Goal: Transaction & Acquisition: Purchase product/service

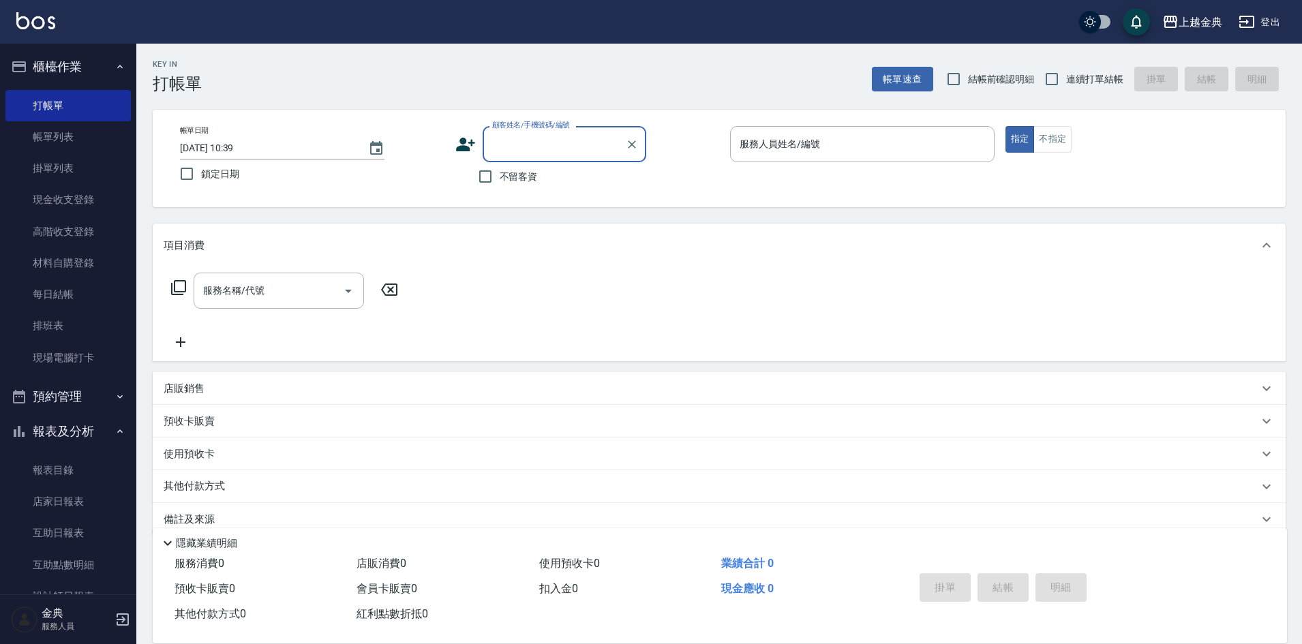
click at [542, 146] on input "顧客姓名/手機號碼/編號" at bounding box center [554, 144] width 131 height 24
type input "ㄖ"
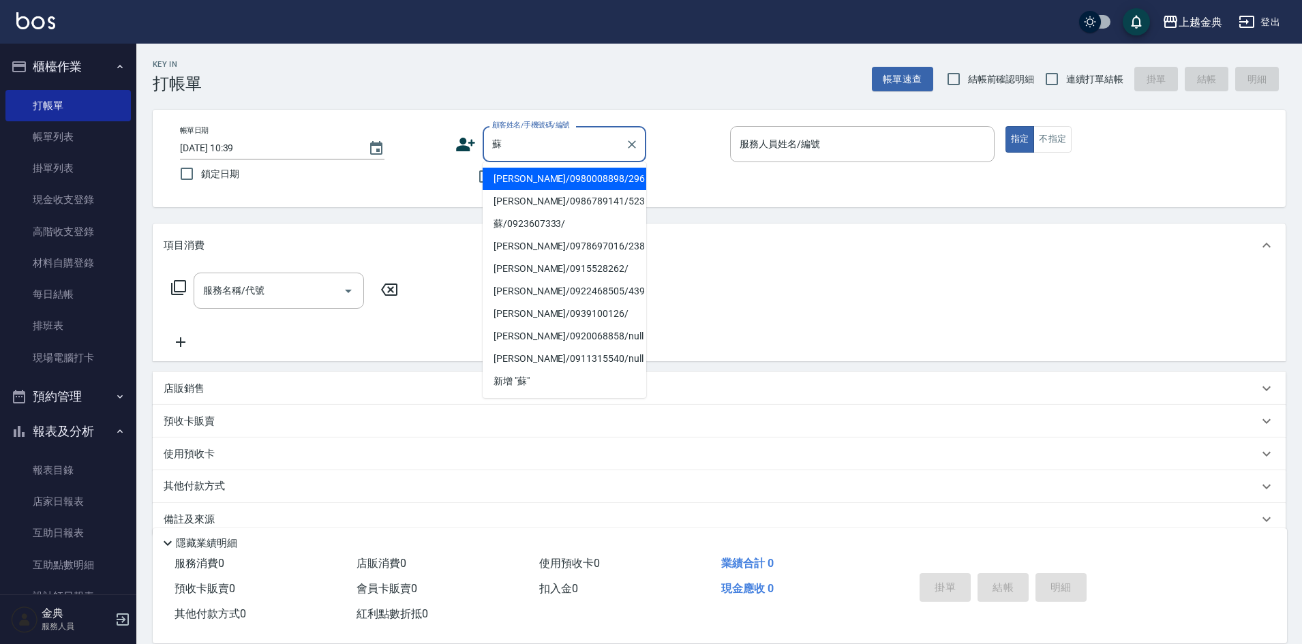
type input "蘇"
click at [1086, 70] on label "連續打單結帳" at bounding box center [1081, 79] width 86 height 29
click at [1066, 70] on input "連續打單結帳" at bounding box center [1052, 79] width 29 height 29
checkbox input "true"
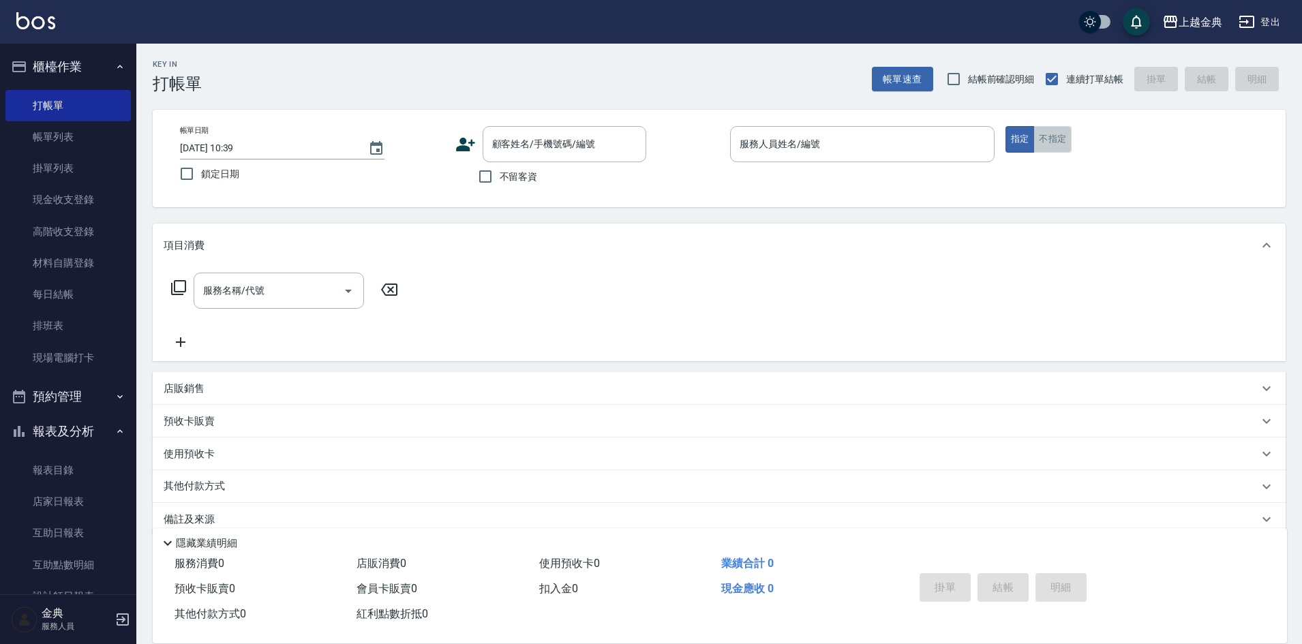
click at [1053, 137] on button "不指定" at bounding box center [1053, 139] width 38 height 27
drag, startPoint x: 883, startPoint y: 163, endPoint x: 869, endPoint y: 173, distance: 17.6
click at [883, 162] on div "服務人員姓名/編號 服務人員姓名/編號" at bounding box center [862, 151] width 265 height 50
click at [869, 144] on input "服務人員姓名/編號" at bounding box center [862, 144] width 252 height 24
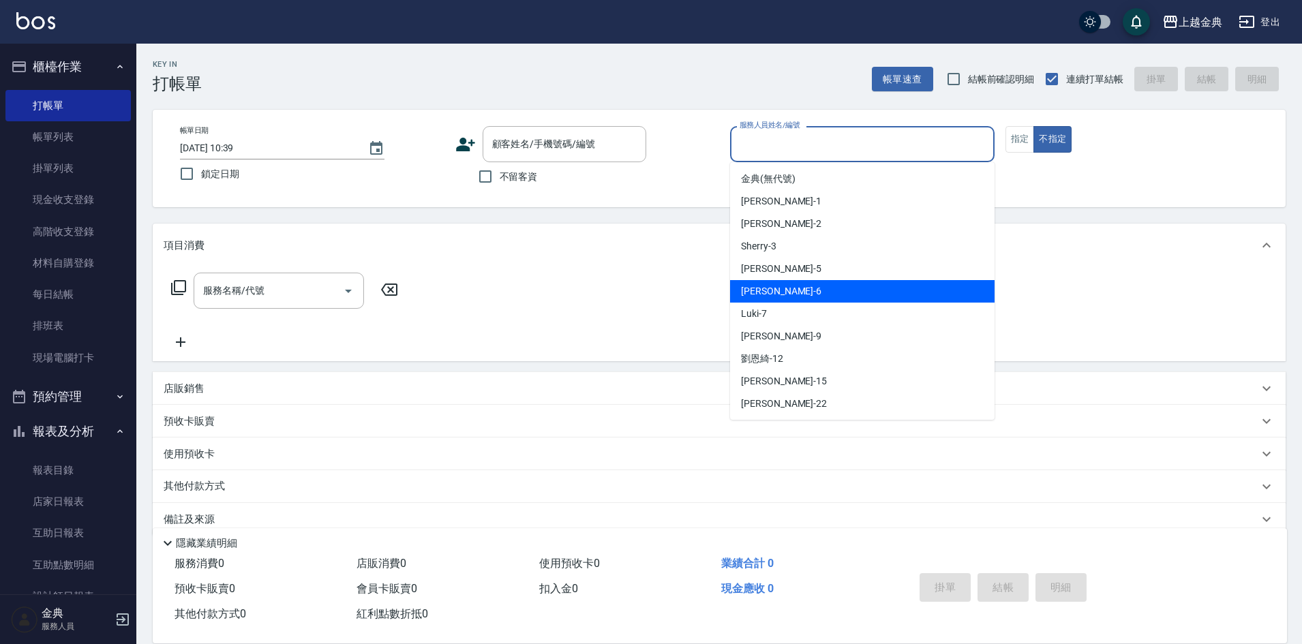
click at [826, 294] on div "[PERSON_NAME] -6" at bounding box center [862, 291] width 265 height 23
type input "[PERSON_NAME]-6"
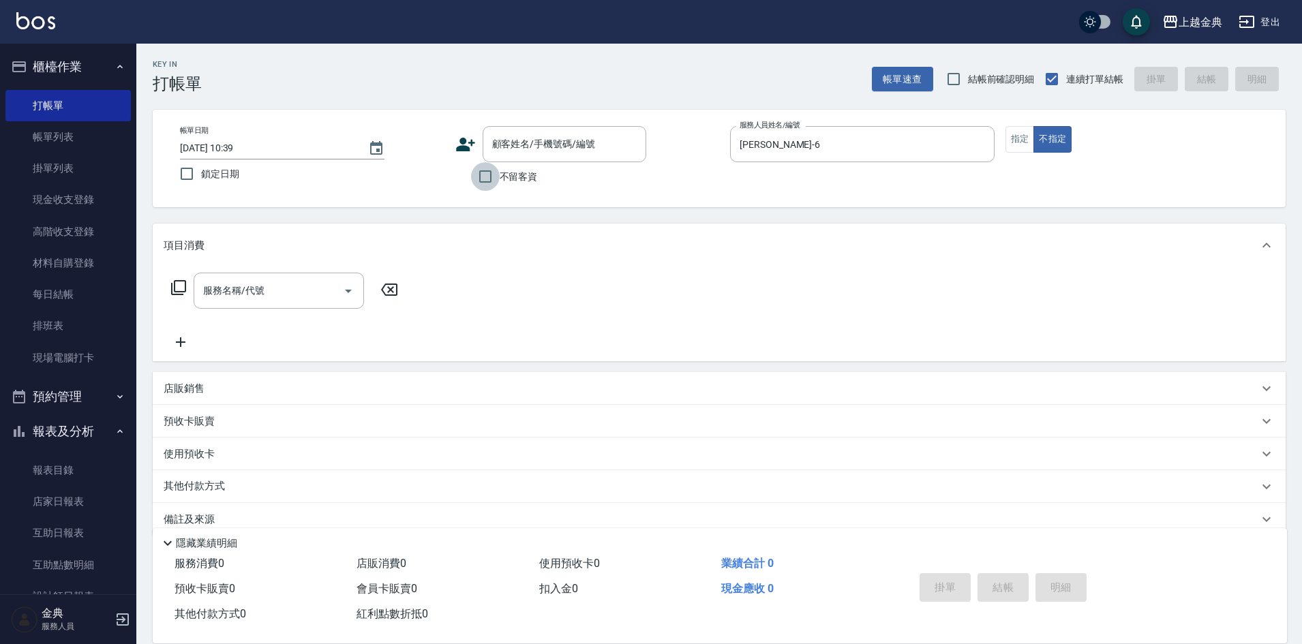
click at [493, 166] on input "不留客資" at bounding box center [485, 176] width 29 height 29
checkbox input "true"
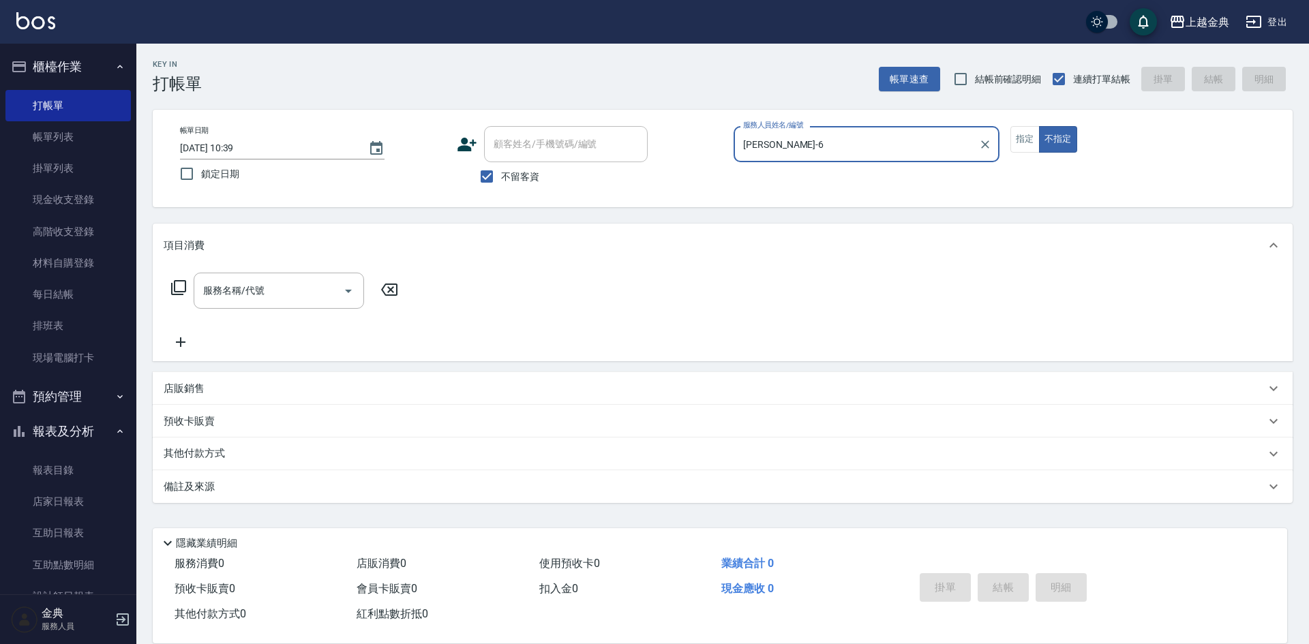
click at [183, 284] on icon at bounding box center [178, 288] width 16 height 16
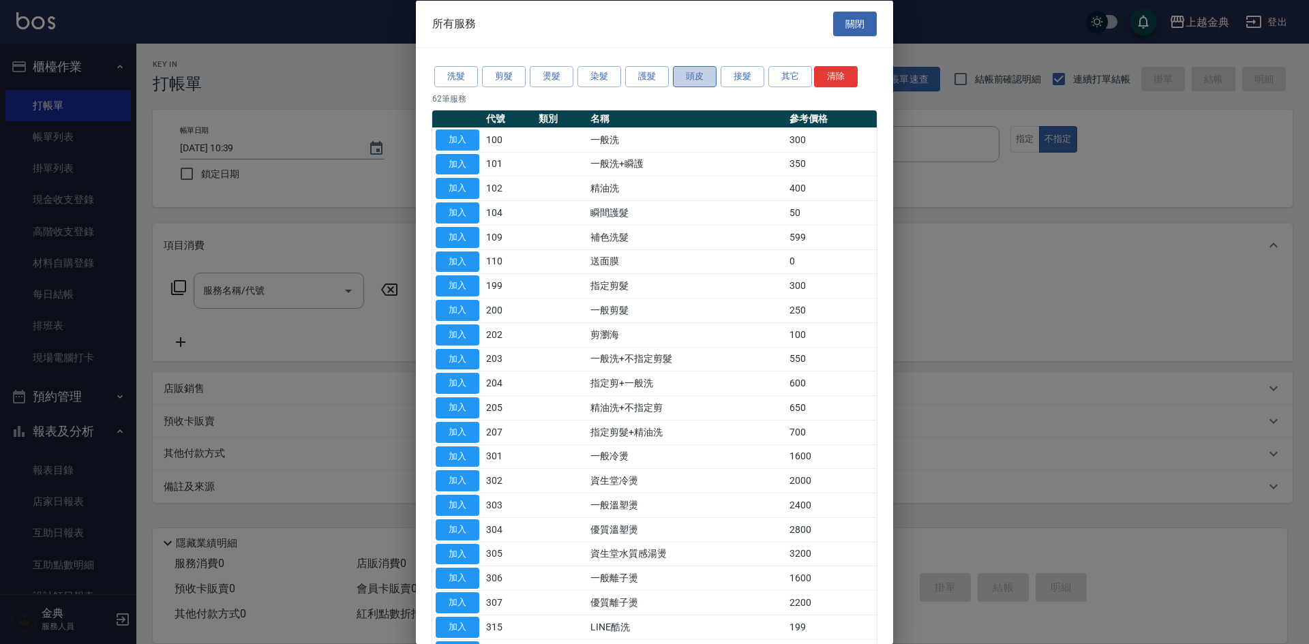
click at [683, 78] on button "頭皮" at bounding box center [695, 76] width 44 height 21
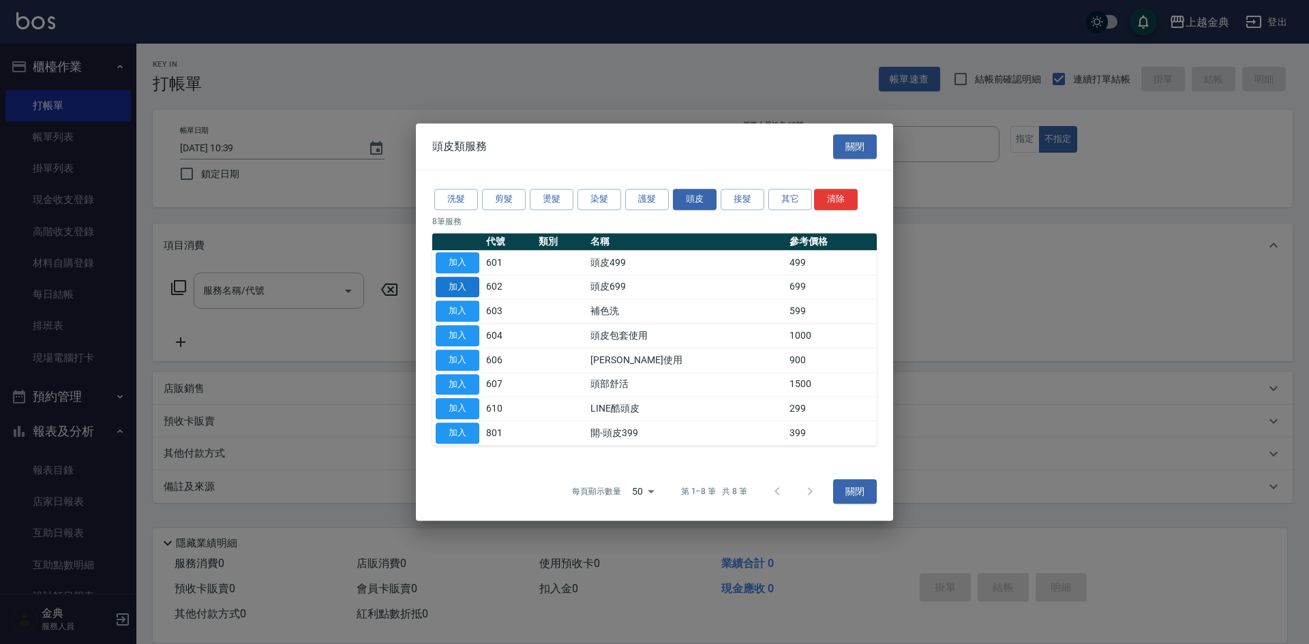
click at [455, 292] on button "加入" at bounding box center [458, 287] width 44 height 21
type input "頭皮699(602)"
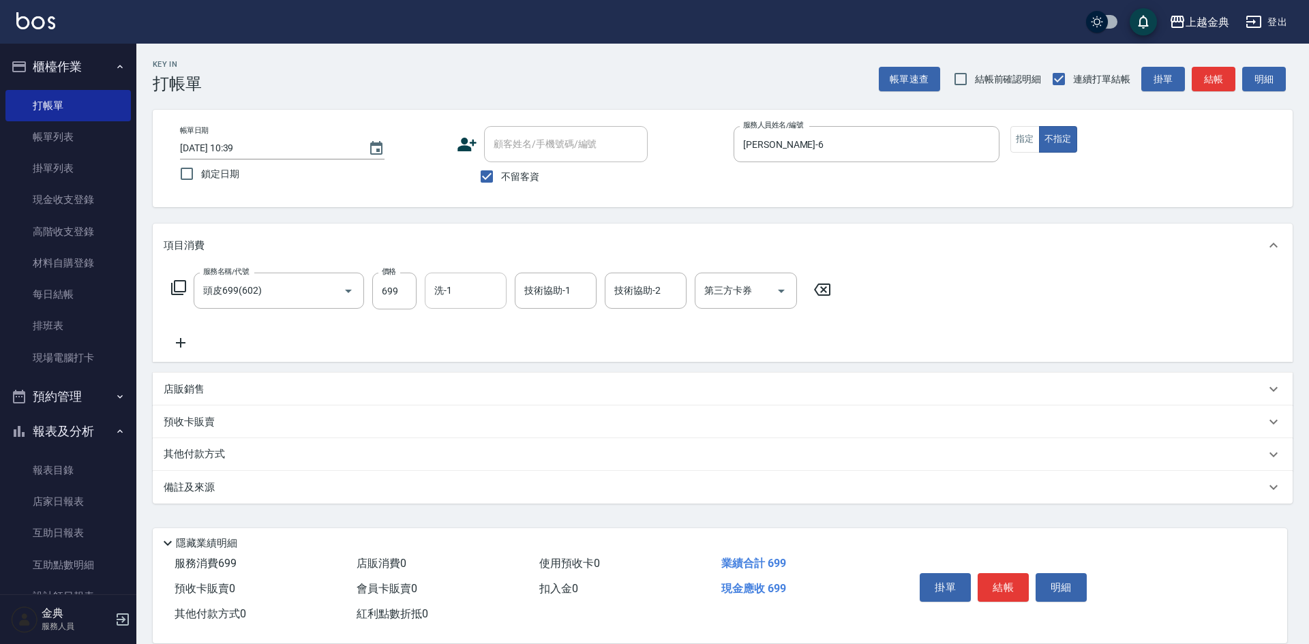
click at [453, 285] on input "洗-1" at bounding box center [466, 291] width 70 height 24
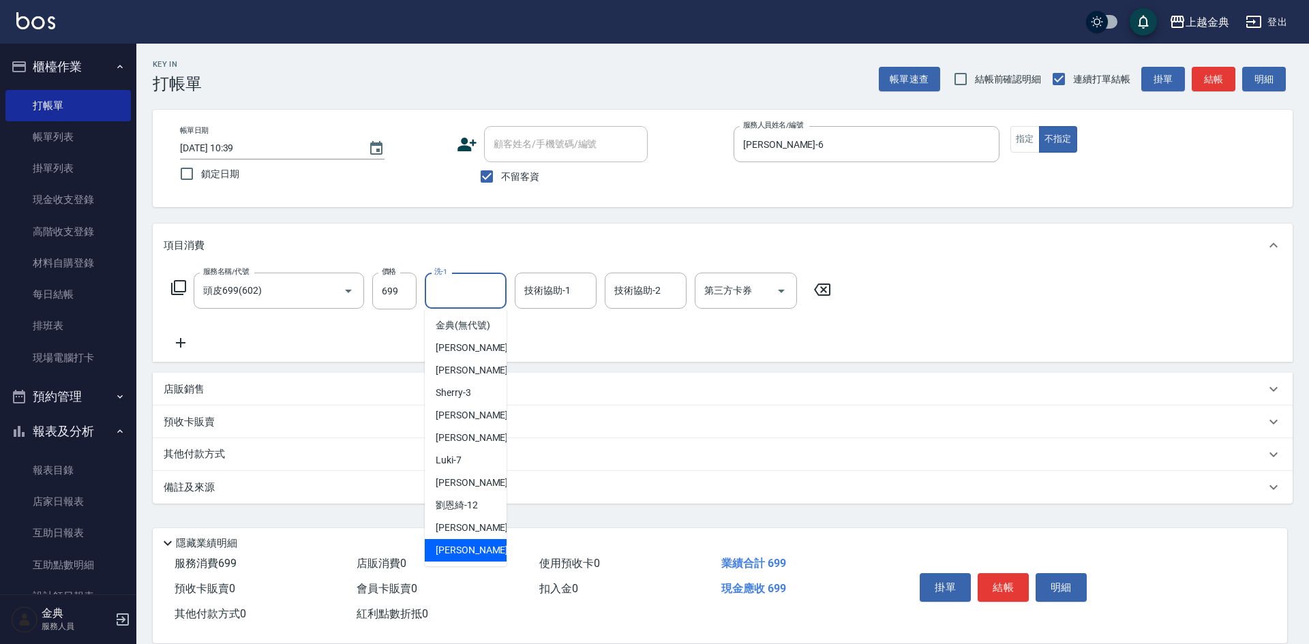
click at [462, 558] on span "[PERSON_NAME] -22" at bounding box center [479, 550] width 86 height 14
type input "[PERSON_NAME]-22"
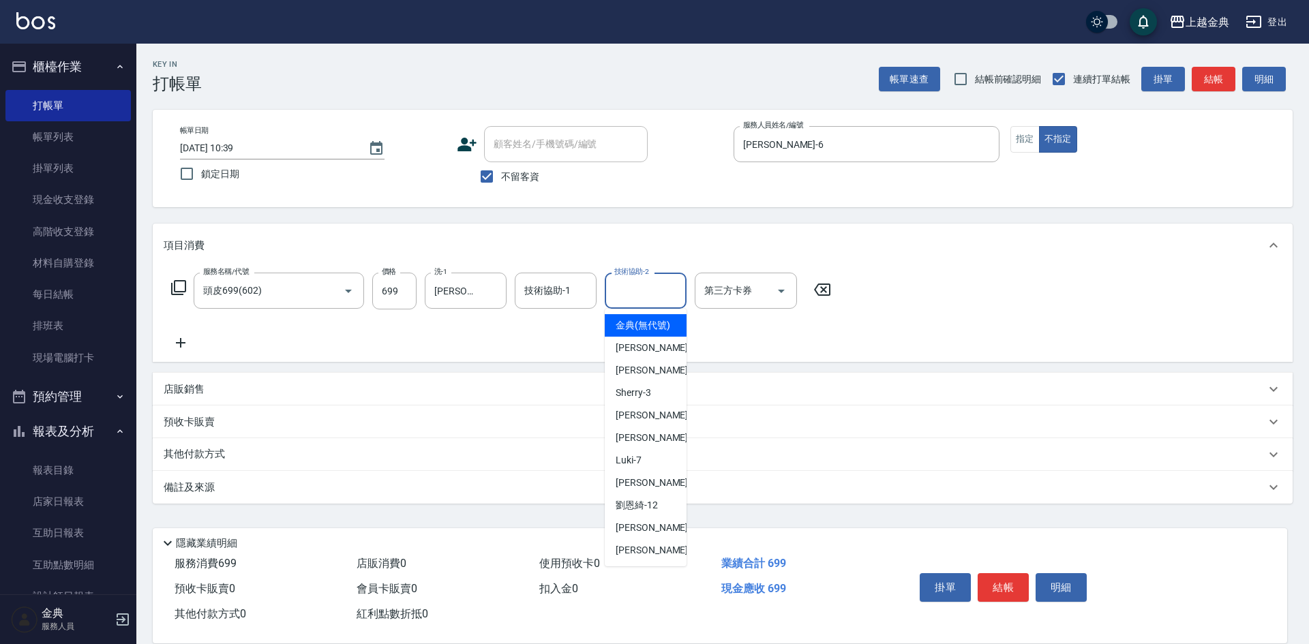
drag, startPoint x: 646, startPoint y: 282, endPoint x: 654, endPoint y: 441, distance: 159.1
click at [646, 287] on input "技術協助-2" at bounding box center [646, 291] width 70 height 24
click at [644, 558] on div "[PERSON_NAME] -22" at bounding box center [646, 550] width 82 height 23
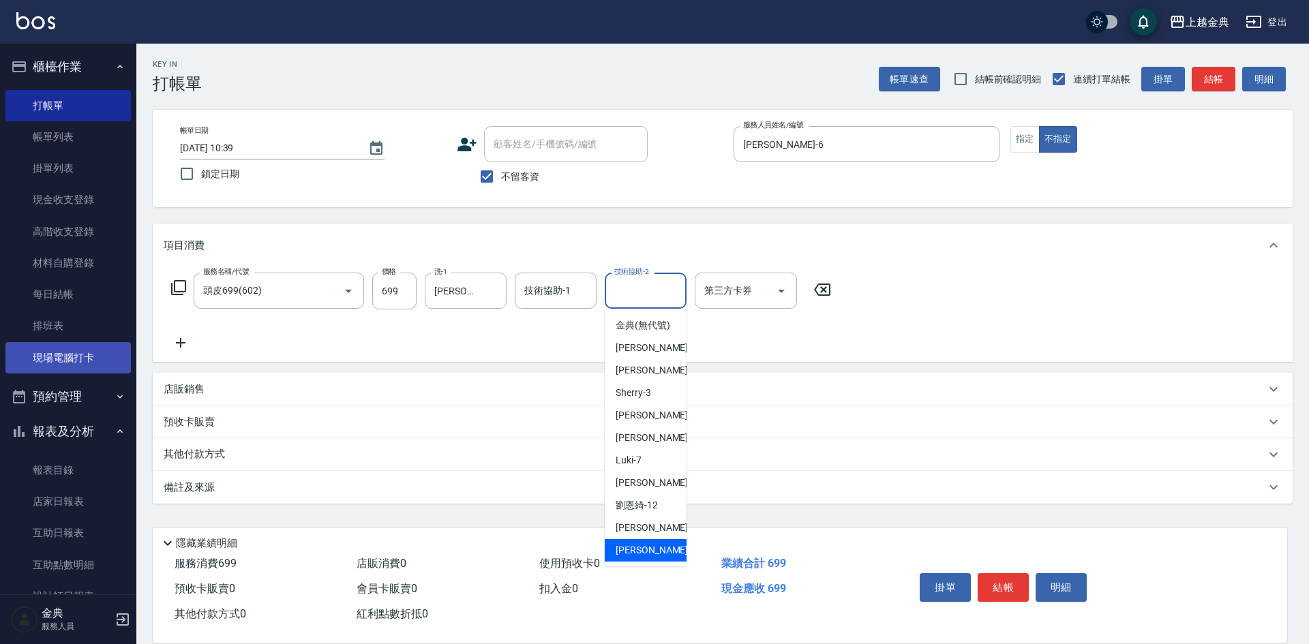
type input "[PERSON_NAME]-22"
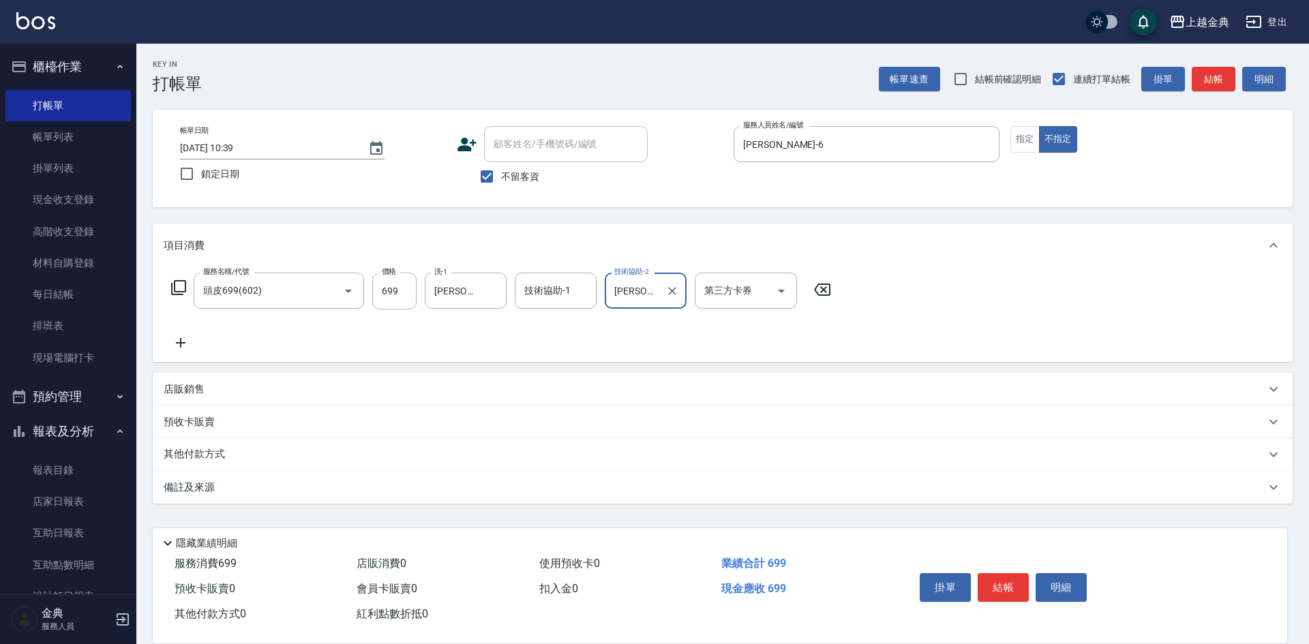
click at [185, 286] on icon at bounding box center [178, 287] width 15 height 15
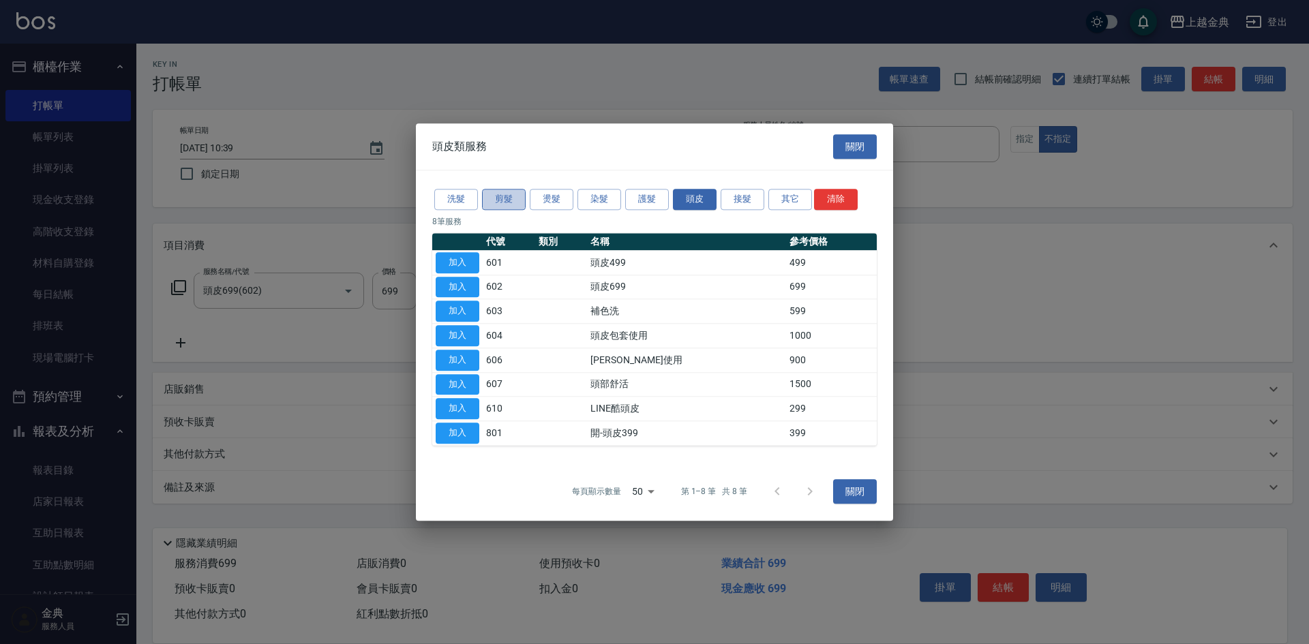
click at [509, 196] on button "剪髮" at bounding box center [504, 199] width 44 height 21
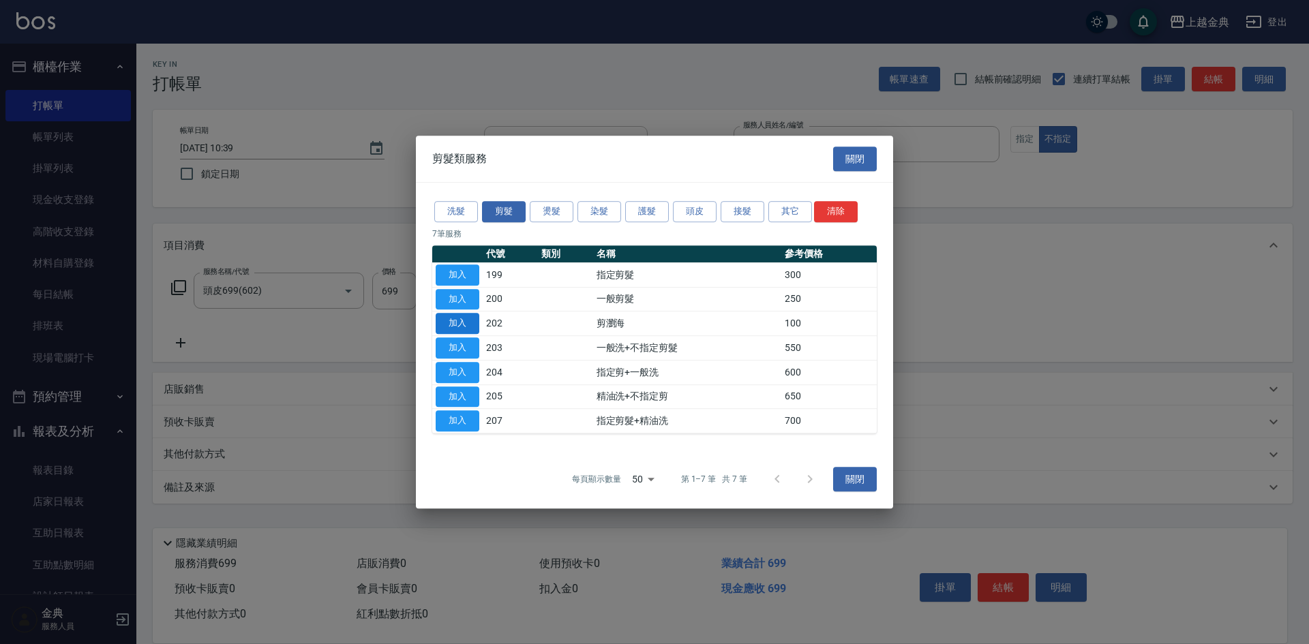
click at [455, 316] on button "加入" at bounding box center [458, 323] width 44 height 21
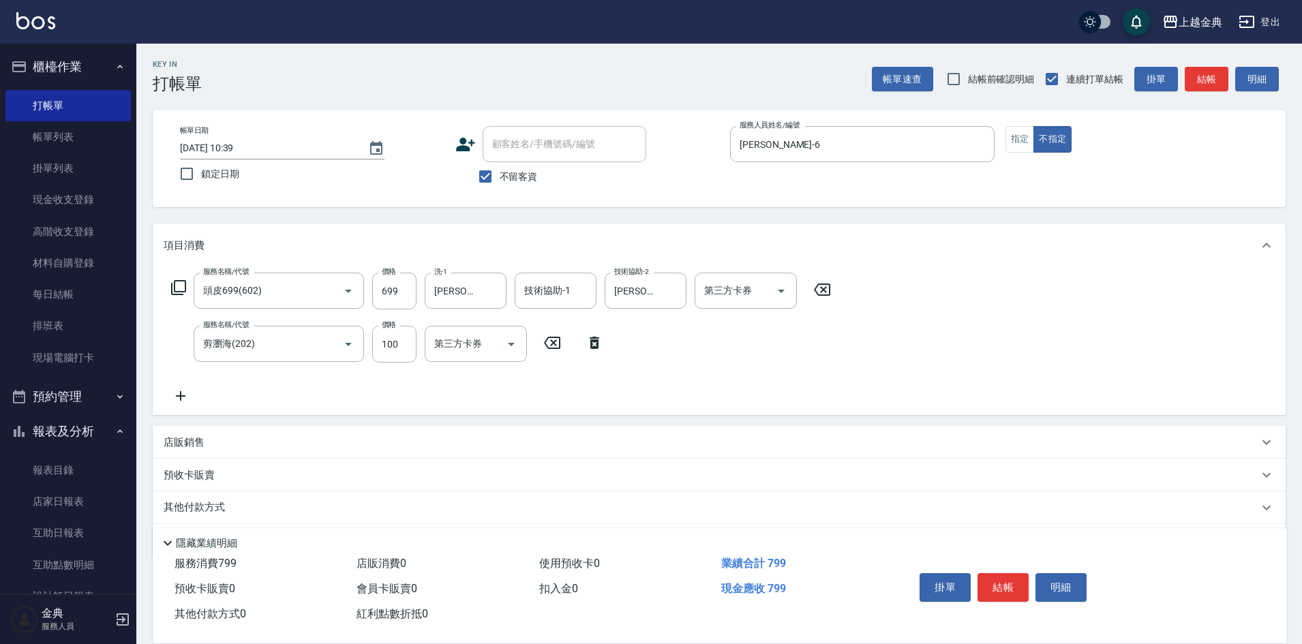
click at [191, 449] on p "店販銷售" at bounding box center [184, 443] width 41 height 14
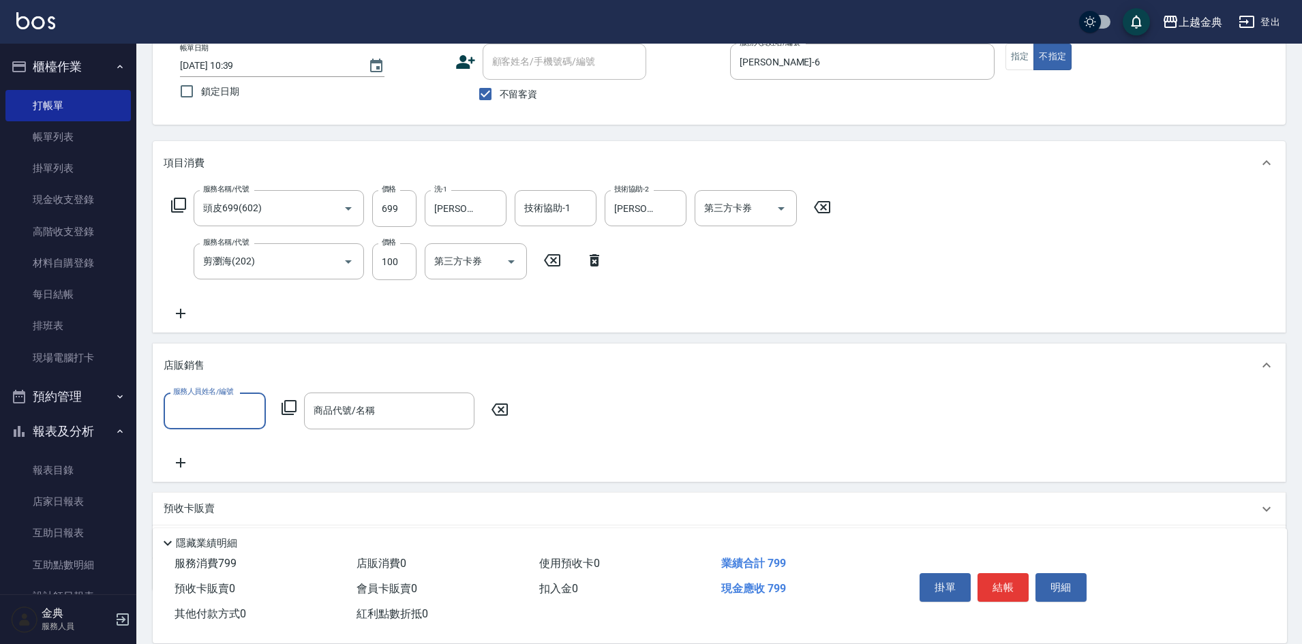
scroll to position [158, 0]
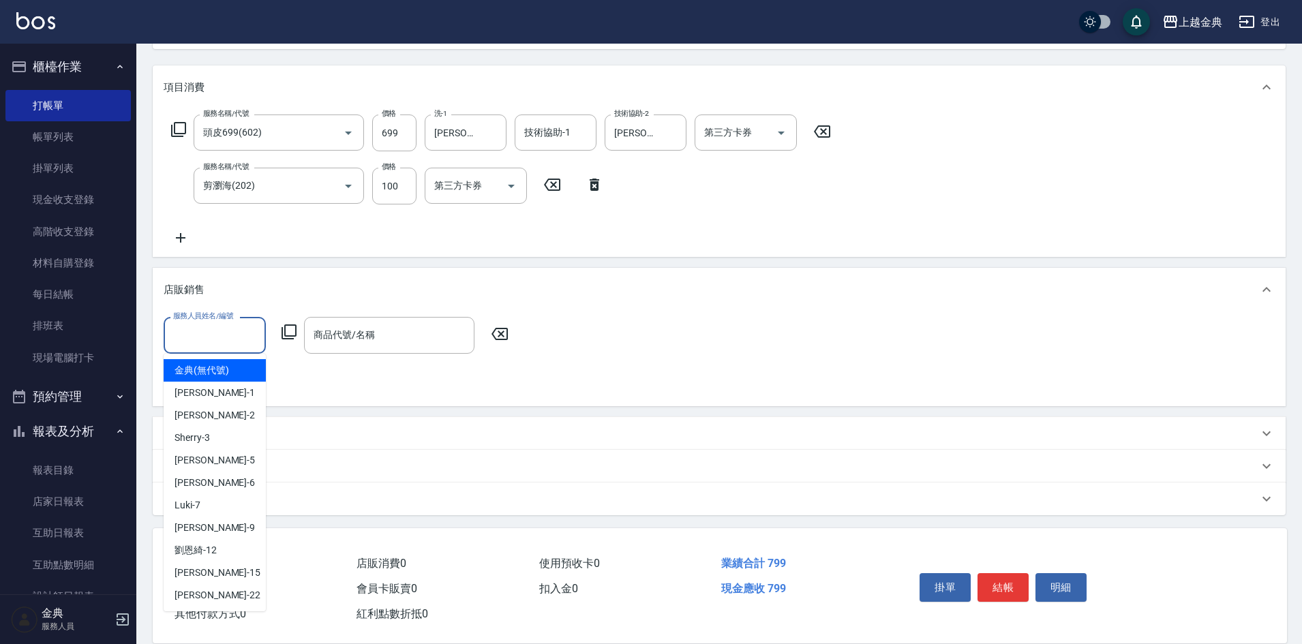
click at [208, 344] on input "服務人員姓名/編號" at bounding box center [215, 335] width 90 height 24
click at [215, 593] on div "[PERSON_NAME] -22" at bounding box center [215, 595] width 102 height 23
type input "[PERSON_NAME]-22"
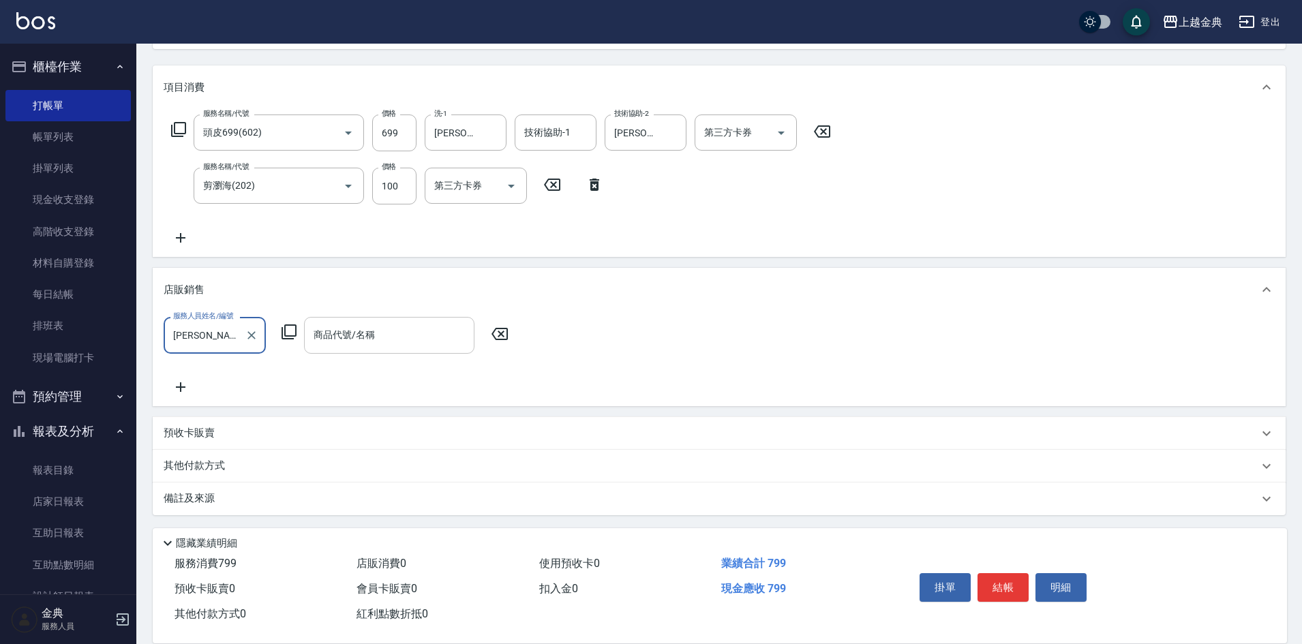
click at [367, 333] on input "商品代號/名稱" at bounding box center [389, 335] width 158 height 24
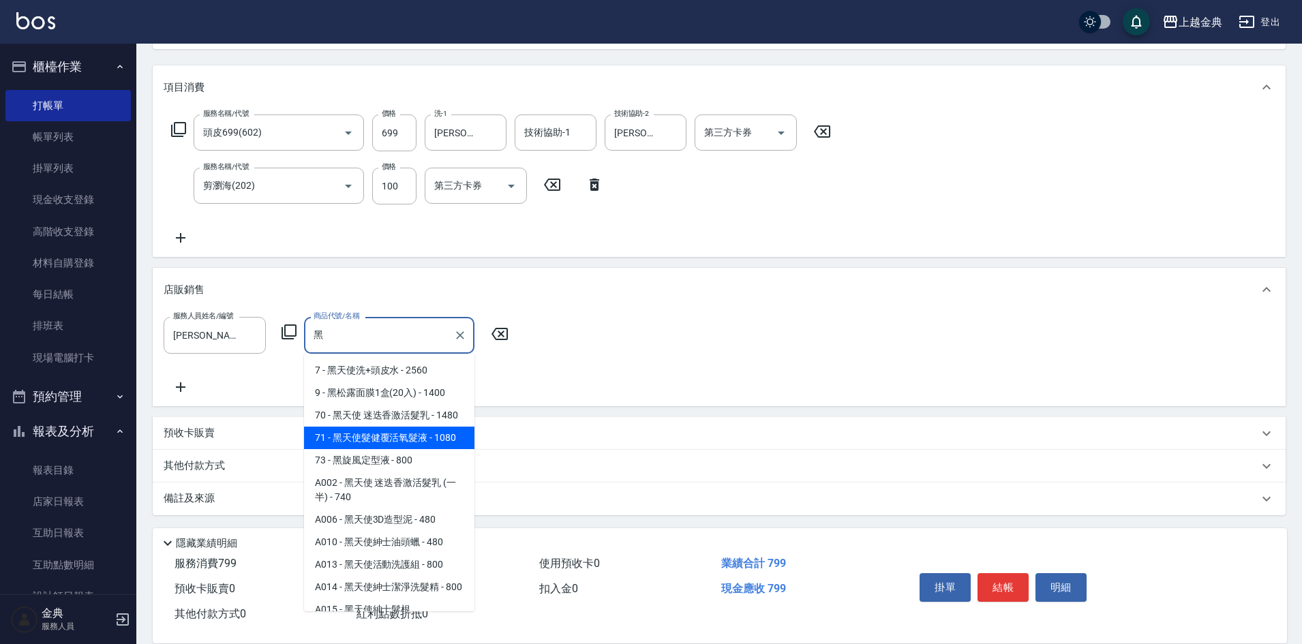
click at [411, 449] on span "71 - 黑天使髮健覆活氧髮液 - 1080" at bounding box center [389, 438] width 170 height 23
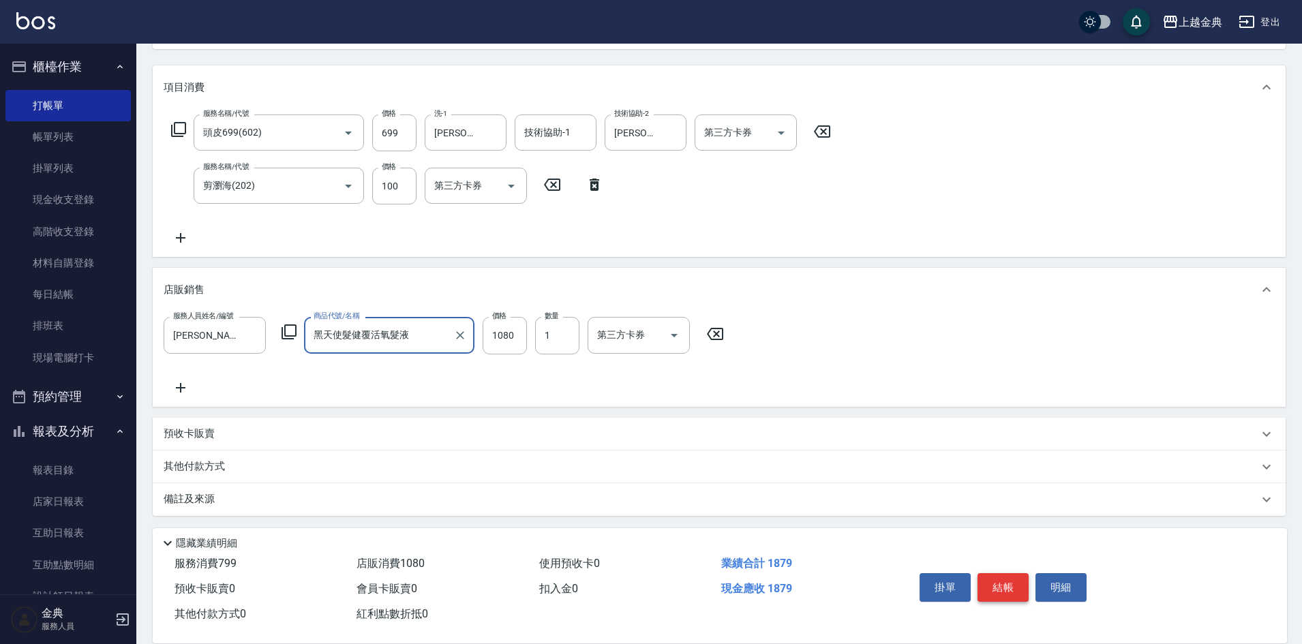
type input "黑天使髮健覆活氧髮液"
click at [1000, 573] on button "結帳" at bounding box center [1003, 587] width 51 height 29
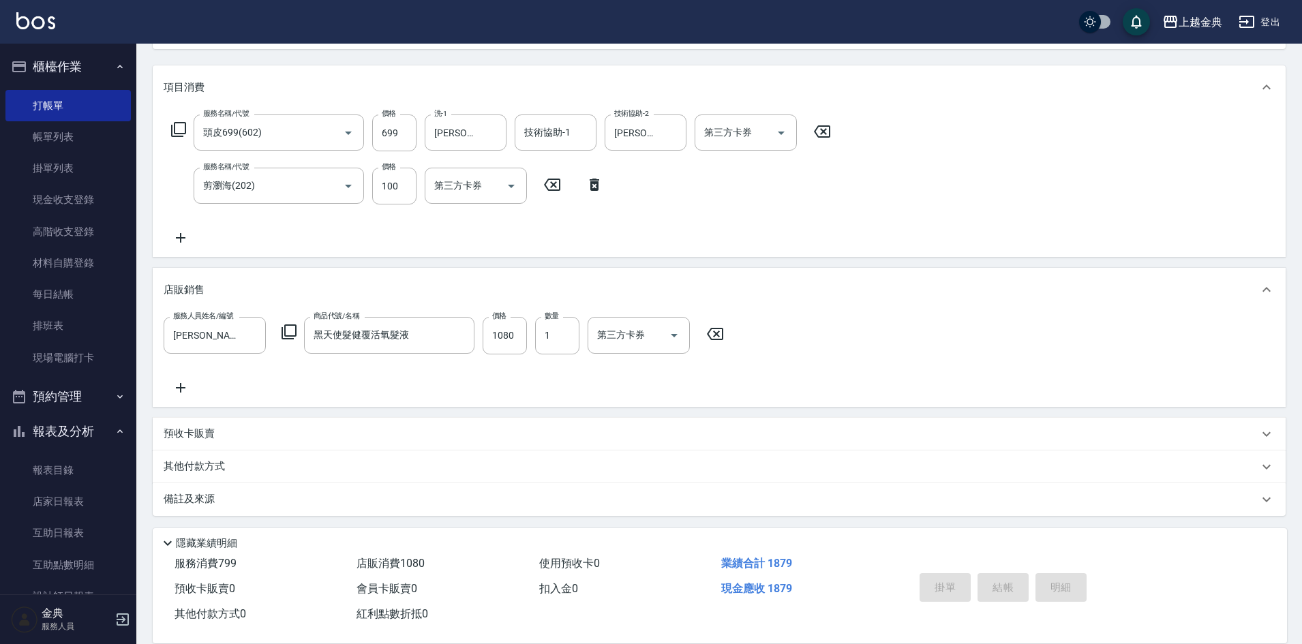
type input "[DATE] 16:59"
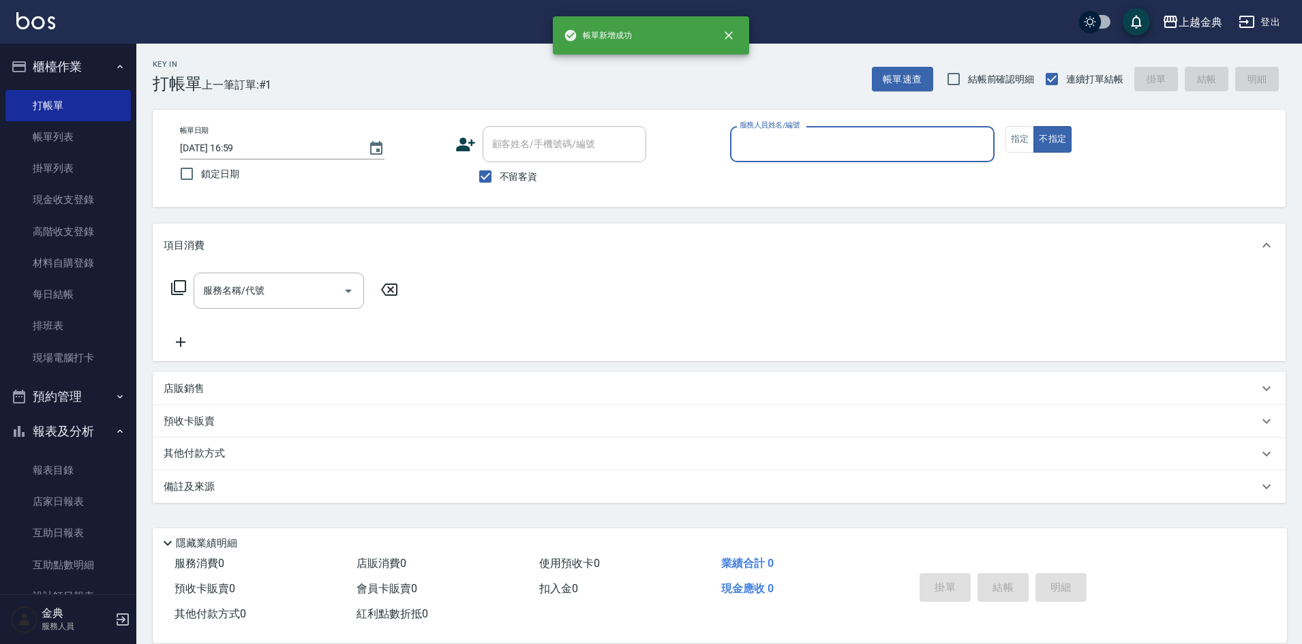
scroll to position [0, 0]
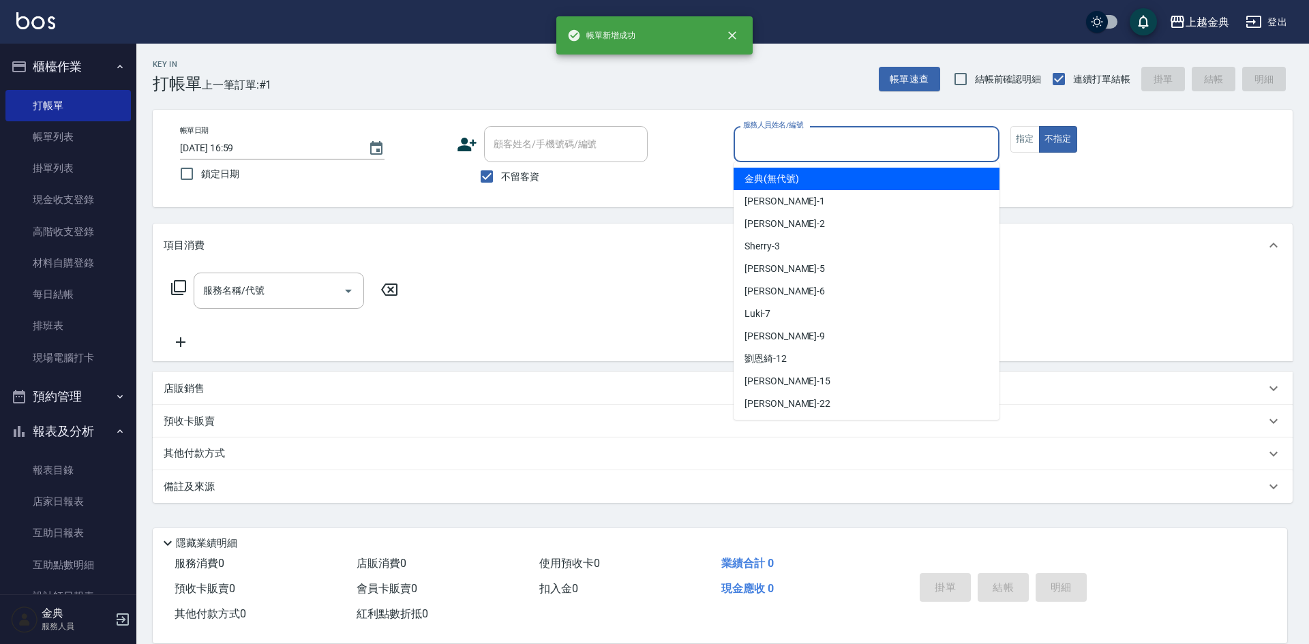
drag, startPoint x: 807, startPoint y: 144, endPoint x: 837, endPoint y: 265, distance: 124.9
click at [807, 145] on input "服務人員姓名/編號" at bounding box center [867, 144] width 254 height 24
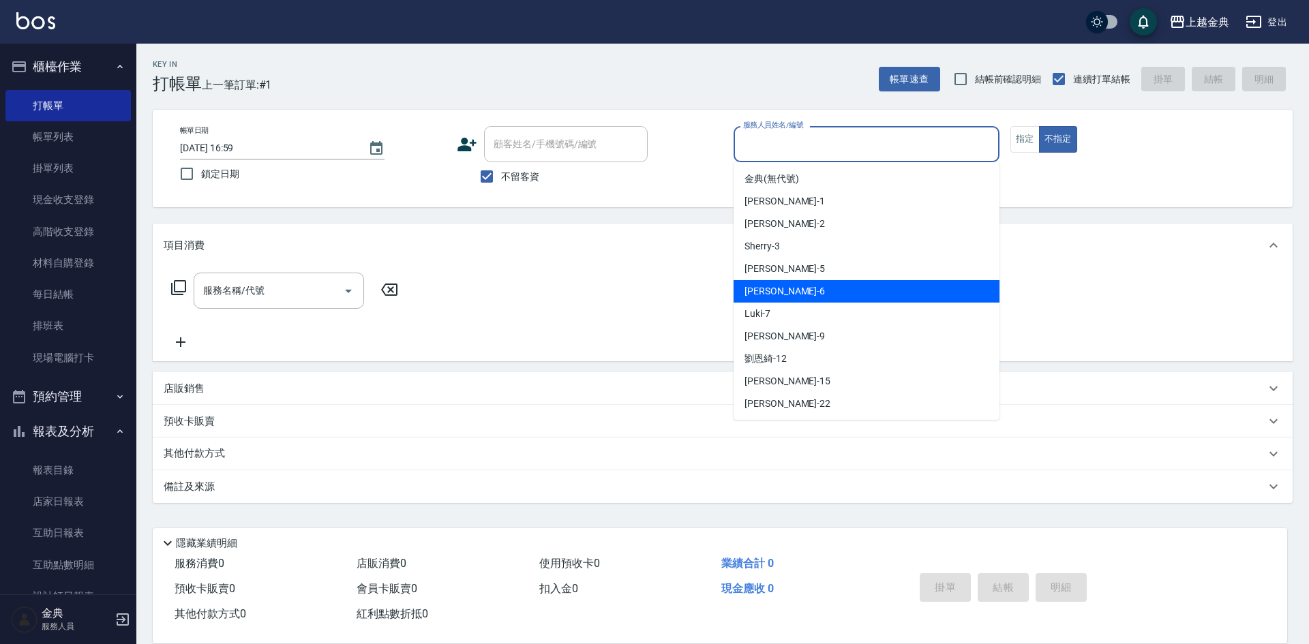
drag, startPoint x: 830, startPoint y: 268, endPoint x: 818, endPoint y: 267, distance: 11.6
click at [829, 267] on div "[PERSON_NAME] -5" at bounding box center [867, 269] width 266 height 23
type input "[PERSON_NAME]-5"
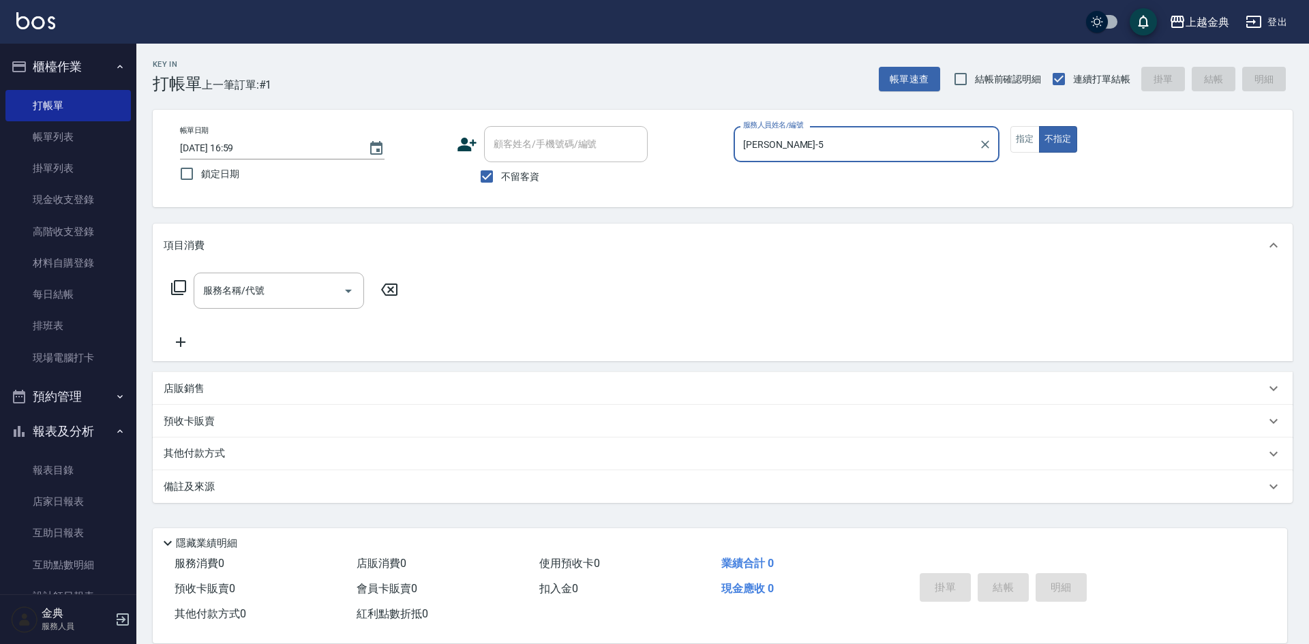
click at [173, 288] on icon at bounding box center [178, 288] width 16 height 16
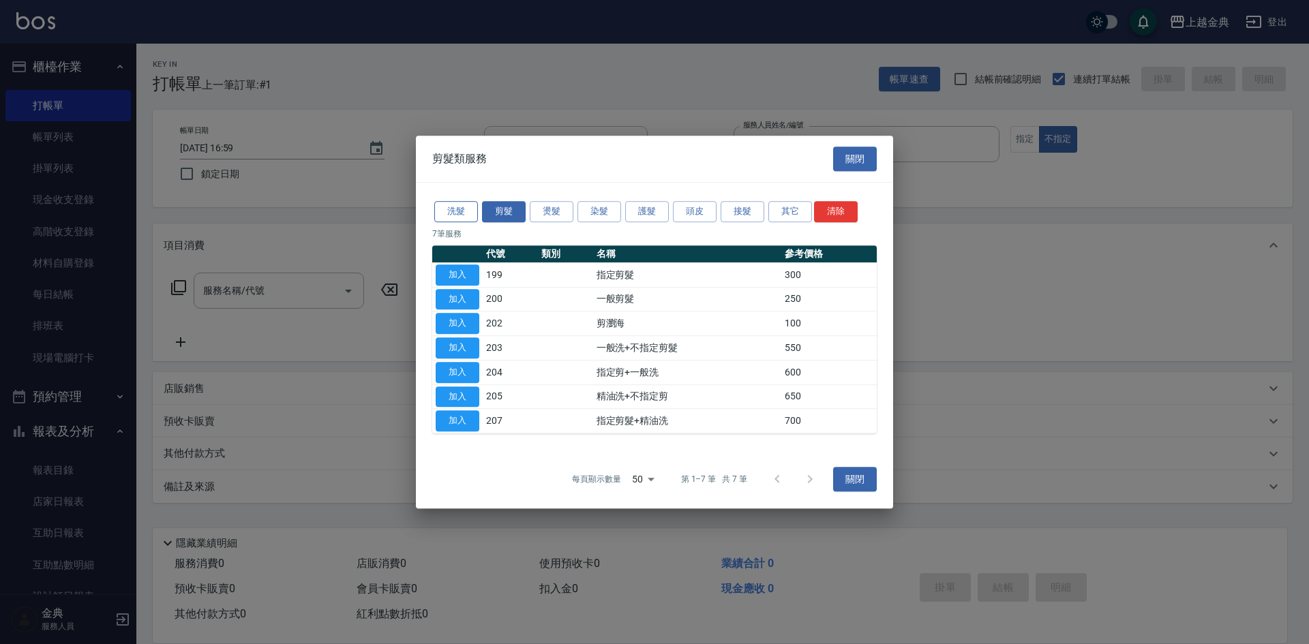
click at [456, 220] on button "洗髮" at bounding box center [456, 211] width 44 height 21
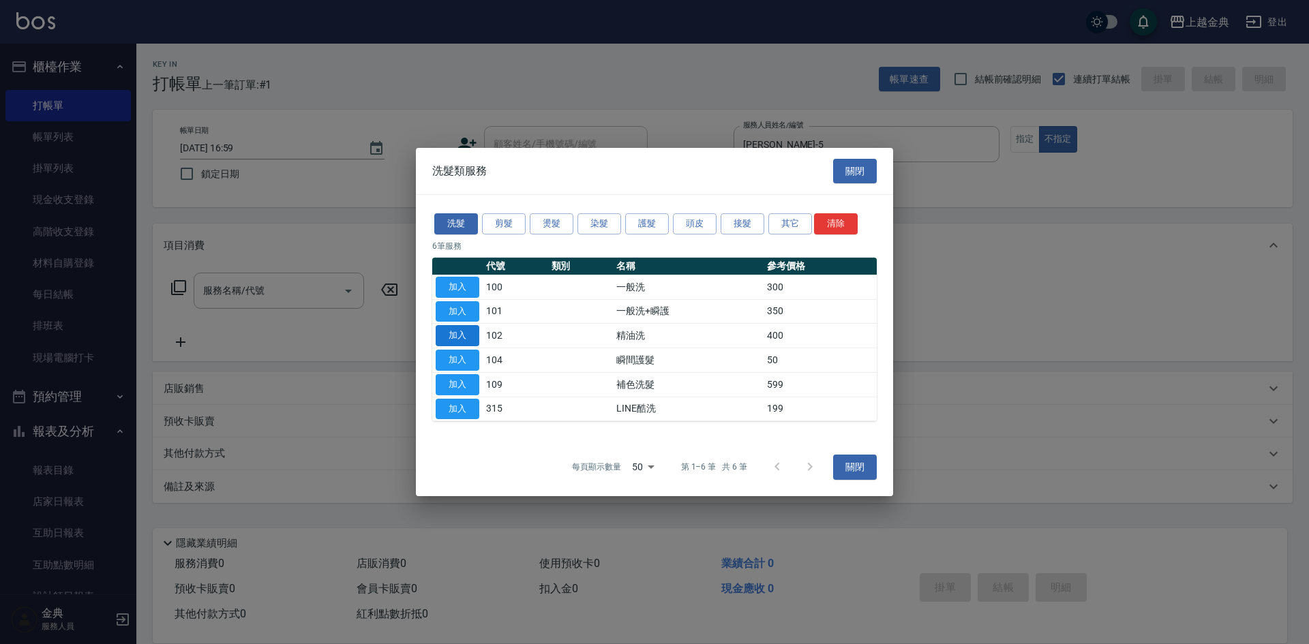
click at [460, 328] on button "加入" at bounding box center [458, 335] width 44 height 21
type input "精油洗(102)"
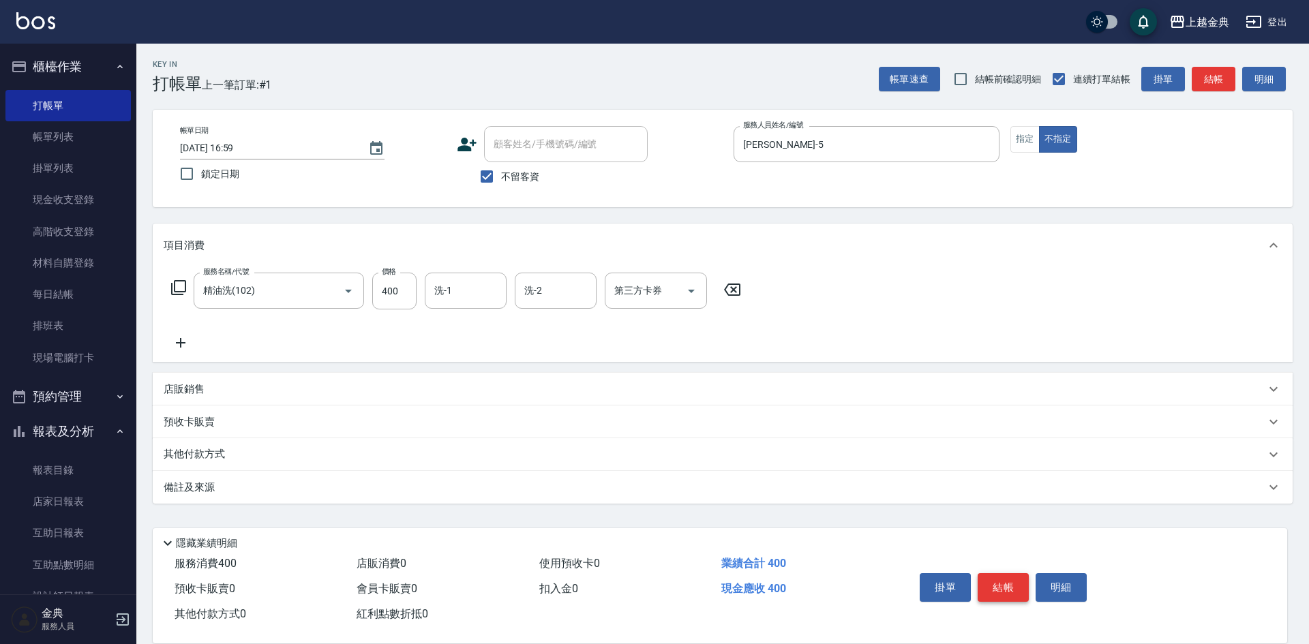
click at [1008, 568] on div "掛單 結帳 明細" at bounding box center [1003, 589] width 178 height 43
click at [1009, 576] on button "結帳" at bounding box center [1003, 587] width 51 height 29
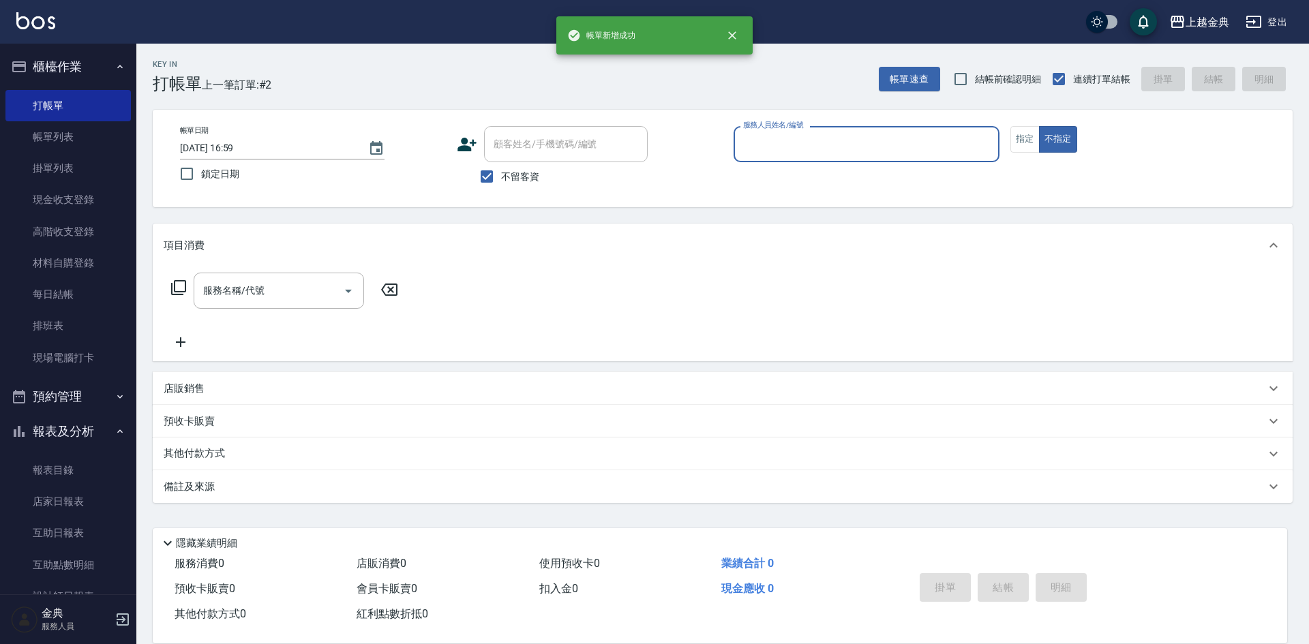
drag, startPoint x: 795, startPoint y: 138, endPoint x: 809, endPoint y: 156, distance: 22.4
click at [797, 144] on input "服務人員姓名/編號" at bounding box center [867, 144] width 254 height 24
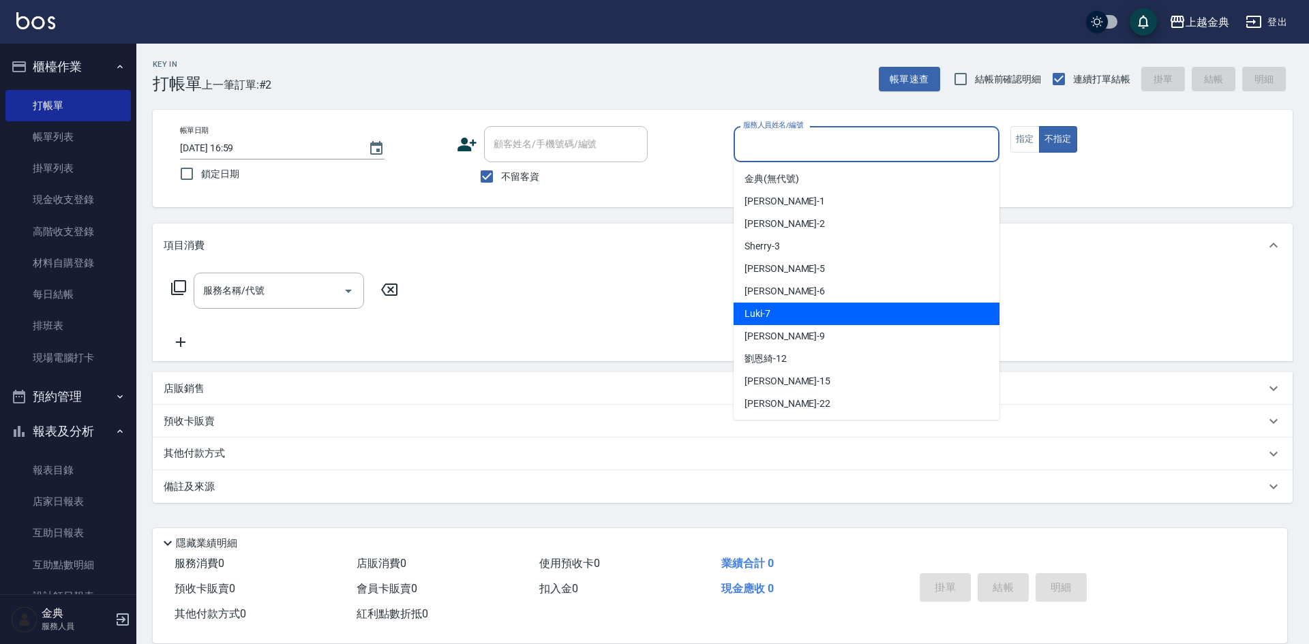
click at [821, 316] on div "Luki -7" at bounding box center [867, 314] width 266 height 23
type input "Luki-7"
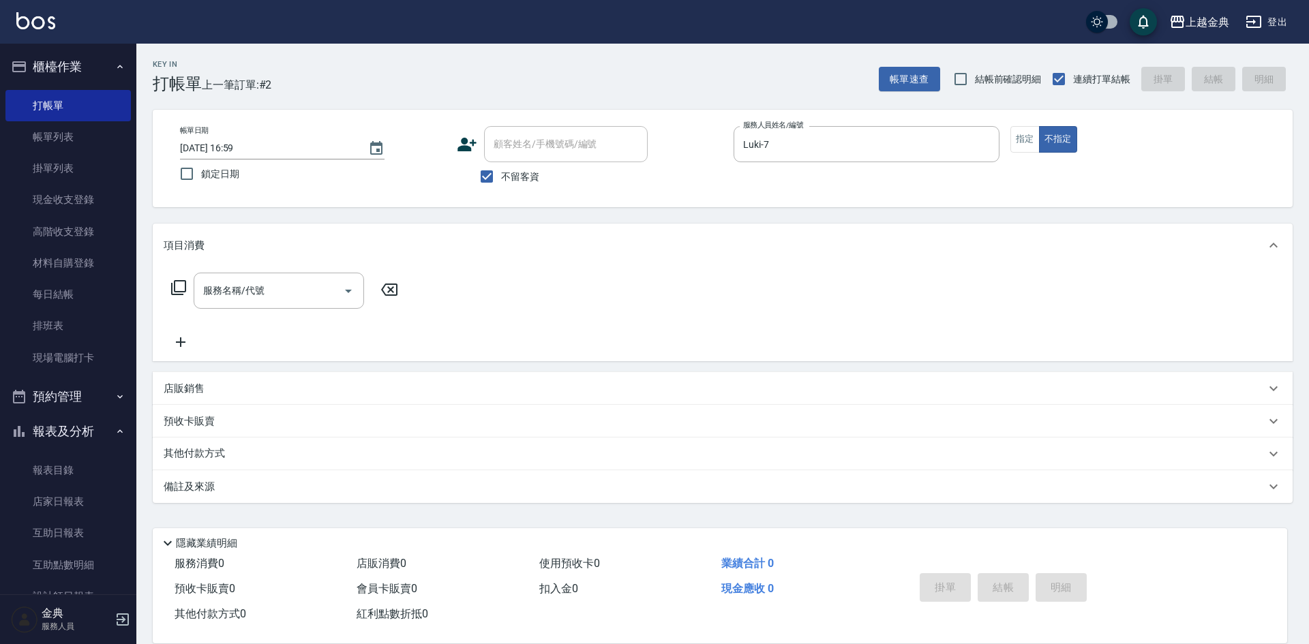
click at [179, 284] on icon at bounding box center [178, 288] width 16 height 16
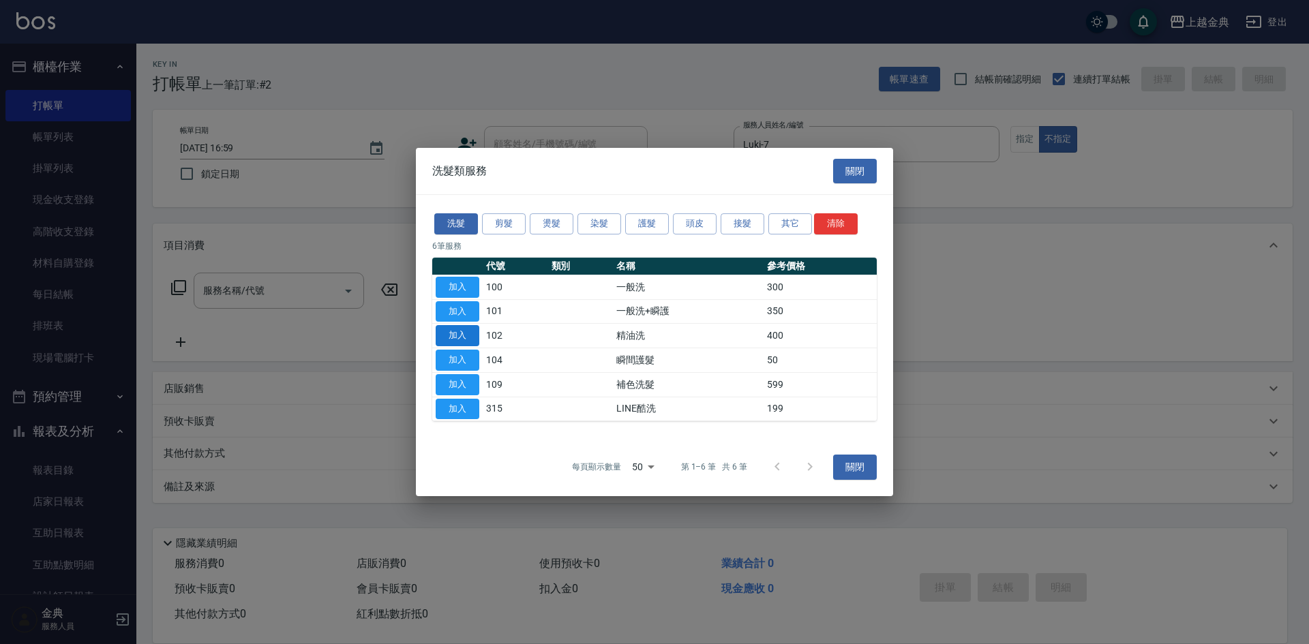
click at [464, 334] on button "加入" at bounding box center [458, 335] width 44 height 21
type input "精油洗(102)"
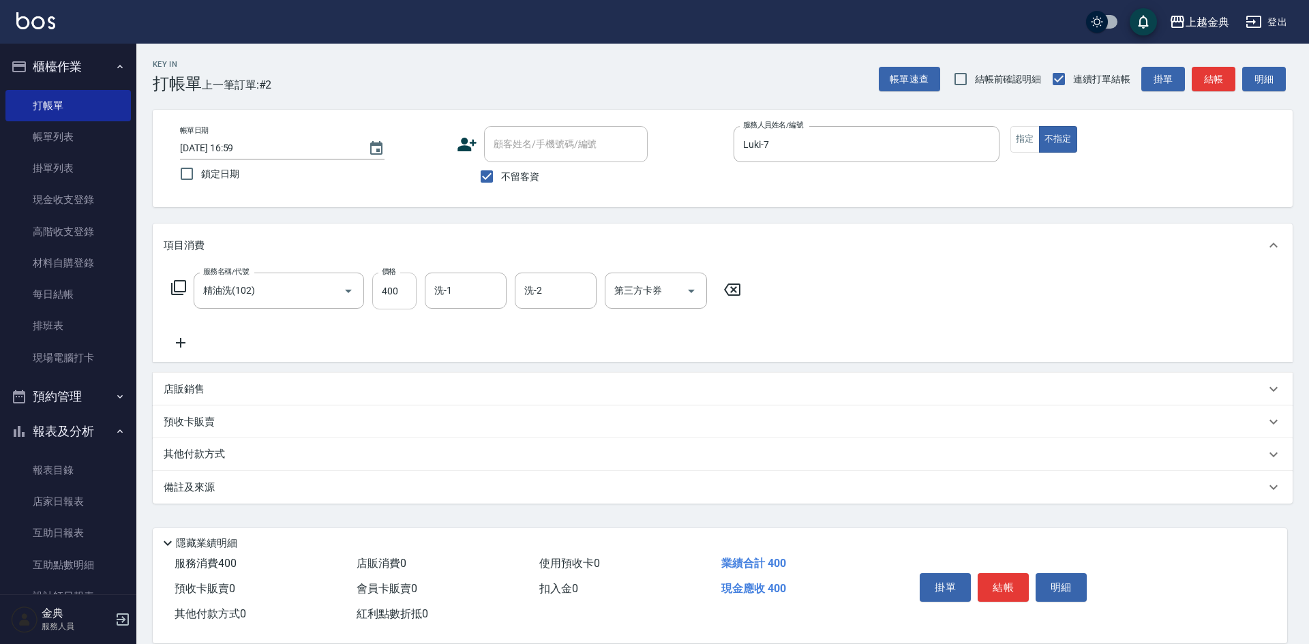
click at [395, 282] on input "400" at bounding box center [394, 291] width 44 height 37
type input "800"
click at [1010, 582] on button "結帳" at bounding box center [1003, 587] width 51 height 29
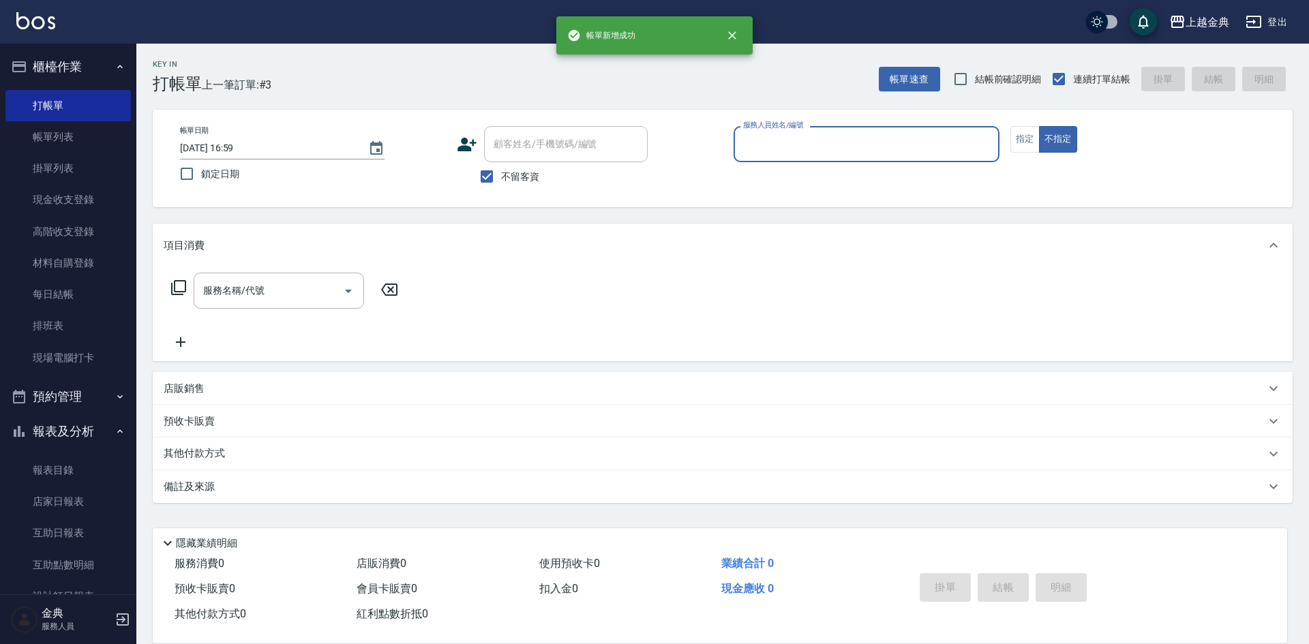
click at [809, 136] on input "服務人員姓名/編號" at bounding box center [867, 144] width 254 height 24
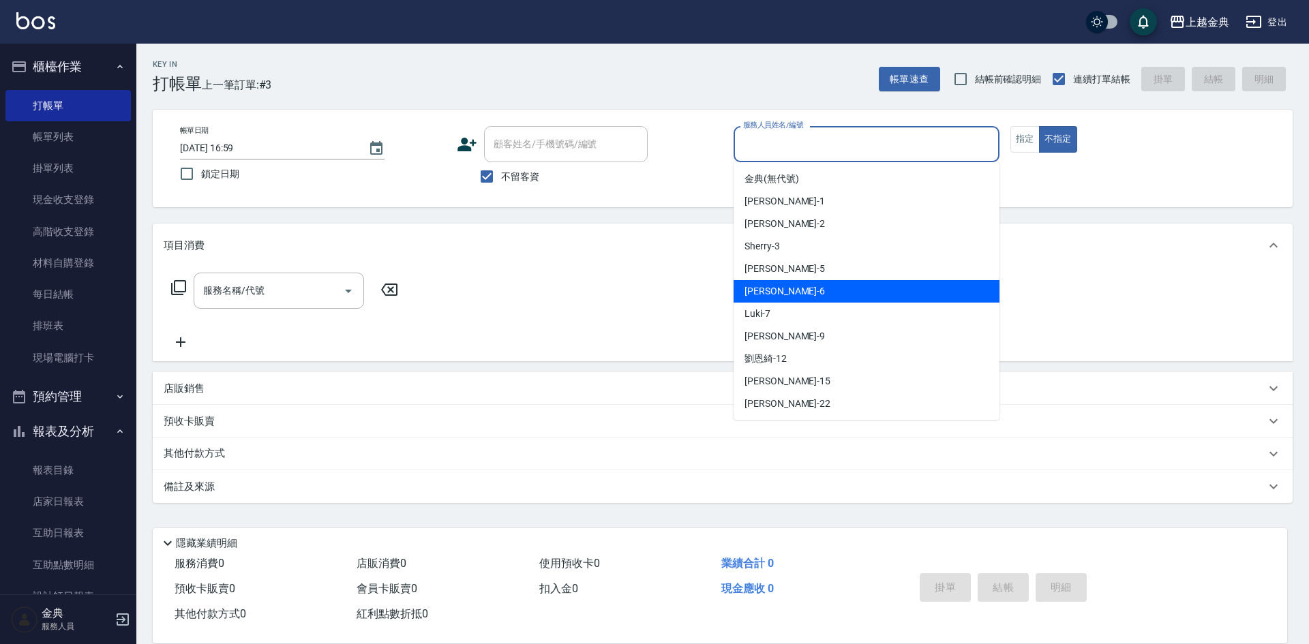
click at [841, 284] on div "[PERSON_NAME] -6" at bounding box center [867, 291] width 266 height 23
type input "[PERSON_NAME]-6"
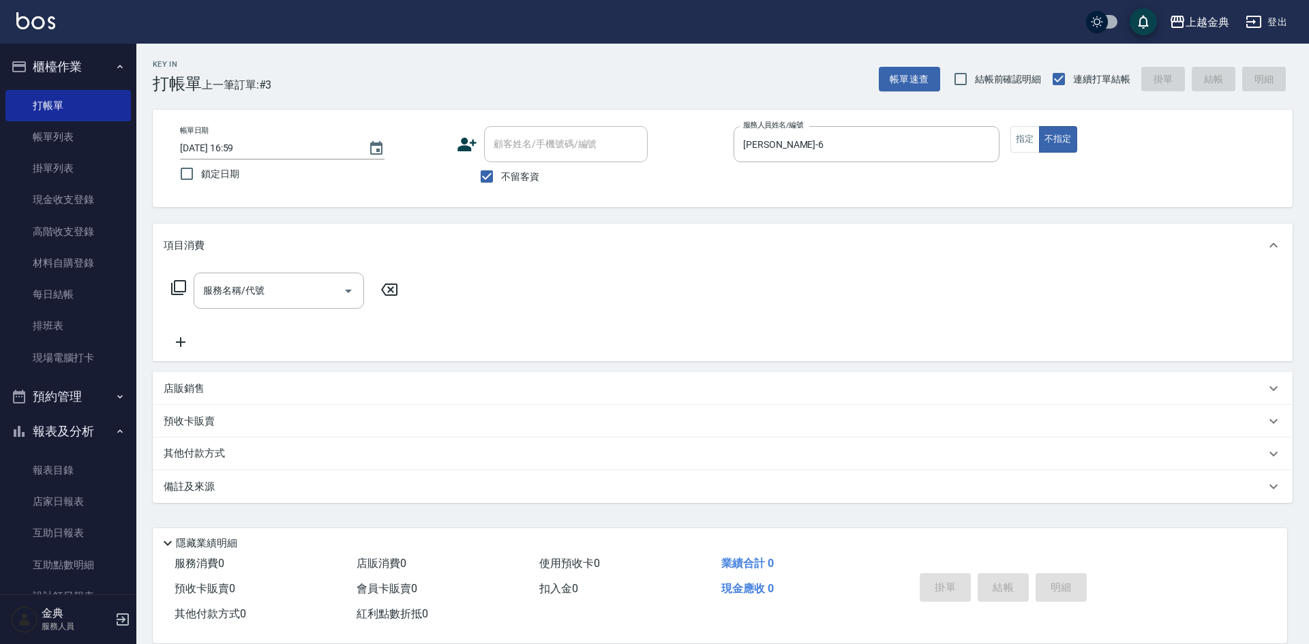
click at [177, 287] on icon at bounding box center [178, 288] width 16 height 16
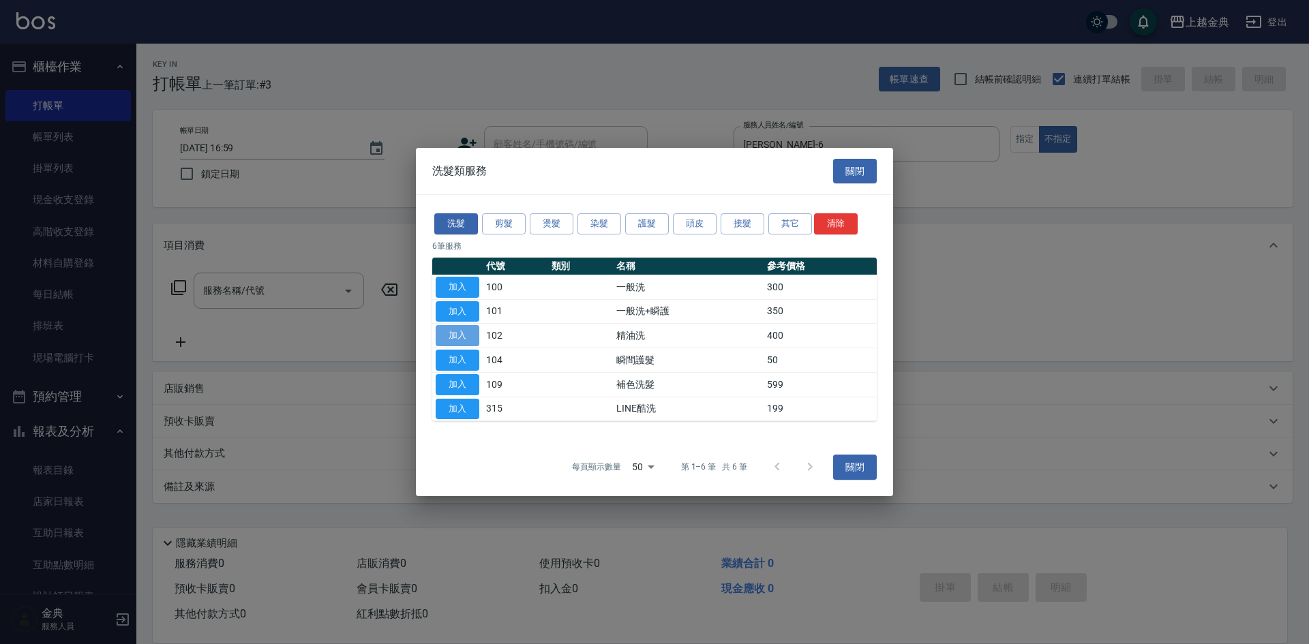
click at [462, 331] on button "加入" at bounding box center [458, 335] width 44 height 21
type input "精油洗(102)"
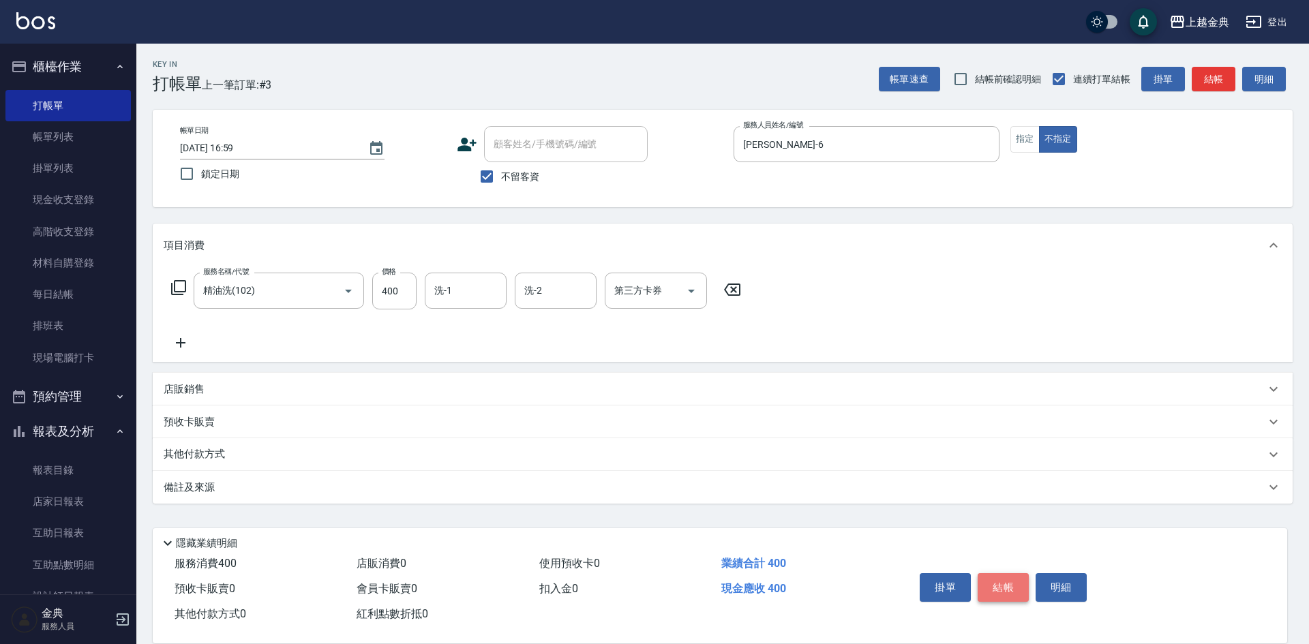
click at [1013, 579] on button "結帳" at bounding box center [1003, 587] width 51 height 29
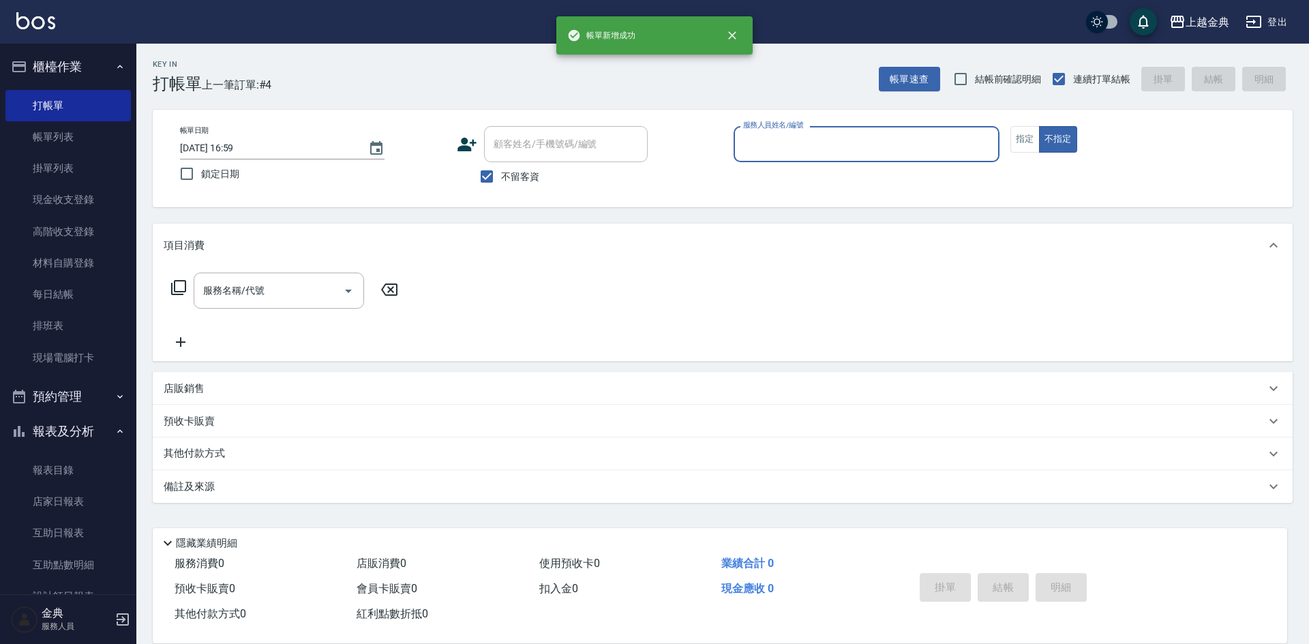
drag, startPoint x: 772, startPoint y: 148, endPoint x: 782, endPoint y: 158, distance: 14.5
click at [773, 148] on input "服務人員姓名/編號" at bounding box center [867, 144] width 254 height 24
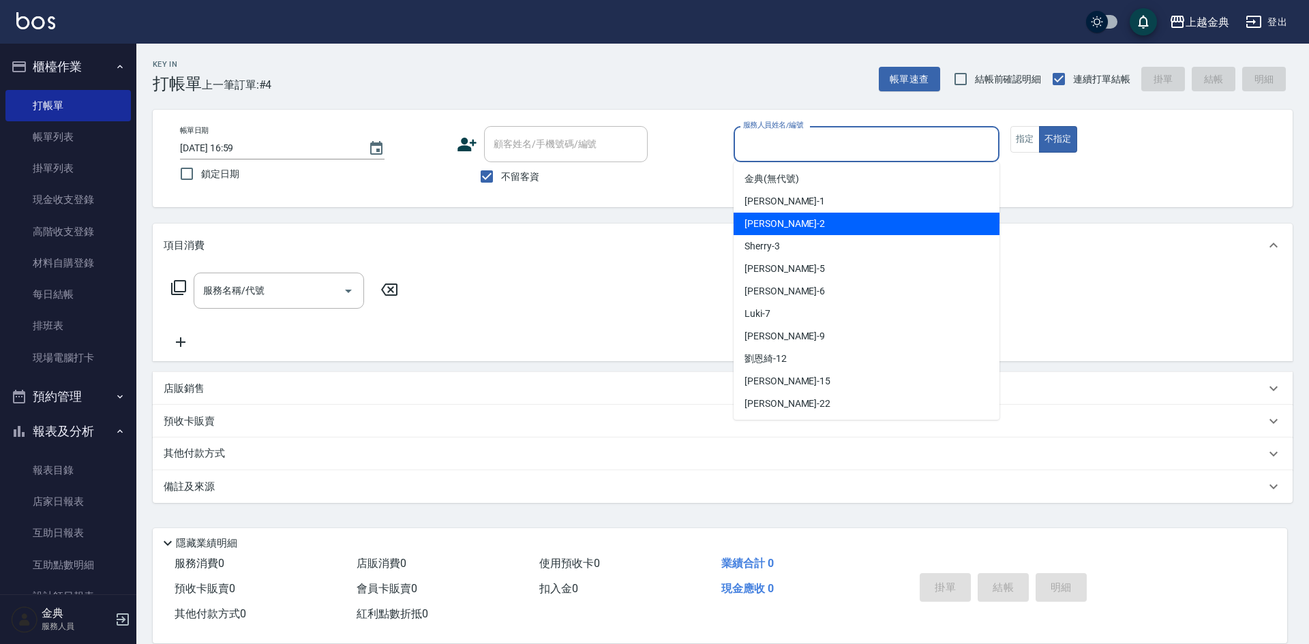
click at [801, 220] on div "Cindy -2" at bounding box center [867, 224] width 266 height 23
type input "Cindy-2"
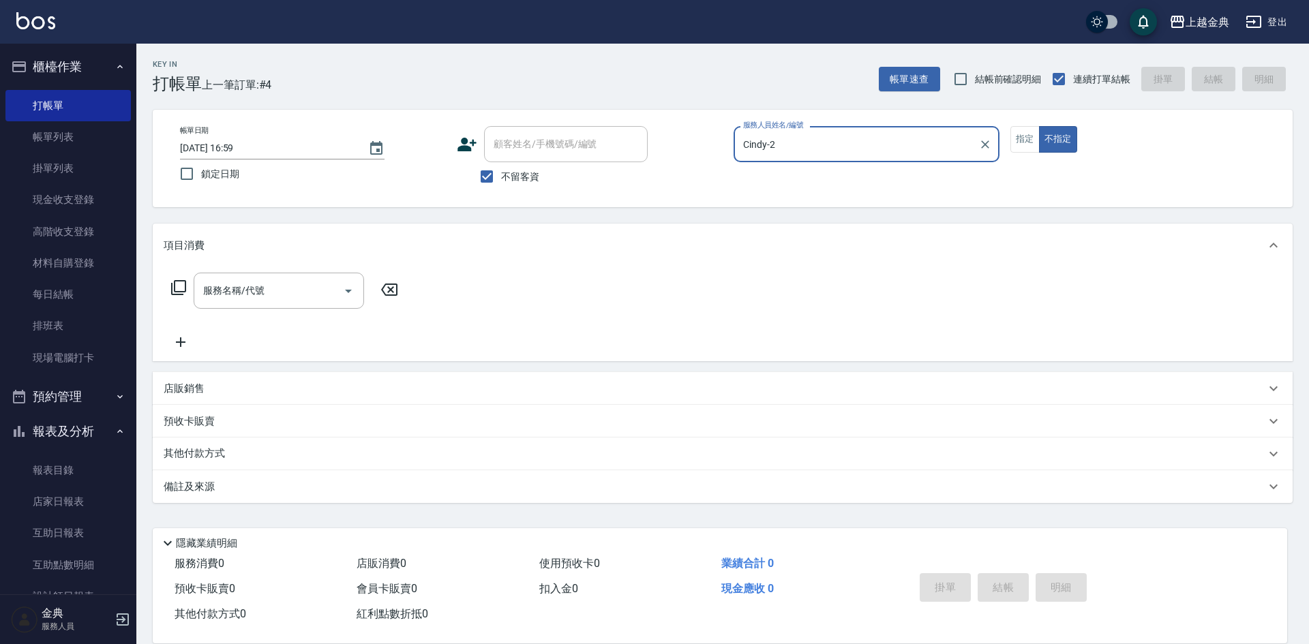
drag, startPoint x: 193, startPoint y: 288, endPoint x: 182, endPoint y: 288, distance: 10.9
click at [193, 288] on div "服務名稱/代號 服務名稱/代號" at bounding box center [285, 291] width 243 height 36
click at [174, 288] on icon at bounding box center [178, 287] width 15 height 15
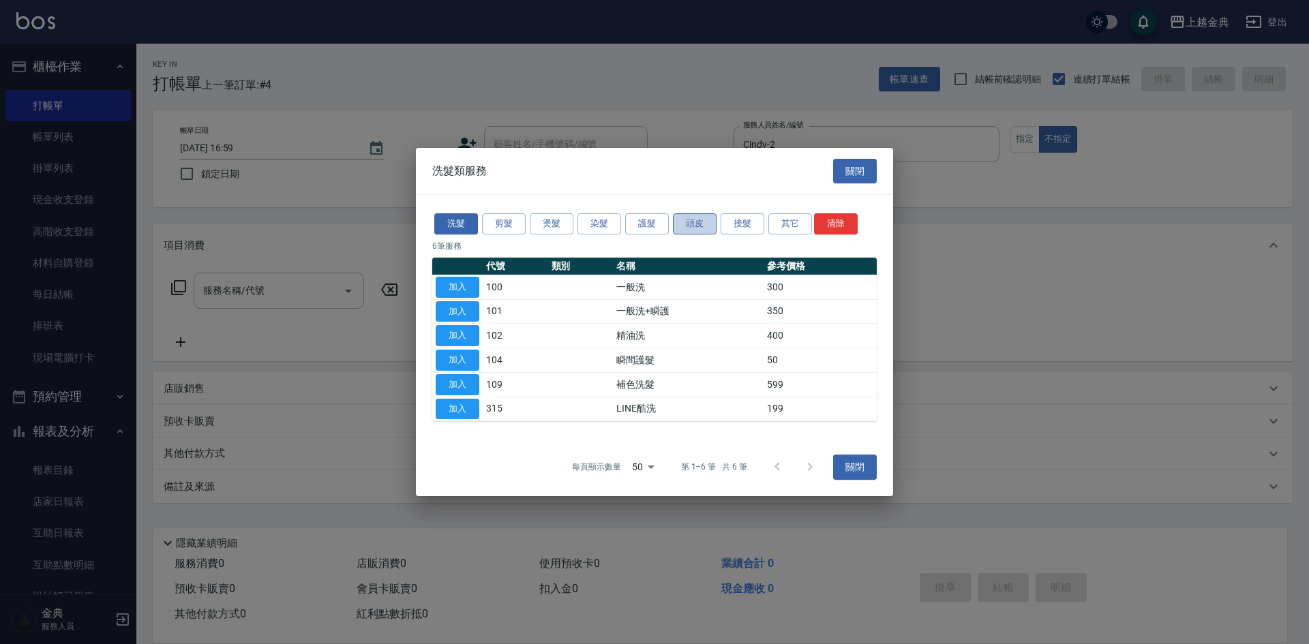
click at [700, 221] on button "頭皮" at bounding box center [695, 223] width 44 height 21
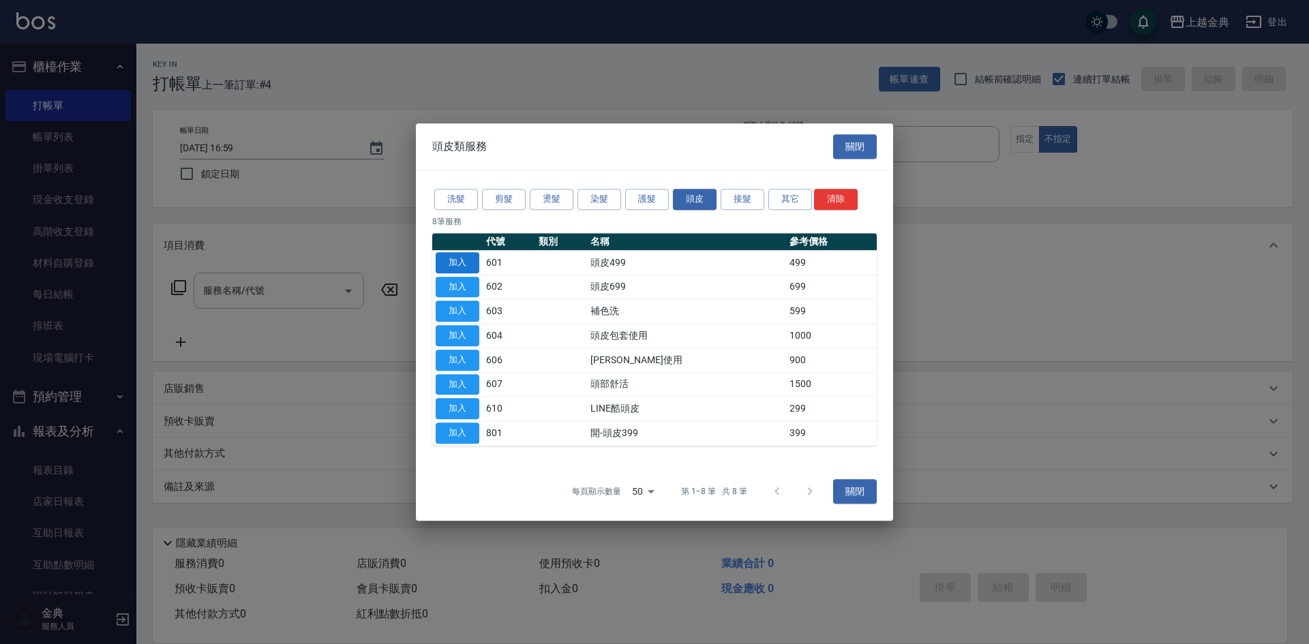
click at [460, 265] on button "加入" at bounding box center [458, 262] width 44 height 21
type input "頭皮499(601)"
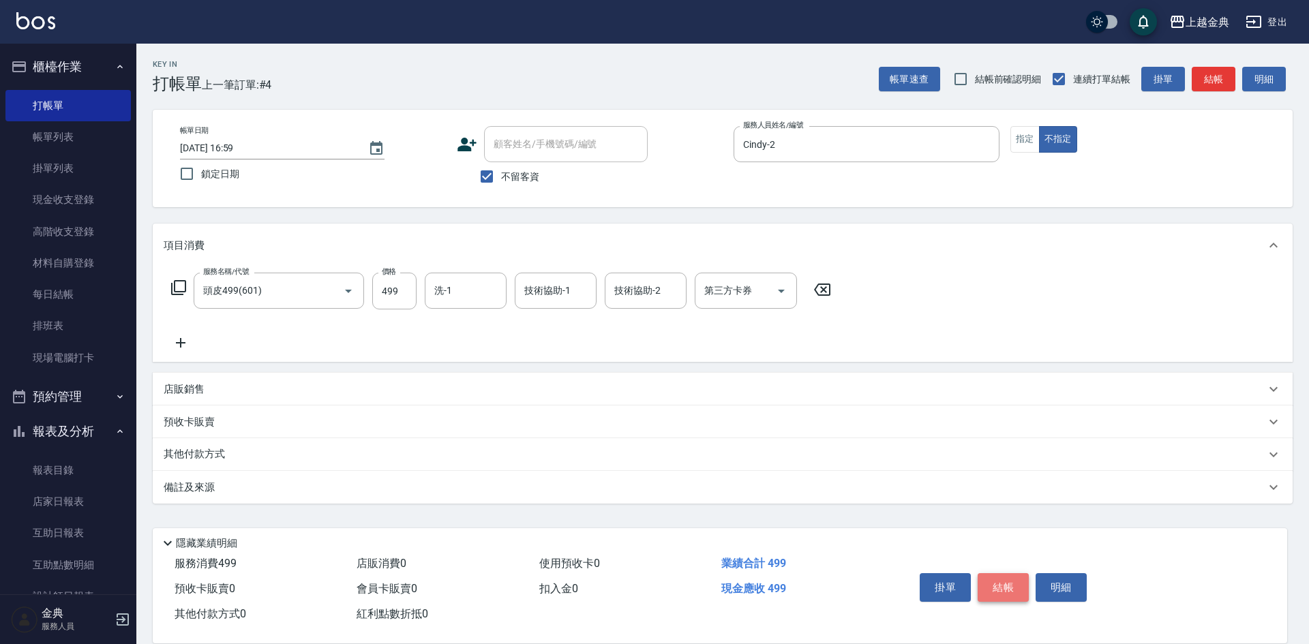
click at [994, 579] on button "結帳" at bounding box center [1003, 587] width 51 height 29
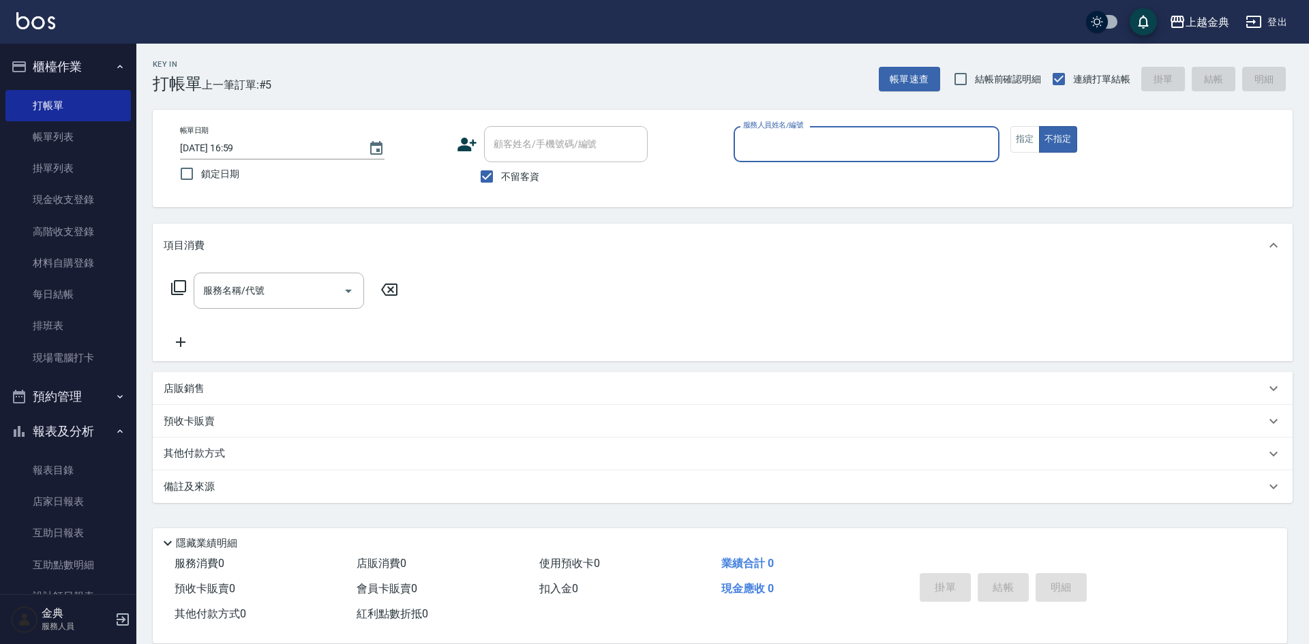
click at [885, 130] on div "服務人員姓名/編號" at bounding box center [867, 144] width 266 height 36
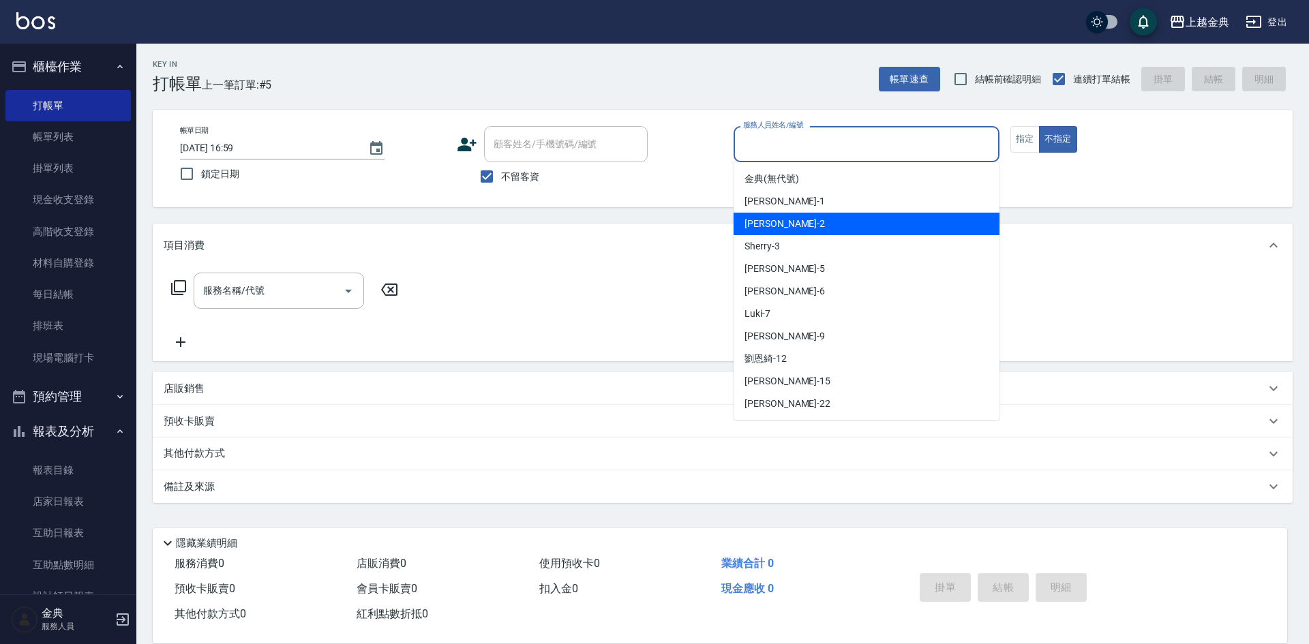
drag, startPoint x: 875, startPoint y: 228, endPoint x: 721, endPoint y: 238, distance: 154.4
click at [873, 228] on div "Cindy -2" at bounding box center [867, 224] width 266 height 23
type input "Cindy-2"
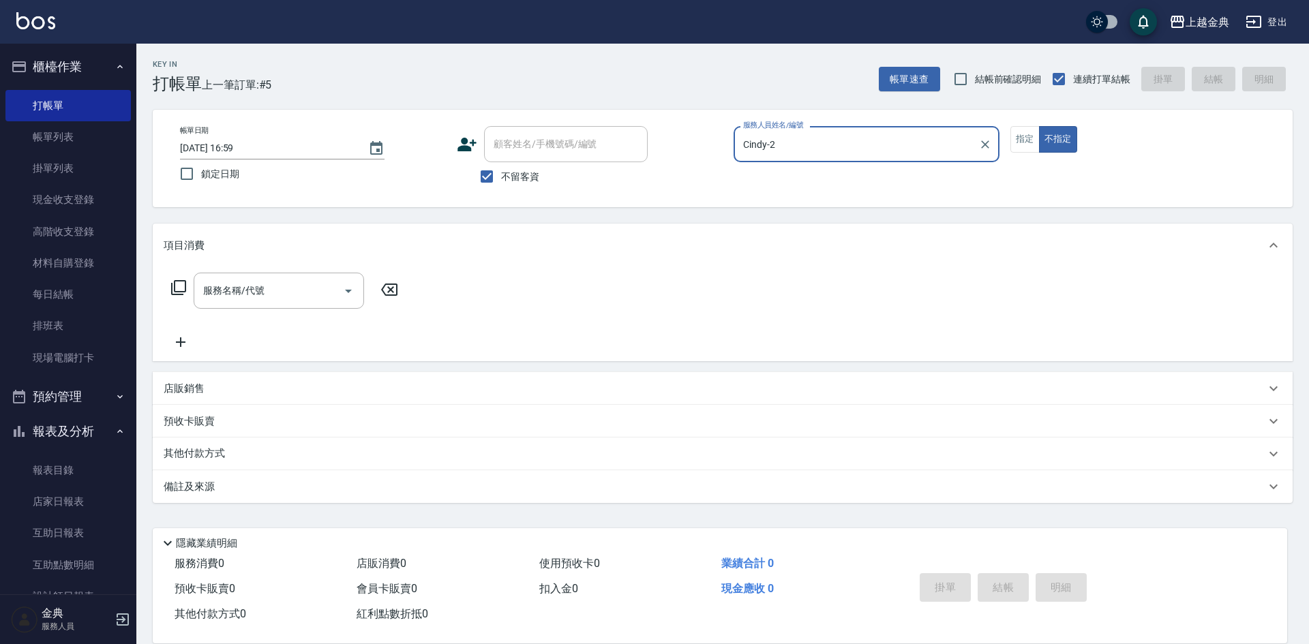
click at [176, 289] on icon at bounding box center [178, 288] width 16 height 16
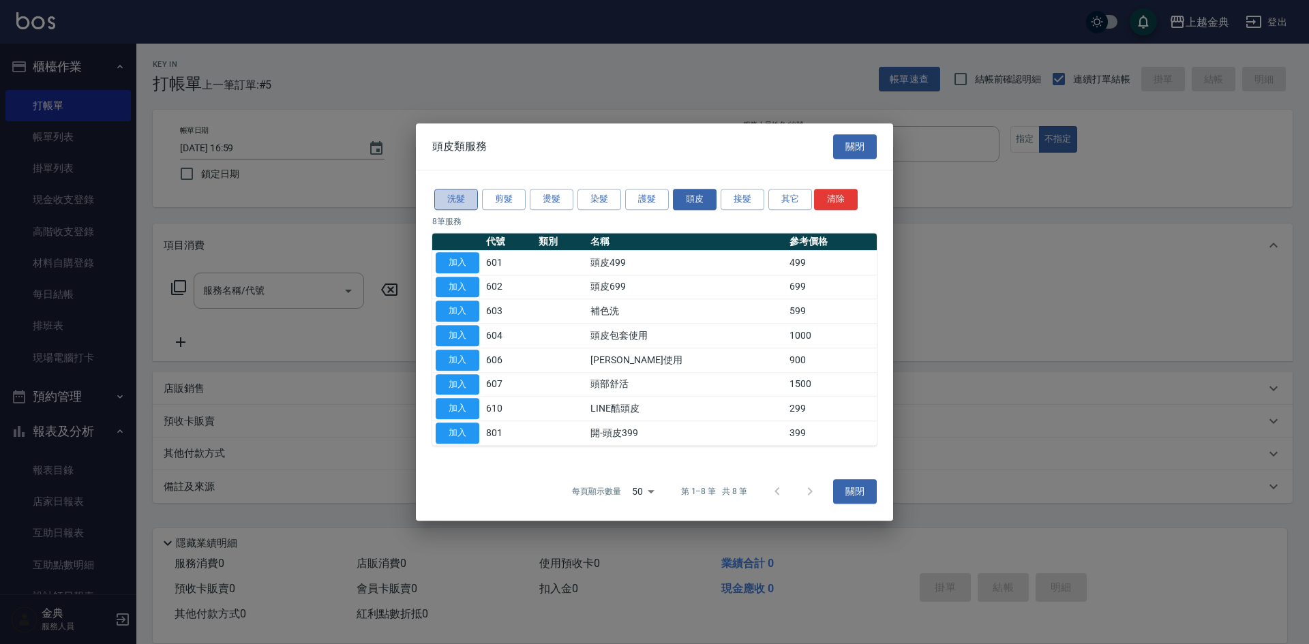
click at [465, 205] on button "洗髮" at bounding box center [456, 199] width 44 height 21
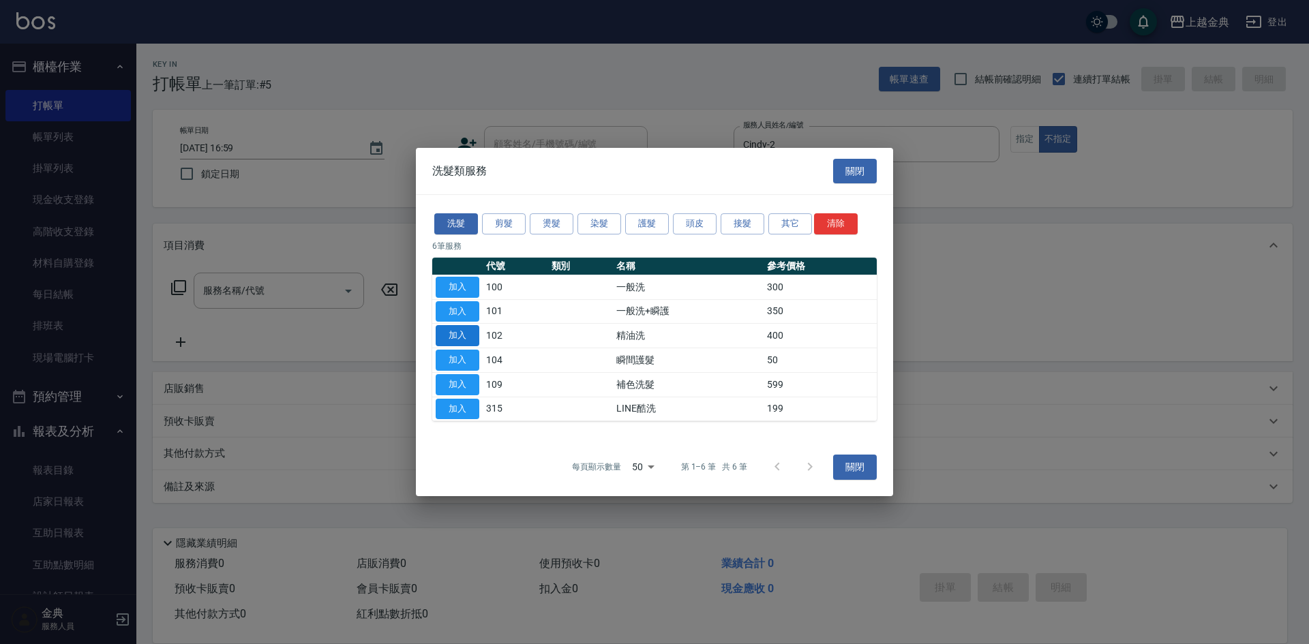
click at [455, 341] on button "加入" at bounding box center [458, 335] width 44 height 21
type input "精油洗(102)"
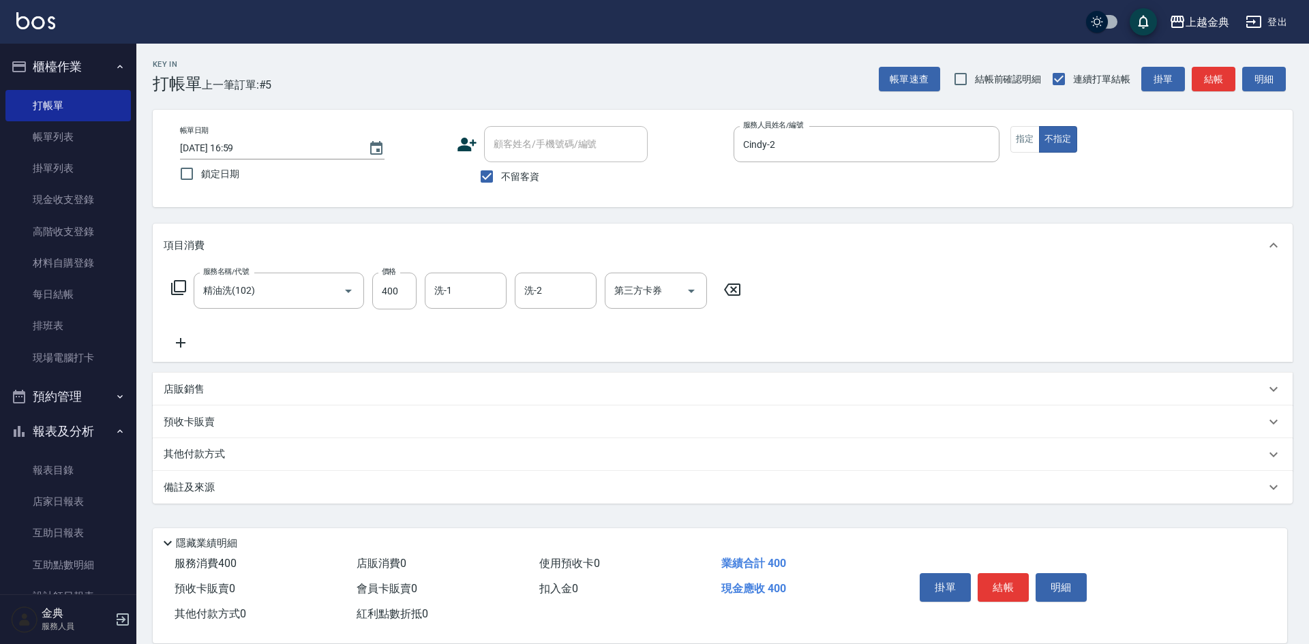
click at [1012, 582] on button "結帳" at bounding box center [1003, 587] width 51 height 29
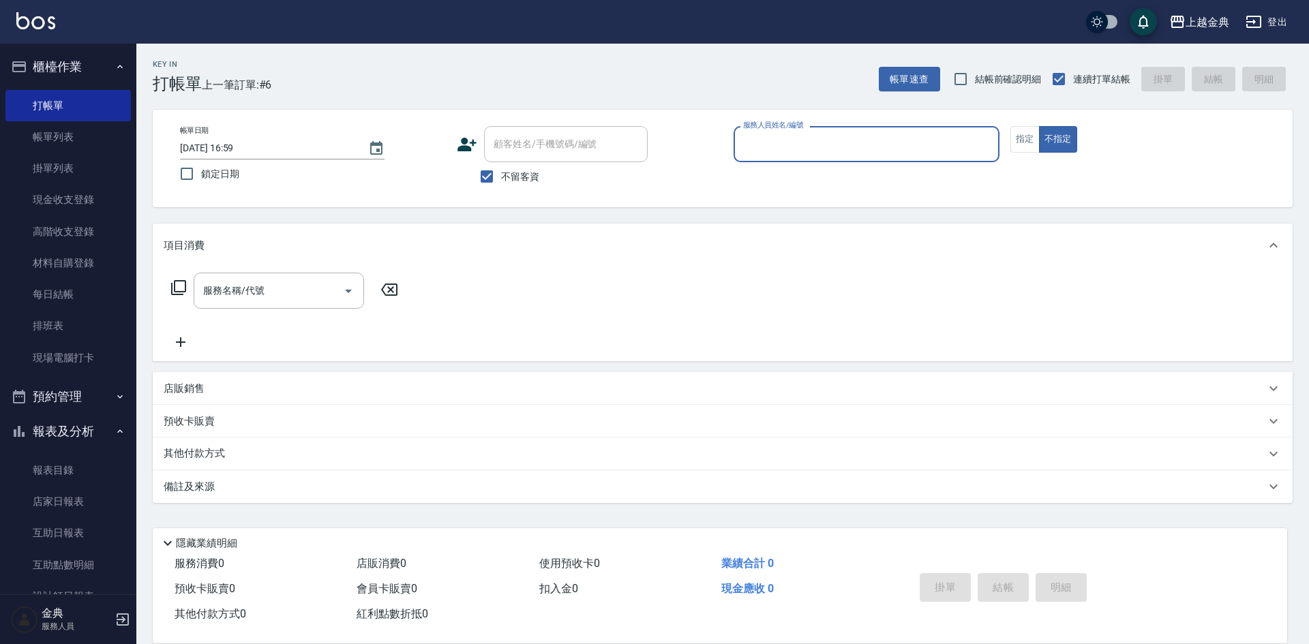
click at [809, 144] on input "服務人員姓名/編號" at bounding box center [867, 144] width 254 height 24
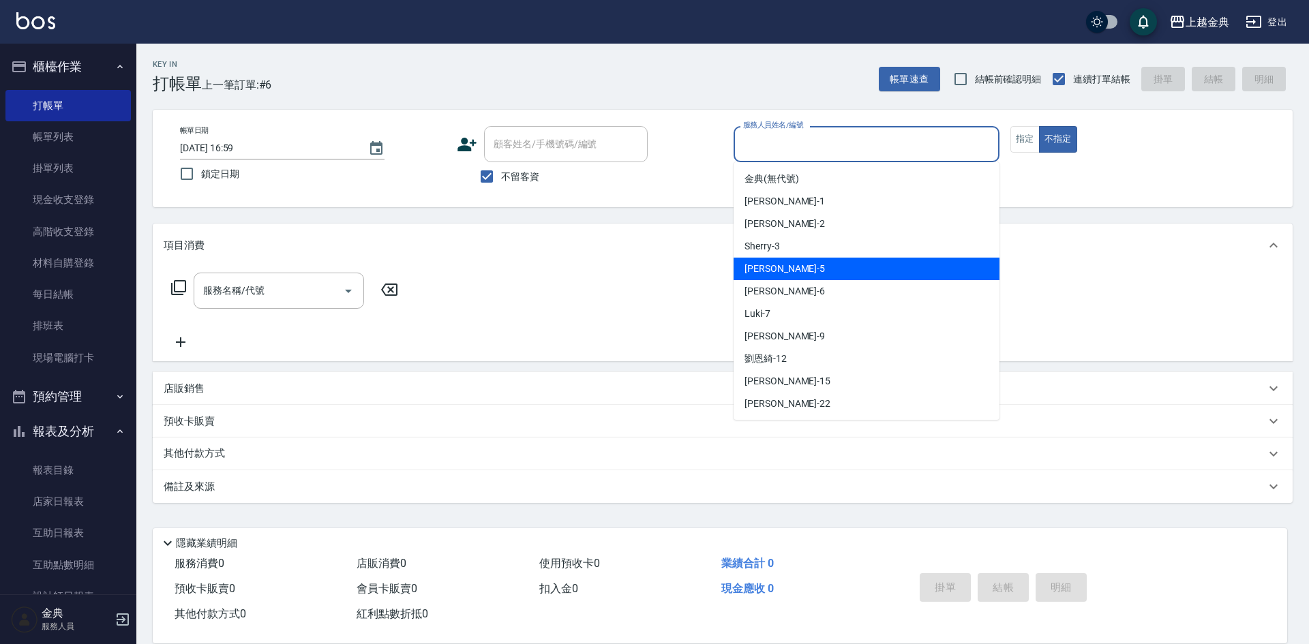
click at [817, 275] on div "[PERSON_NAME] -5" at bounding box center [867, 269] width 266 height 23
type input "[PERSON_NAME]-5"
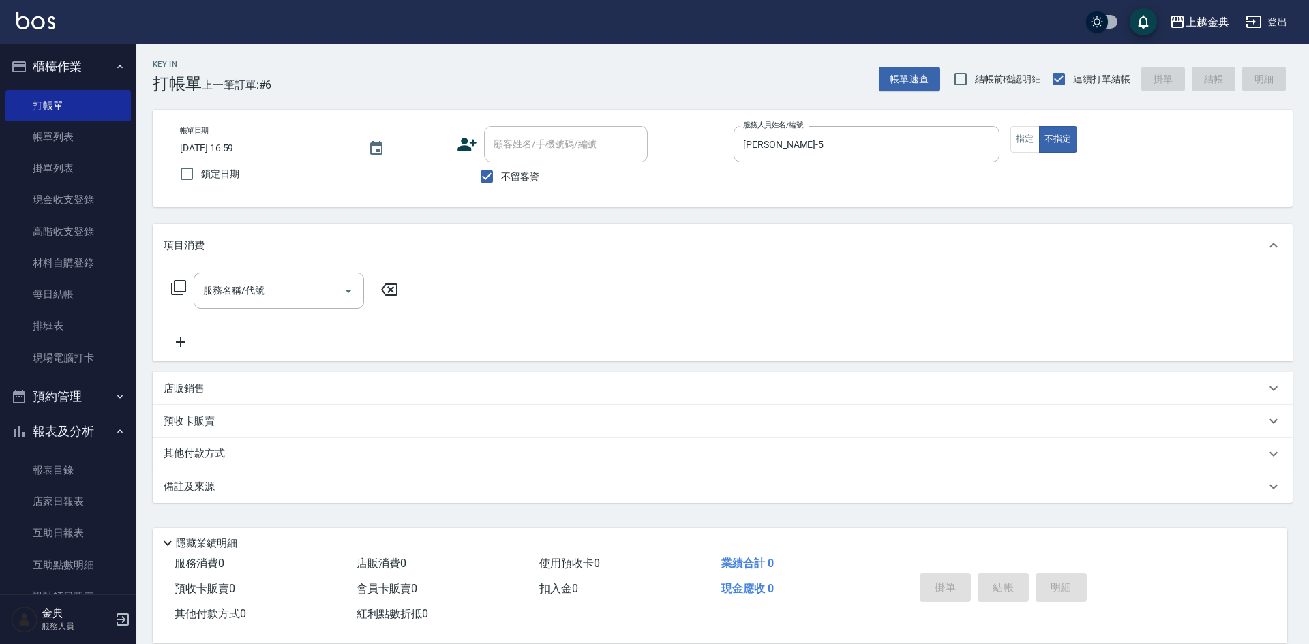
click at [179, 290] on icon at bounding box center [178, 288] width 16 height 16
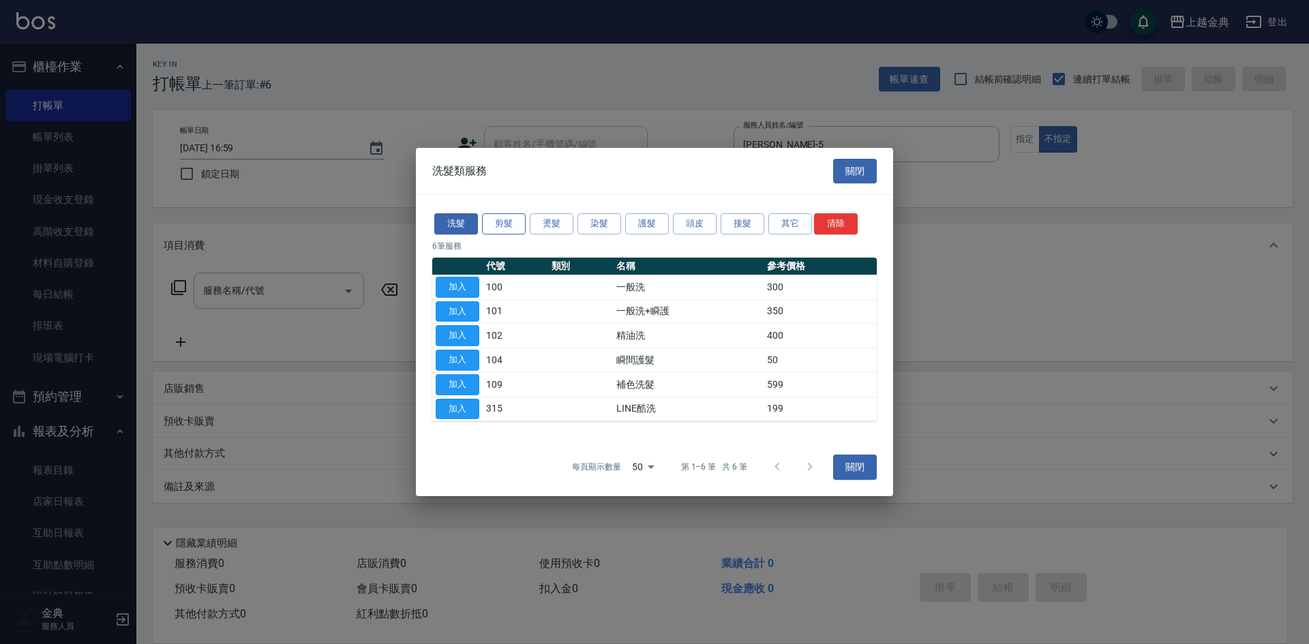
click at [494, 217] on button "剪髮" at bounding box center [504, 223] width 44 height 21
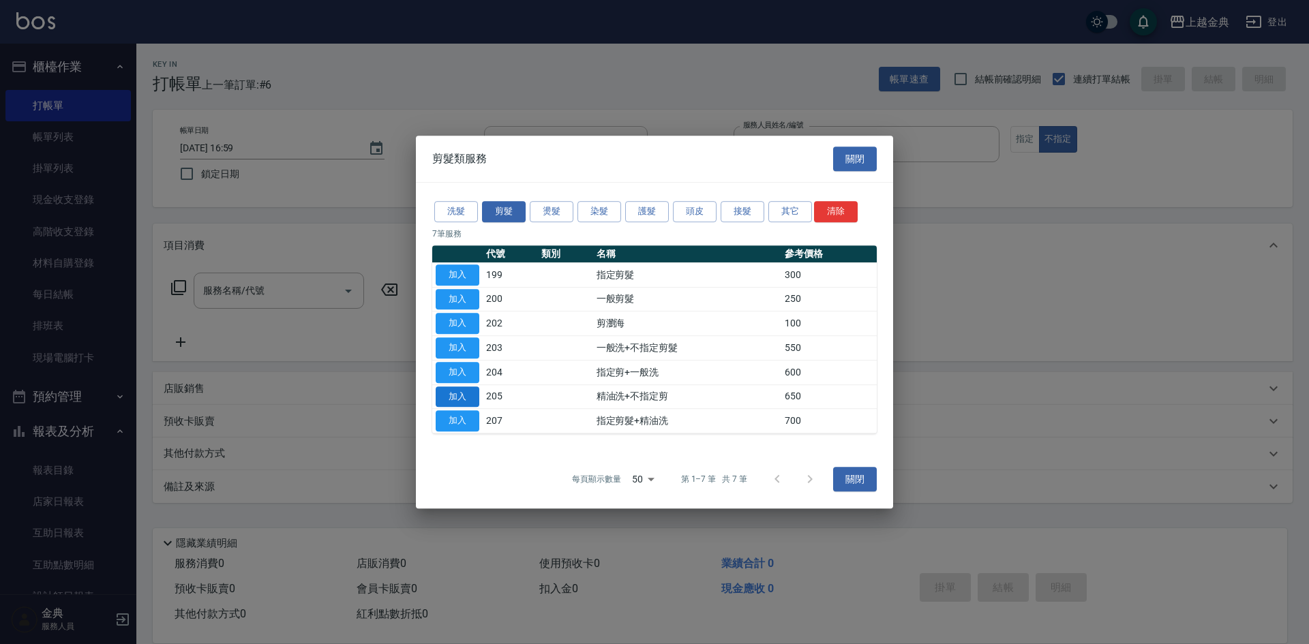
click at [468, 391] on button "加入" at bounding box center [458, 397] width 44 height 21
type input "精油洗+不指定剪(205)"
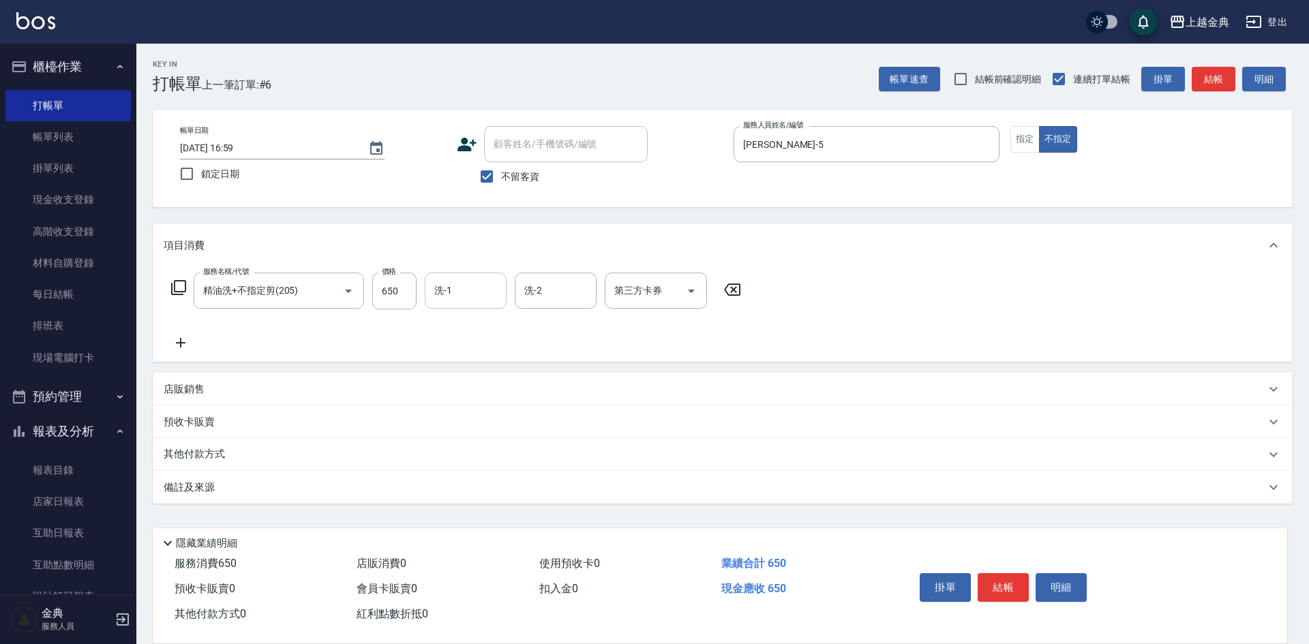
click at [459, 284] on input "洗-1" at bounding box center [466, 291] width 70 height 24
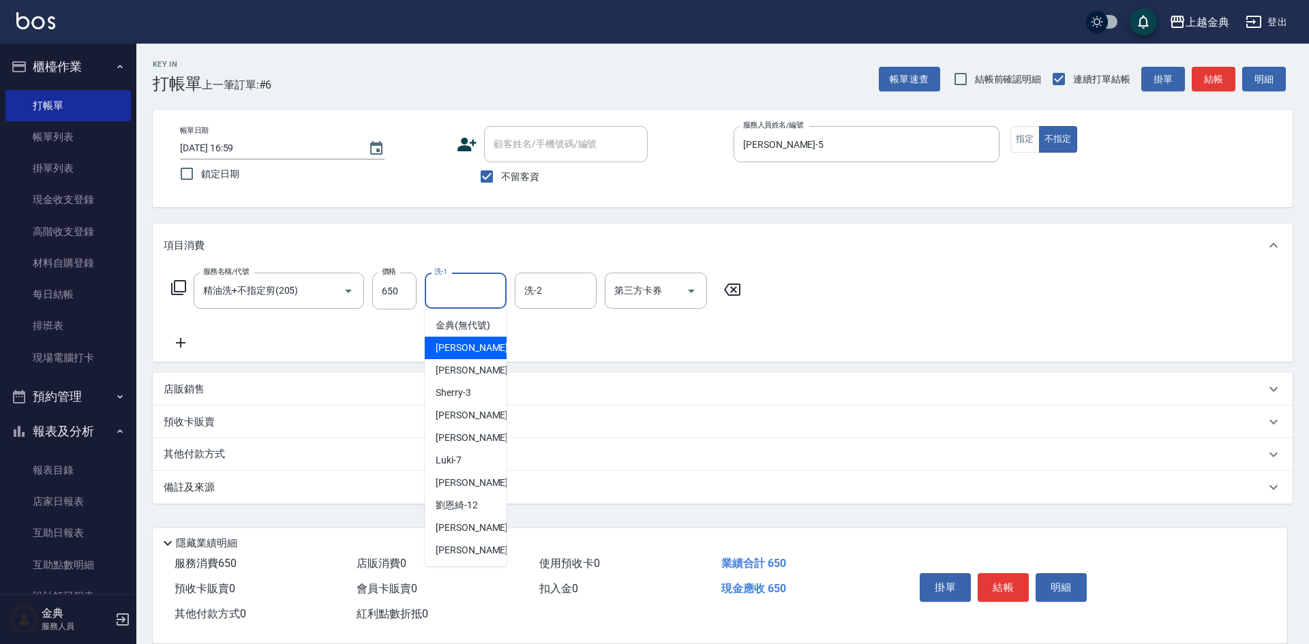
click at [467, 359] on div "Emma -1" at bounding box center [466, 348] width 82 height 23
type input "Emma-1"
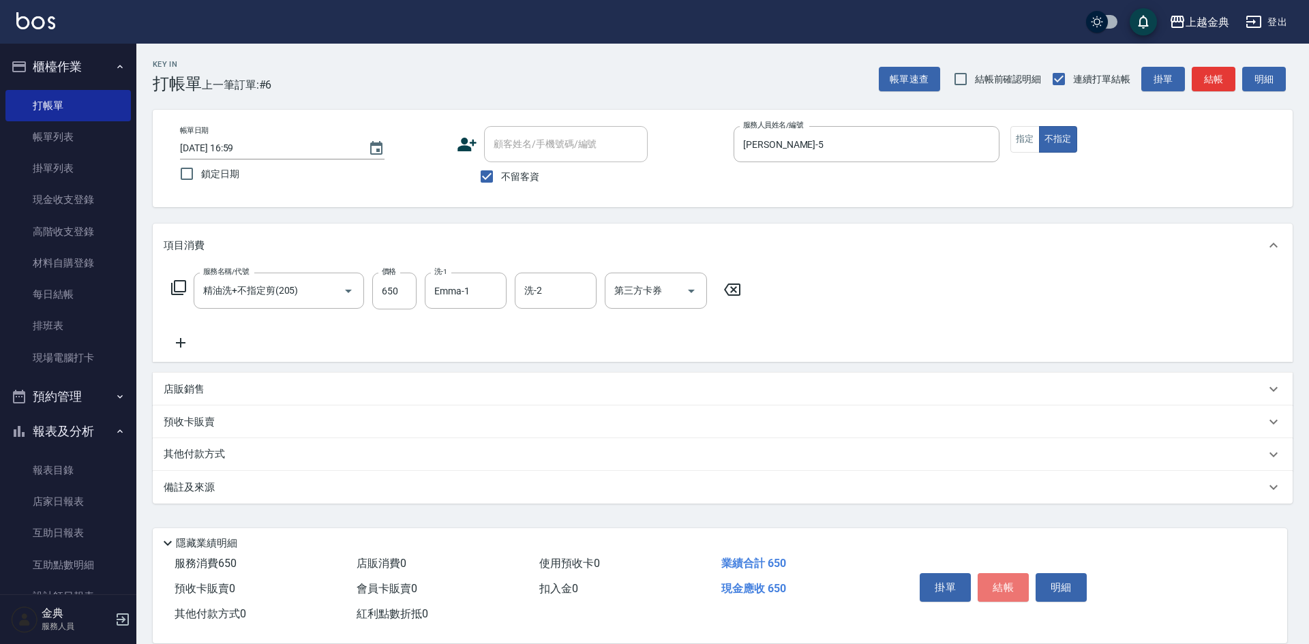
drag, startPoint x: 1013, startPoint y: 581, endPoint x: 987, endPoint y: 558, distance: 34.8
click at [1013, 574] on button "結帳" at bounding box center [1003, 587] width 51 height 29
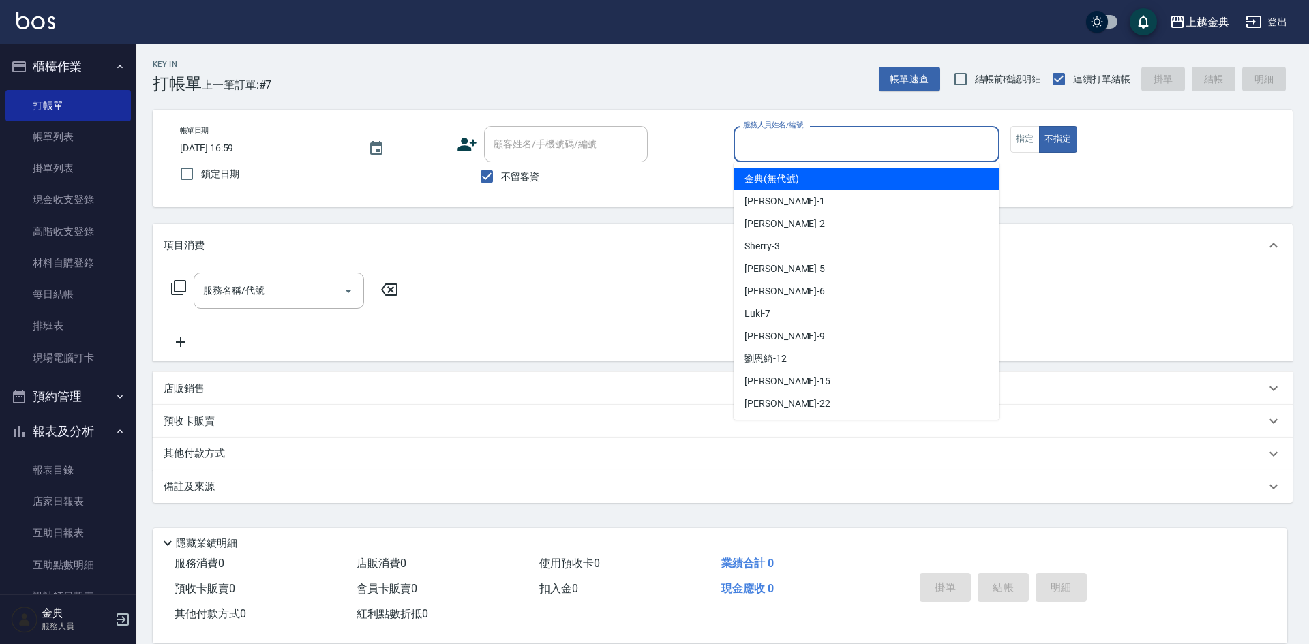
drag, startPoint x: 782, startPoint y: 140, endPoint x: 797, endPoint y: 149, distance: 17.1
click at [785, 142] on input "服務人員姓名/編號" at bounding box center [867, 144] width 254 height 24
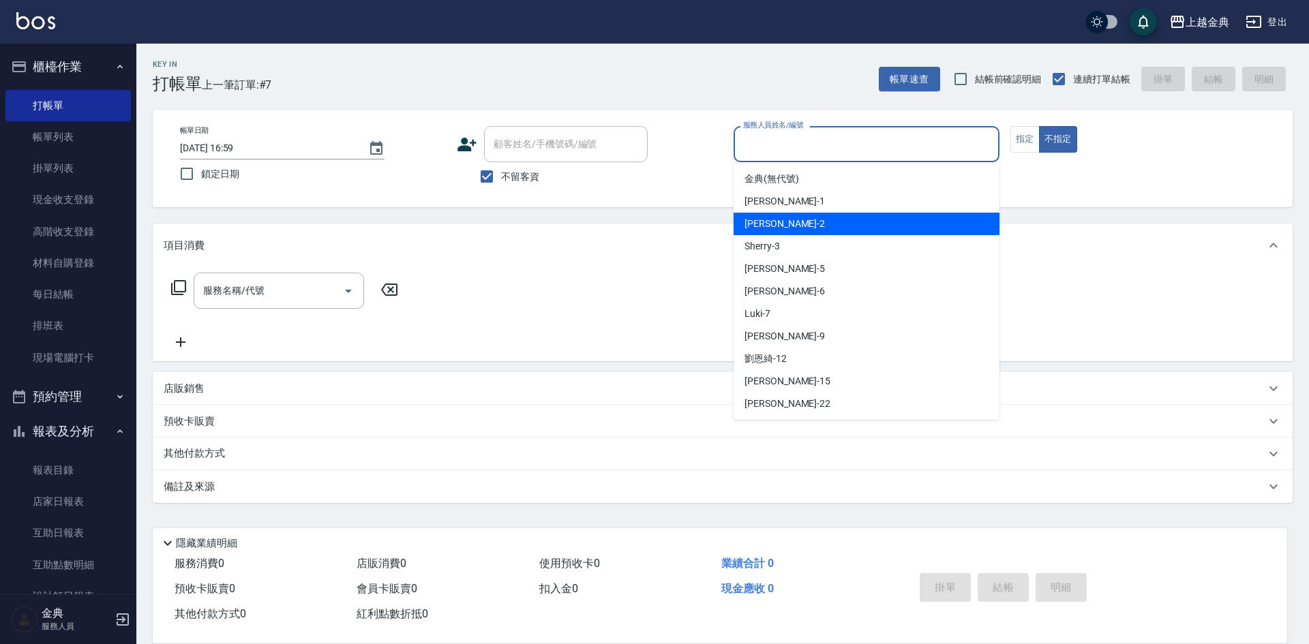
drag, startPoint x: 799, startPoint y: 222, endPoint x: 786, endPoint y: 224, distance: 13.0
click at [799, 223] on div "Cindy -2" at bounding box center [867, 224] width 266 height 23
type input "Cindy-2"
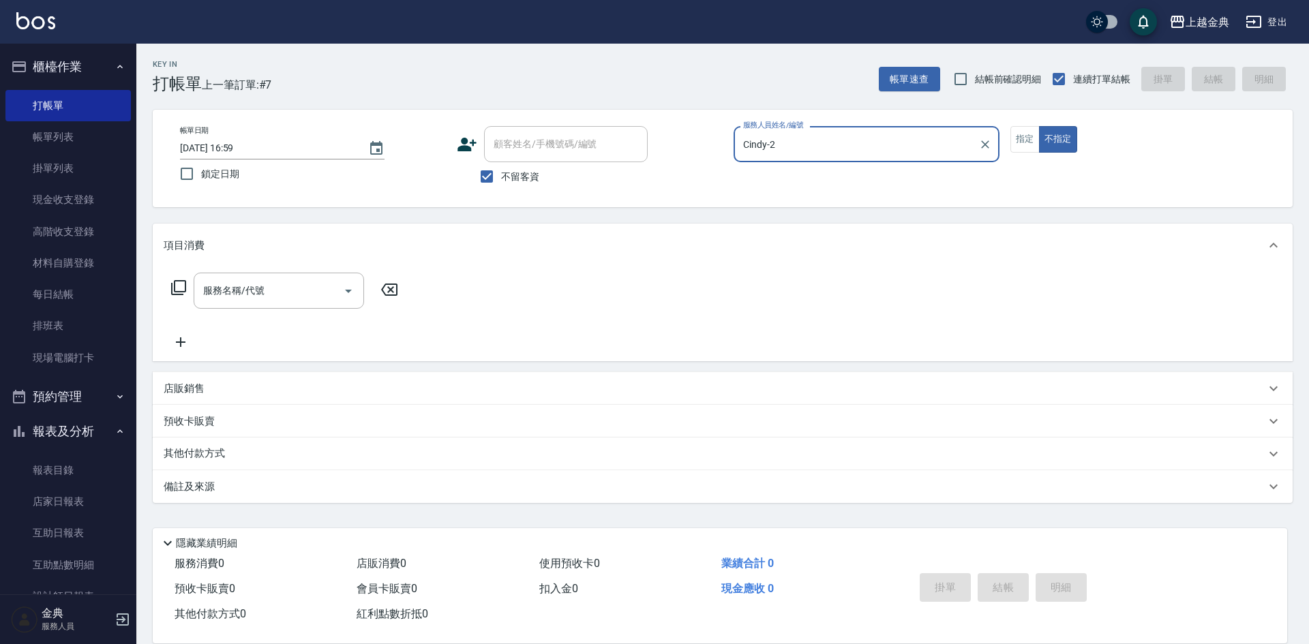
click at [179, 287] on icon at bounding box center [178, 288] width 16 height 16
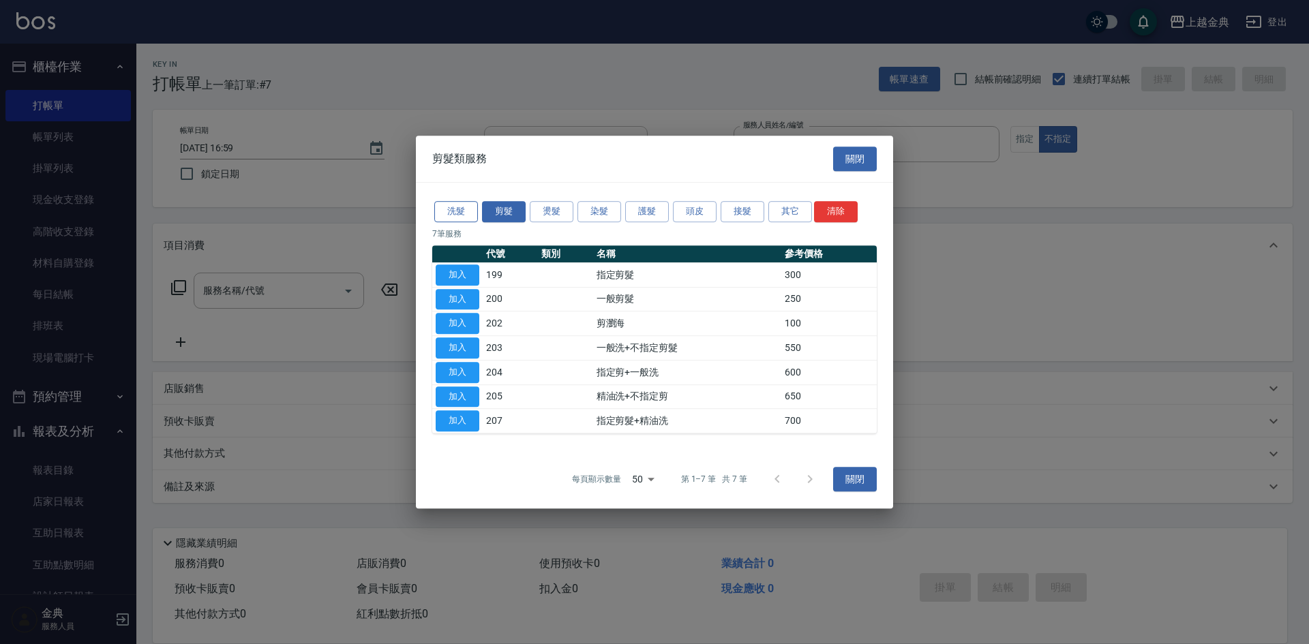
click at [468, 211] on button "洗髮" at bounding box center [456, 211] width 44 height 21
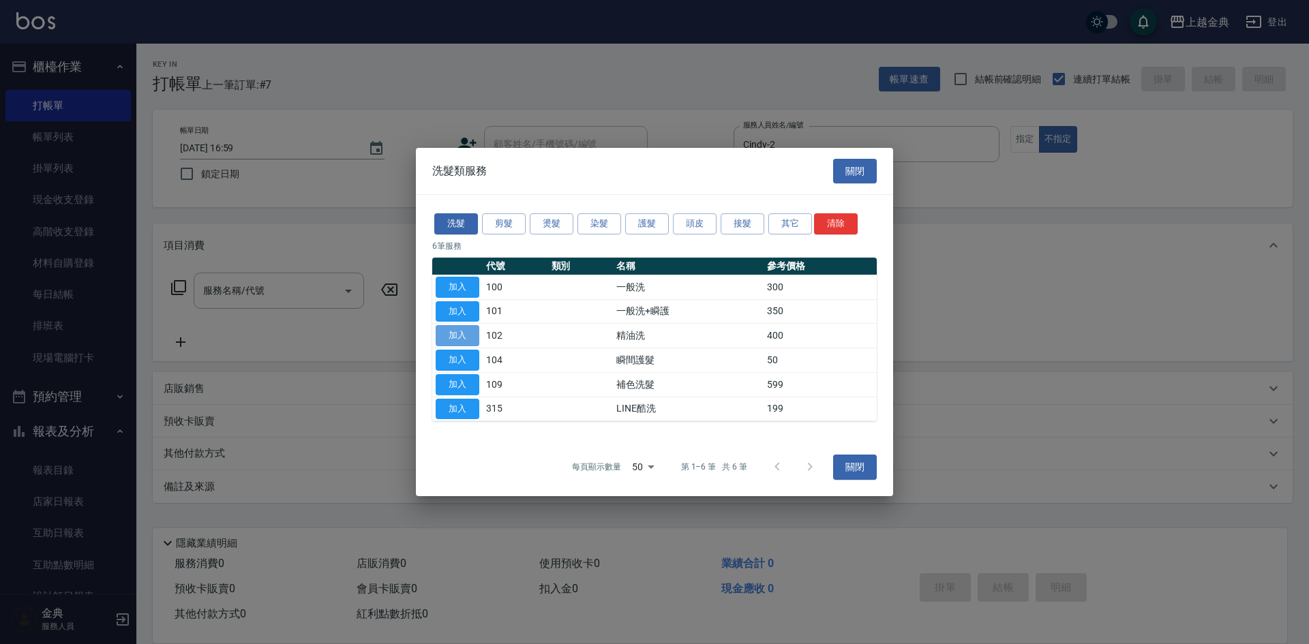
click at [466, 344] on button "加入" at bounding box center [458, 335] width 44 height 21
type input "精油洗(102)"
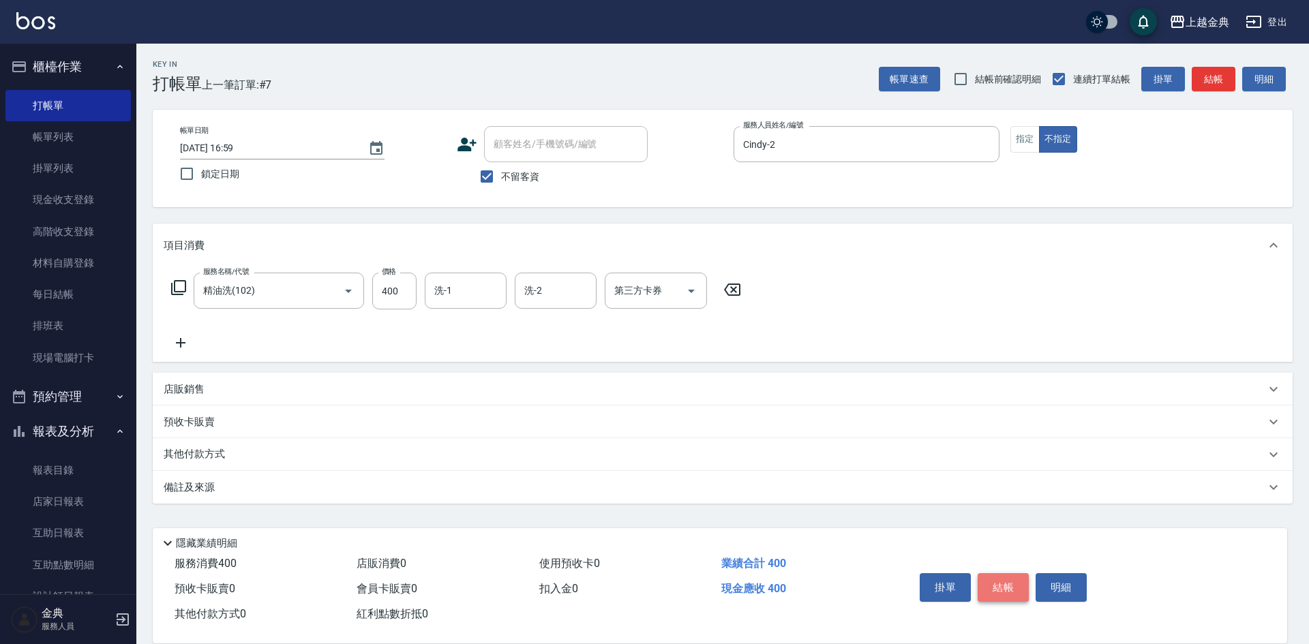
click at [1004, 576] on button "結帳" at bounding box center [1003, 587] width 51 height 29
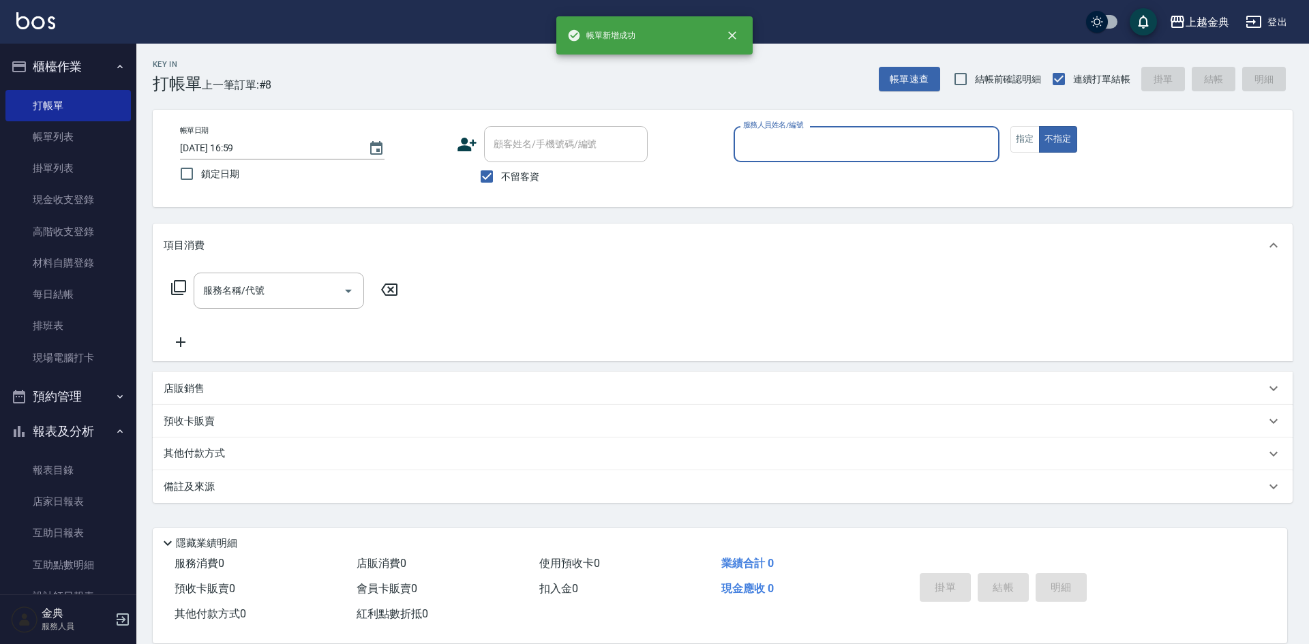
click at [859, 160] on div "服務人員姓名/編號" at bounding box center [867, 144] width 266 height 36
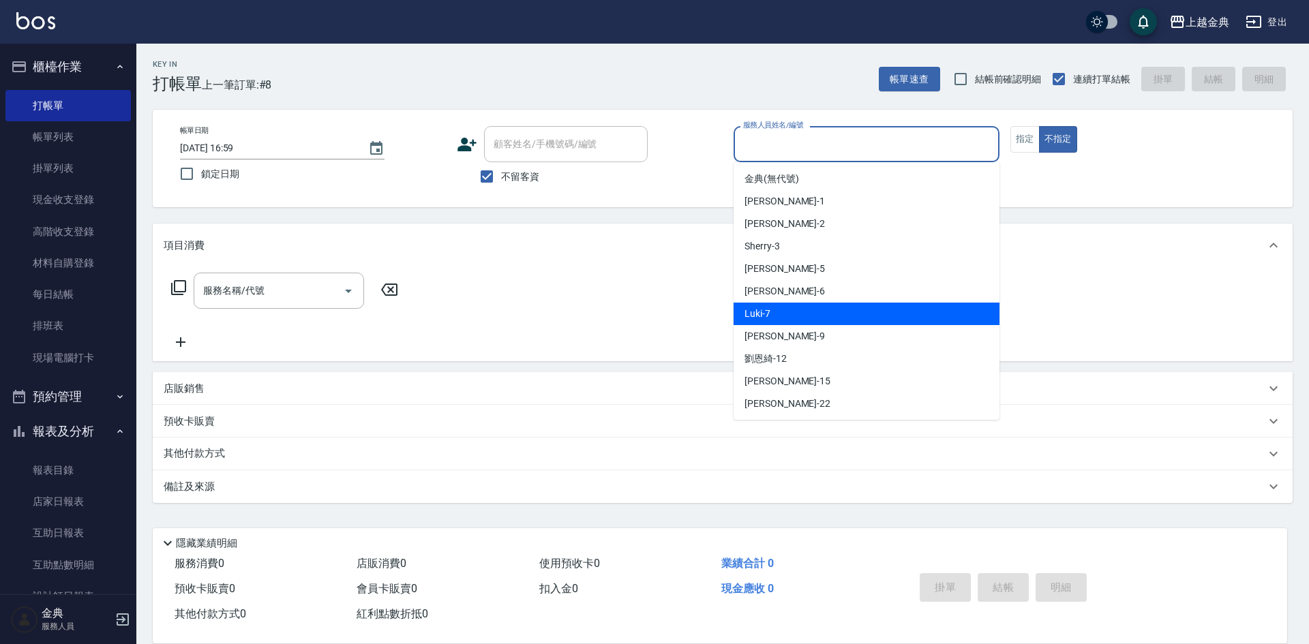
drag, startPoint x: 852, startPoint y: 310, endPoint x: 272, endPoint y: 297, distance: 580.4
click at [852, 310] on div "Luki -7" at bounding box center [867, 314] width 266 height 23
type input "Luki-7"
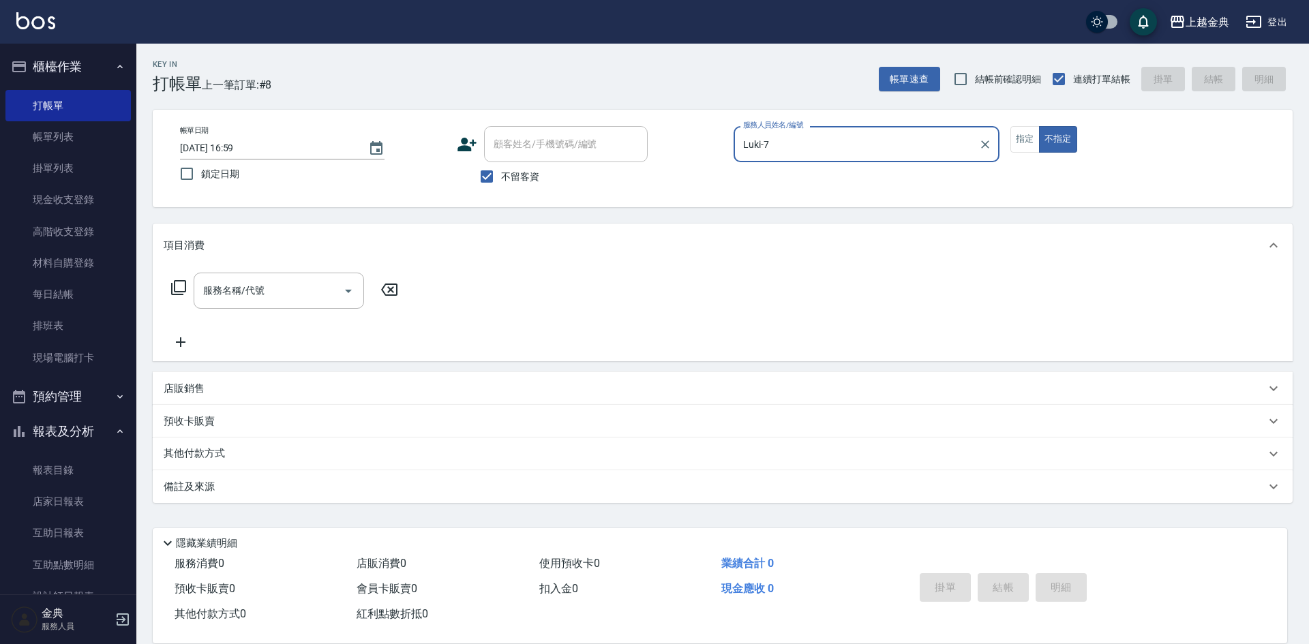
click at [177, 288] on icon at bounding box center [178, 288] width 16 height 16
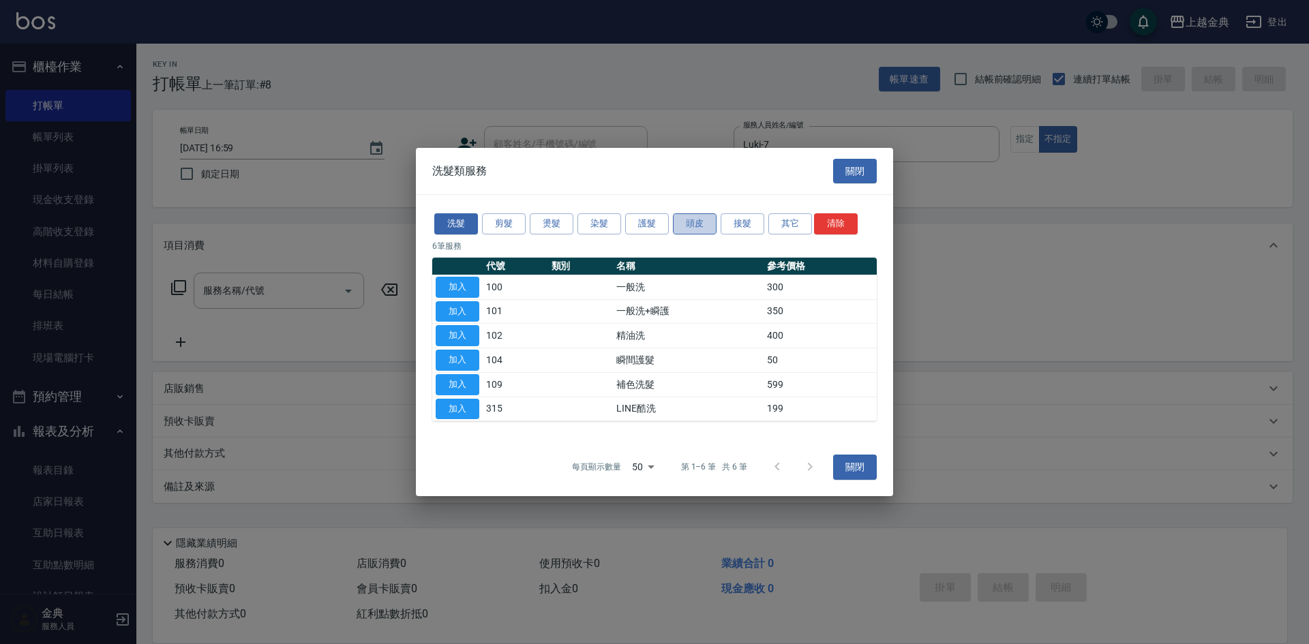
click at [678, 223] on button "頭皮" at bounding box center [695, 223] width 44 height 21
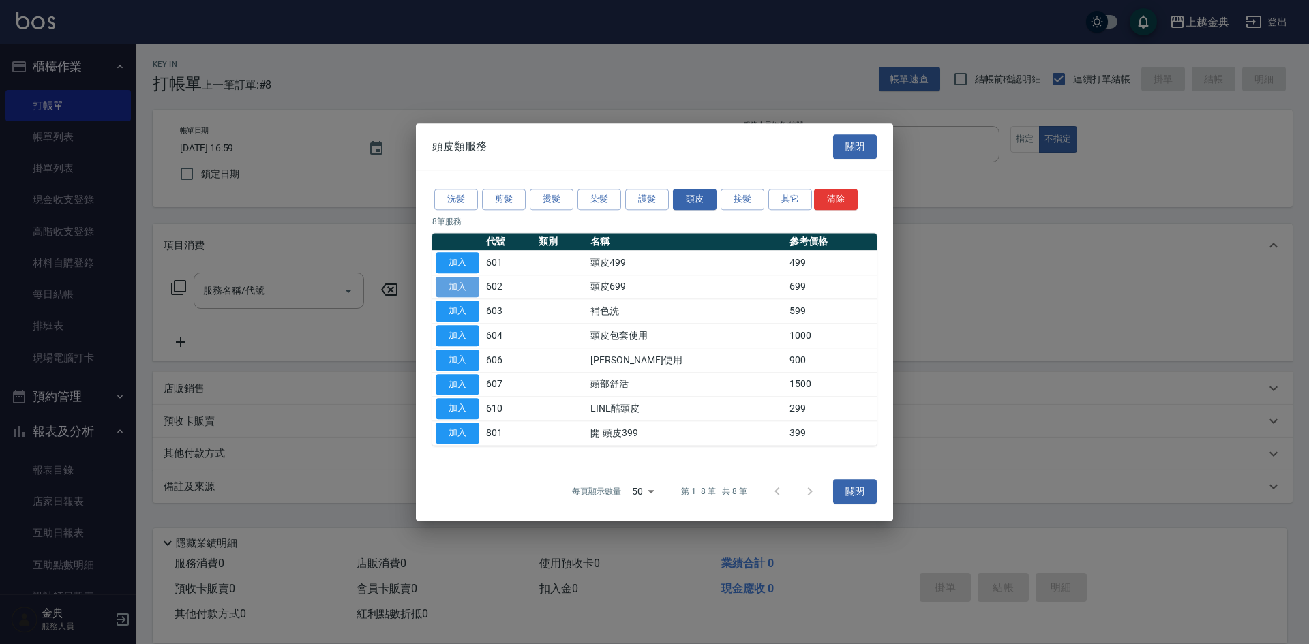
click at [459, 289] on button "加入" at bounding box center [458, 287] width 44 height 21
type input "頭皮699(602)"
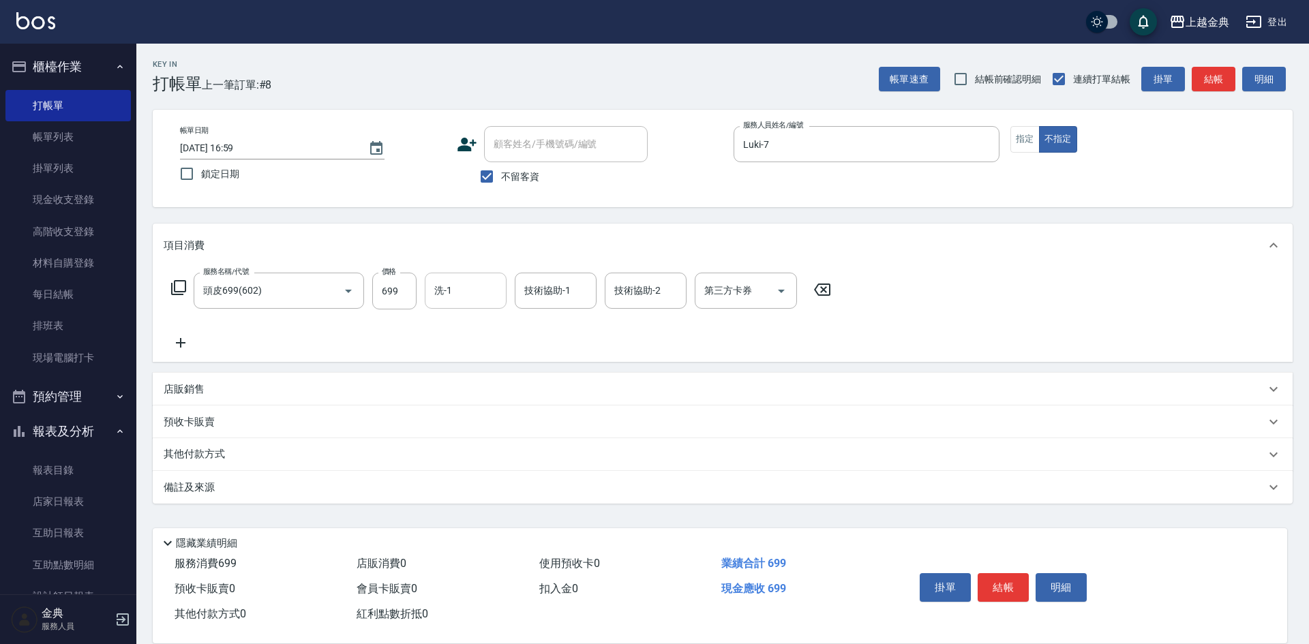
click at [475, 298] on input "洗-1" at bounding box center [466, 291] width 70 height 24
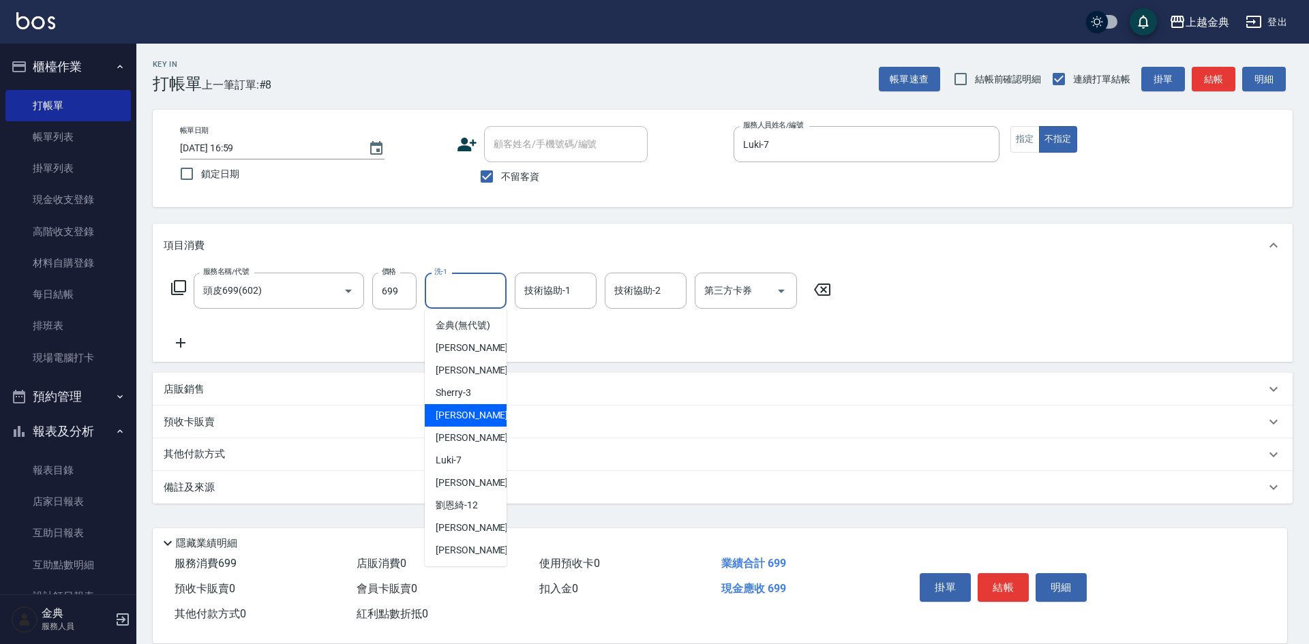
click at [470, 427] on div "[PERSON_NAME] -5" at bounding box center [466, 415] width 82 height 23
type input "[PERSON_NAME]-5"
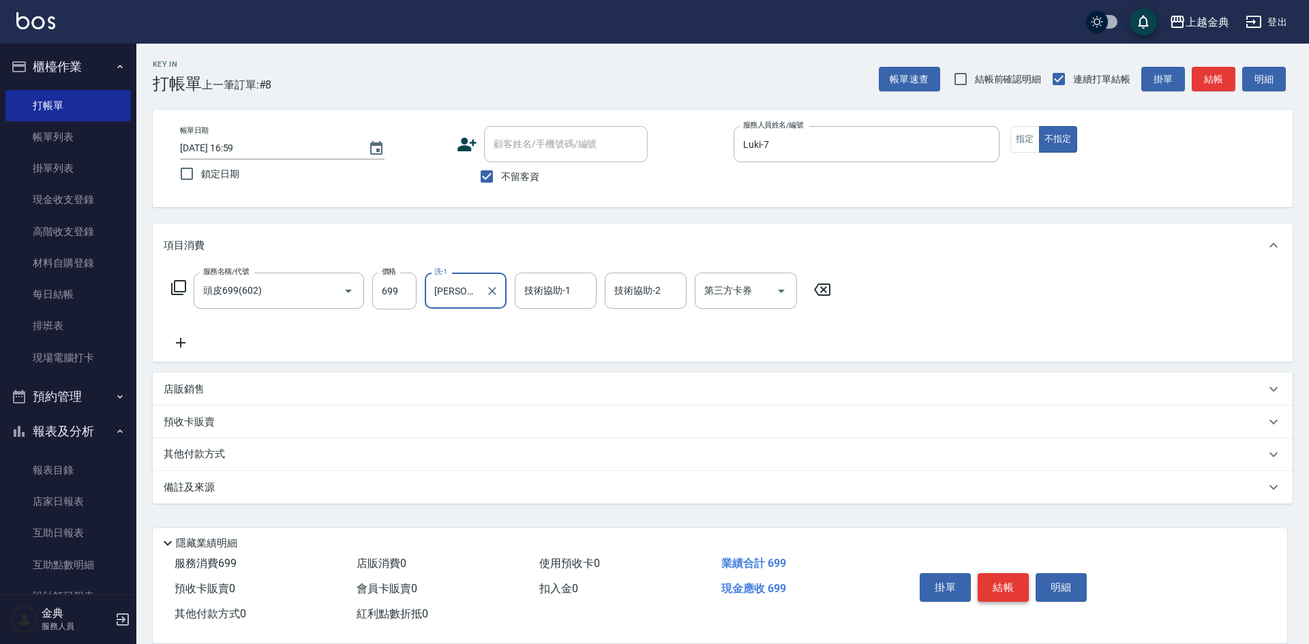
drag, startPoint x: 1007, startPoint y: 578, endPoint x: 1001, endPoint y: 570, distance: 10.2
click at [1006, 578] on button "結帳" at bounding box center [1003, 587] width 51 height 29
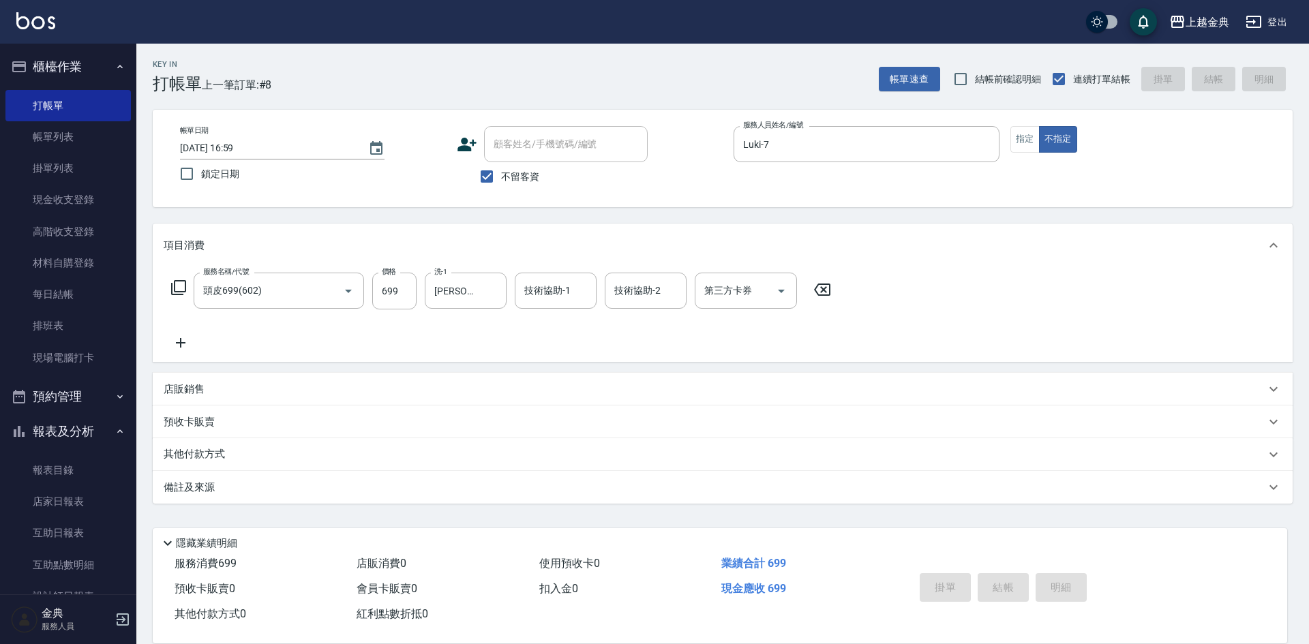
type input "[DATE] 17:00"
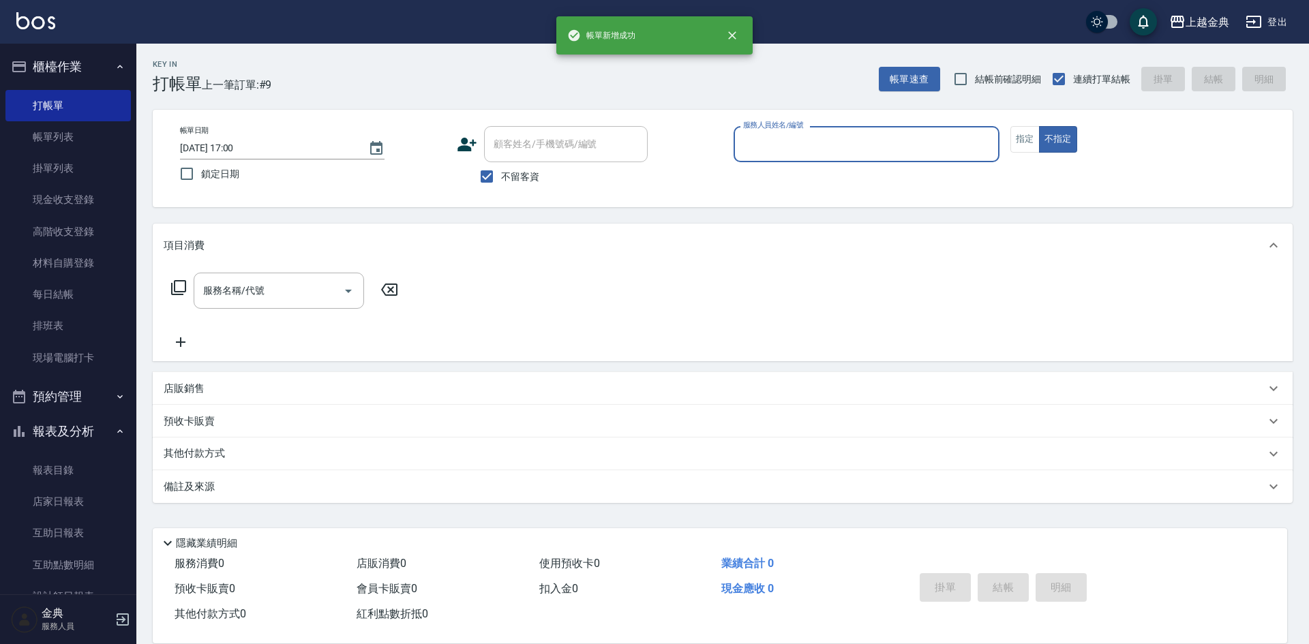
drag, startPoint x: 788, startPoint y: 131, endPoint x: 813, endPoint y: 153, distance: 33.4
click at [792, 131] on div "服務人員姓名/編號" at bounding box center [867, 144] width 266 height 36
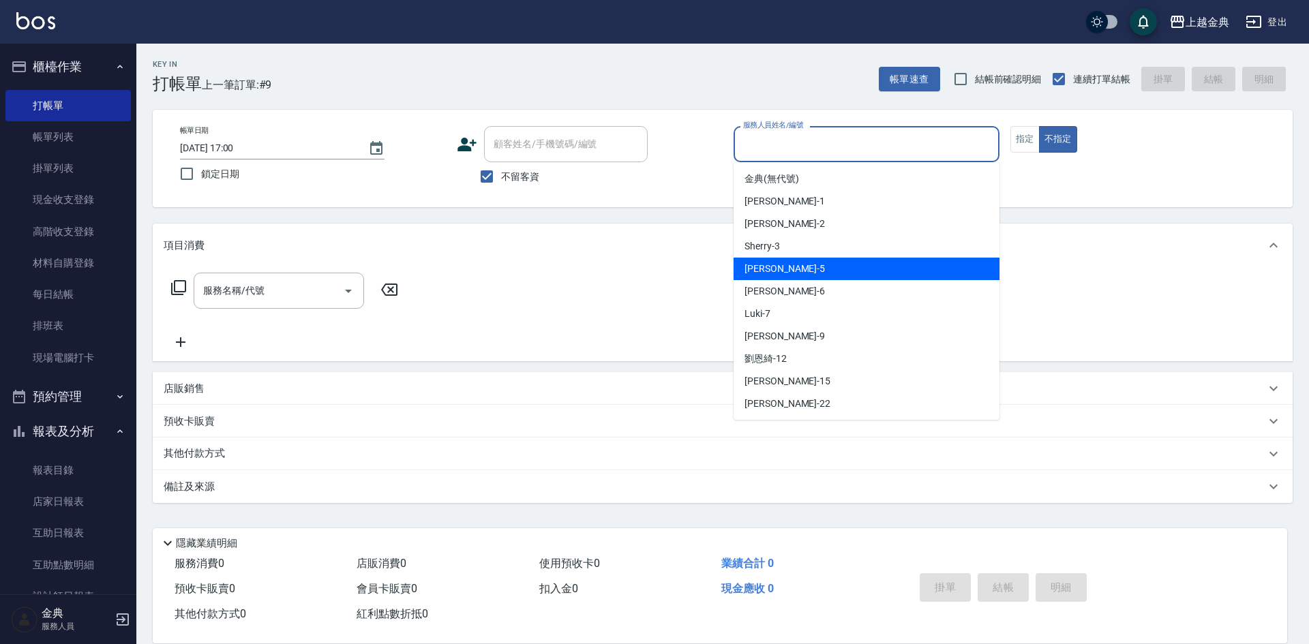
click at [810, 265] on div "[PERSON_NAME] -5" at bounding box center [867, 269] width 266 height 23
type input "[PERSON_NAME]-5"
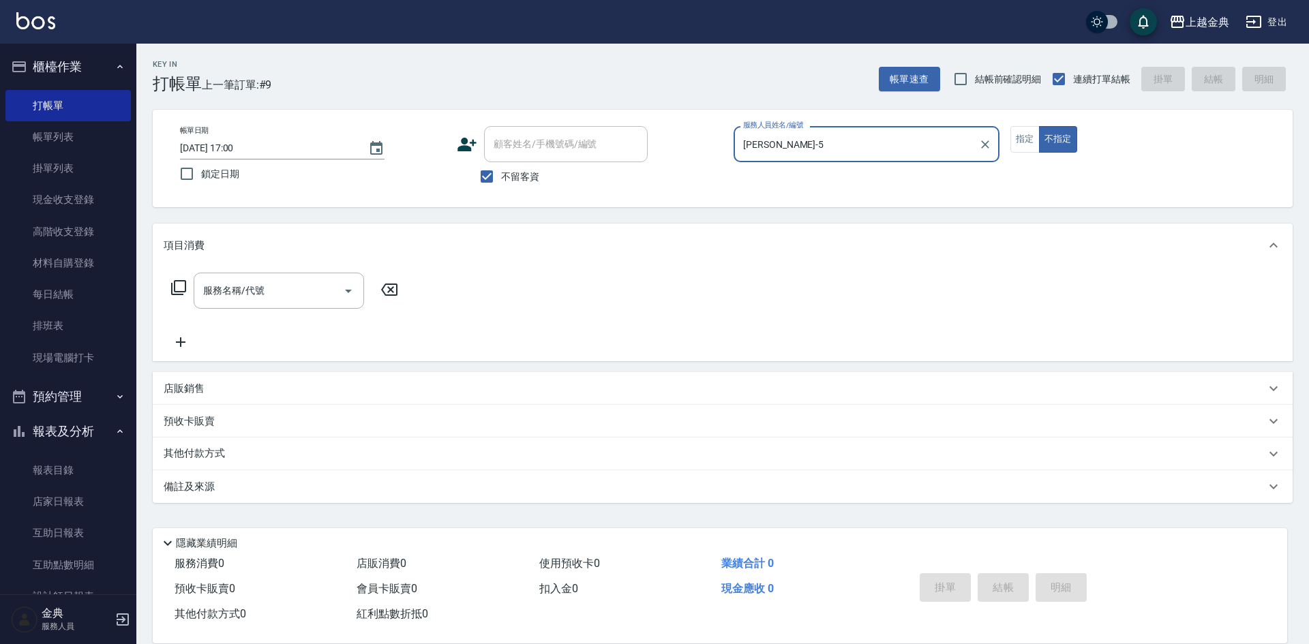
click at [175, 287] on icon at bounding box center [178, 287] width 15 height 15
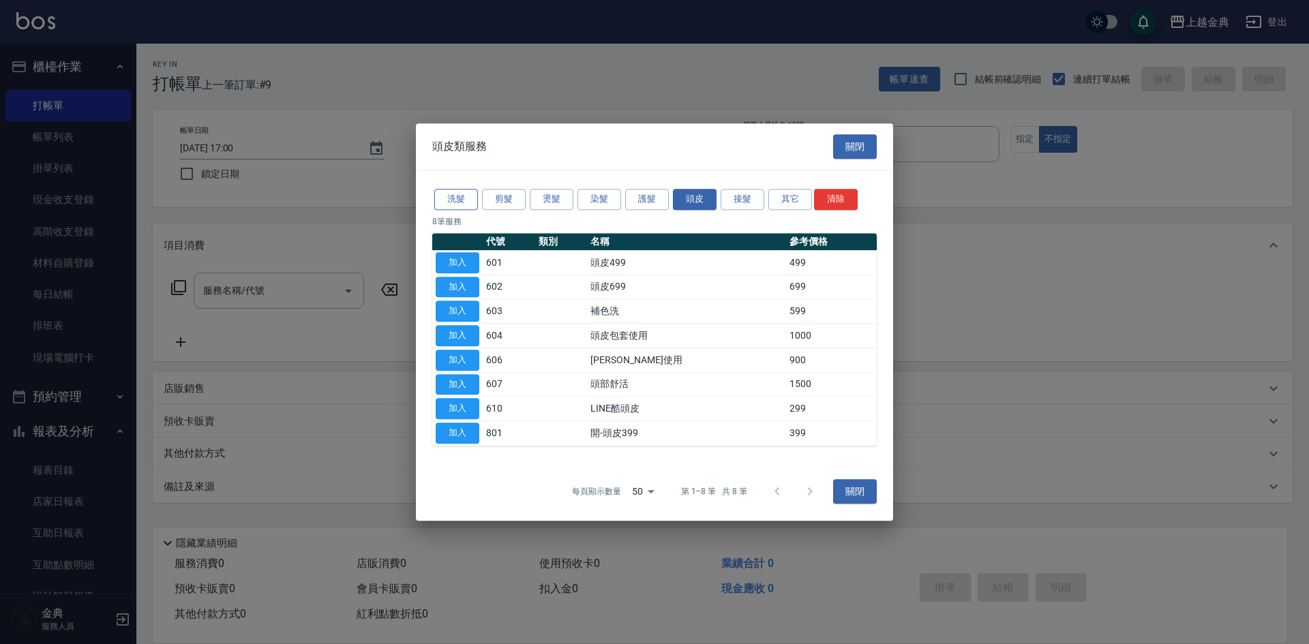
click at [455, 200] on button "洗髮" at bounding box center [456, 199] width 44 height 21
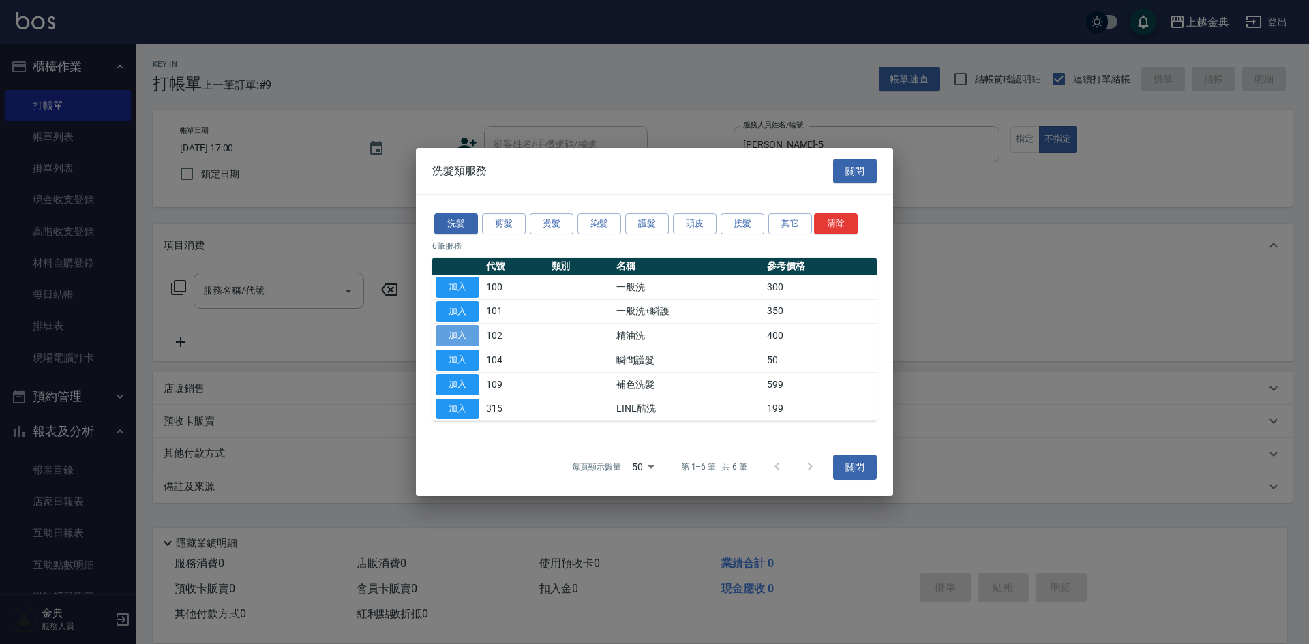
click at [468, 336] on button "加入" at bounding box center [458, 335] width 44 height 21
type input "精油洗(102)"
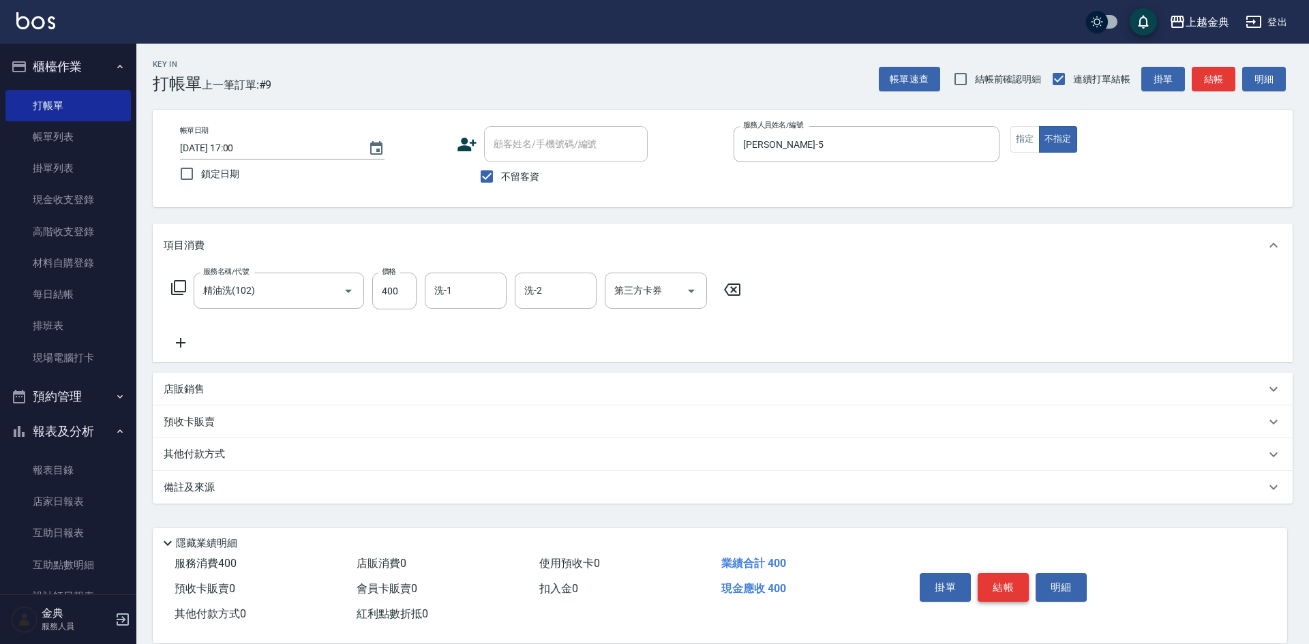
click at [996, 582] on button "結帳" at bounding box center [1003, 587] width 51 height 29
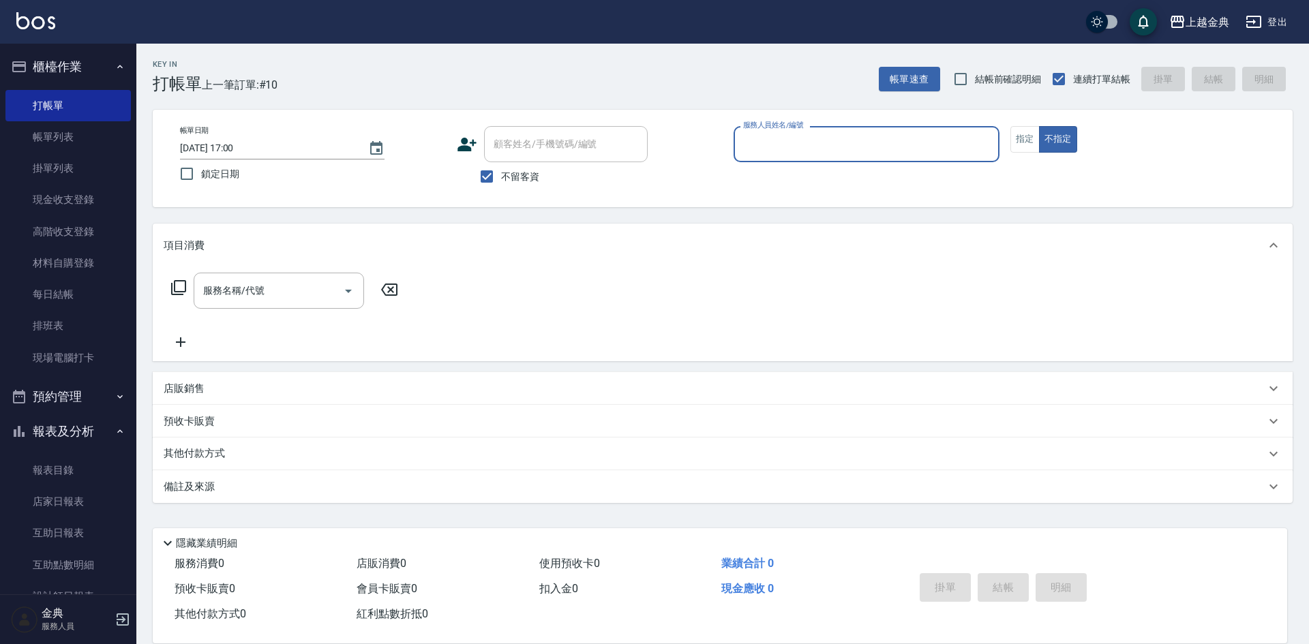
click at [804, 136] on input "服務人員姓名/編號" at bounding box center [867, 144] width 254 height 24
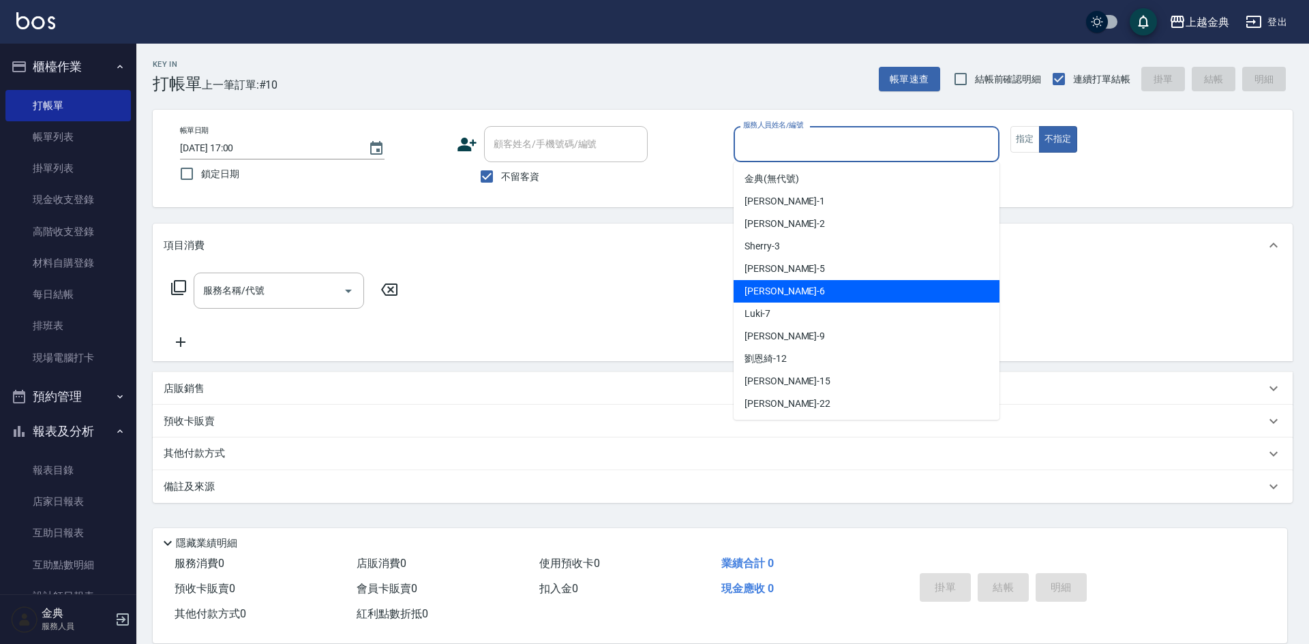
click at [797, 294] on div "[PERSON_NAME] -6" at bounding box center [867, 291] width 266 height 23
type input "[PERSON_NAME]-6"
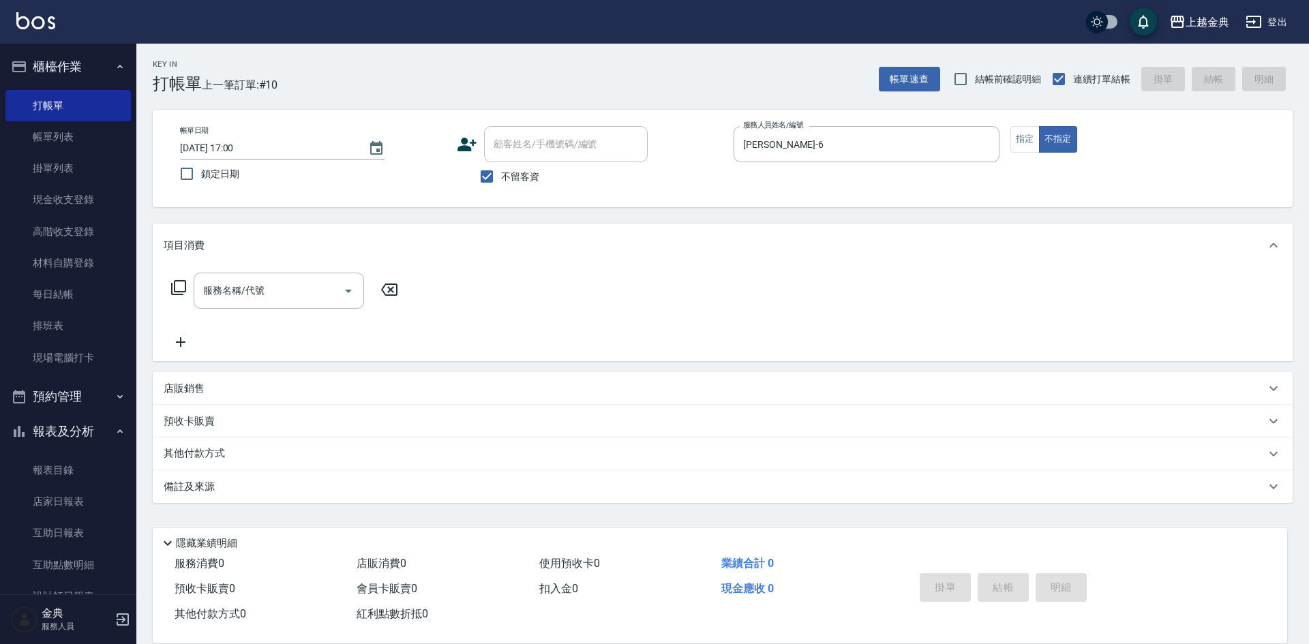
click at [169, 286] on div "服務名稱/代號 服務名稱/代號" at bounding box center [285, 291] width 243 height 36
click at [181, 288] on icon at bounding box center [178, 288] width 16 height 16
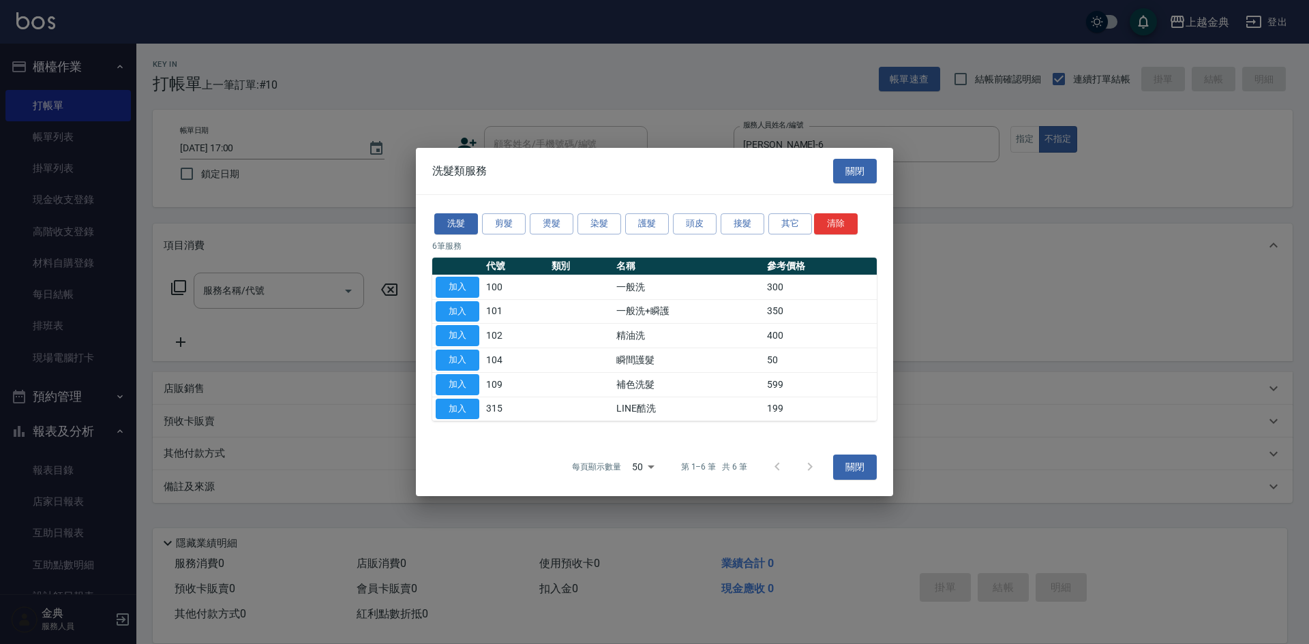
click at [435, 321] on td "加入" at bounding box center [457, 311] width 50 height 25
click at [452, 335] on button "加入" at bounding box center [458, 335] width 44 height 21
type input "精油洗(102)"
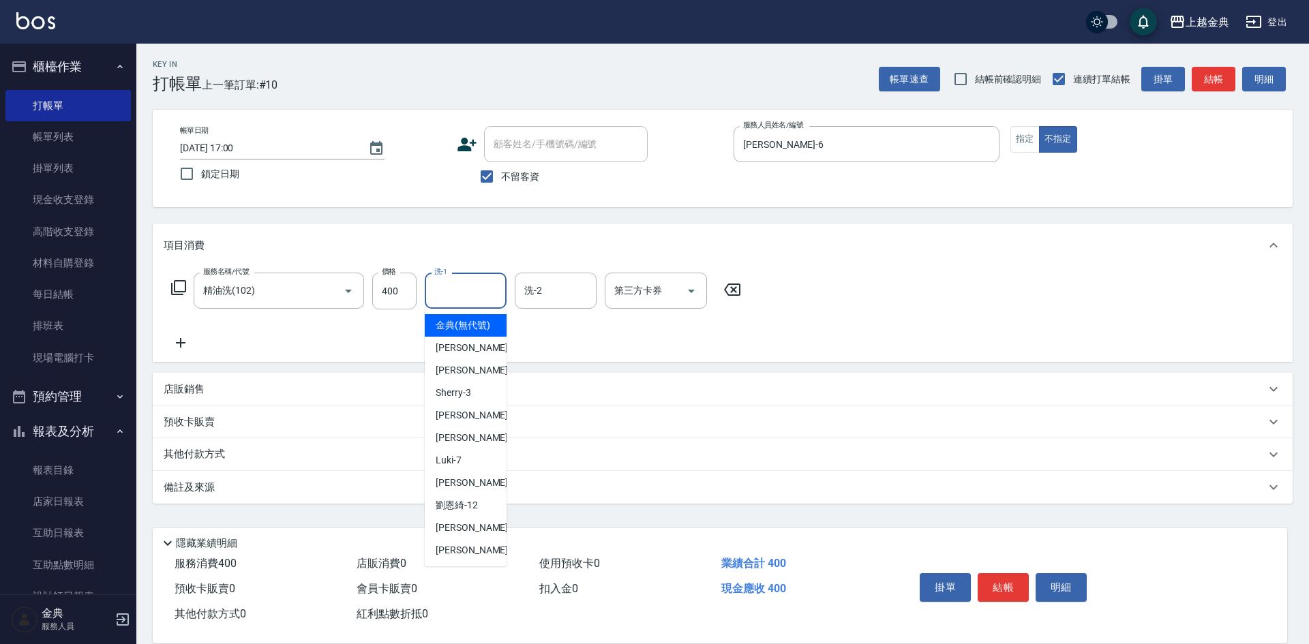
click at [458, 296] on input "洗-1" at bounding box center [466, 291] width 70 height 24
click at [465, 558] on div "[PERSON_NAME] -22" at bounding box center [466, 550] width 82 height 23
type input "[PERSON_NAME]-22"
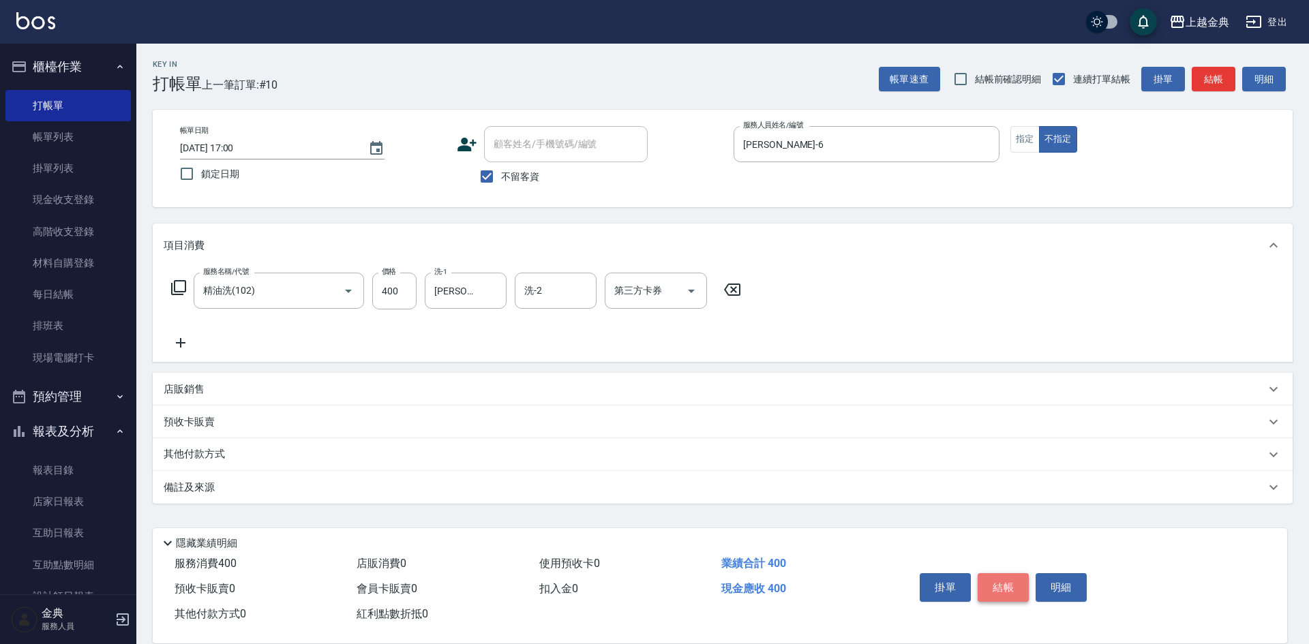
click at [1002, 583] on button "結帳" at bounding box center [1003, 587] width 51 height 29
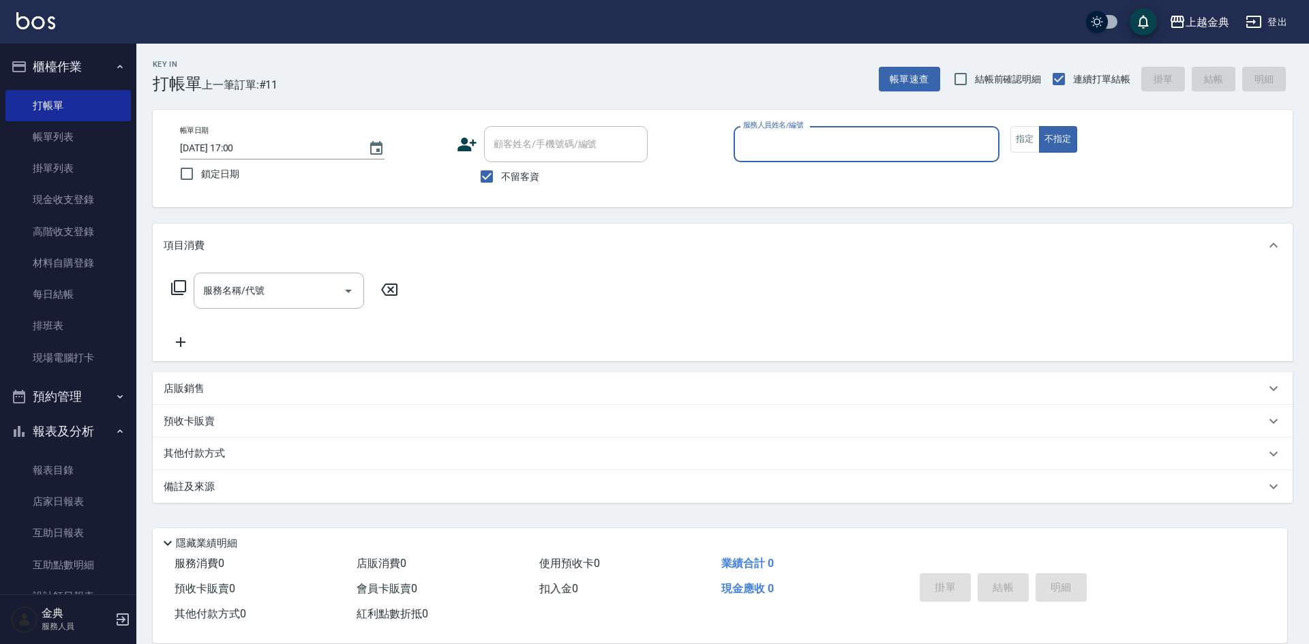
click at [842, 147] on input "服務人員姓名/編號" at bounding box center [867, 144] width 254 height 24
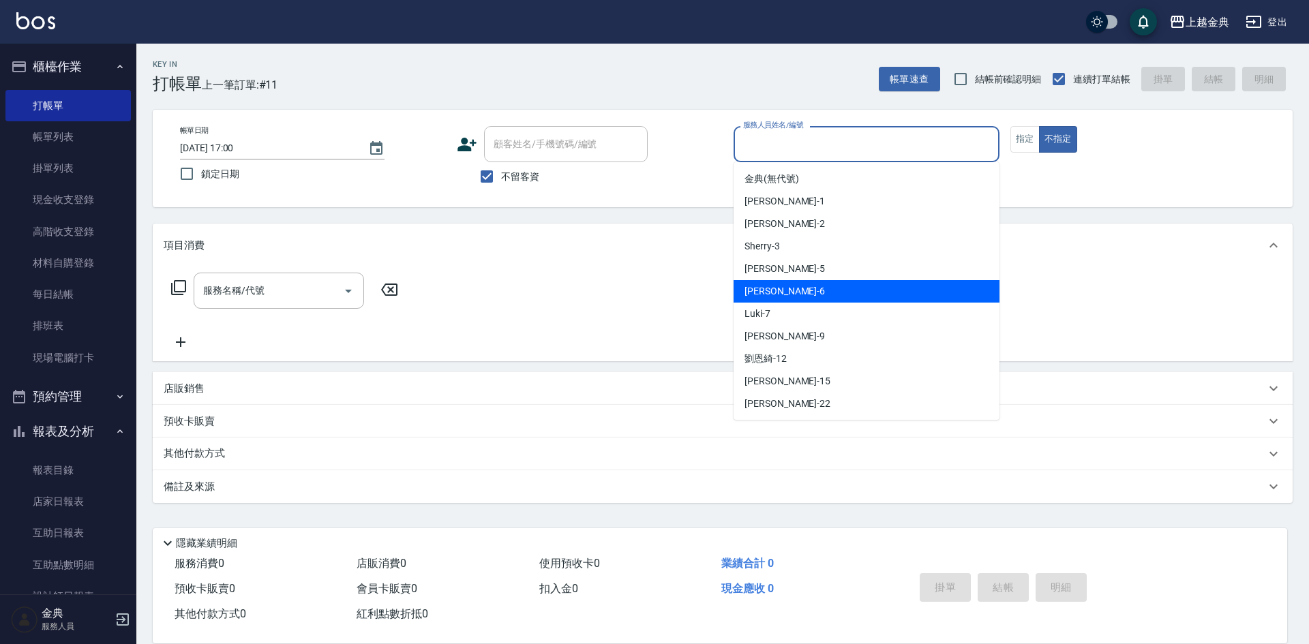
click at [805, 289] on div "[PERSON_NAME] -6" at bounding box center [867, 291] width 266 height 23
type input "[PERSON_NAME]-6"
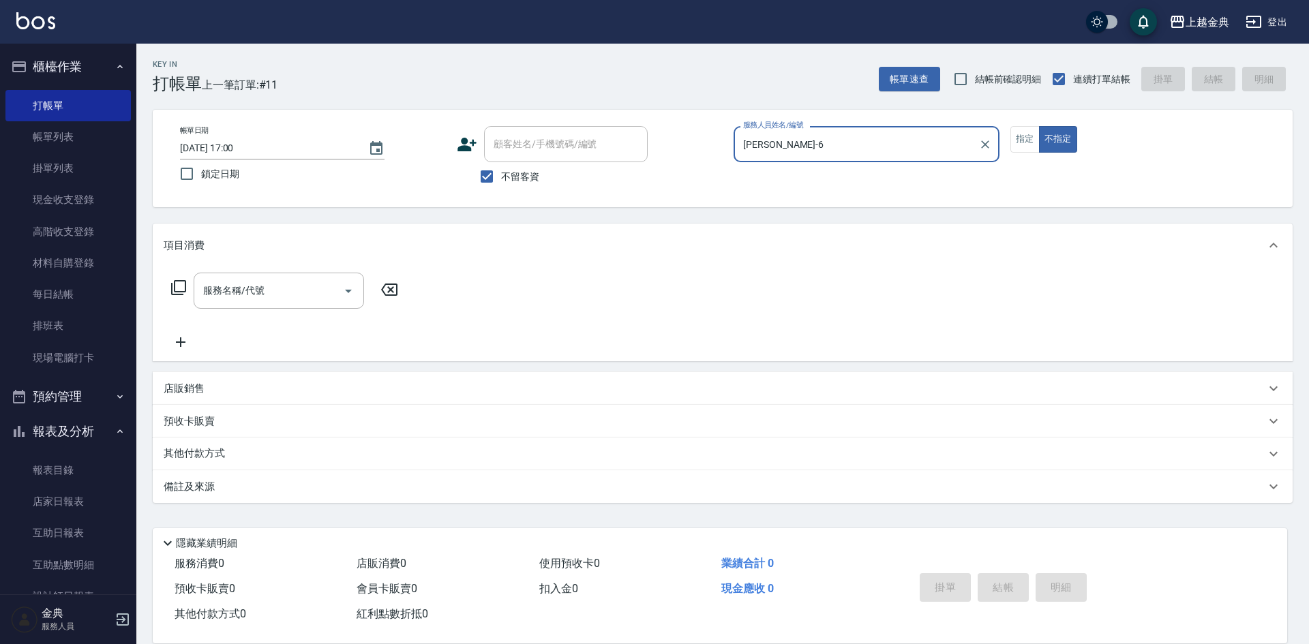
click at [185, 284] on icon at bounding box center [178, 287] width 15 height 15
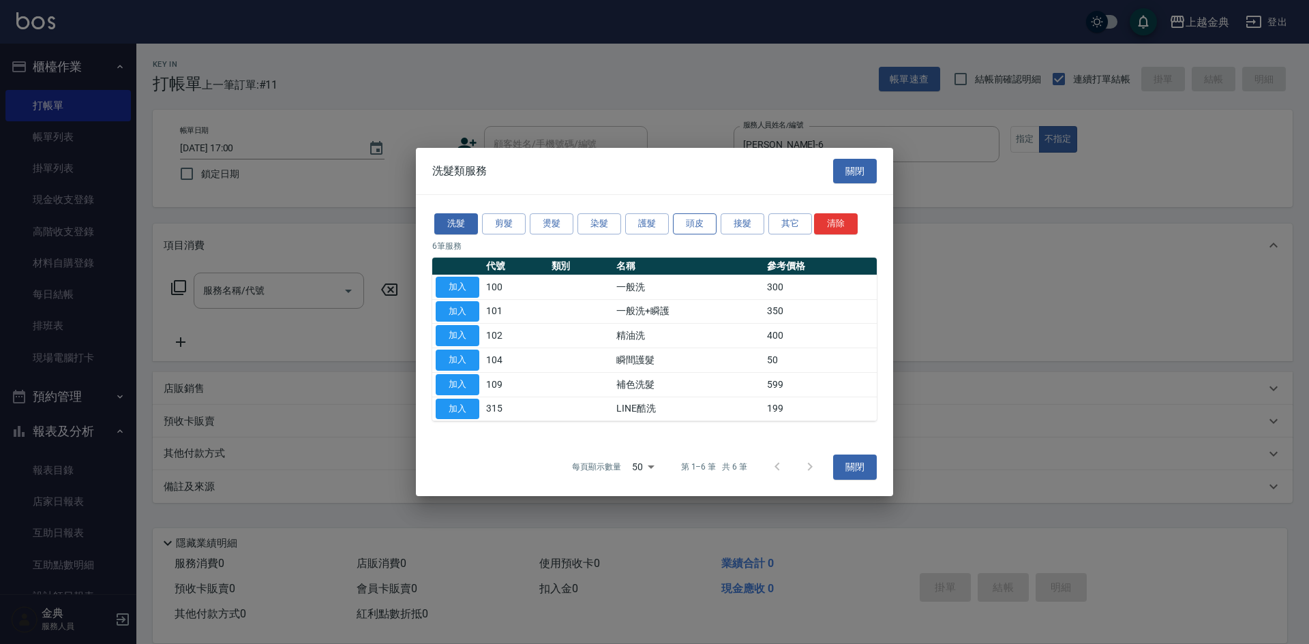
click at [693, 220] on button "頭皮" at bounding box center [695, 223] width 44 height 21
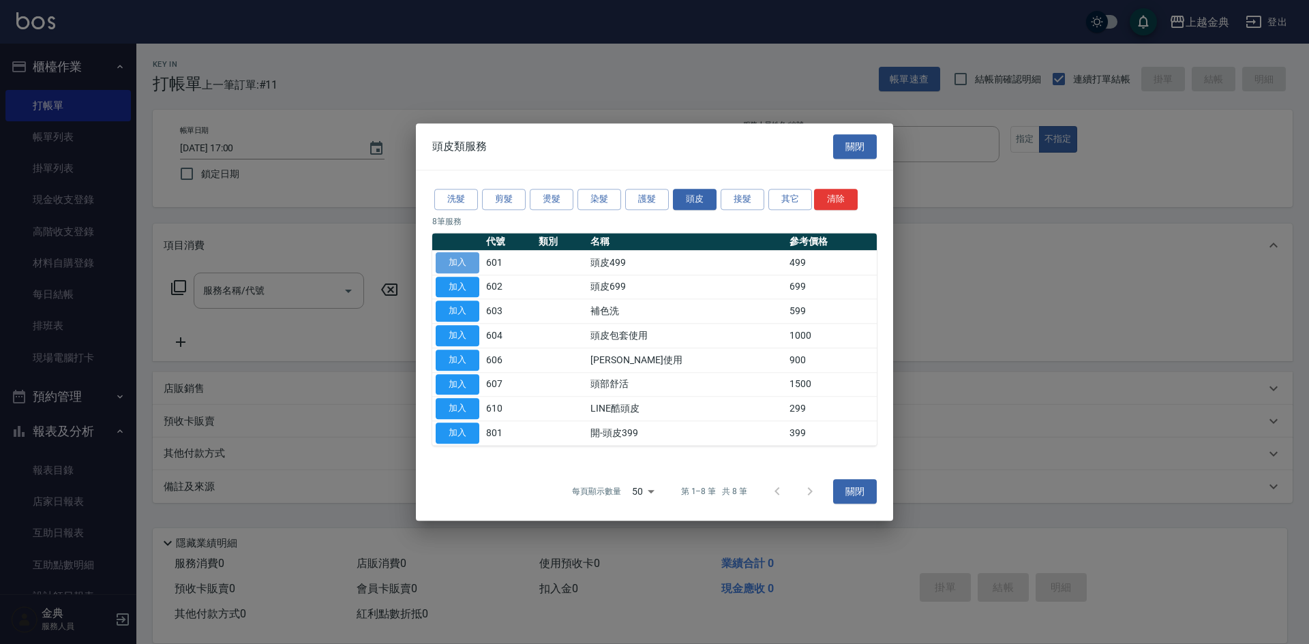
click at [447, 267] on button "加入" at bounding box center [458, 262] width 44 height 21
type input "頭皮499(601)"
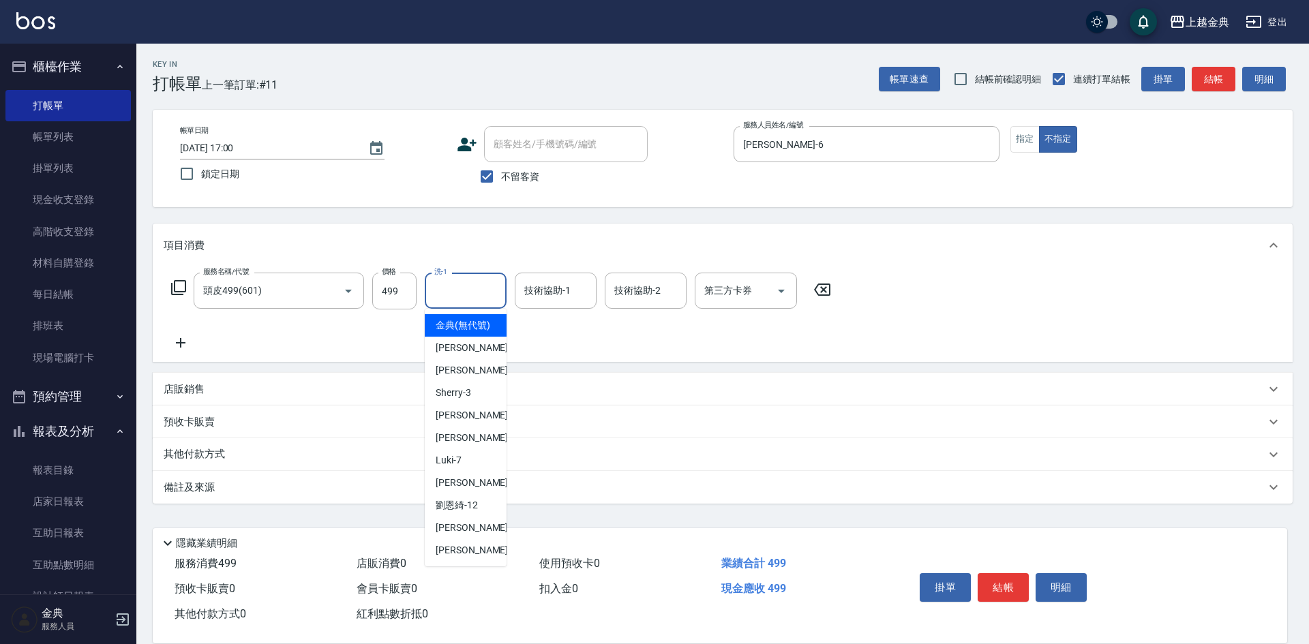
click at [479, 301] on input "洗-1" at bounding box center [466, 291] width 70 height 24
click at [475, 378] on div "Cindy -2" at bounding box center [466, 370] width 82 height 23
type input "Cindy-2"
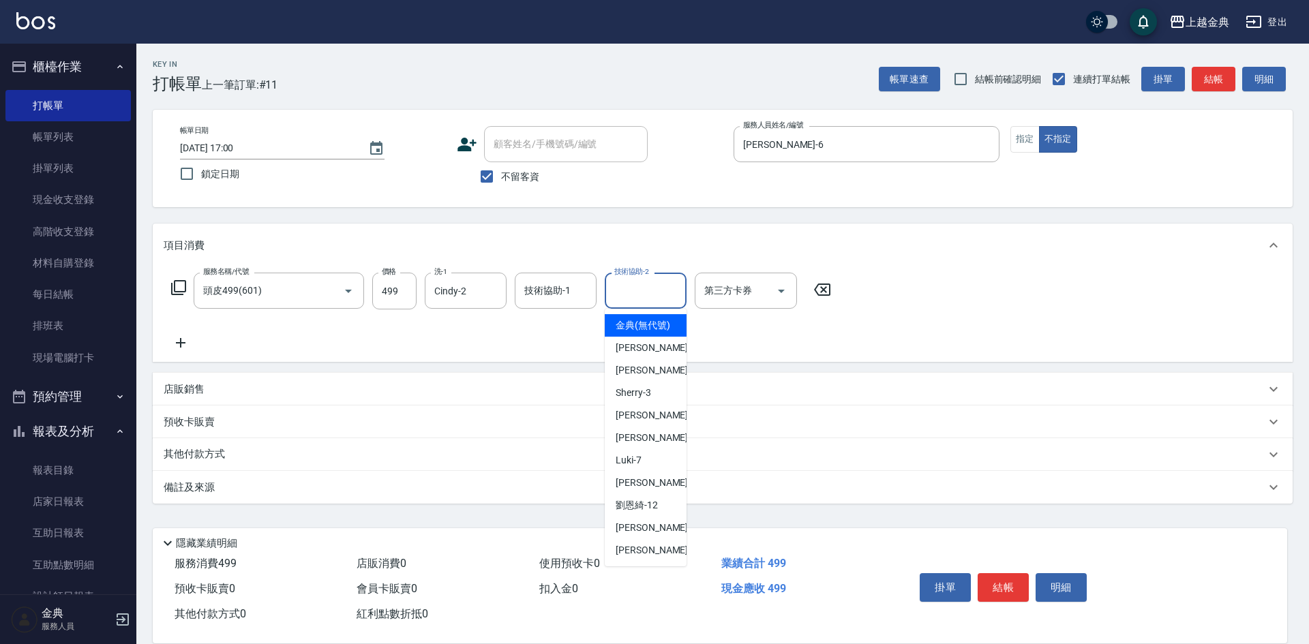
click at [674, 296] on input "技術協助-2" at bounding box center [646, 291] width 70 height 24
click at [648, 557] on div "[PERSON_NAME] -22" at bounding box center [646, 550] width 82 height 23
type input "[PERSON_NAME]-22"
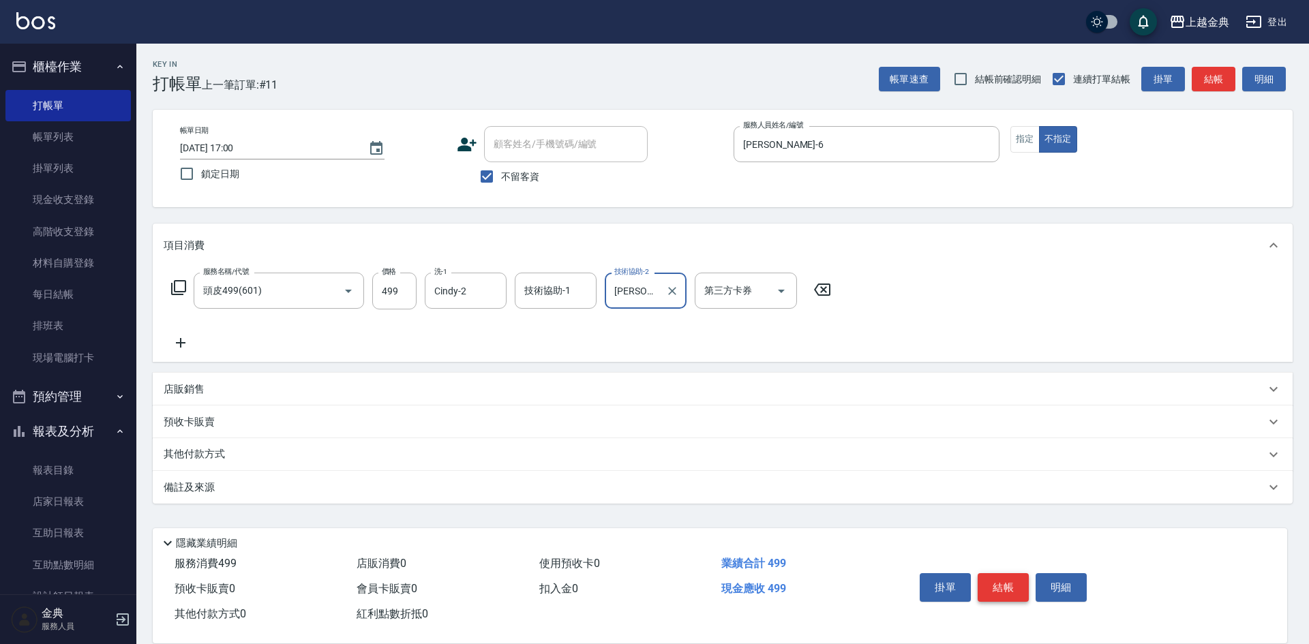
click at [1007, 573] on button "結帳" at bounding box center [1003, 587] width 51 height 29
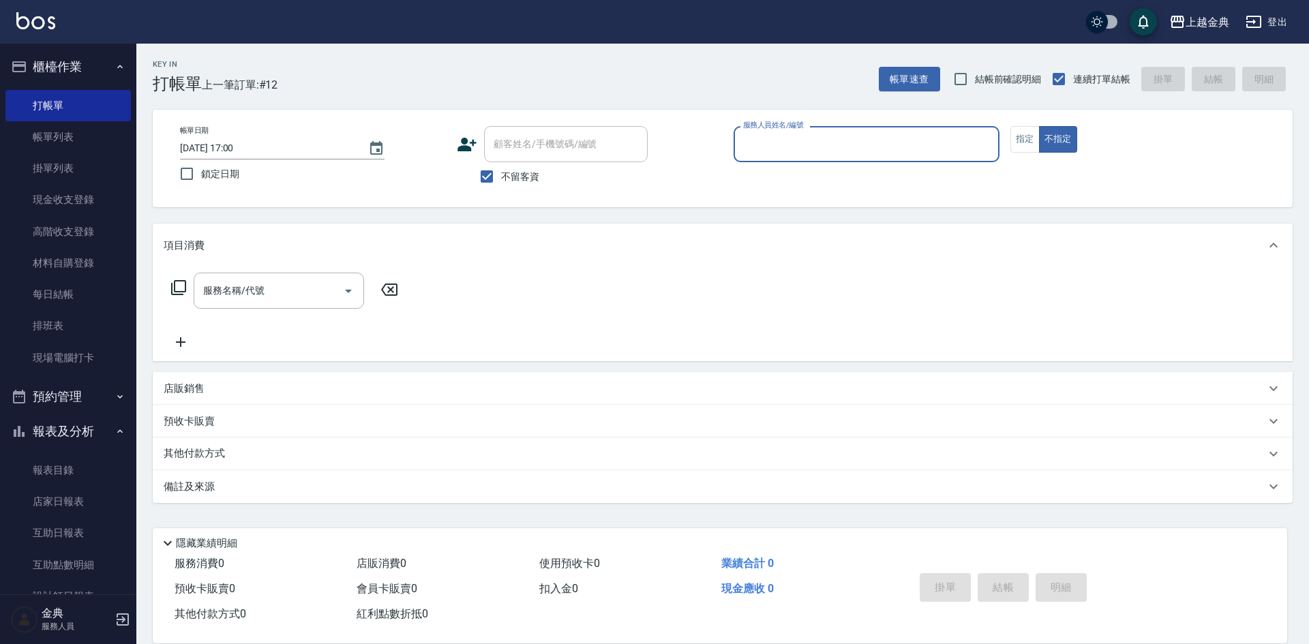
drag, startPoint x: 769, startPoint y: 125, endPoint x: 776, endPoint y: 140, distance: 16.5
click at [770, 127] on label "服務人員姓名/編號" at bounding box center [773, 125] width 60 height 10
click at [770, 132] on input "服務人員姓名/編號" at bounding box center [867, 144] width 254 height 24
click at [792, 146] on input "服務人員姓名/編號" at bounding box center [867, 144] width 254 height 24
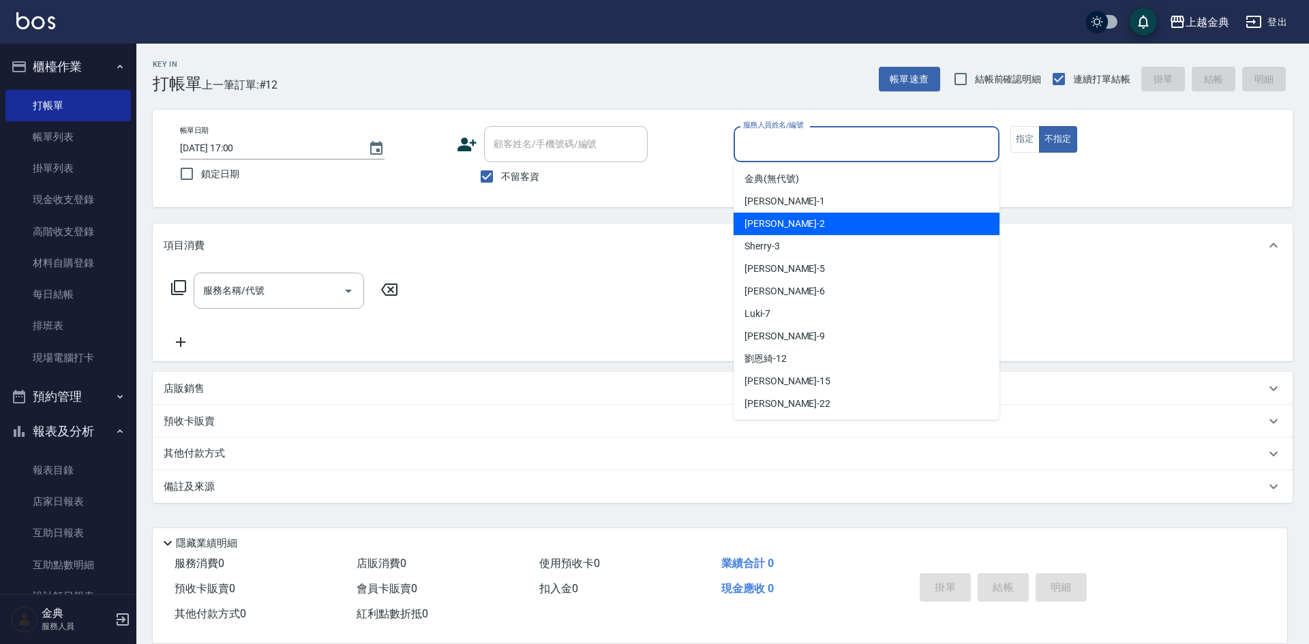
click at [794, 216] on div "Cindy -2" at bounding box center [867, 224] width 266 height 23
type input "Cindy-2"
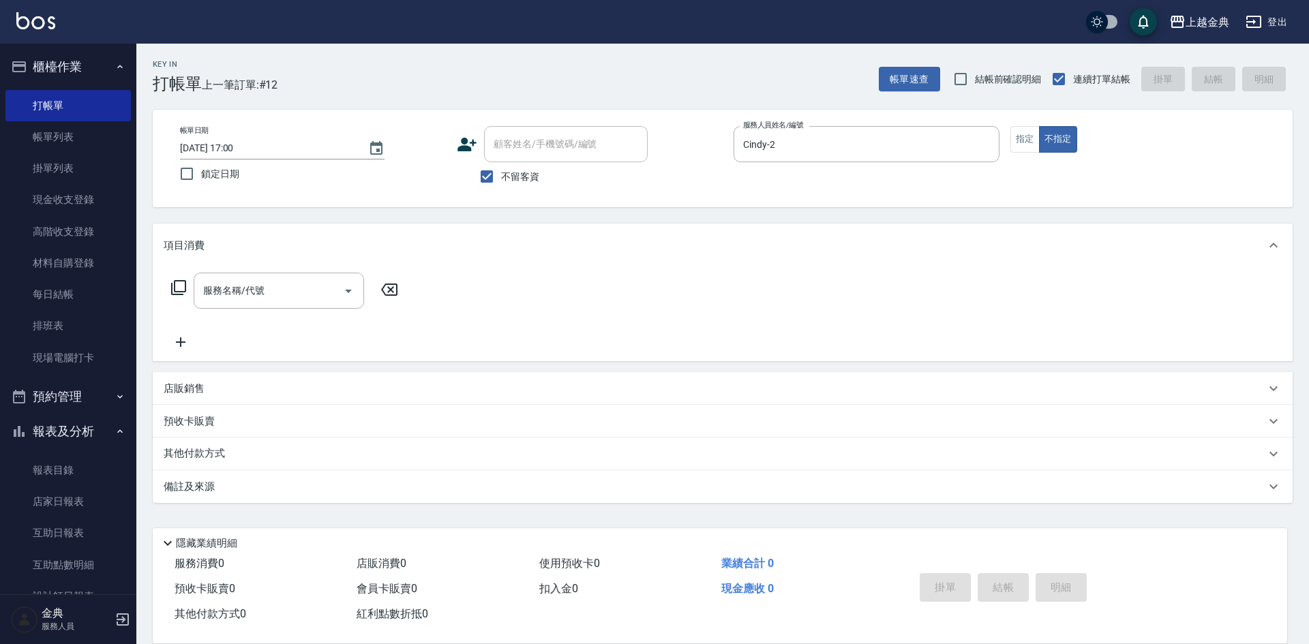
click at [175, 293] on icon at bounding box center [178, 287] width 15 height 15
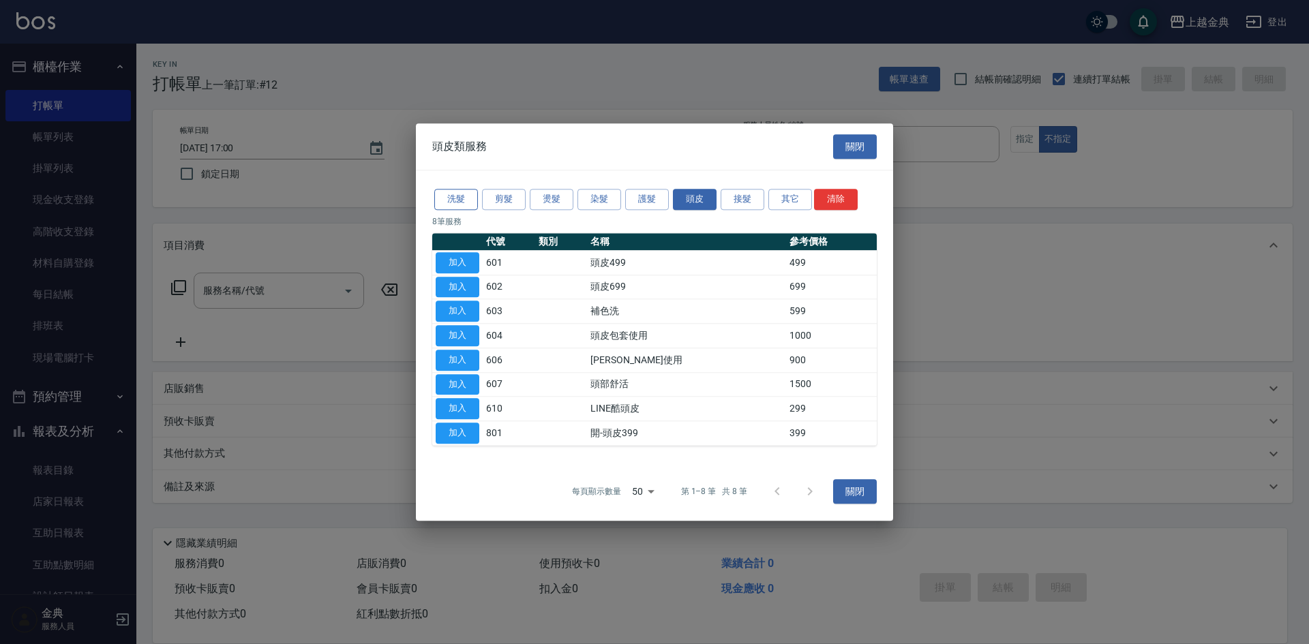
click at [471, 190] on button "洗髮" at bounding box center [456, 199] width 44 height 21
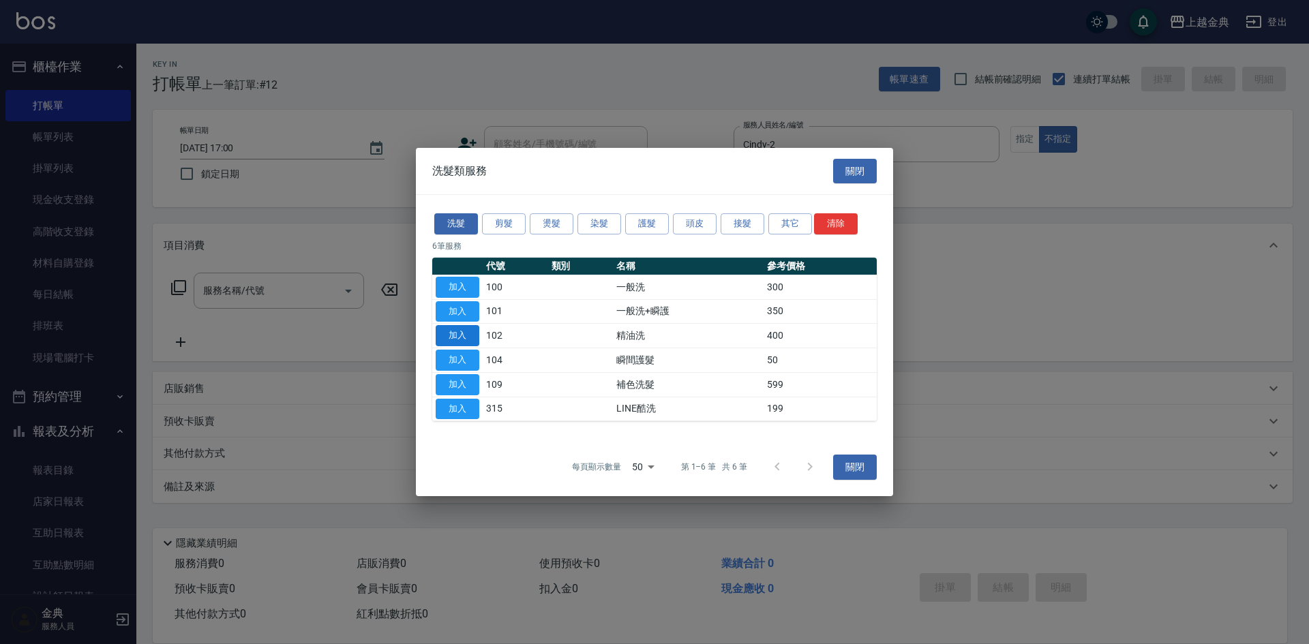
click at [445, 339] on button "加入" at bounding box center [458, 335] width 44 height 21
type input "精油洗(102)"
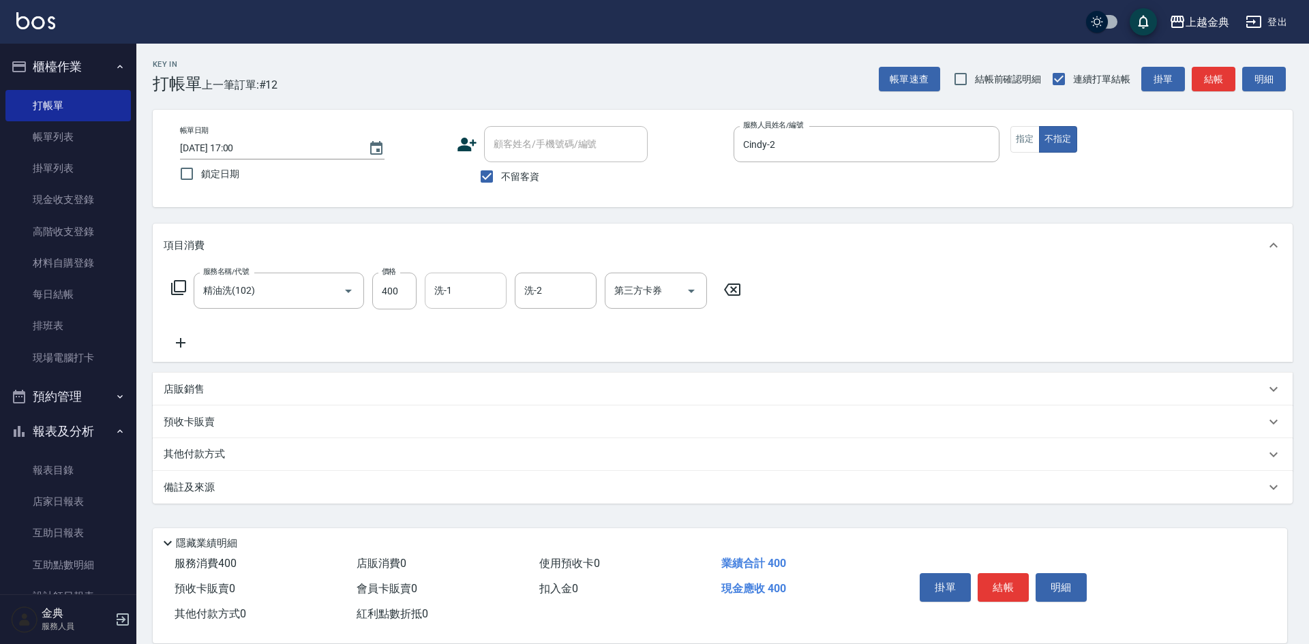
click at [450, 303] on div "洗-1" at bounding box center [466, 291] width 82 height 36
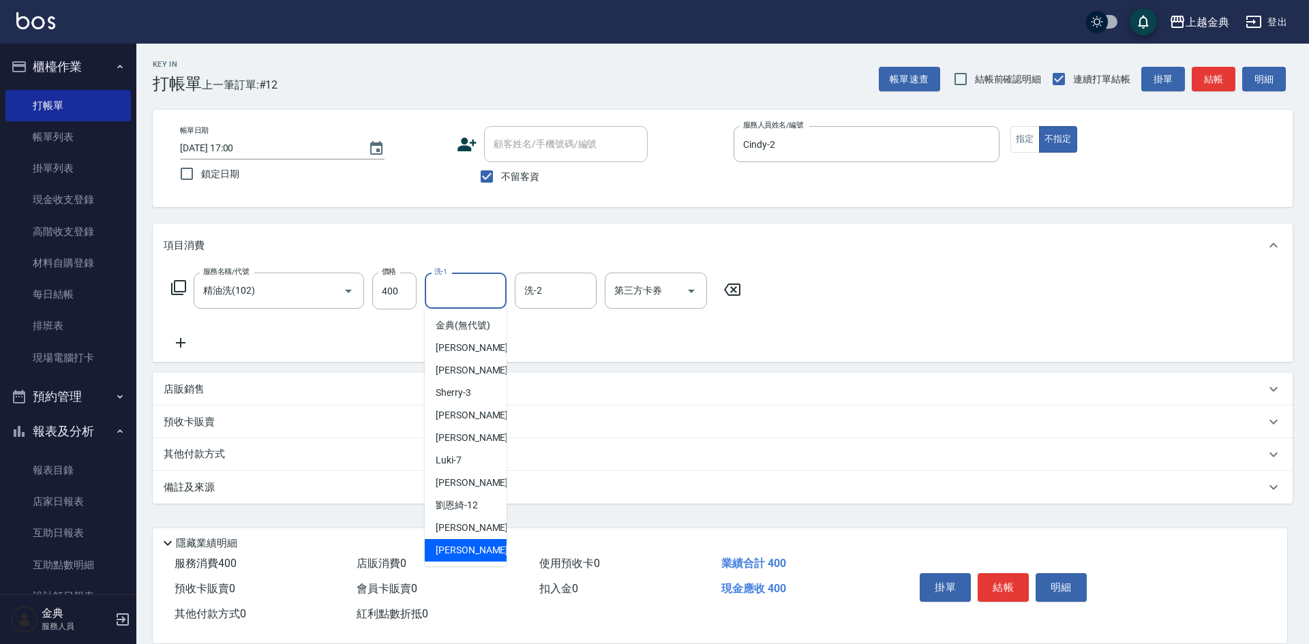
click at [451, 558] on span "[PERSON_NAME] -22" at bounding box center [479, 550] width 86 height 14
type input "[PERSON_NAME]-22"
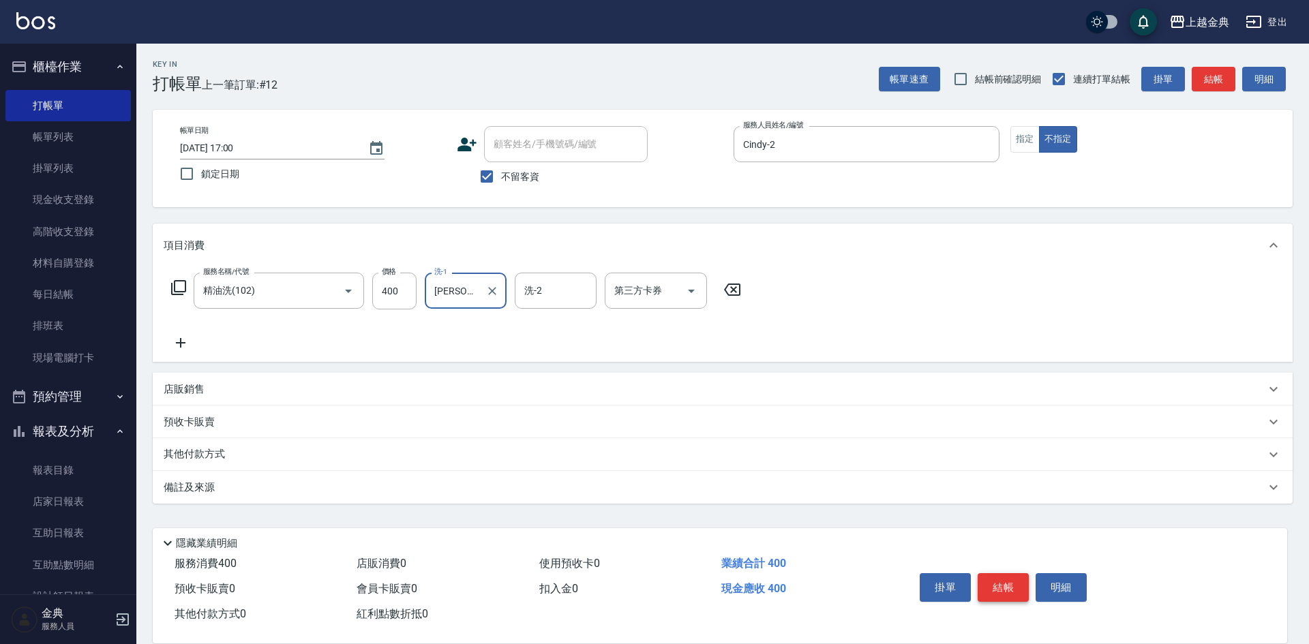
click at [1001, 580] on button "結帳" at bounding box center [1003, 587] width 51 height 29
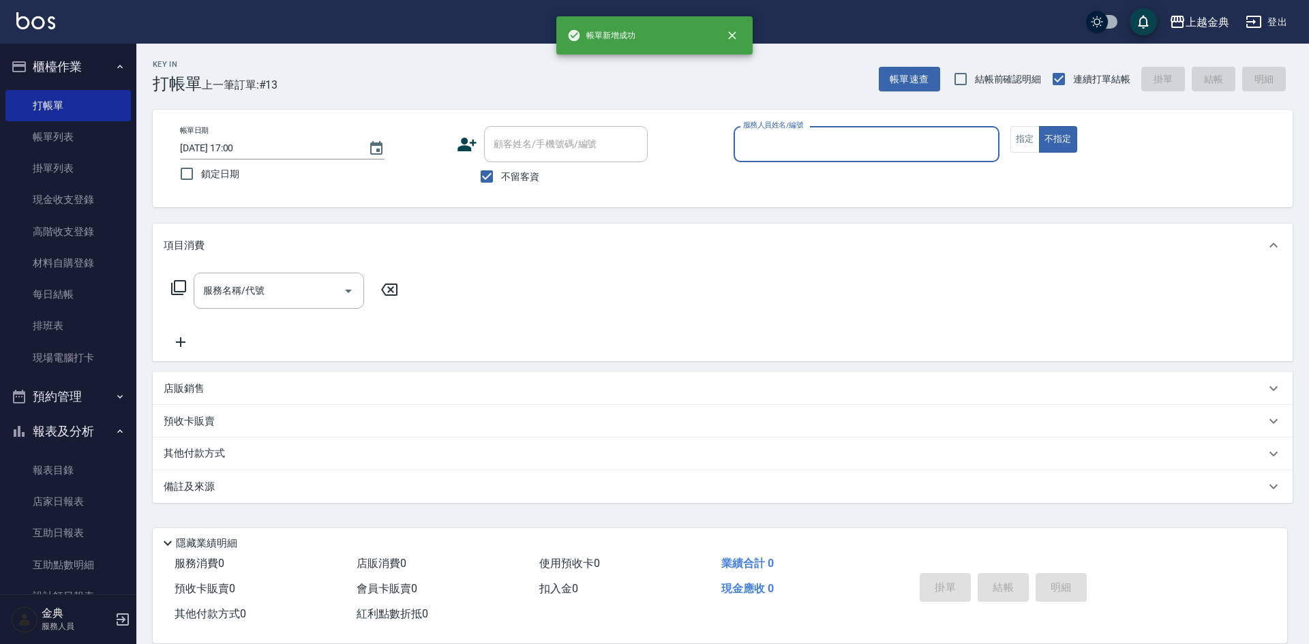
drag, startPoint x: 852, startPoint y: 114, endPoint x: 852, endPoint y: 126, distance: 12.3
click at [852, 115] on div "帳單日期 [DATE] 17:00 鎖定日期 顧客姓名/手機號碼/編號 顧客姓名/手機號碼/編號 不留客資 服務人員姓名/編號 服務人員姓名/編號 指定 不指定" at bounding box center [723, 159] width 1140 height 98
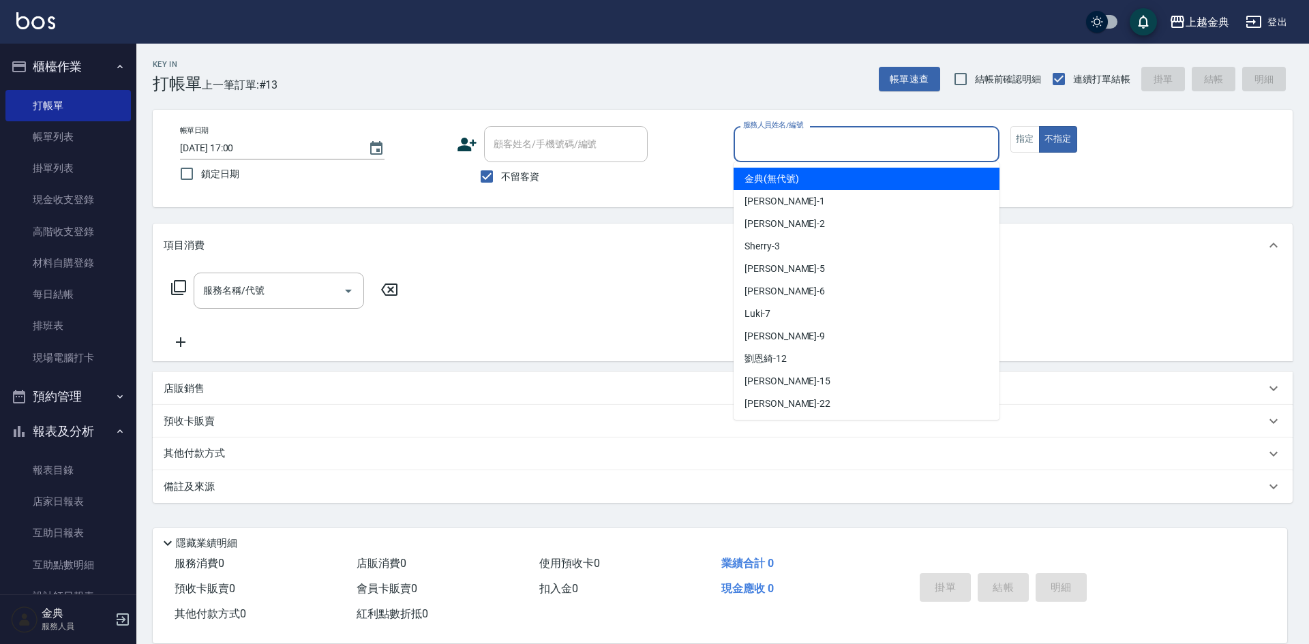
click at [844, 144] on input "服務人員姓名/編號" at bounding box center [867, 144] width 254 height 24
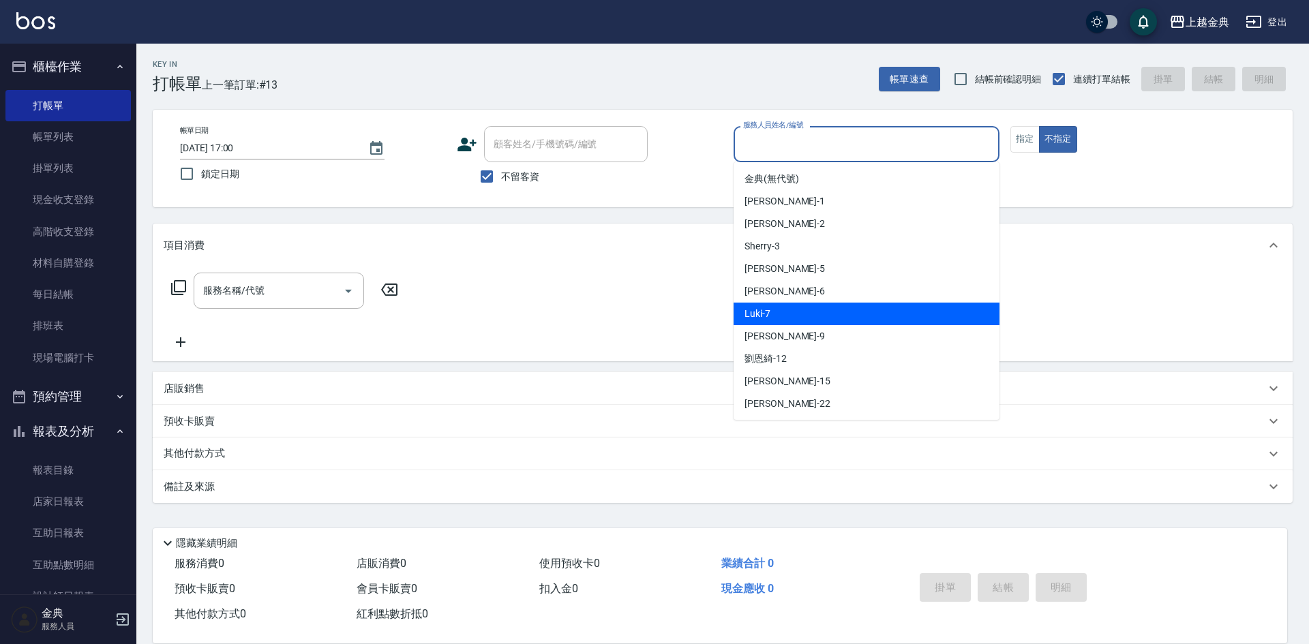
click at [834, 316] on div "Luki -7" at bounding box center [867, 314] width 266 height 23
type input "Luki-7"
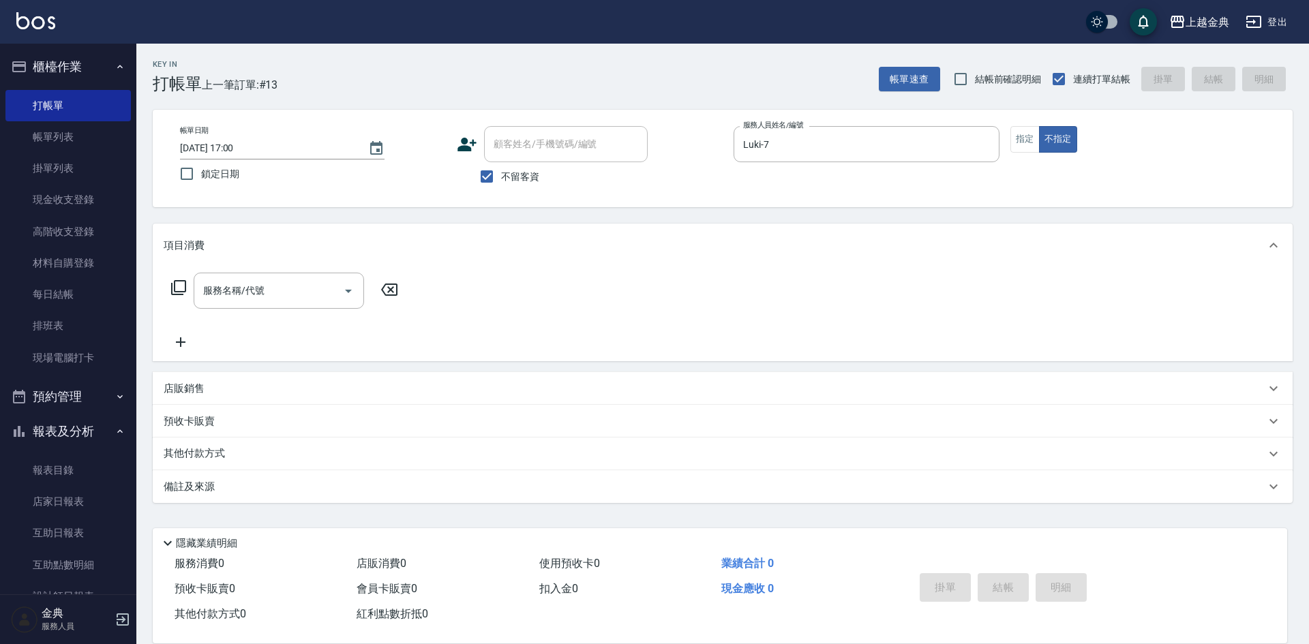
click at [181, 297] on div "服務名稱/代號 服務名稱/代號" at bounding box center [285, 291] width 243 height 36
click at [186, 286] on icon at bounding box center [178, 287] width 15 height 15
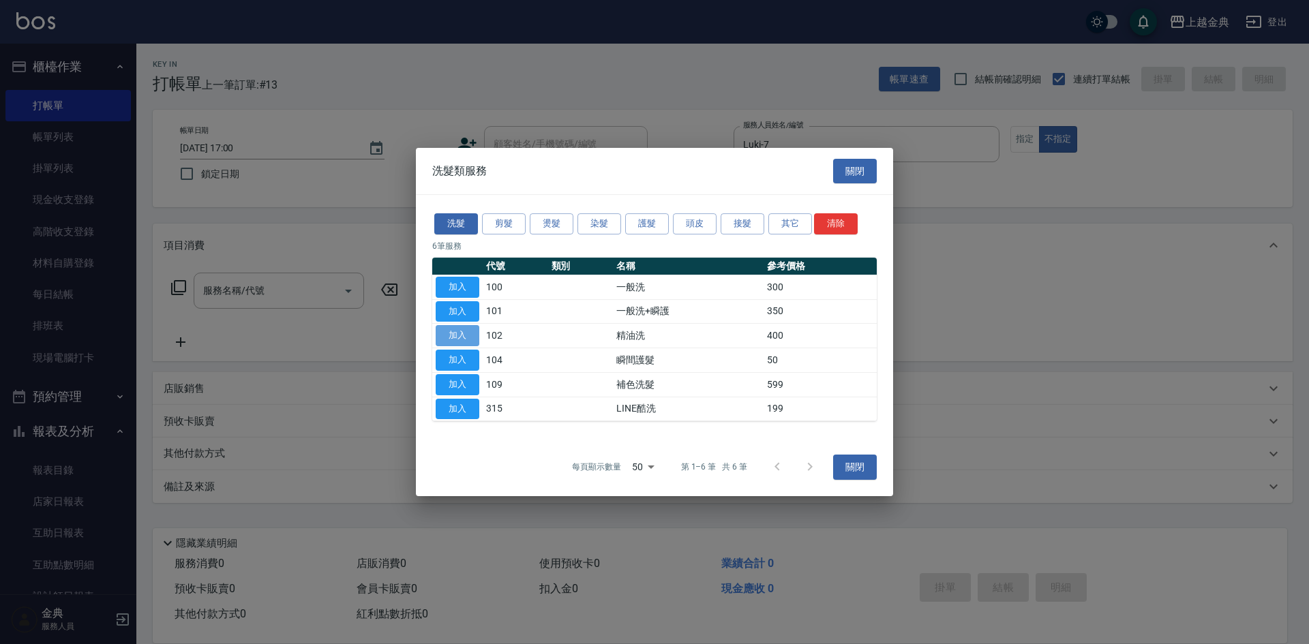
click at [449, 329] on button "加入" at bounding box center [458, 335] width 44 height 21
type input "精油洗(102)"
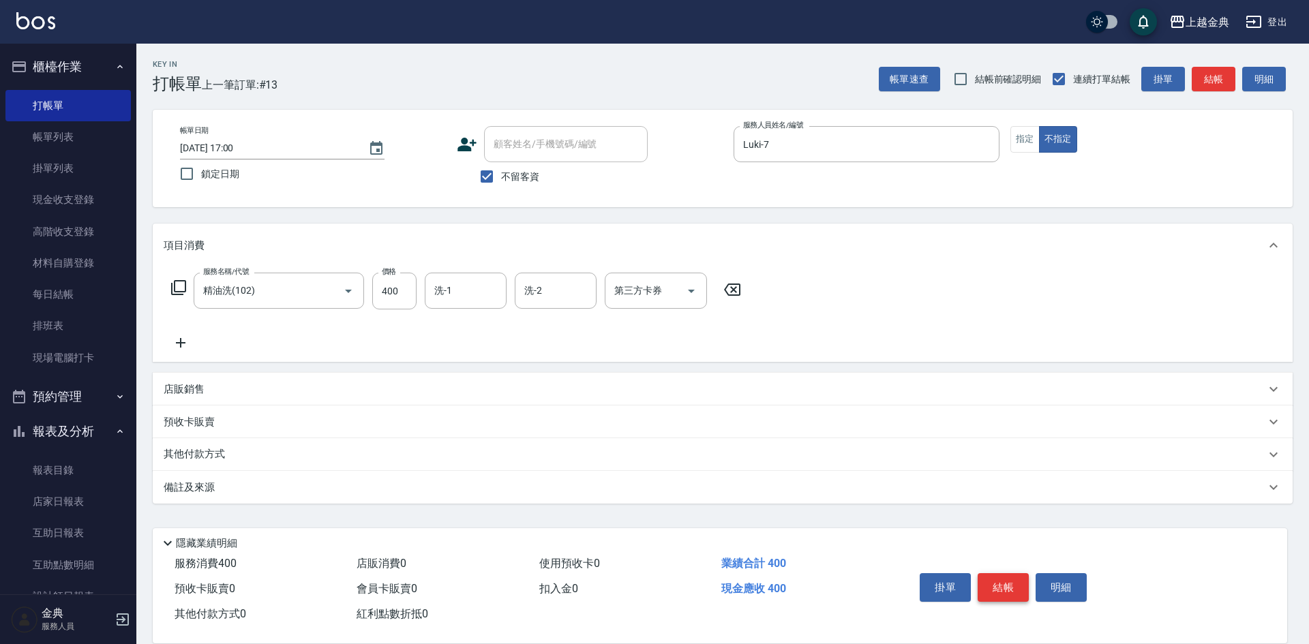
click at [991, 575] on button "結帳" at bounding box center [1003, 587] width 51 height 29
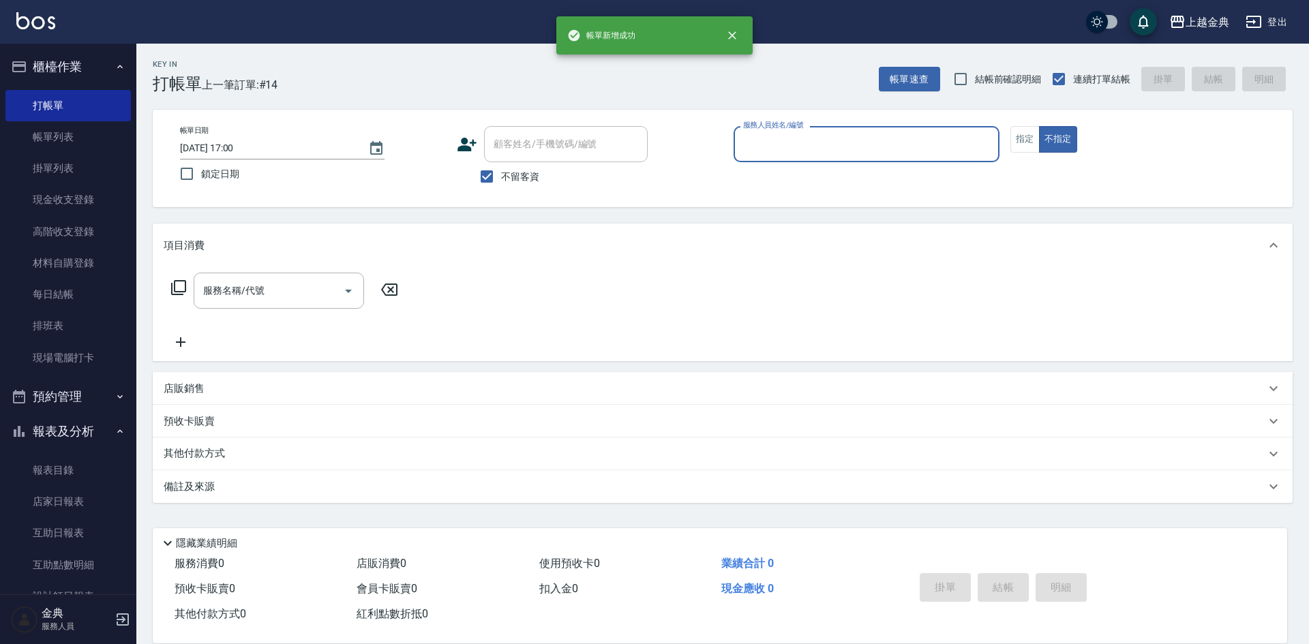
drag, startPoint x: 789, startPoint y: 143, endPoint x: 795, endPoint y: 159, distance: 17.5
click at [789, 145] on input "服務人員姓名/編號" at bounding box center [867, 144] width 254 height 24
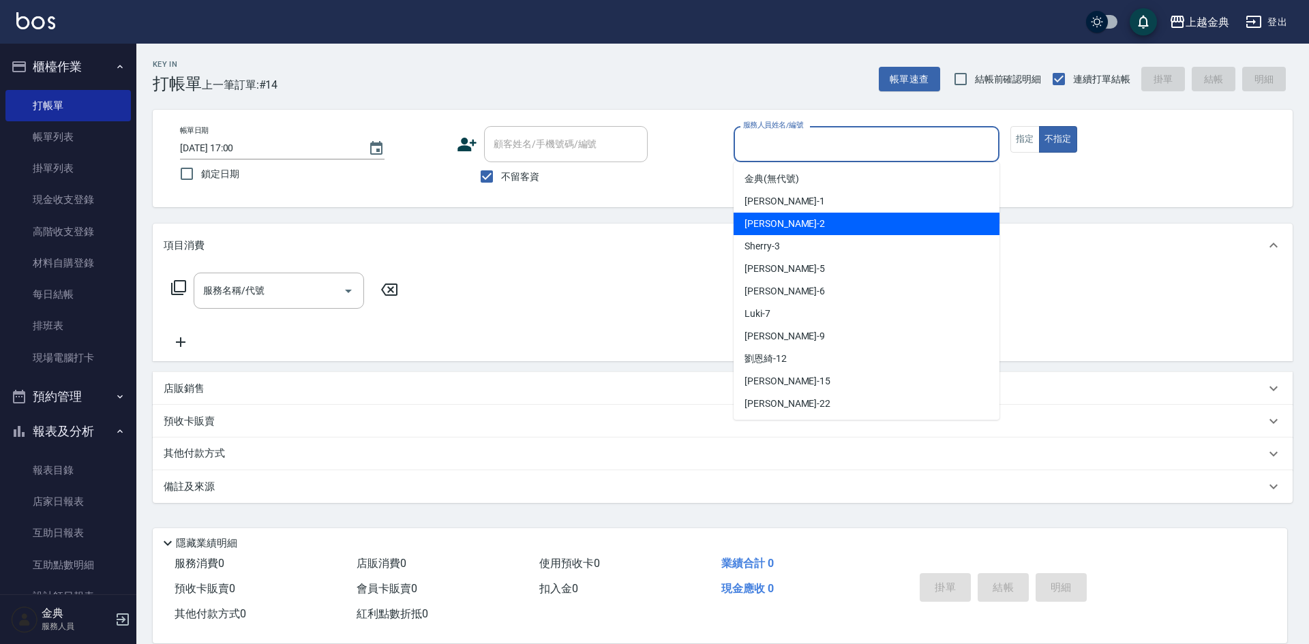
click at [804, 230] on div "Cindy -2" at bounding box center [867, 224] width 266 height 23
type input "Cindy-2"
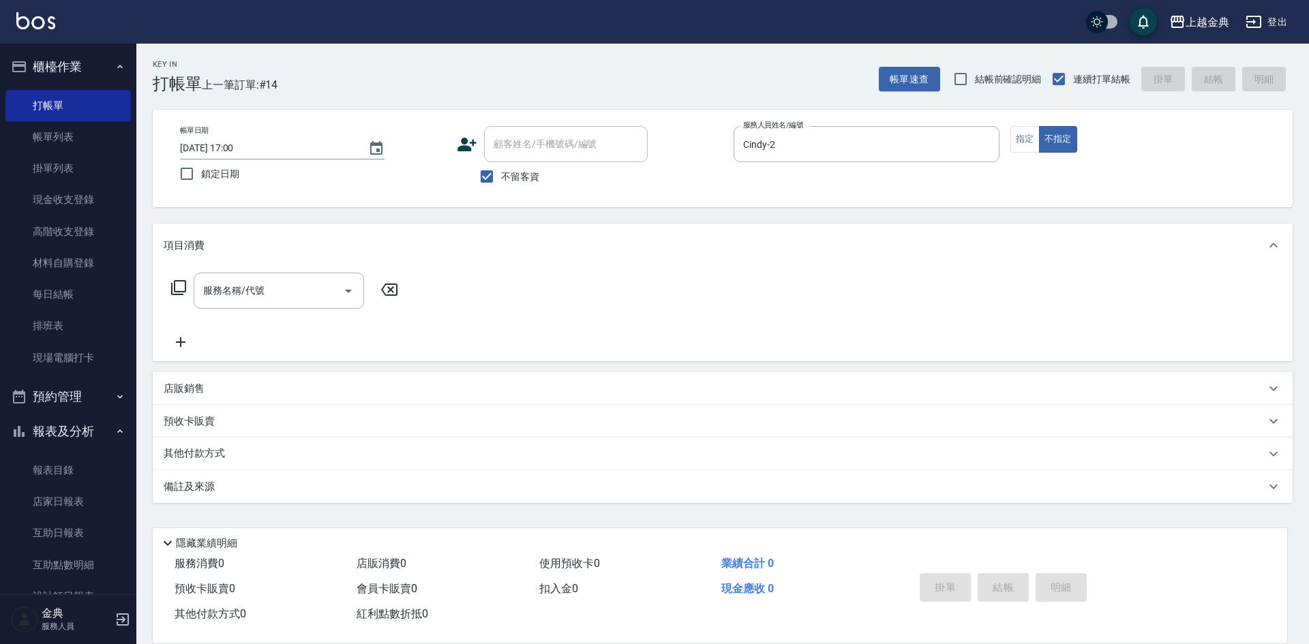
click at [183, 290] on icon at bounding box center [178, 288] width 16 height 16
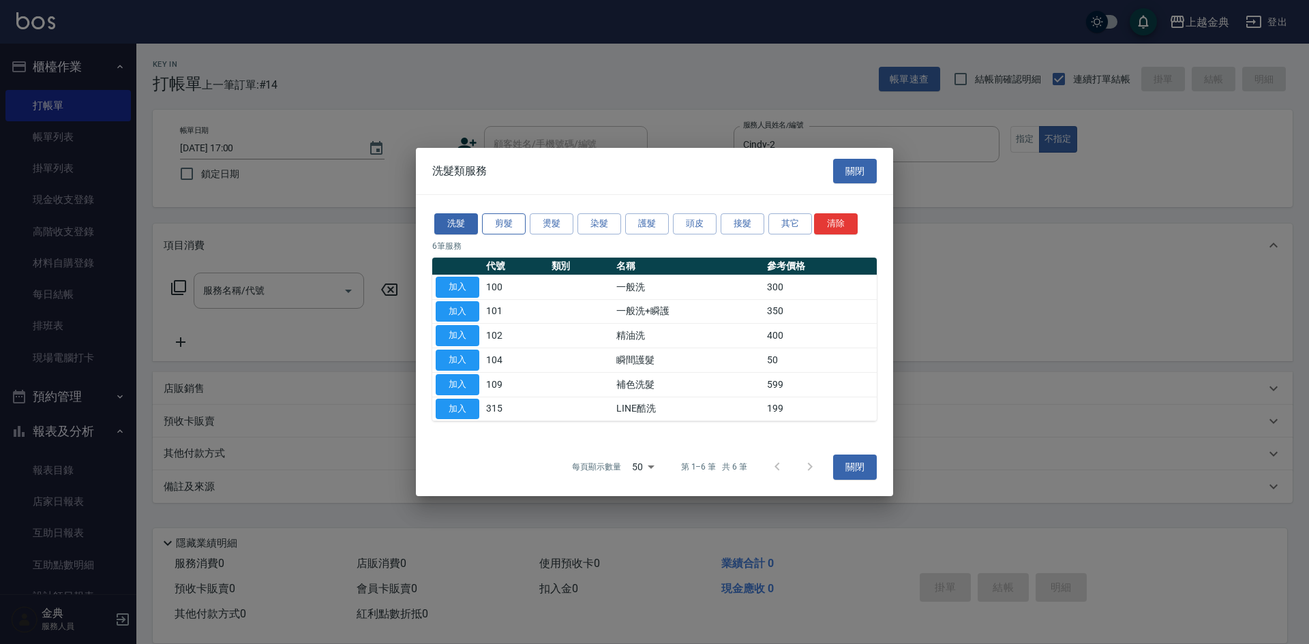
click at [518, 213] on div "洗髮 剪髮 燙髮 染髮 護髮 頭皮 接髮 其它 清除" at bounding box center [654, 223] width 445 height 25
click at [522, 215] on button "剪髮" at bounding box center [504, 223] width 44 height 21
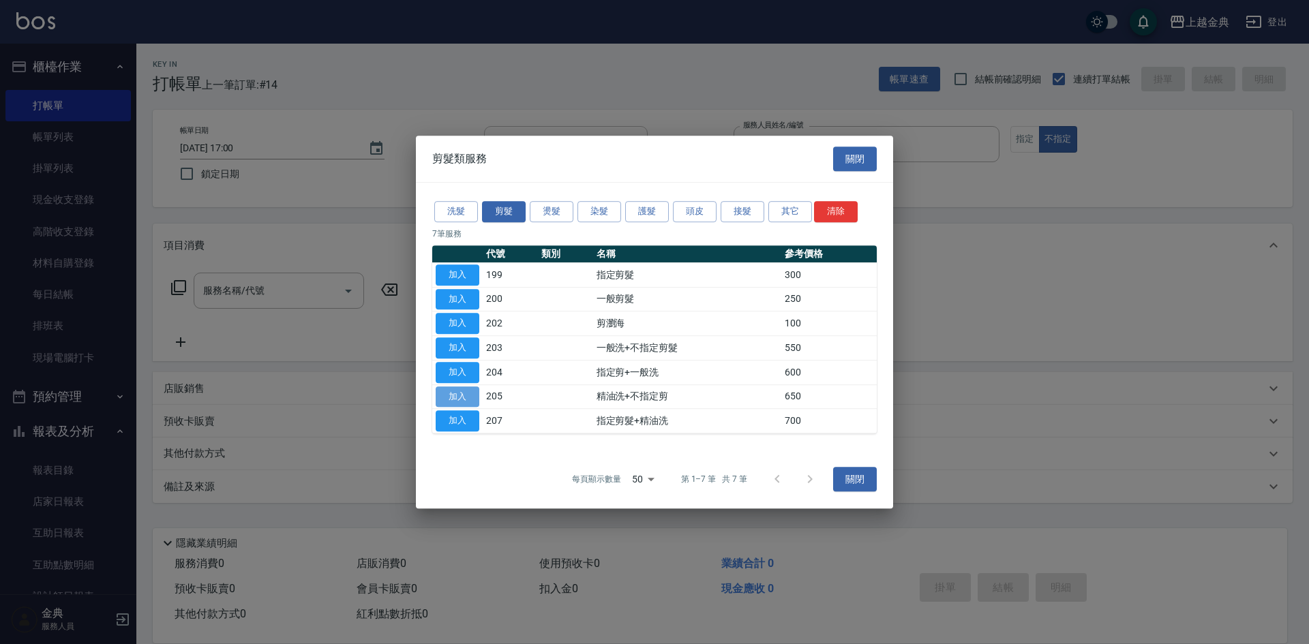
click at [455, 400] on button "加入" at bounding box center [458, 397] width 44 height 21
type input "精油洗+不指定剪(205)"
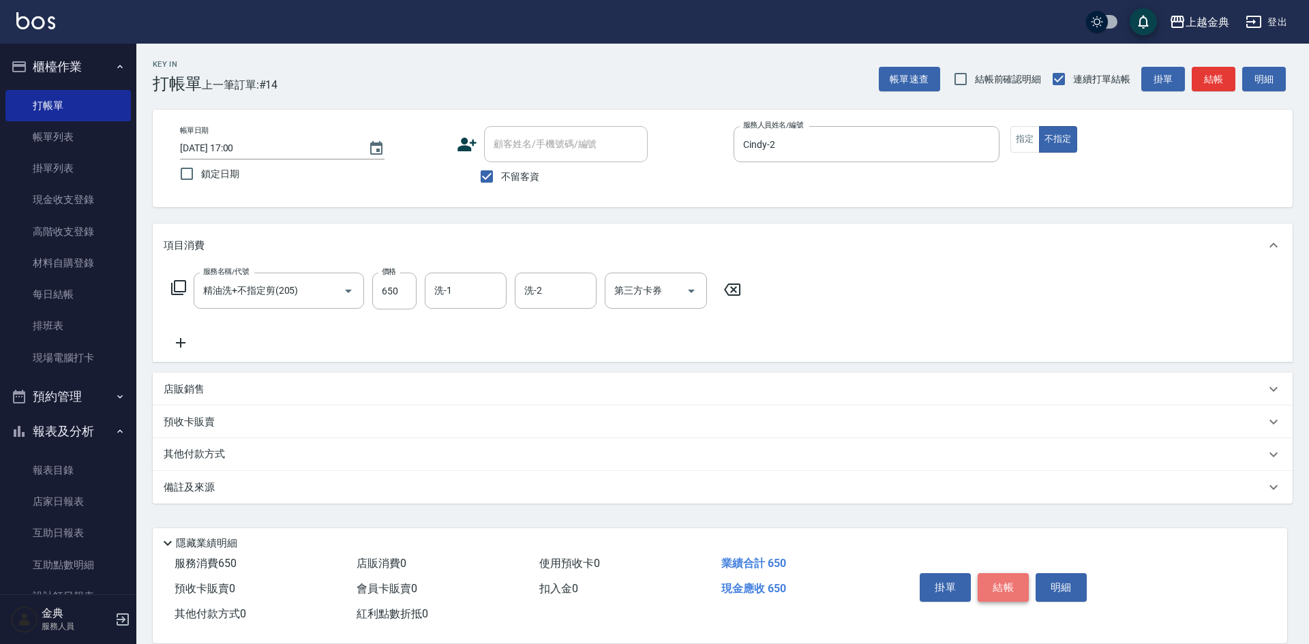
click at [1008, 581] on button "結帳" at bounding box center [1003, 587] width 51 height 29
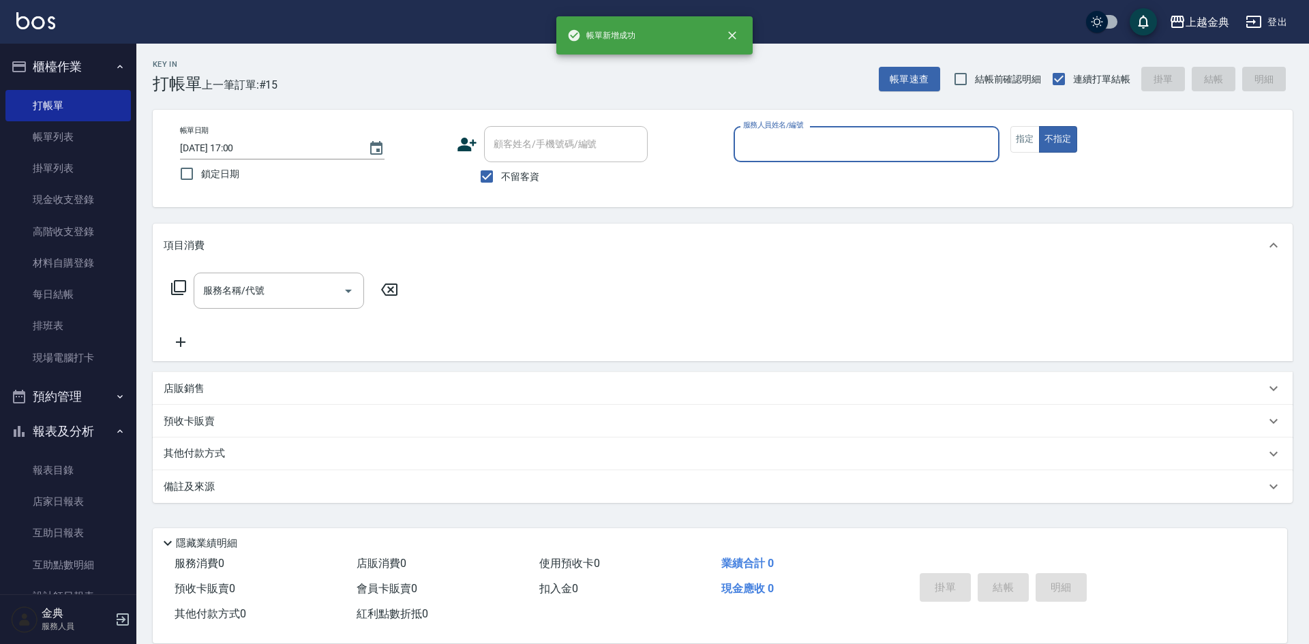
click at [860, 152] on input "服務人員姓名/編號" at bounding box center [867, 144] width 254 height 24
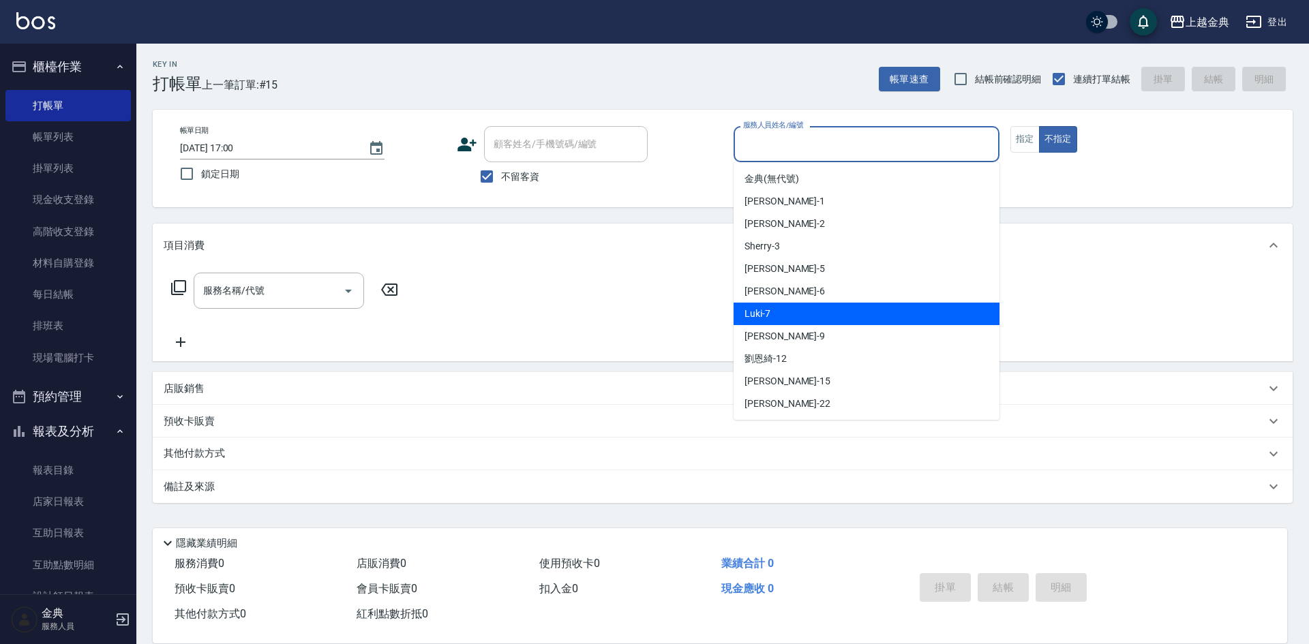
click at [843, 310] on div "Luki -7" at bounding box center [867, 314] width 266 height 23
type input "Luki-7"
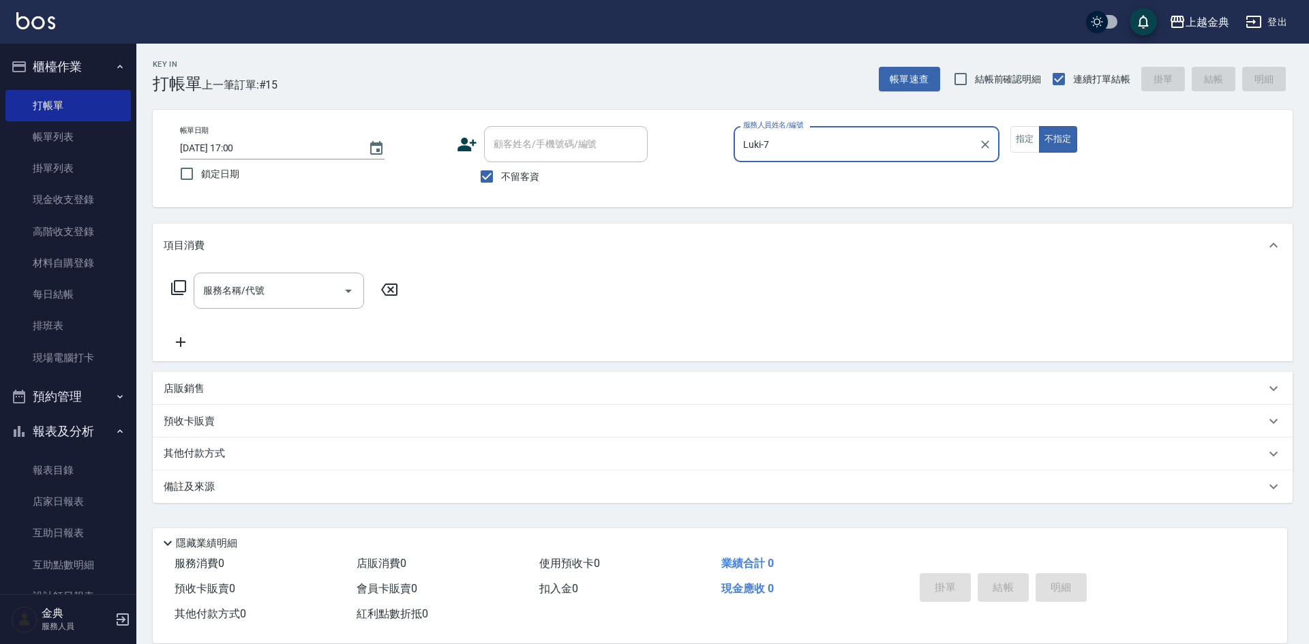
click at [182, 281] on icon at bounding box center [178, 287] width 15 height 15
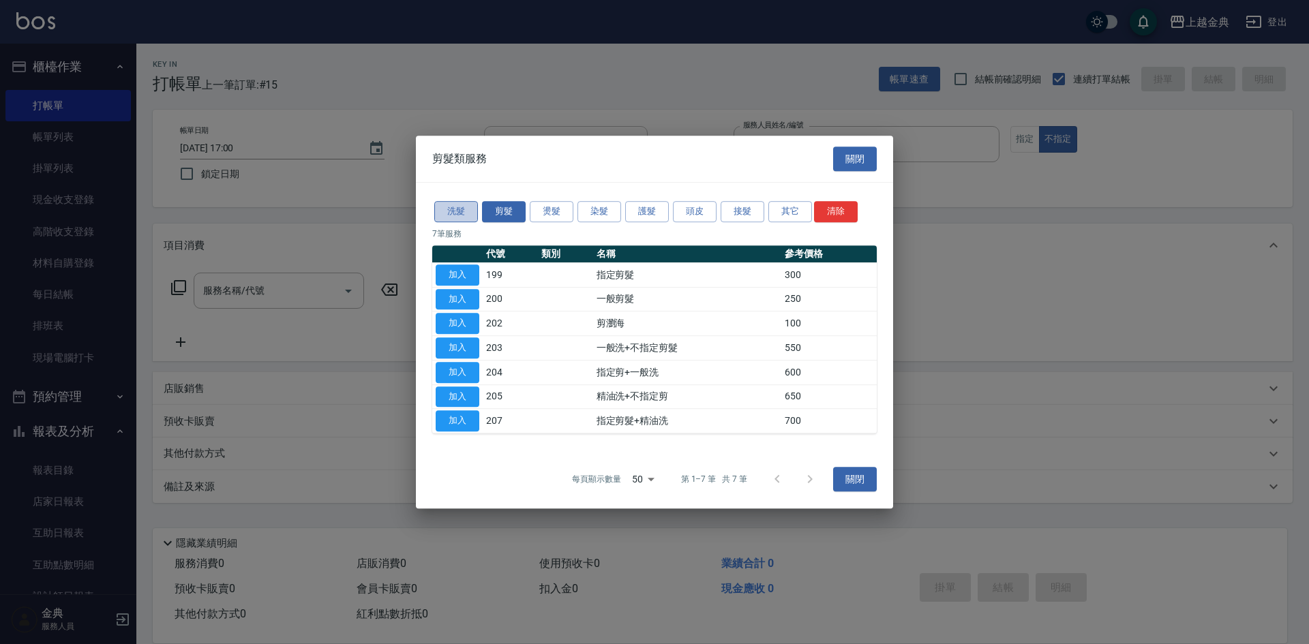
click at [446, 203] on button "洗髮" at bounding box center [456, 211] width 44 height 21
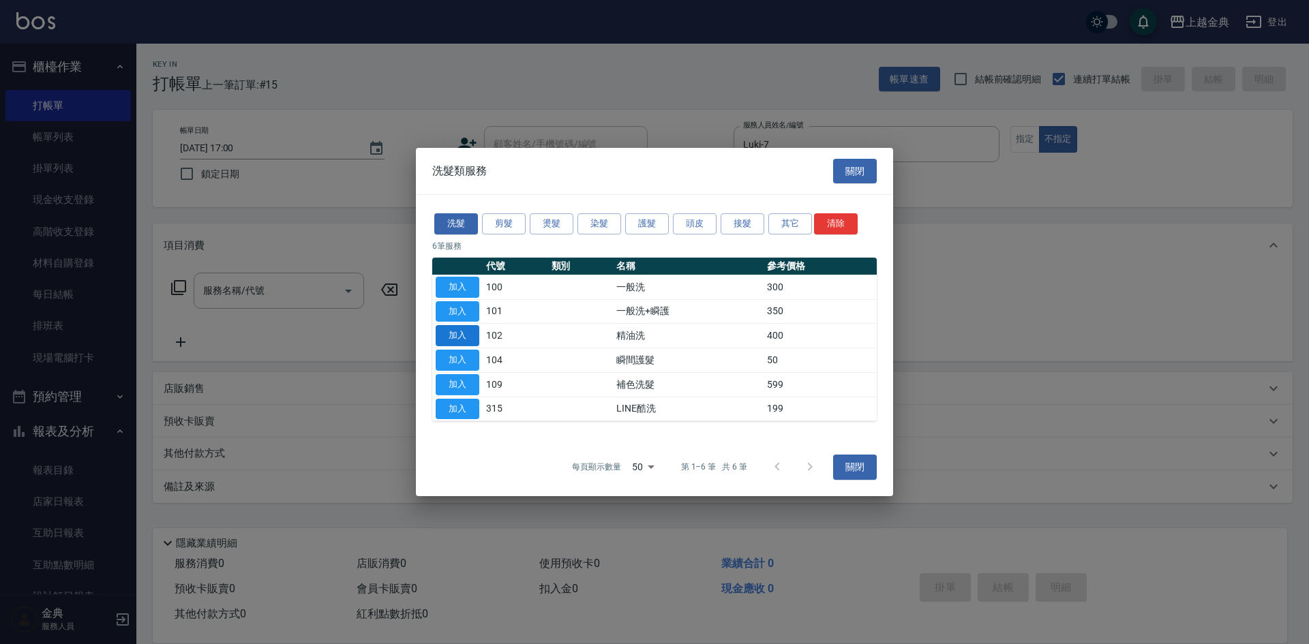
click at [451, 330] on button "加入" at bounding box center [458, 335] width 44 height 21
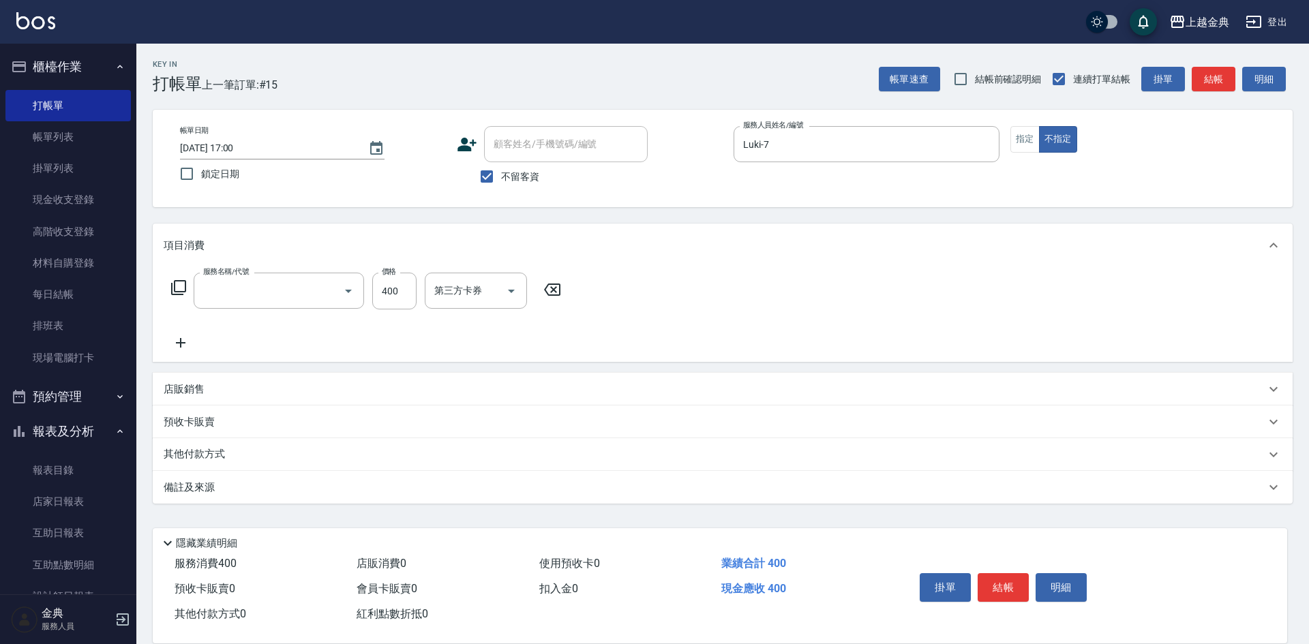
type input "精油洗(102)"
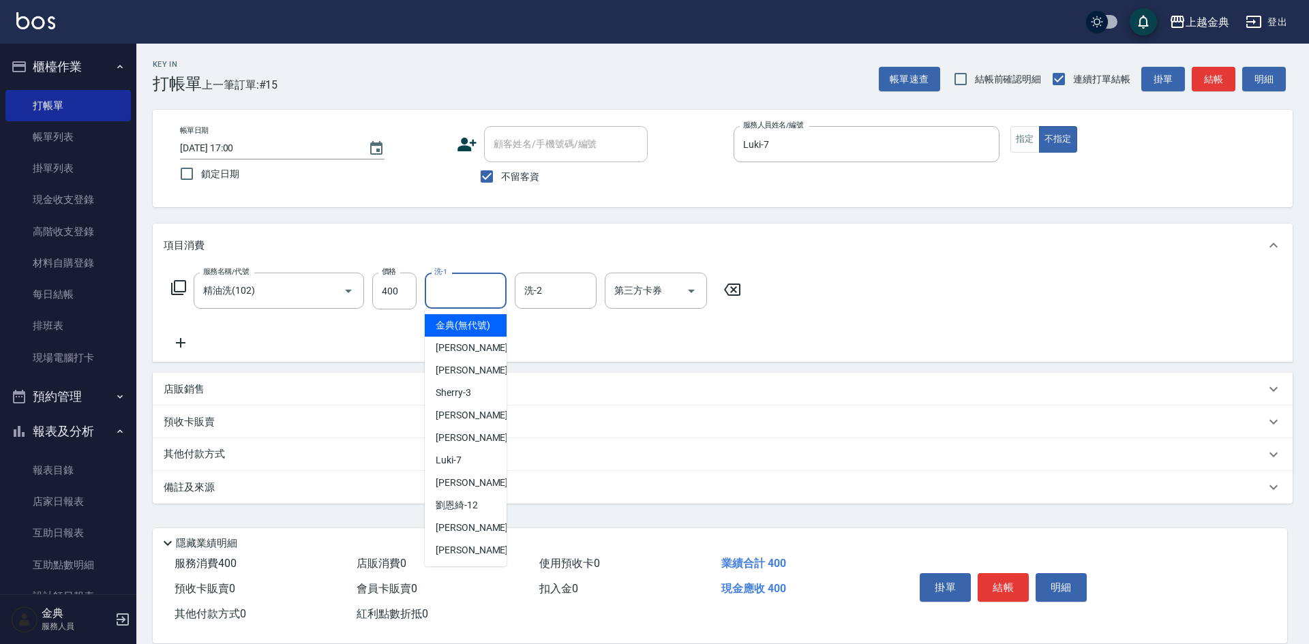
click at [462, 297] on input "洗-1" at bounding box center [466, 291] width 70 height 24
click at [478, 554] on div "[PERSON_NAME] -22" at bounding box center [466, 550] width 82 height 23
type input "[PERSON_NAME]-22"
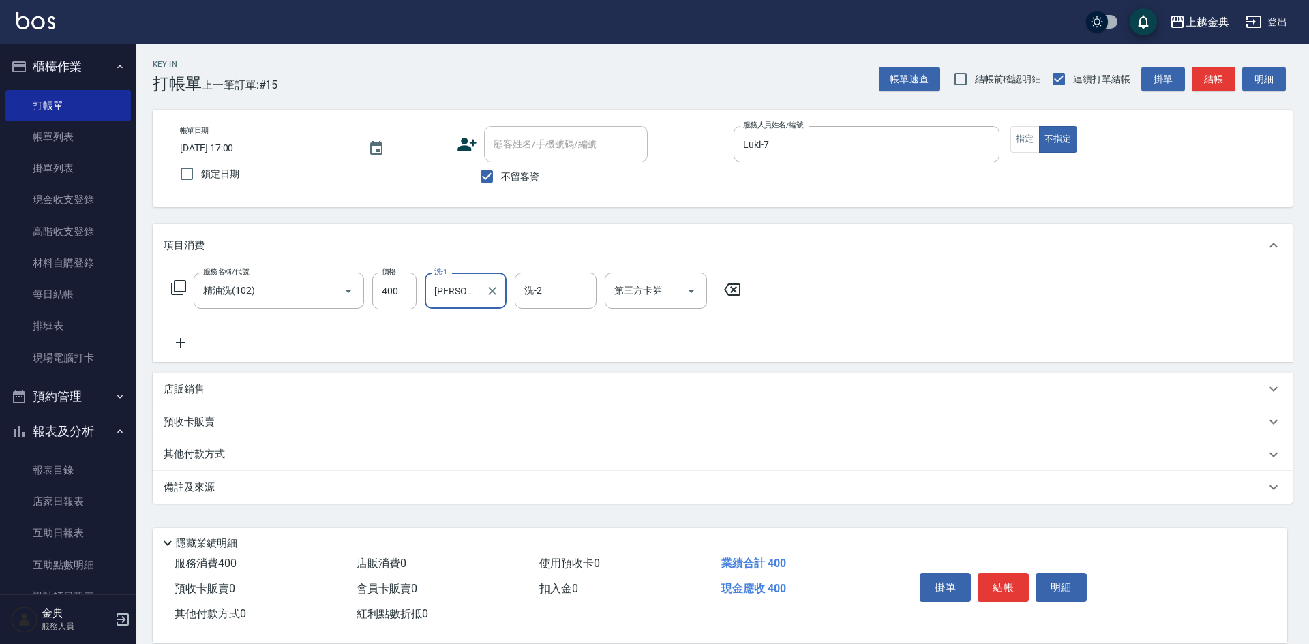
click at [1005, 582] on button "結帳" at bounding box center [1003, 587] width 51 height 29
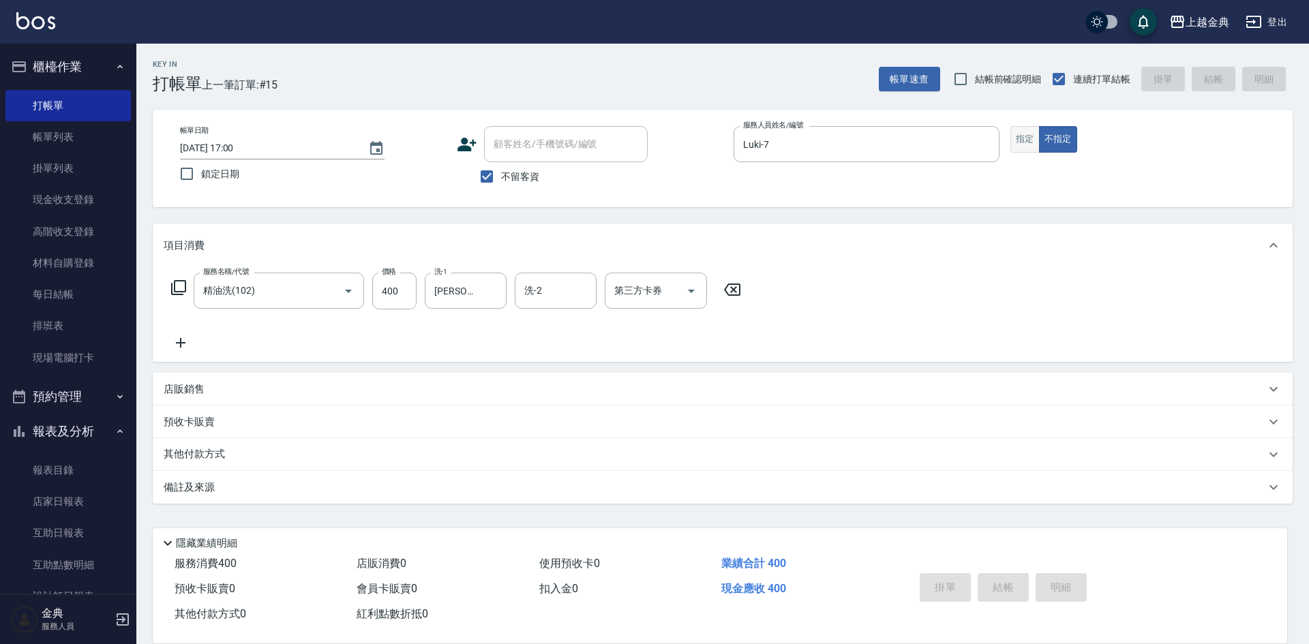
type input "[DATE] 17:01"
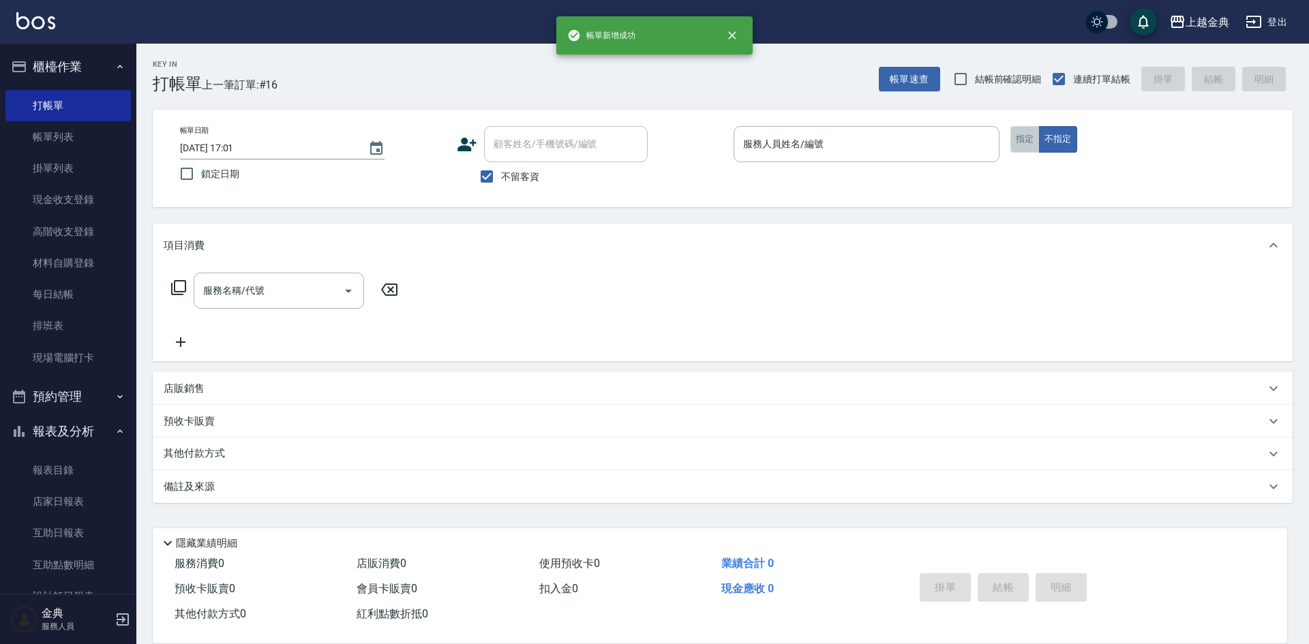
click at [1031, 132] on button "指定" at bounding box center [1024, 139] width 29 height 27
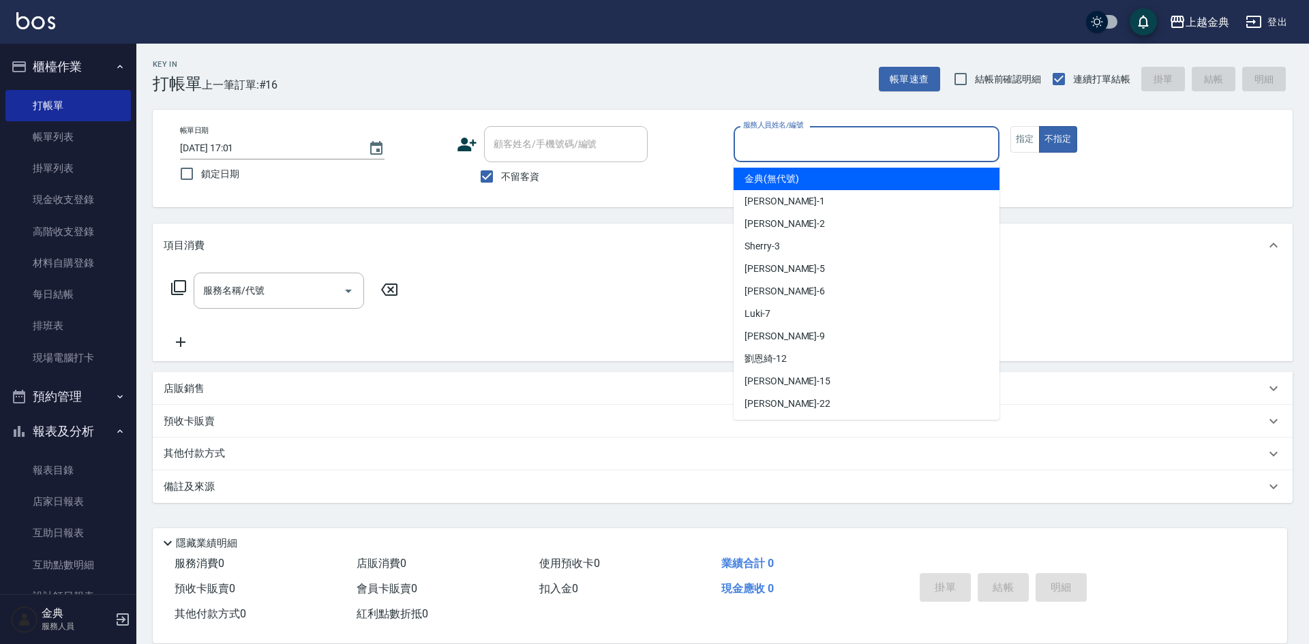
click at [950, 140] on input "服務人員姓名/編號" at bounding box center [867, 144] width 254 height 24
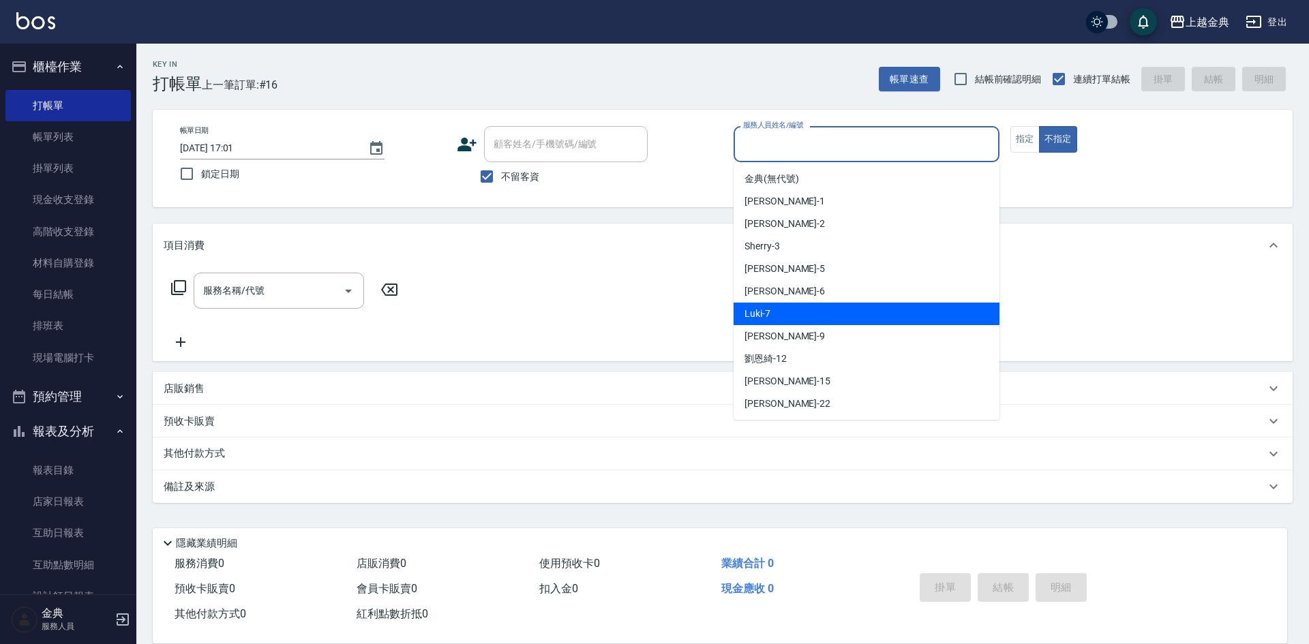
click at [868, 316] on div "Luki -7" at bounding box center [867, 314] width 266 height 23
type input "Luki-7"
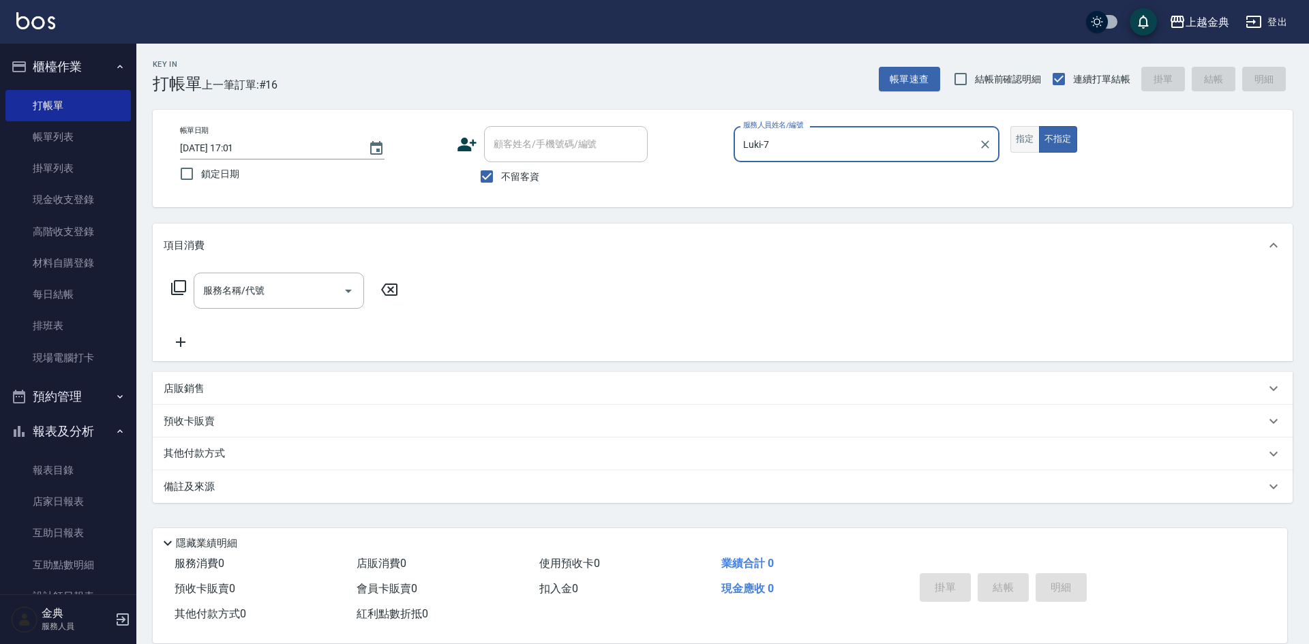
click at [1022, 145] on button "指定" at bounding box center [1024, 139] width 29 height 27
click at [183, 286] on icon at bounding box center [178, 288] width 16 height 16
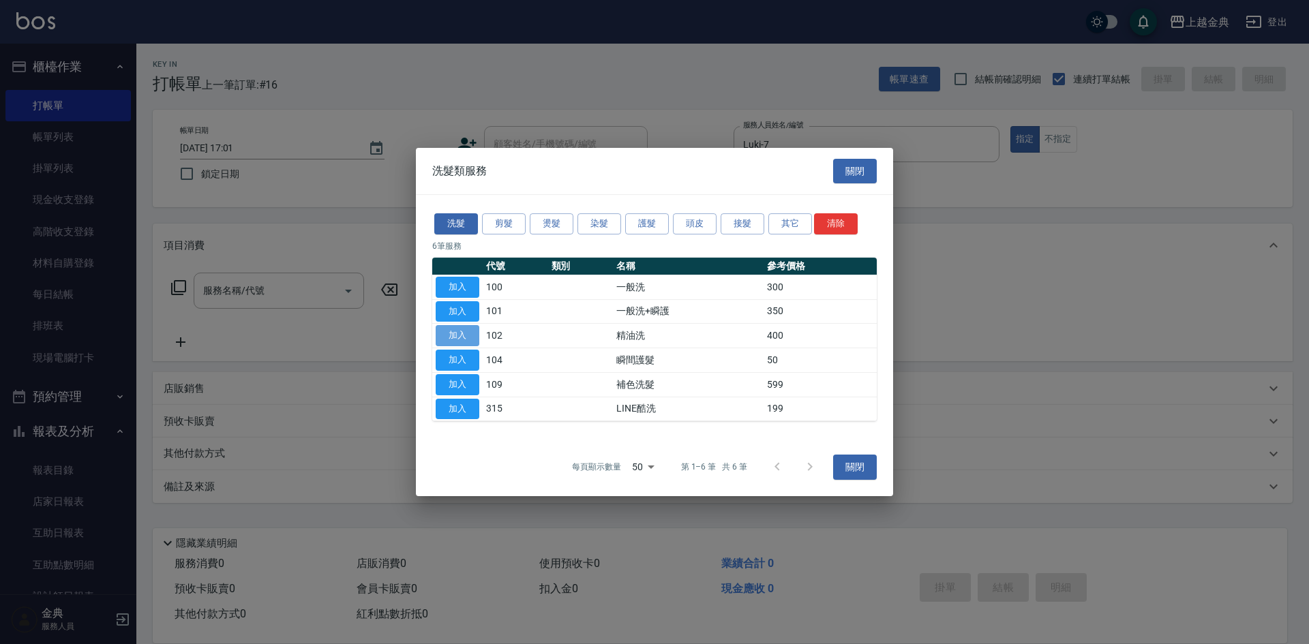
click at [460, 331] on button "加入" at bounding box center [458, 335] width 44 height 21
type input "精油洗(102)"
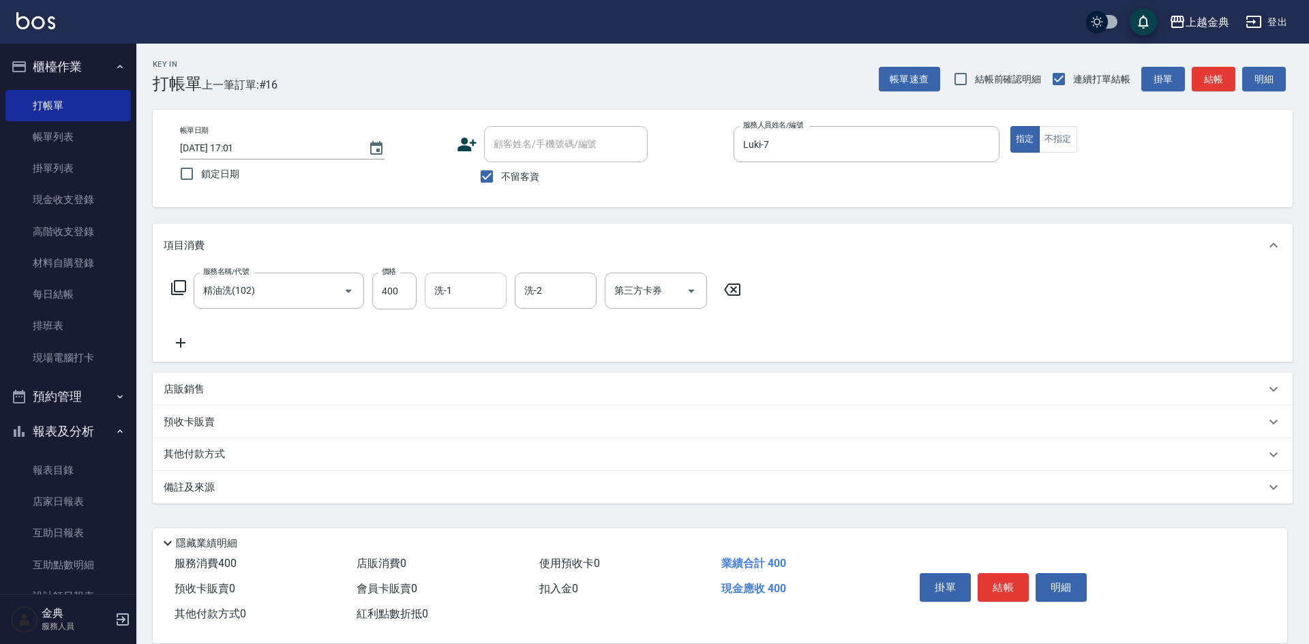
click at [505, 303] on div "洗-1" at bounding box center [466, 291] width 82 height 36
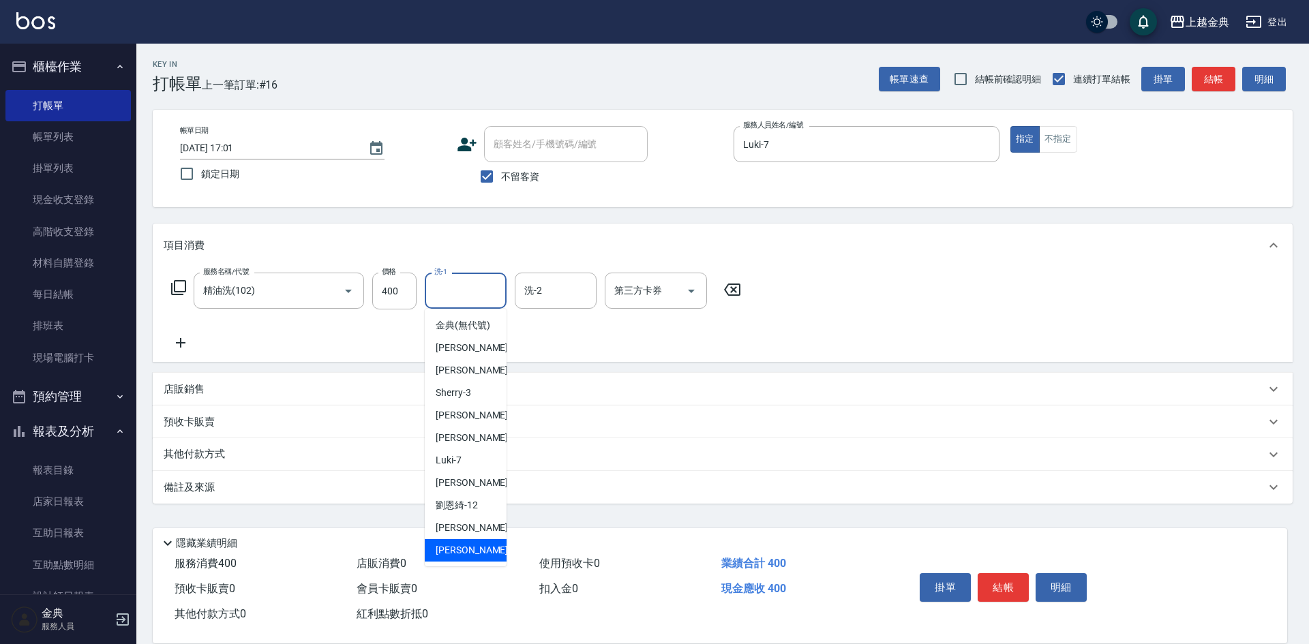
click at [449, 558] on span "[PERSON_NAME] -22" at bounding box center [479, 550] width 86 height 14
type input "[PERSON_NAME]-22"
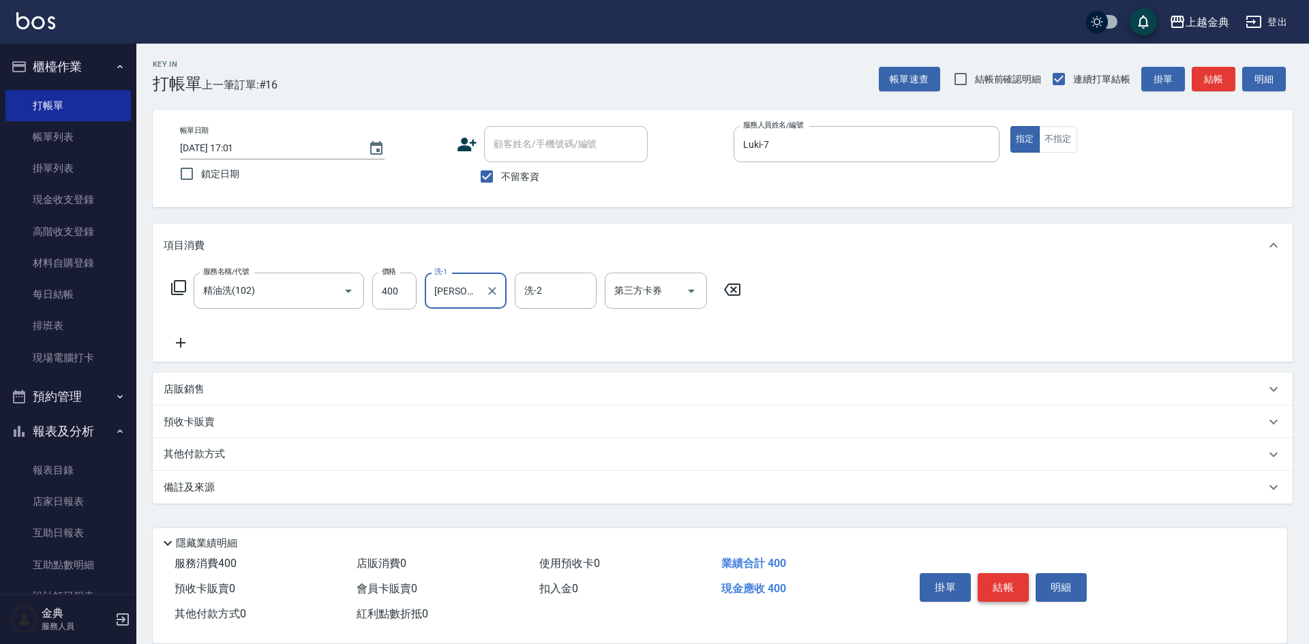
click at [1003, 580] on button "結帳" at bounding box center [1003, 587] width 51 height 29
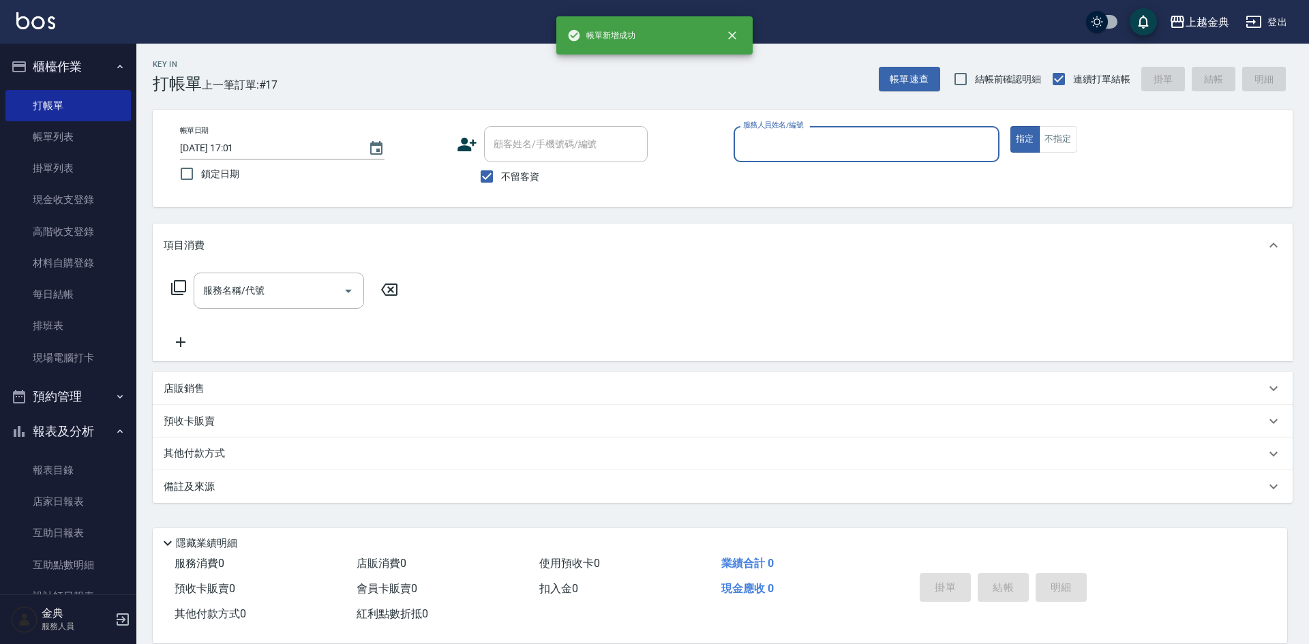
drag, startPoint x: 787, startPoint y: 130, endPoint x: 800, endPoint y: 156, distance: 29.3
click at [788, 130] on label "服務人員姓名/編號" at bounding box center [773, 125] width 60 height 10
click at [788, 132] on input "服務人員姓名/編號" at bounding box center [867, 144] width 254 height 24
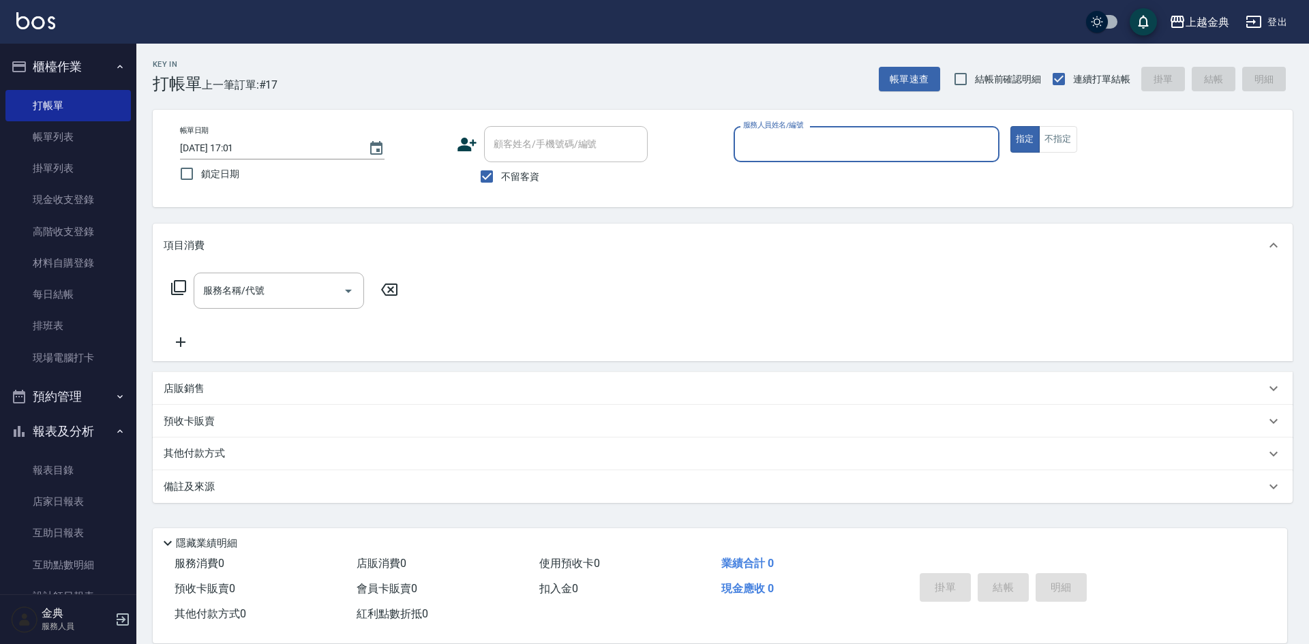
click at [800, 156] on input "服務人員姓名/編號" at bounding box center [867, 144] width 254 height 24
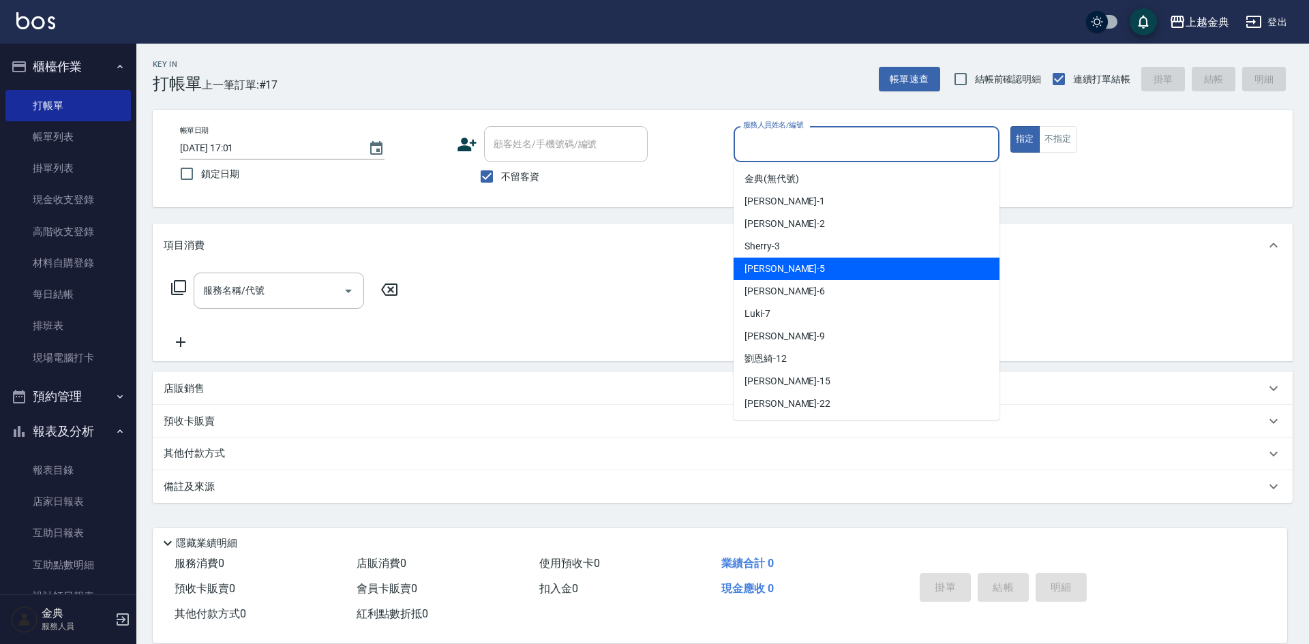
click at [800, 273] on div "[PERSON_NAME] -5" at bounding box center [867, 269] width 266 height 23
type input "[PERSON_NAME]-5"
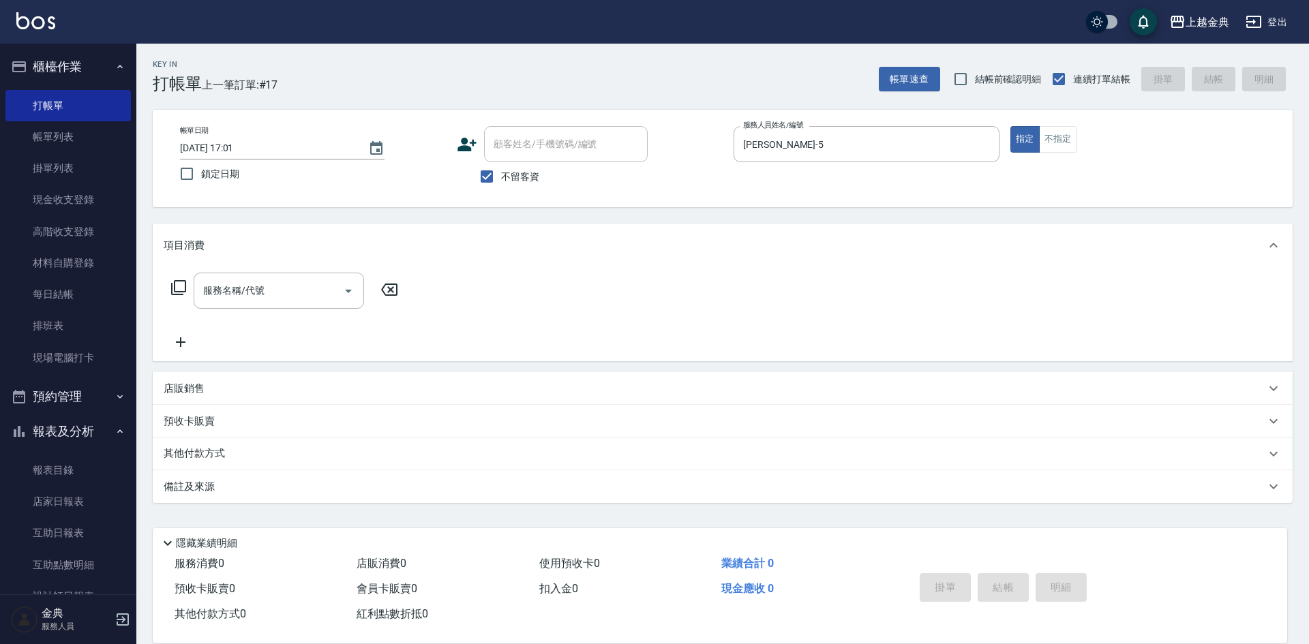
click at [179, 289] on icon at bounding box center [178, 288] width 16 height 16
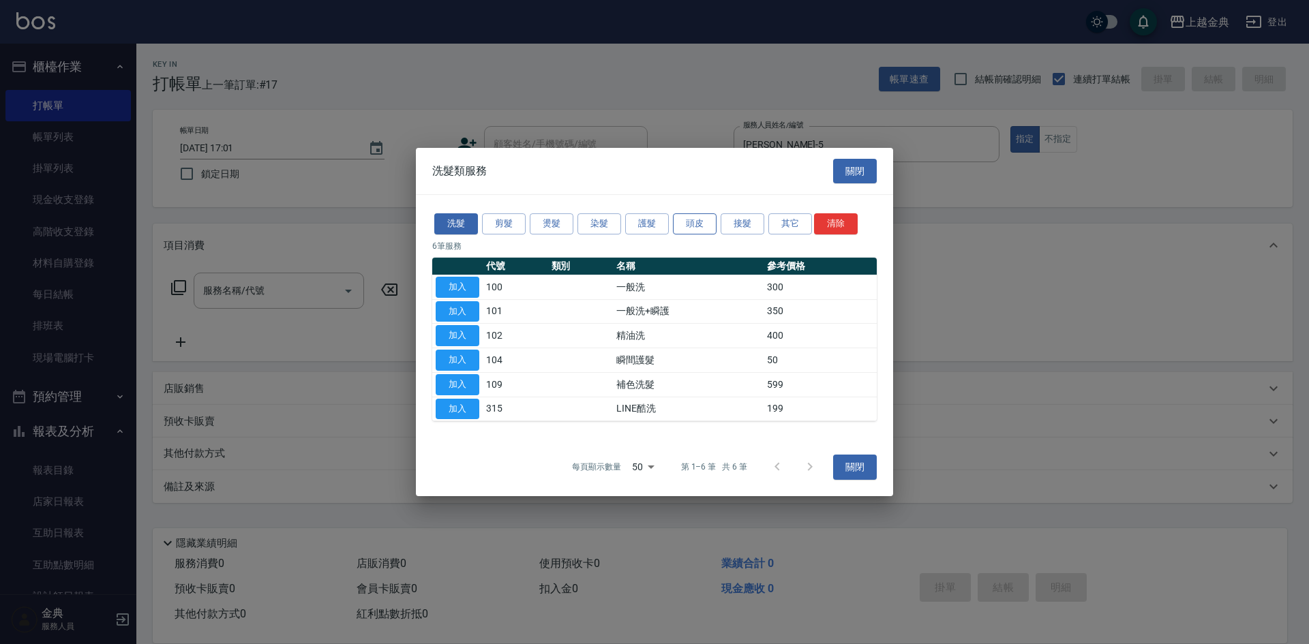
click at [682, 222] on button "頭皮" at bounding box center [695, 223] width 44 height 21
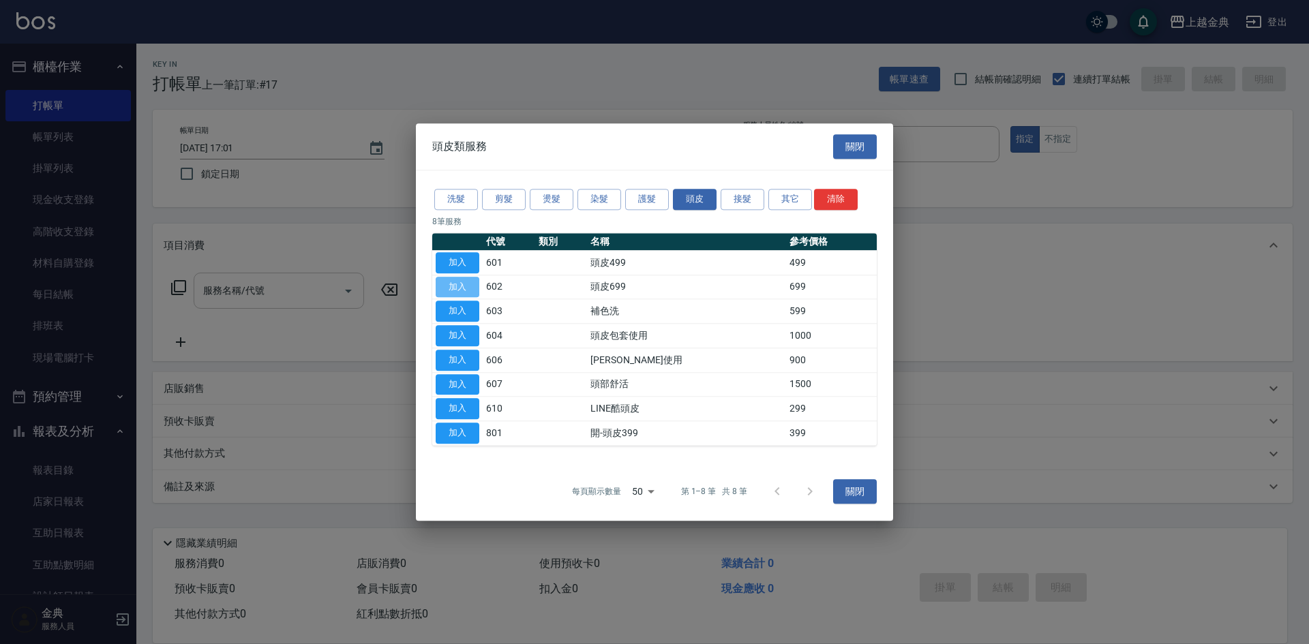
drag, startPoint x: 458, startPoint y: 280, endPoint x: 297, endPoint y: 289, distance: 161.2
click at [459, 281] on button "加入" at bounding box center [458, 287] width 44 height 21
type input "頭皮699(602)"
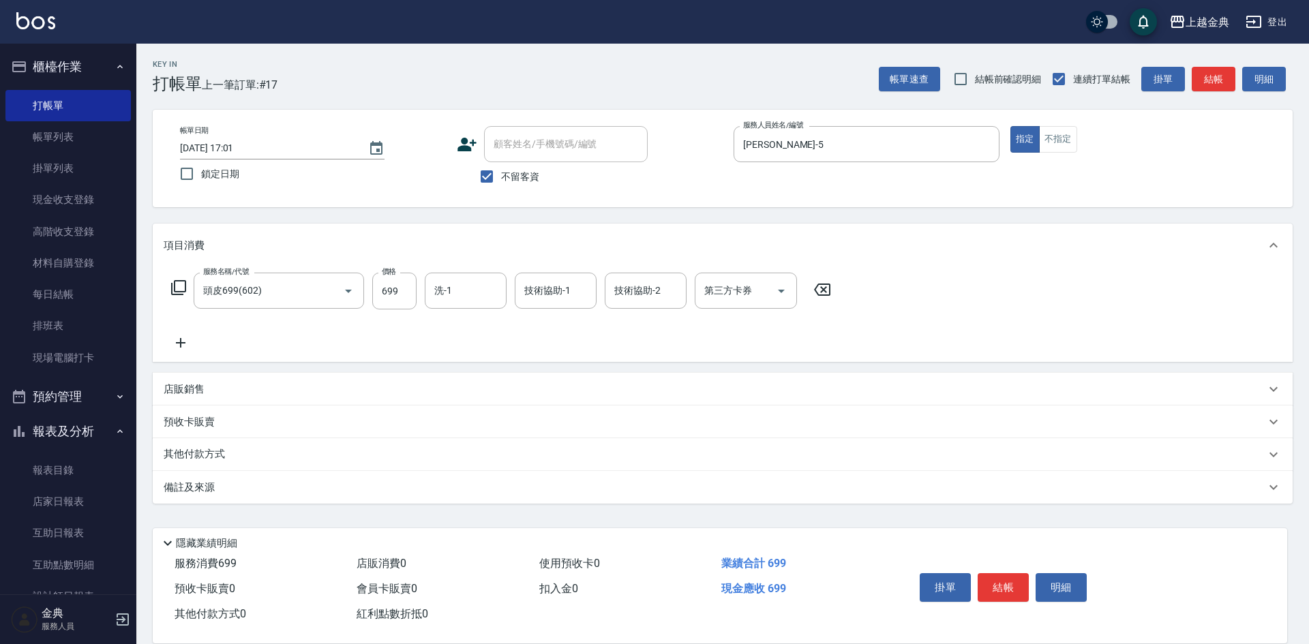
click at [166, 292] on div "服務名稱/代號 頭皮699(602) 服務名稱/代號 價格 699 價格 洗-1 洗-1 技術協助-1 技術協助-1 技術協助-2 技術協助-2 第三方卡券 …" at bounding box center [502, 291] width 676 height 37
click at [179, 290] on icon at bounding box center [178, 288] width 16 height 16
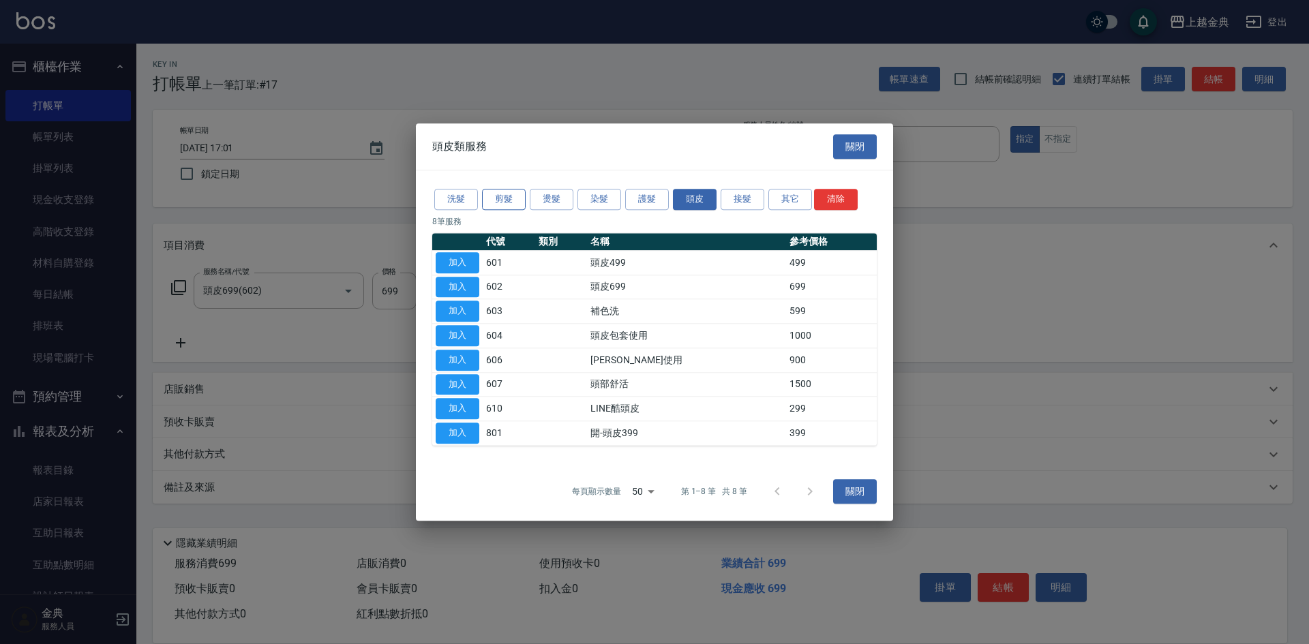
click at [505, 198] on button "剪髮" at bounding box center [504, 199] width 44 height 21
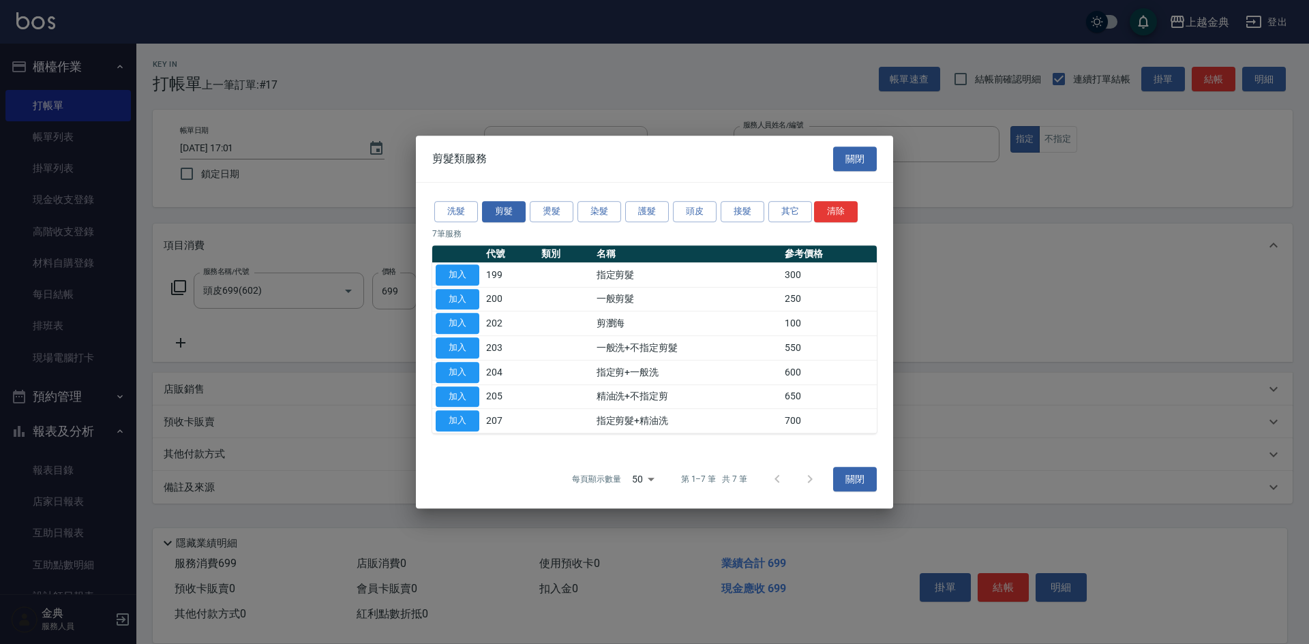
click at [480, 274] on td "加入" at bounding box center [457, 275] width 50 height 25
click at [451, 274] on button "加入" at bounding box center [458, 275] width 44 height 21
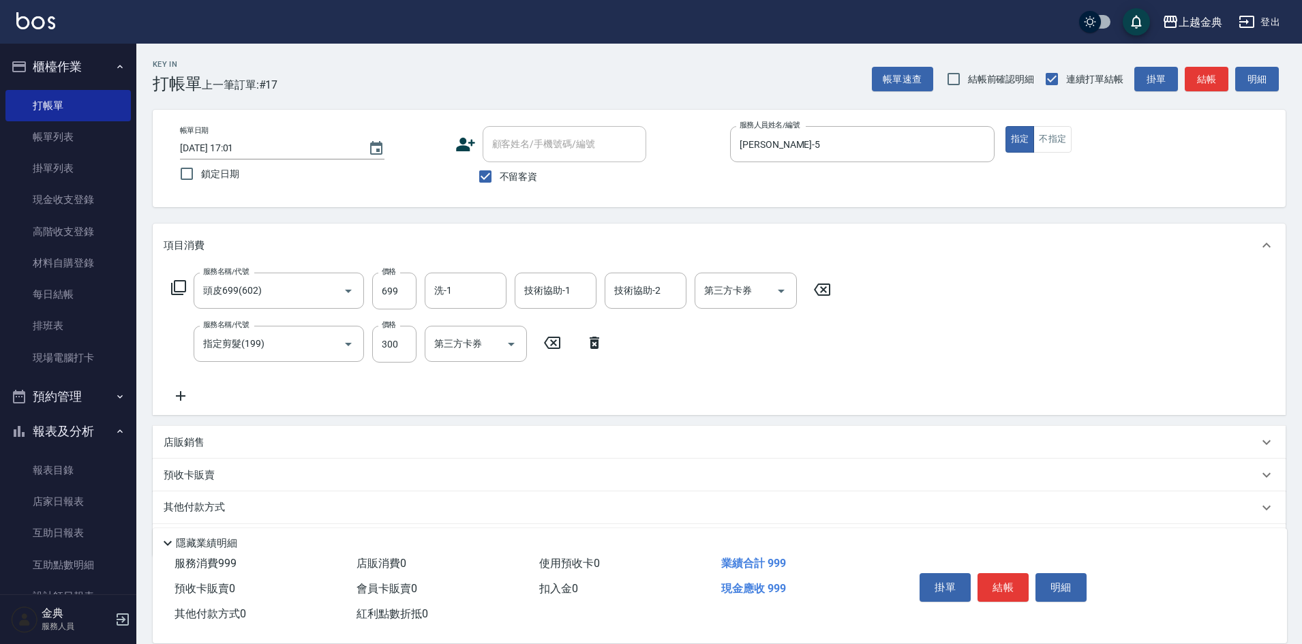
click at [998, 580] on button "結帳" at bounding box center [1003, 587] width 51 height 29
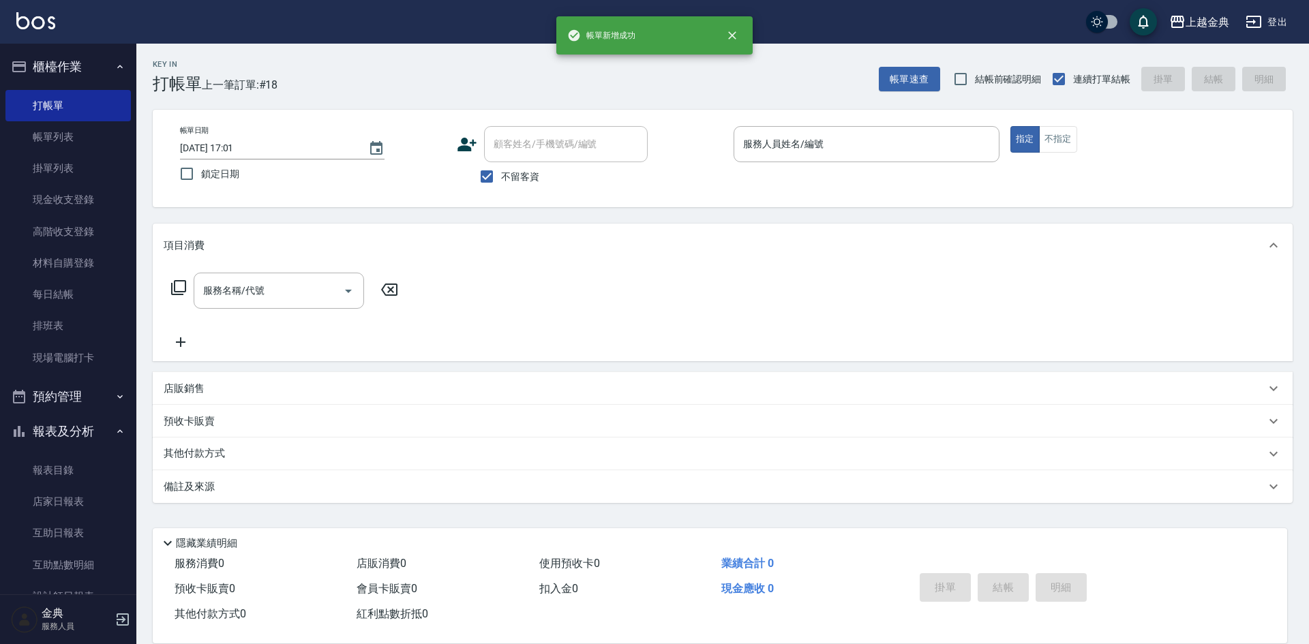
drag, startPoint x: 850, startPoint y: 122, endPoint x: 856, endPoint y: 158, distance: 36.0
click at [851, 123] on div "帳單日期 [DATE] 17:01 鎖定日期 顧客姓名/手機號碼/編號 顧客姓名/手機號碼/編號 不留客資 服務人員姓名/編號 服務人員姓名/編號 指定 不指定" at bounding box center [723, 159] width 1140 height 98
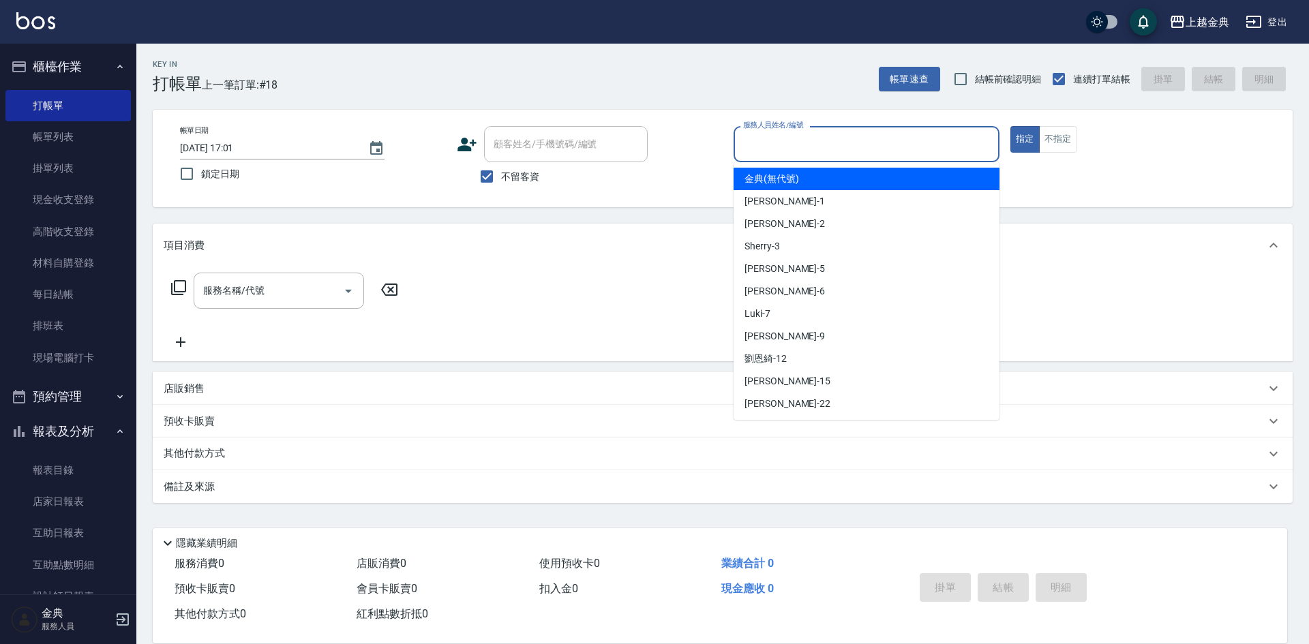
click at [855, 149] on input "服務人員姓名/編號" at bounding box center [867, 144] width 254 height 24
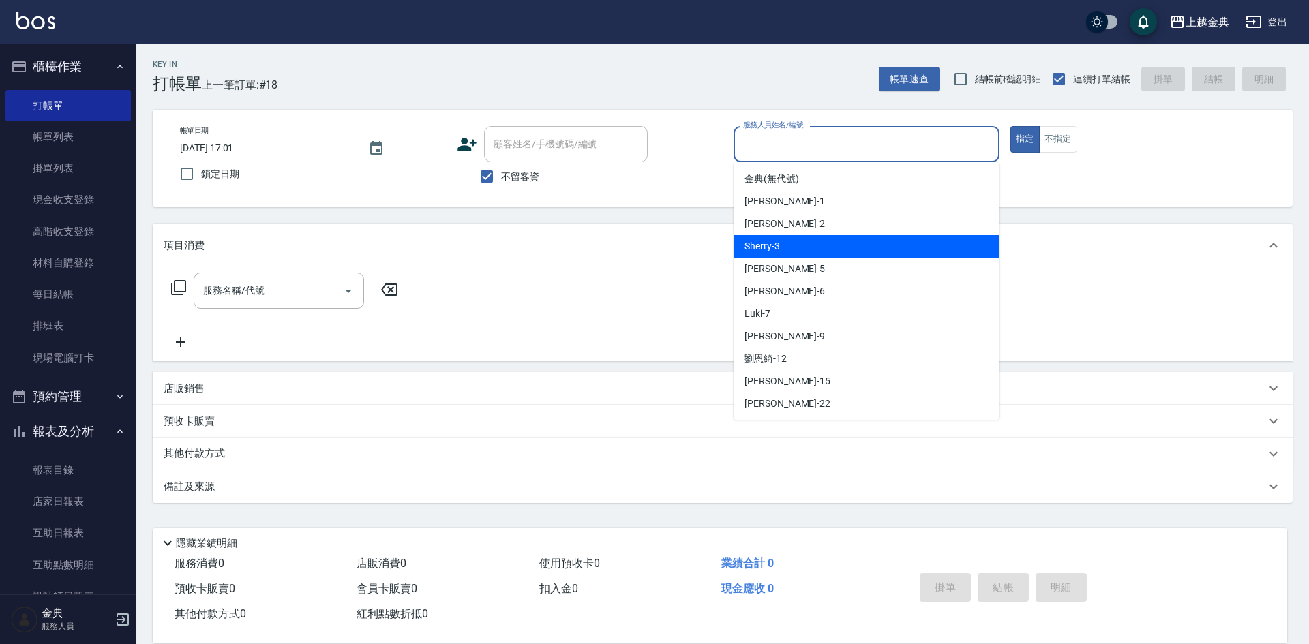
drag, startPoint x: 844, startPoint y: 252, endPoint x: 843, endPoint y: 280, distance: 27.3
click at [843, 280] on ul "金典 (無代號) [PERSON_NAME] -1 Cindy -2 Sherry -3 [PERSON_NAME] -5 [PERSON_NAME] -6 …" at bounding box center [867, 291] width 266 height 258
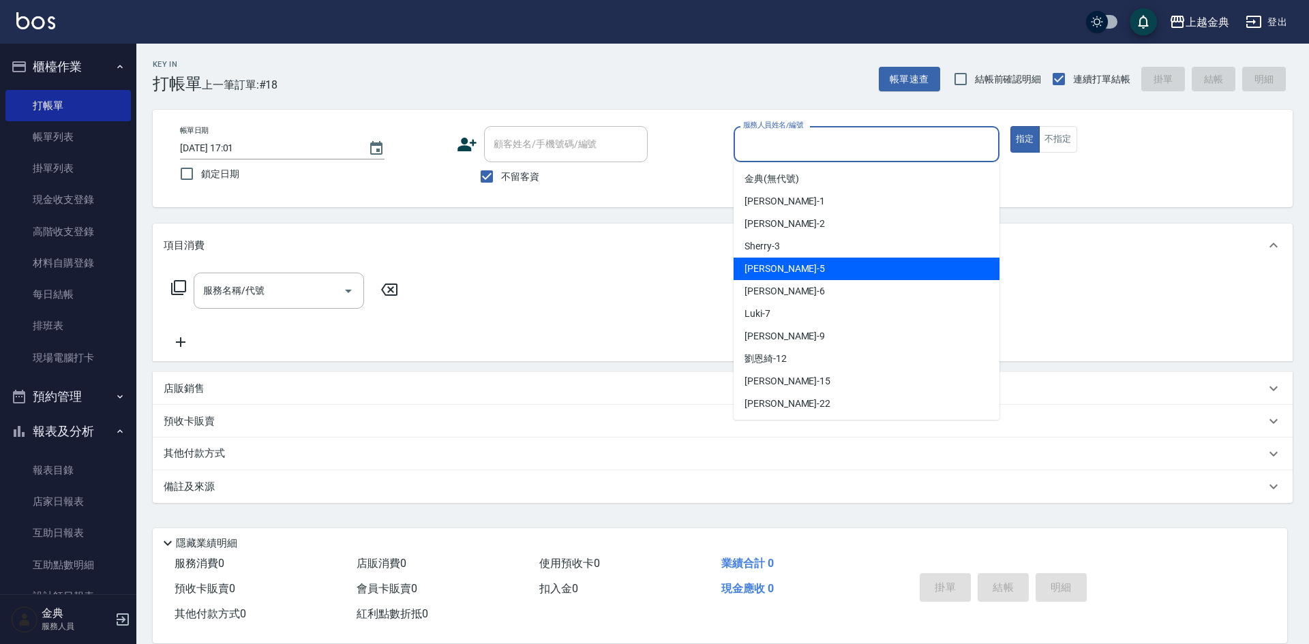
click at [843, 279] on div "[PERSON_NAME] -5" at bounding box center [867, 269] width 266 height 23
type input "[PERSON_NAME]-5"
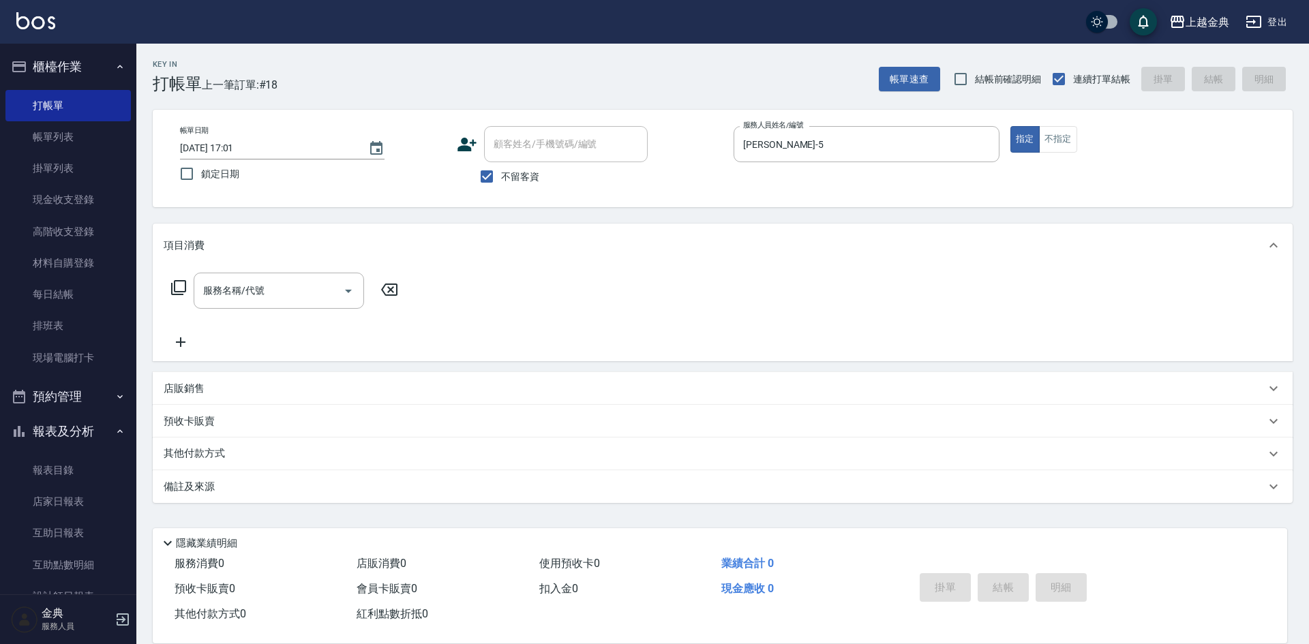
click at [177, 286] on icon at bounding box center [178, 288] width 16 height 16
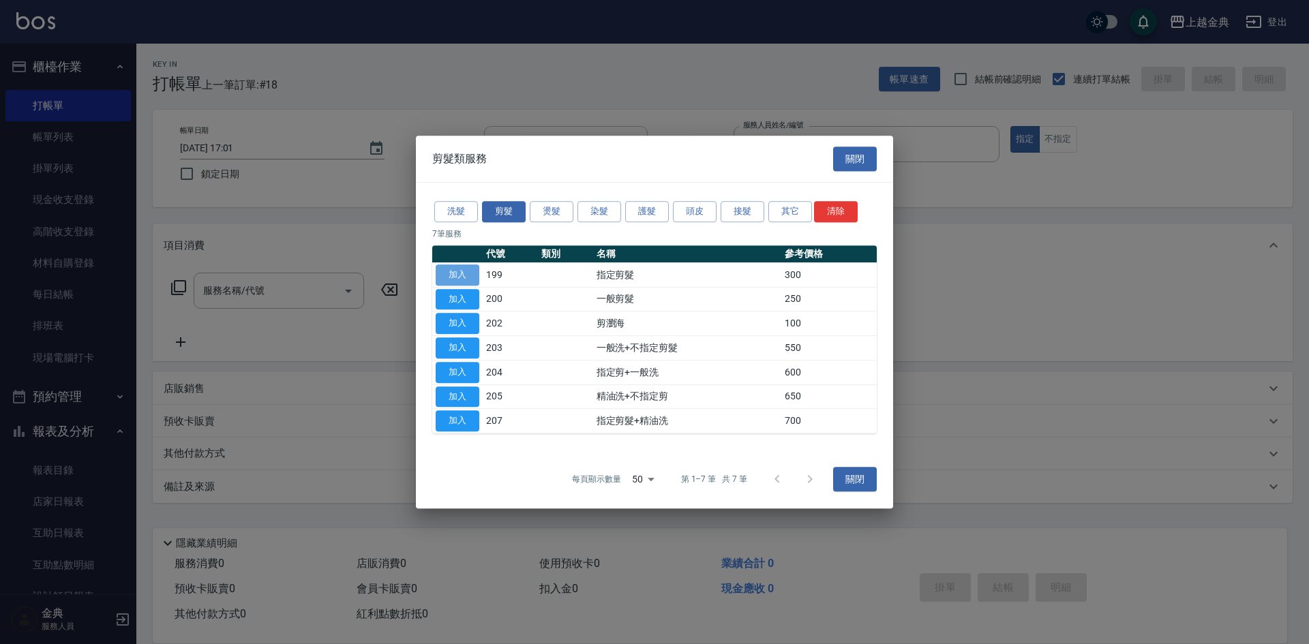
click at [457, 266] on button "加入" at bounding box center [458, 275] width 44 height 21
type input "指定剪髮(199)"
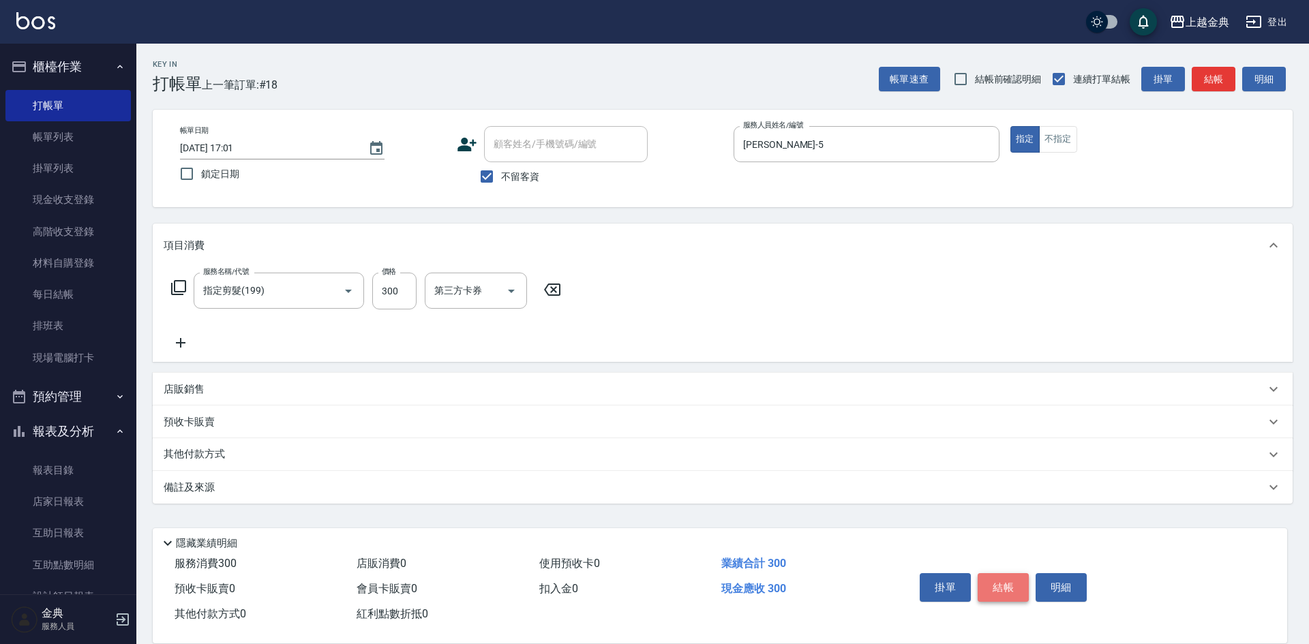
click at [1008, 575] on button "結帳" at bounding box center [1003, 587] width 51 height 29
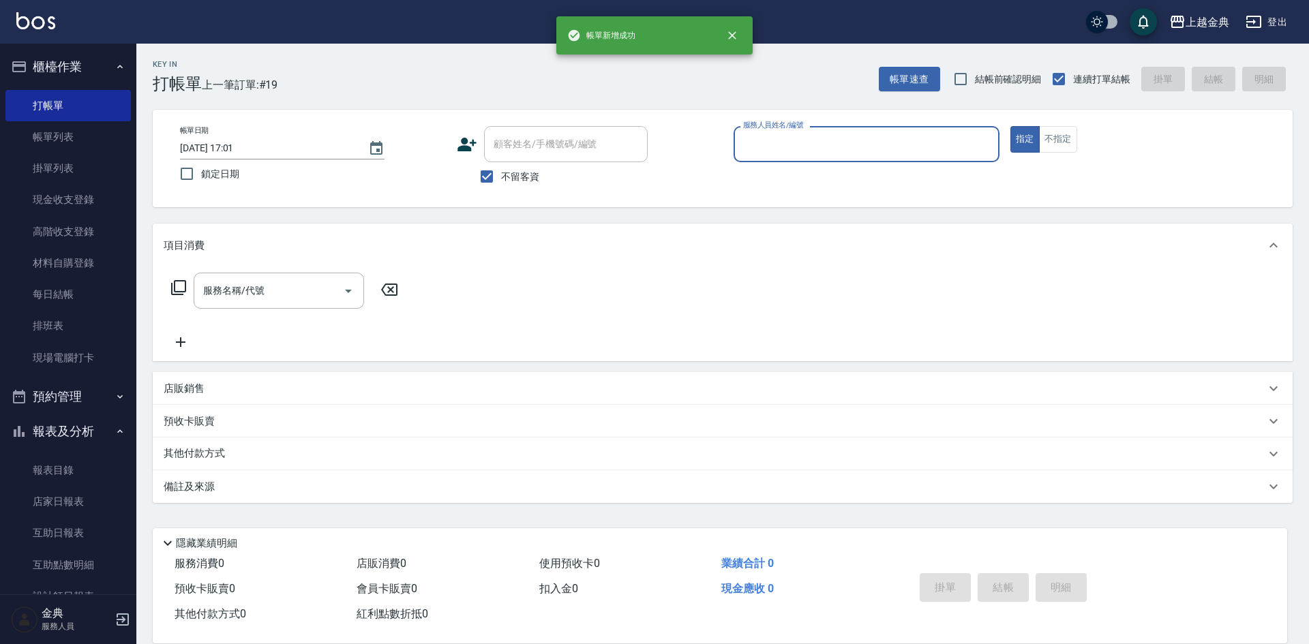
drag, startPoint x: 832, startPoint y: 145, endPoint x: 845, endPoint y: 158, distance: 18.3
click at [833, 145] on input "服務人員姓名/編號" at bounding box center [867, 144] width 254 height 24
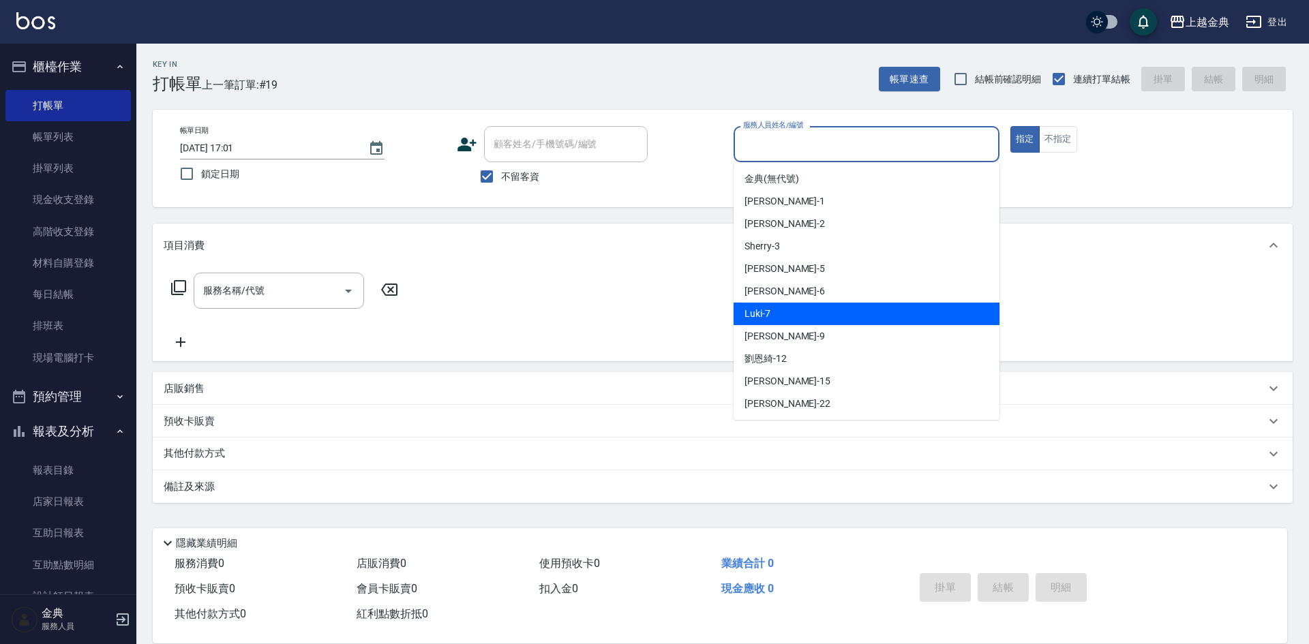
click at [840, 312] on div "Luki -7" at bounding box center [867, 314] width 266 height 23
type input "Luki-7"
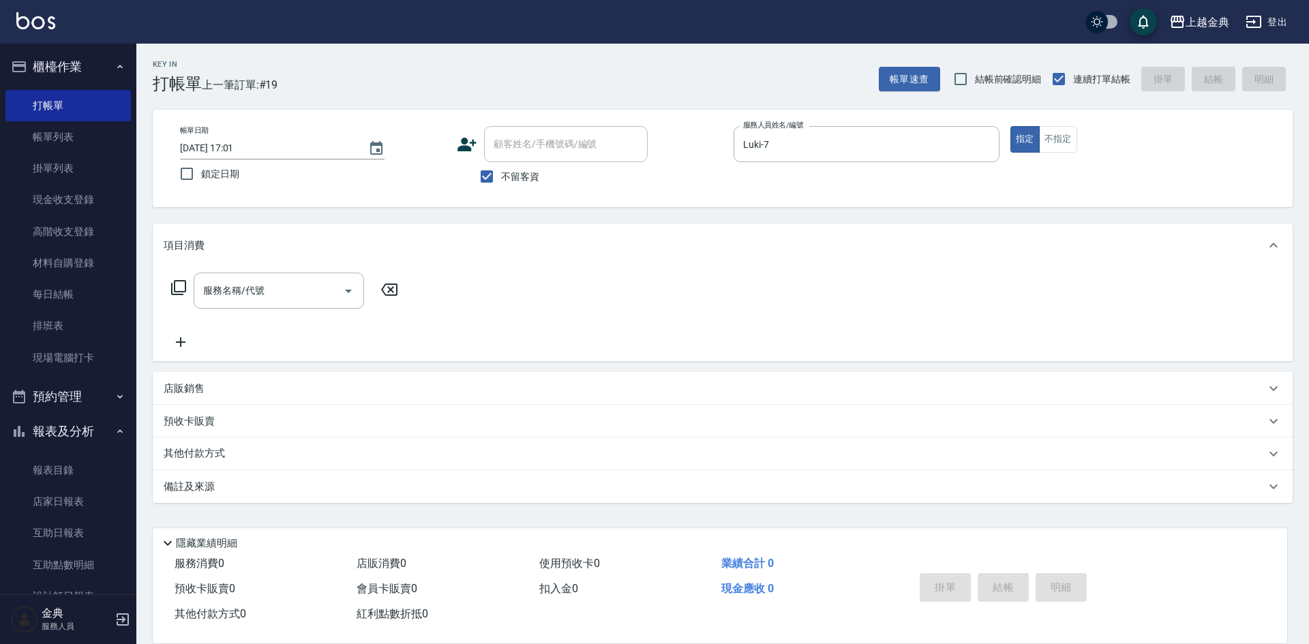
click at [171, 293] on icon at bounding box center [178, 287] width 15 height 15
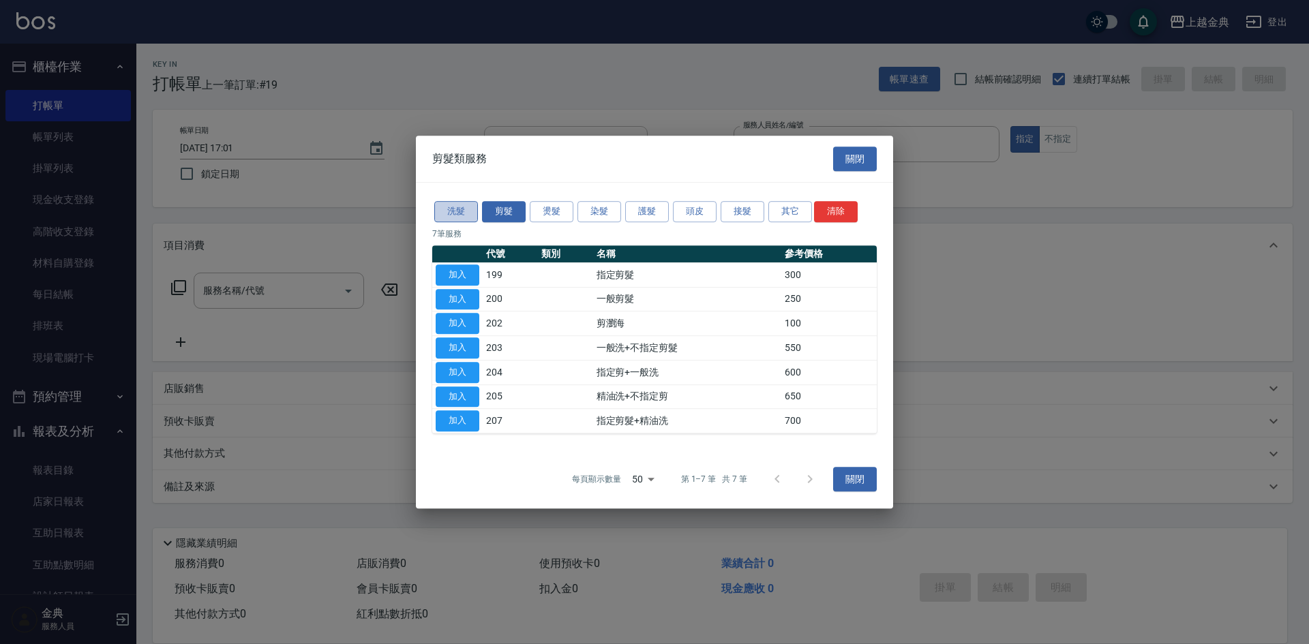
click at [455, 208] on button "洗髮" at bounding box center [456, 211] width 44 height 21
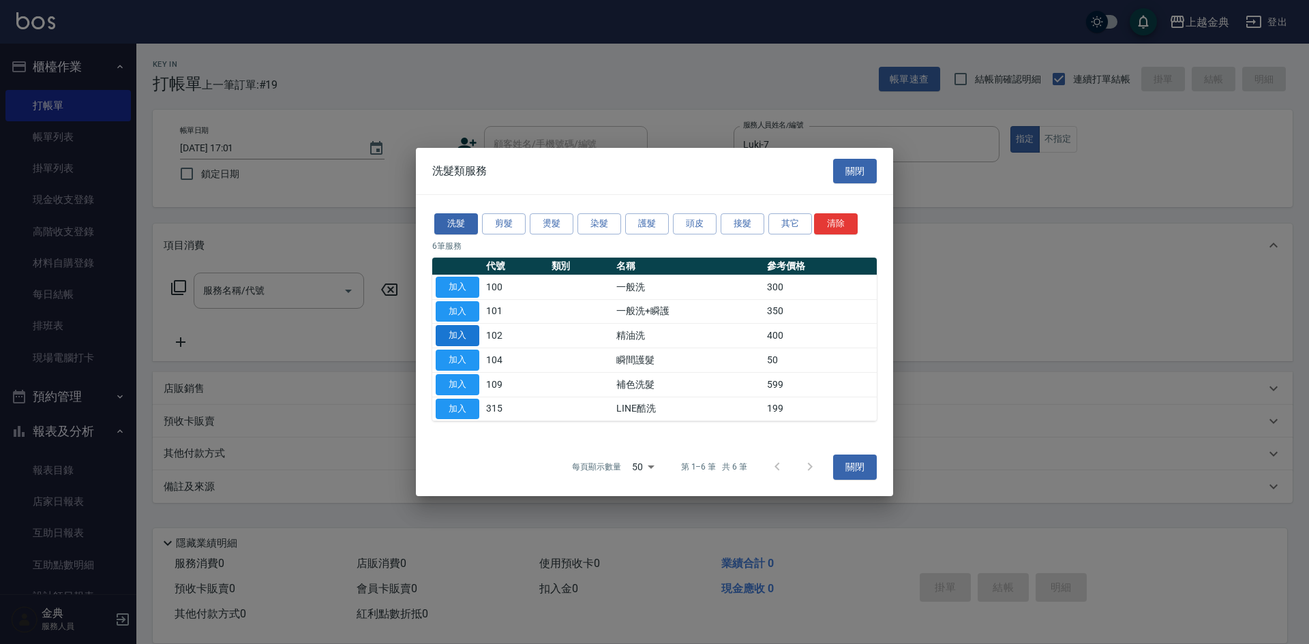
click at [454, 332] on button "加入" at bounding box center [458, 335] width 44 height 21
type input "精油洗(102)"
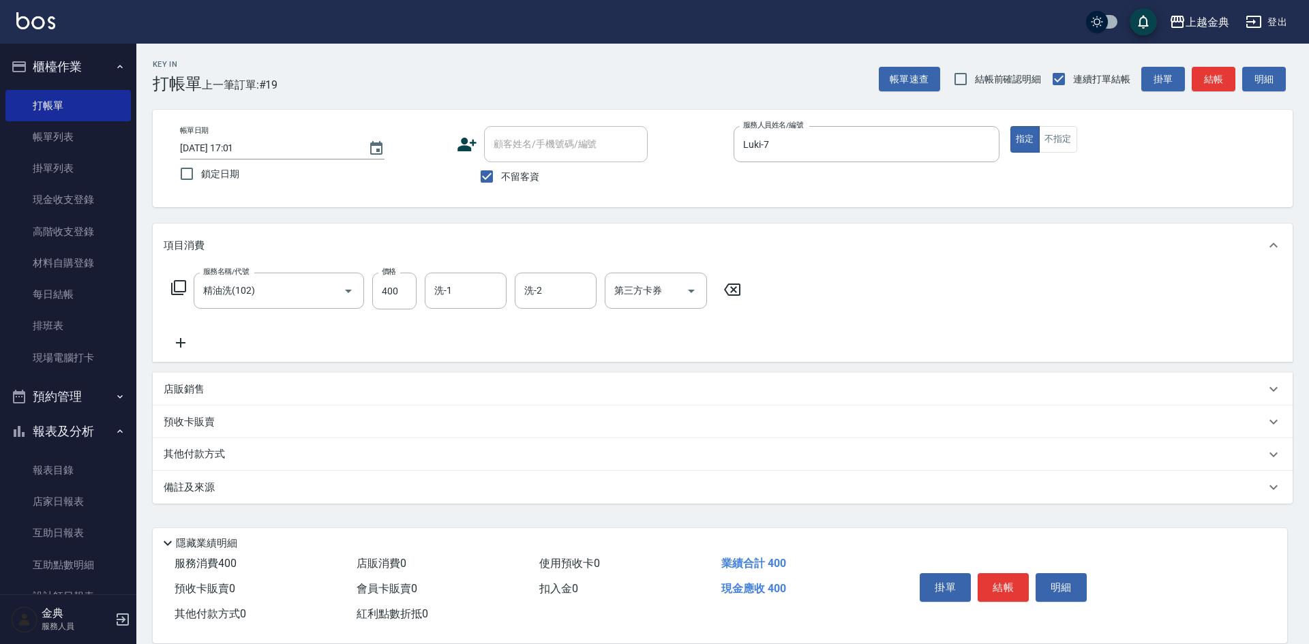
click at [177, 290] on icon at bounding box center [178, 288] width 16 height 16
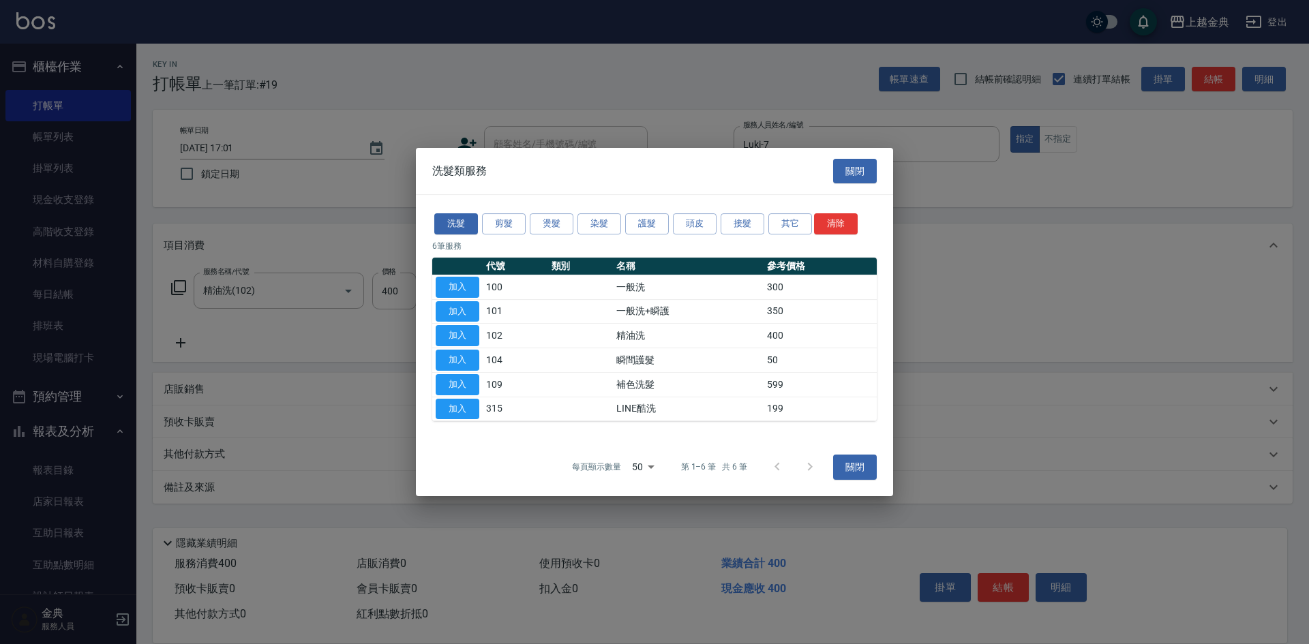
click at [508, 237] on div "洗髮 剪髮 燙髮 染髮 護髮 頭皮 接髮 其它 清除 6 筆服務 代號 類別 名稱 參考價格 加入 100 一般洗 300 加入 101 一般洗+瞬護 350…" at bounding box center [654, 316] width 477 height 243
click at [503, 218] on button "剪髮" at bounding box center [504, 223] width 44 height 21
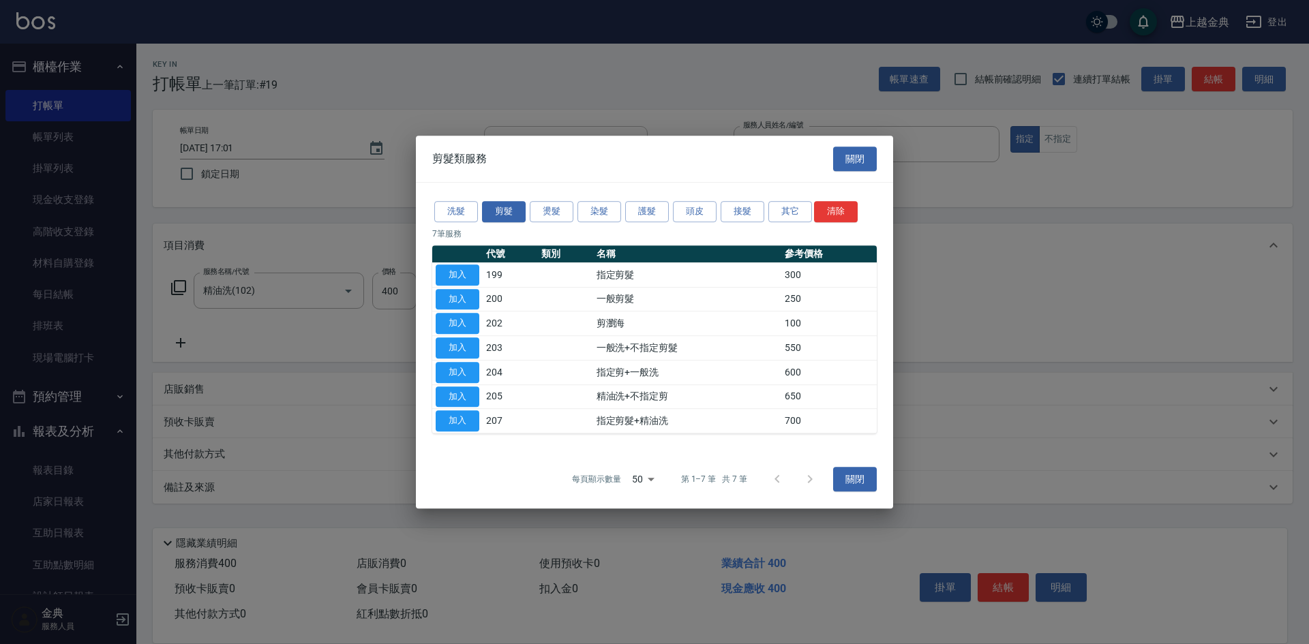
drag, startPoint x: 453, startPoint y: 318, endPoint x: 333, endPoint y: 317, distance: 120.0
click at [453, 318] on button "加入" at bounding box center [458, 323] width 44 height 21
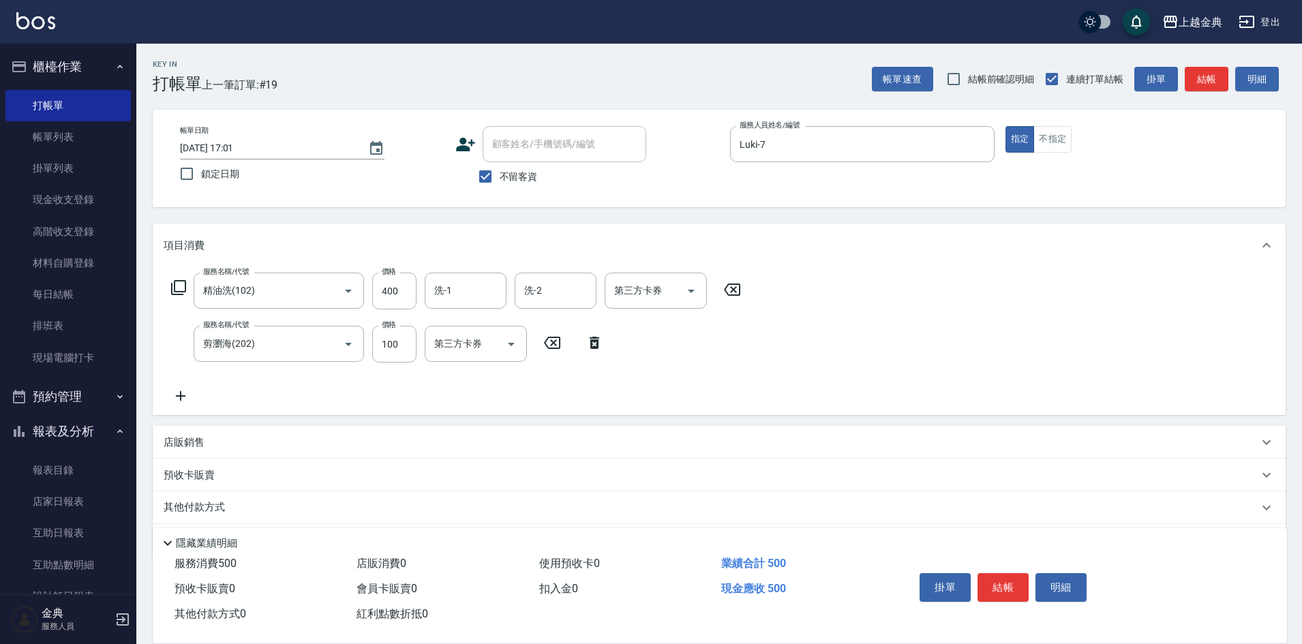
click at [173, 283] on icon at bounding box center [178, 288] width 16 height 16
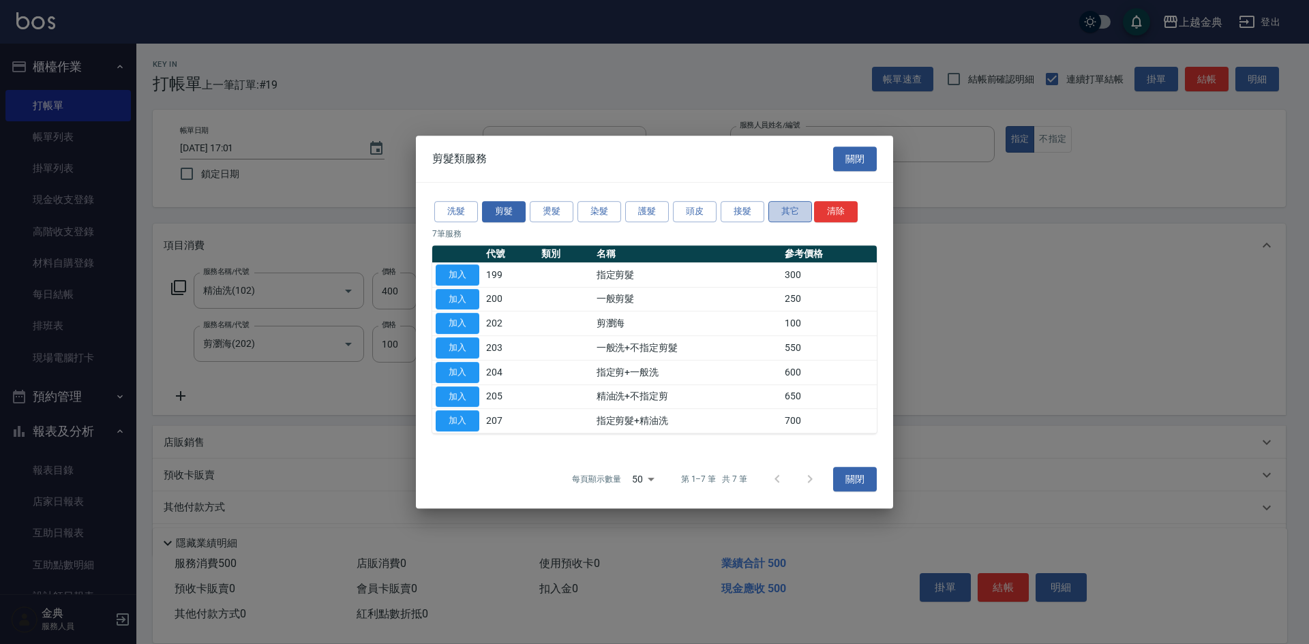
click at [789, 214] on button "其它" at bounding box center [790, 211] width 44 height 21
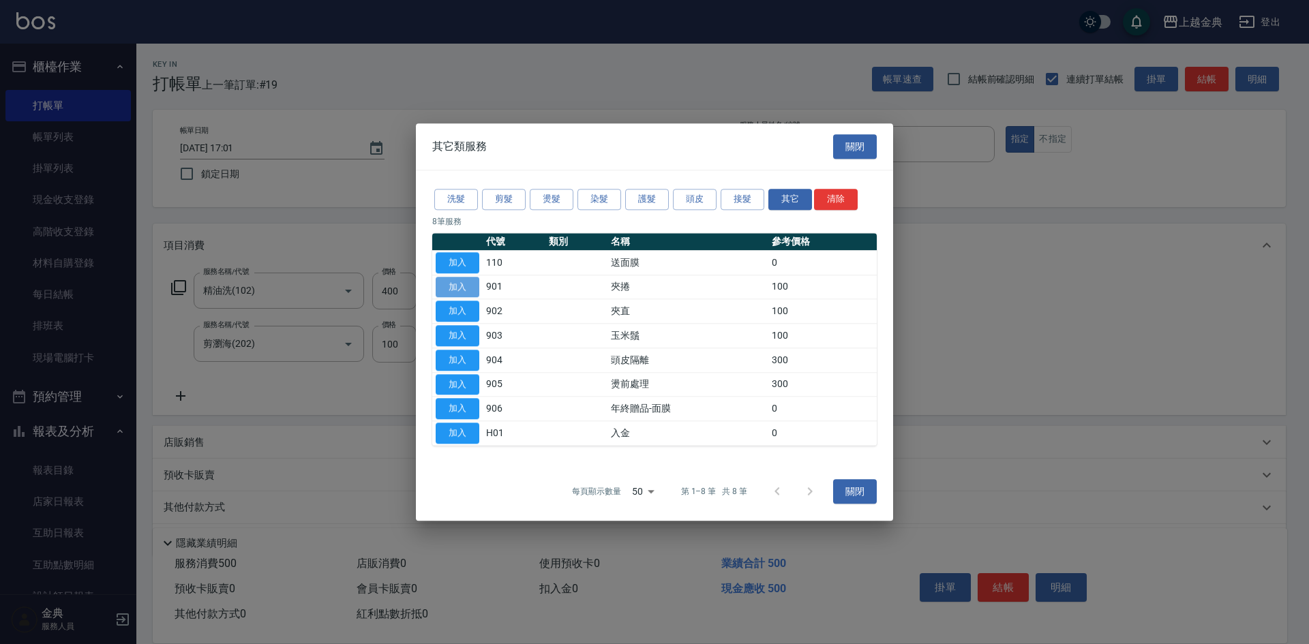
click at [451, 282] on button "加入" at bounding box center [458, 287] width 44 height 21
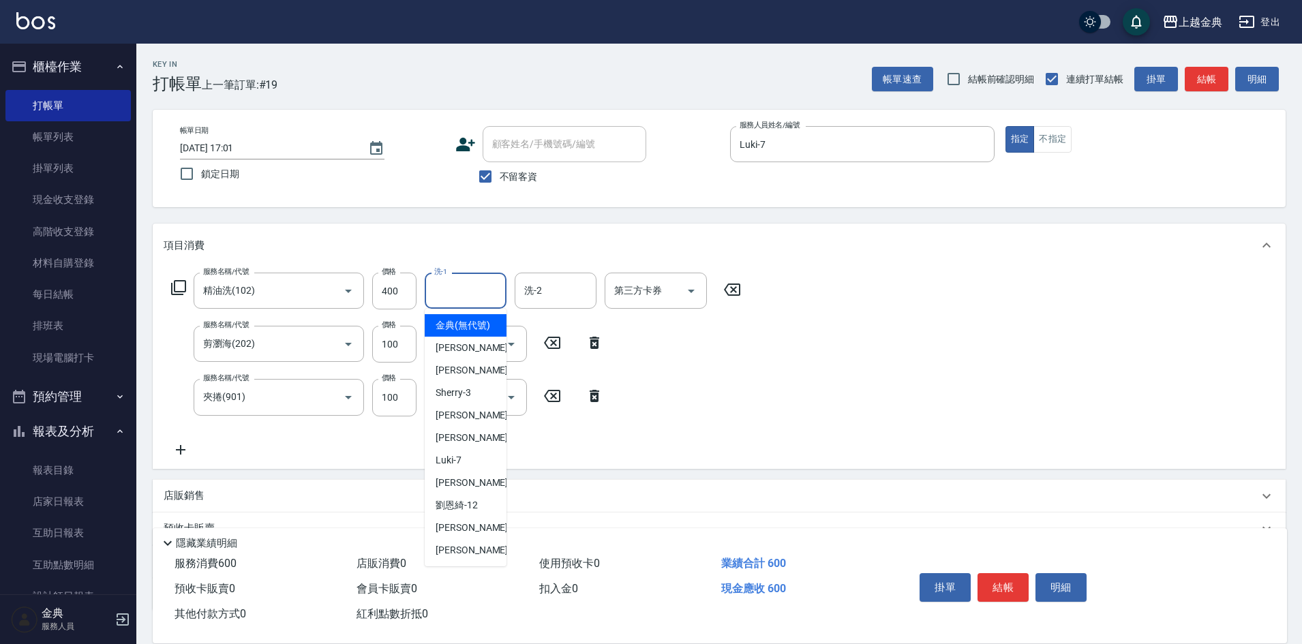
click at [455, 287] on input "洗-1" at bounding box center [466, 291] width 70 height 24
click at [472, 359] on div "Emma -1" at bounding box center [466, 348] width 82 height 23
type input "Emma-1"
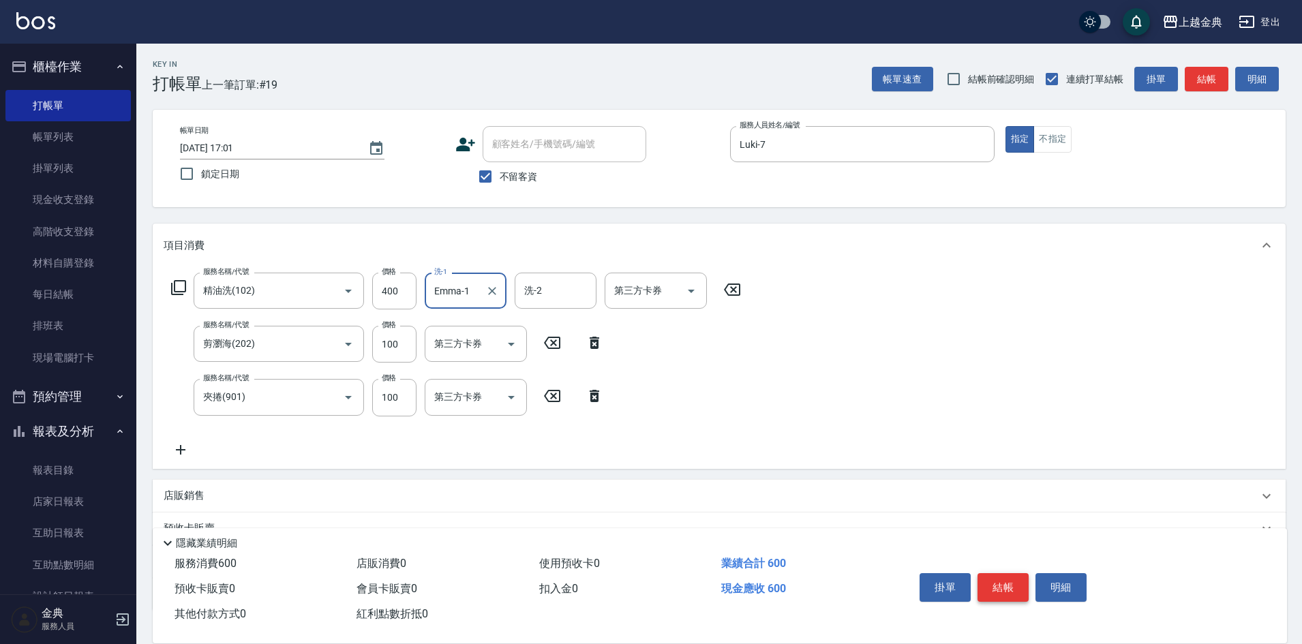
click at [1011, 579] on button "結帳" at bounding box center [1003, 587] width 51 height 29
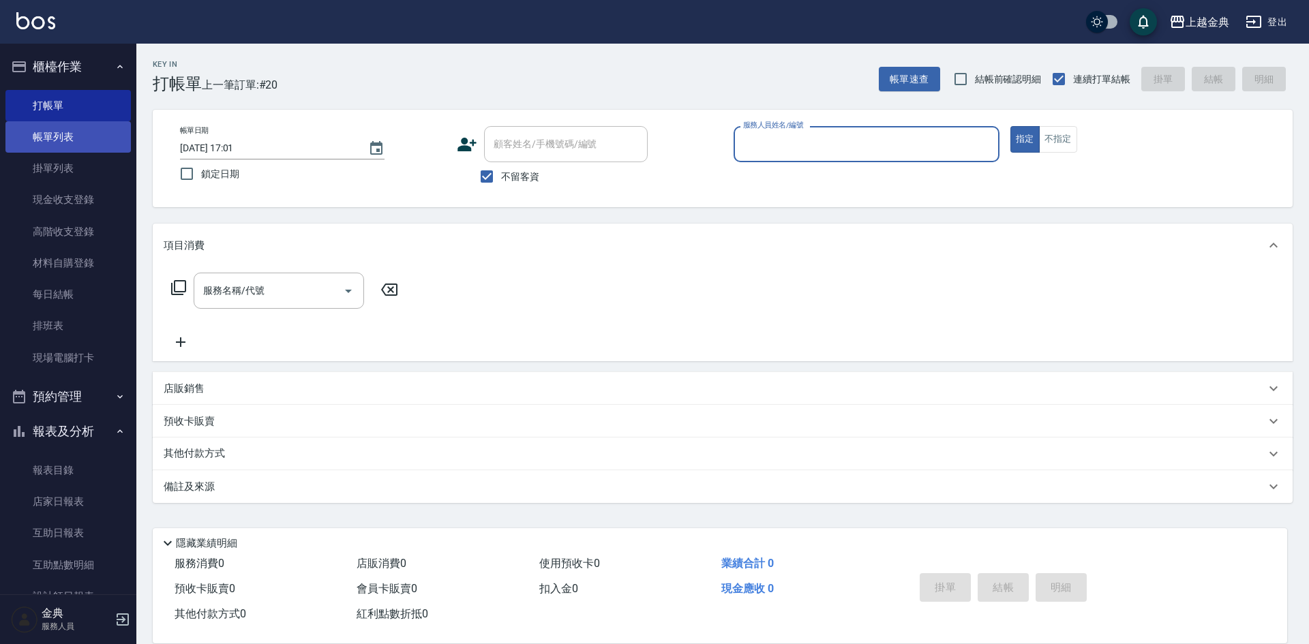
click at [31, 145] on link "帳單列表" at bounding box center [67, 136] width 125 height 31
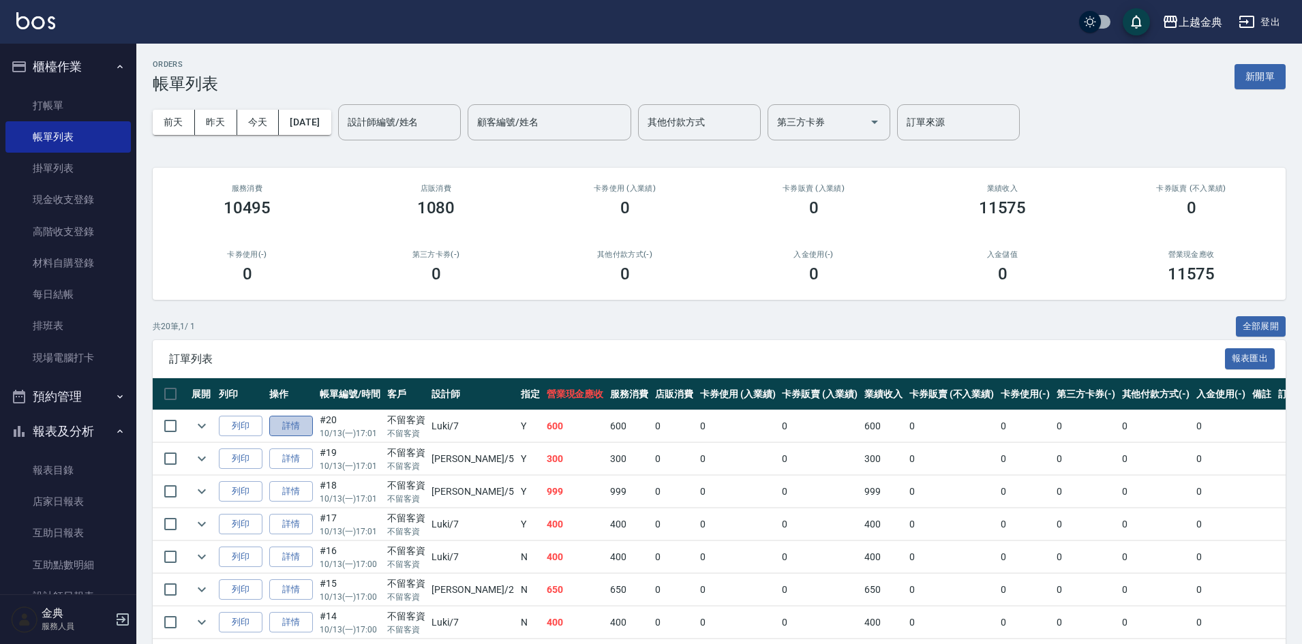
click at [291, 424] on link "詳情" at bounding box center [291, 426] width 44 height 21
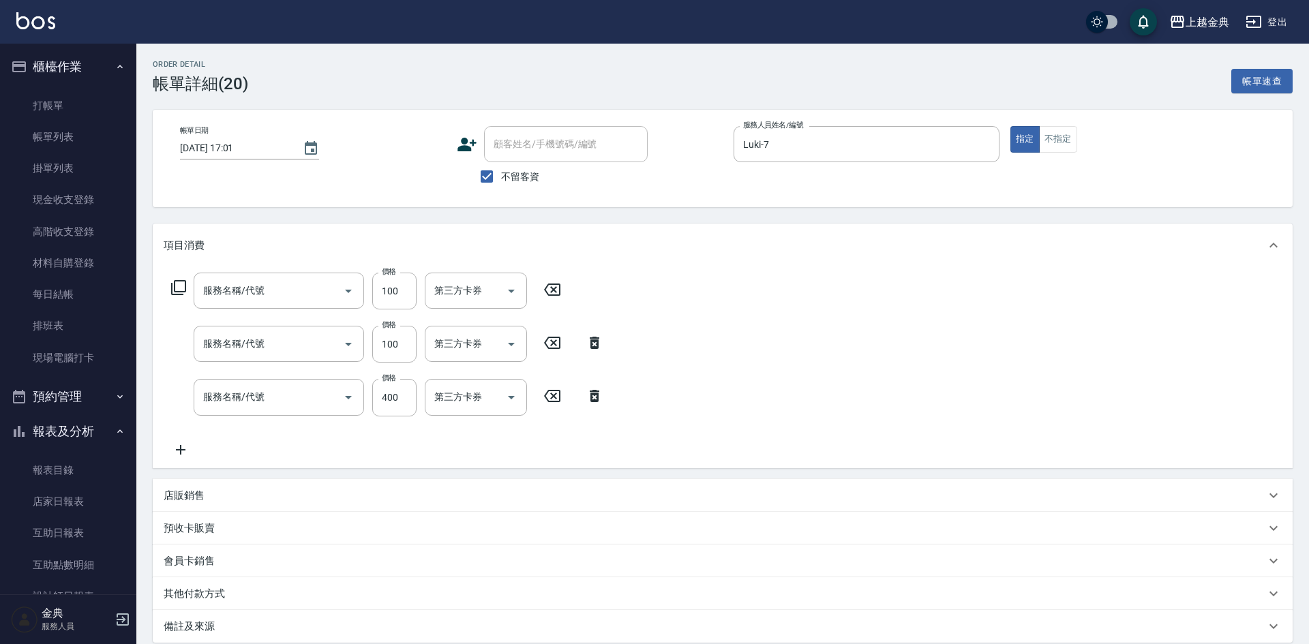
type input "[DATE] 17:01"
checkbox input "true"
type input "Luki-7"
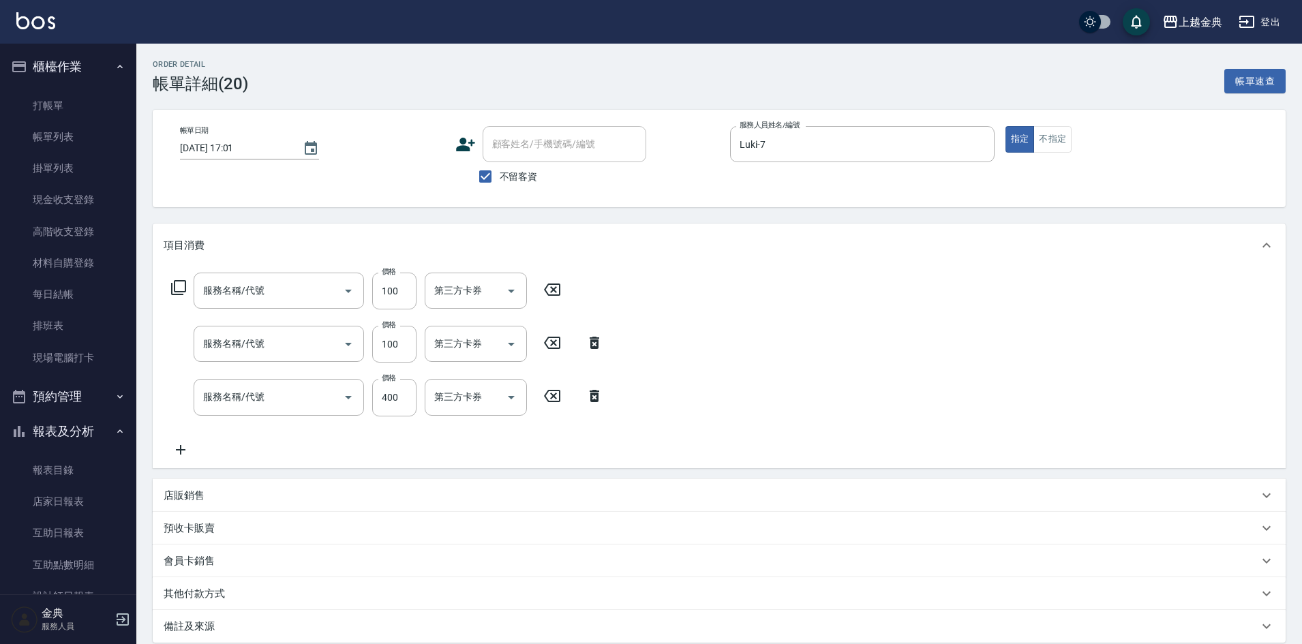
type input "夾捲(901)"
type input "剪瀏海(202)"
type input "精油洗(102)"
click at [393, 343] on input "100" at bounding box center [394, 344] width 44 height 37
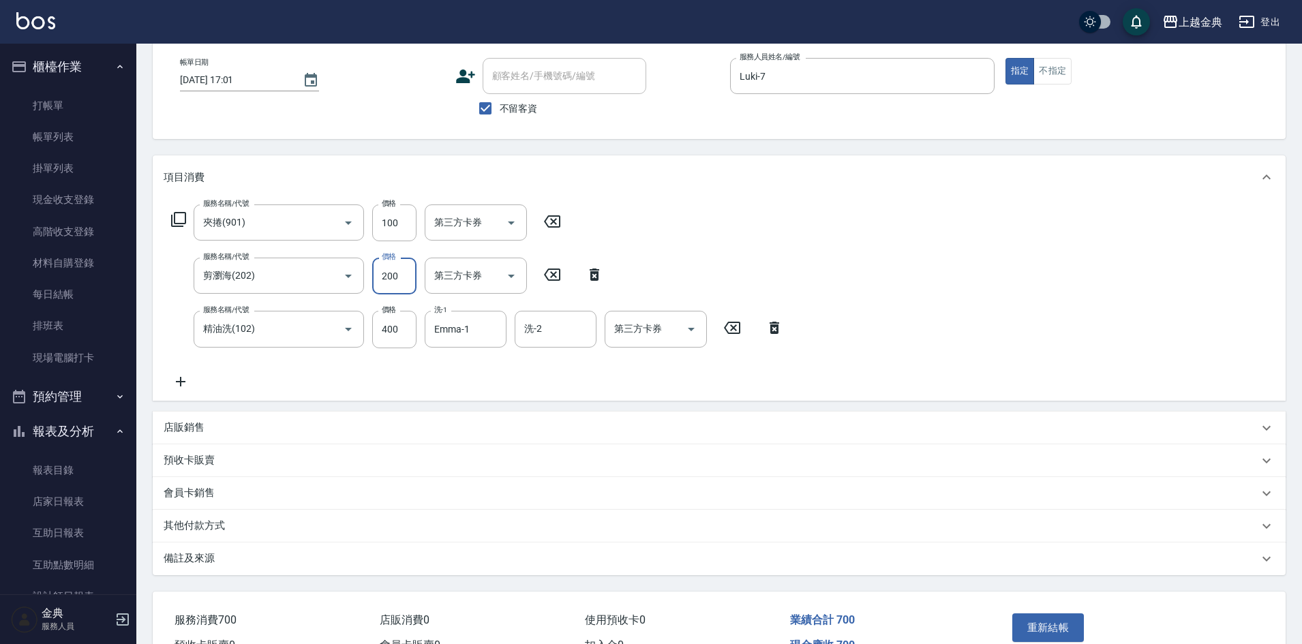
scroll to position [147, 0]
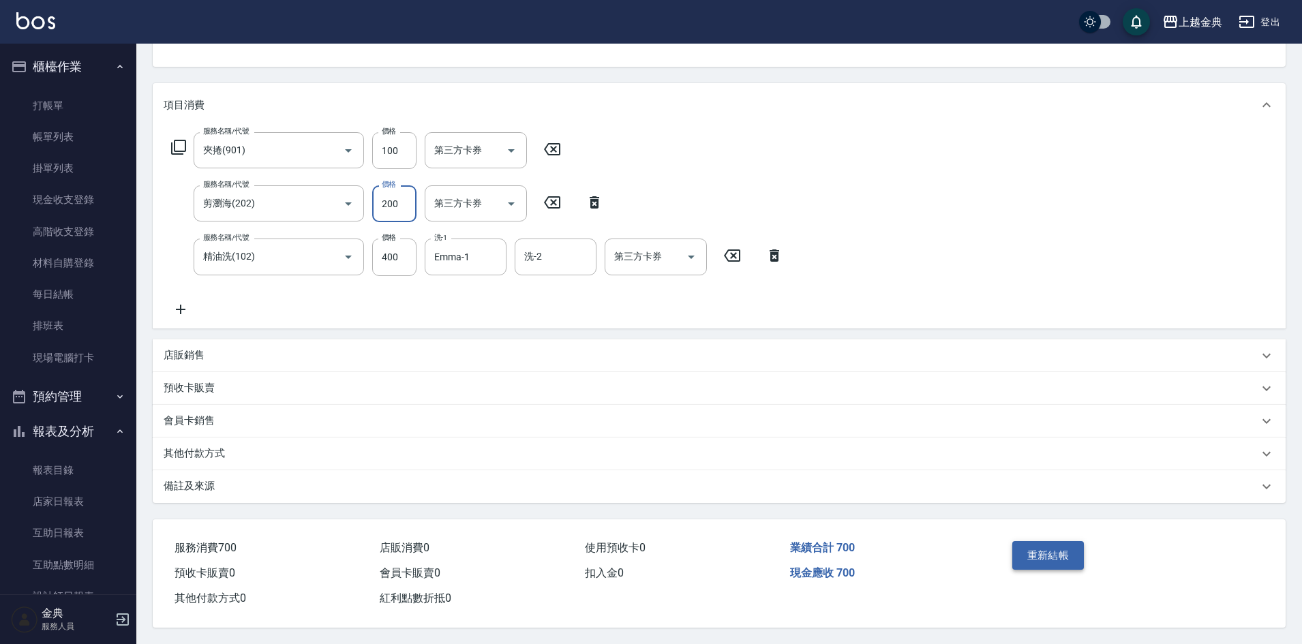
type input "200"
click at [1046, 549] on button "重新結帳" at bounding box center [1049, 555] width 72 height 29
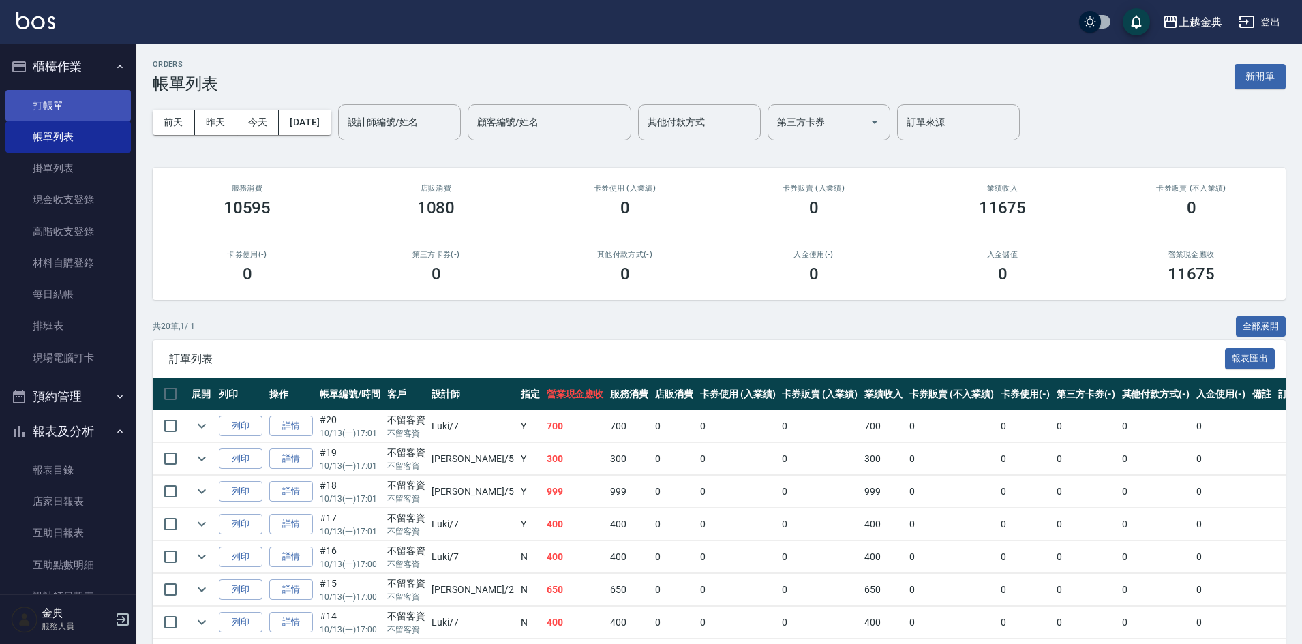
click at [68, 95] on link "打帳單" at bounding box center [67, 105] width 125 height 31
